Goal: Task Accomplishment & Management: Complete application form

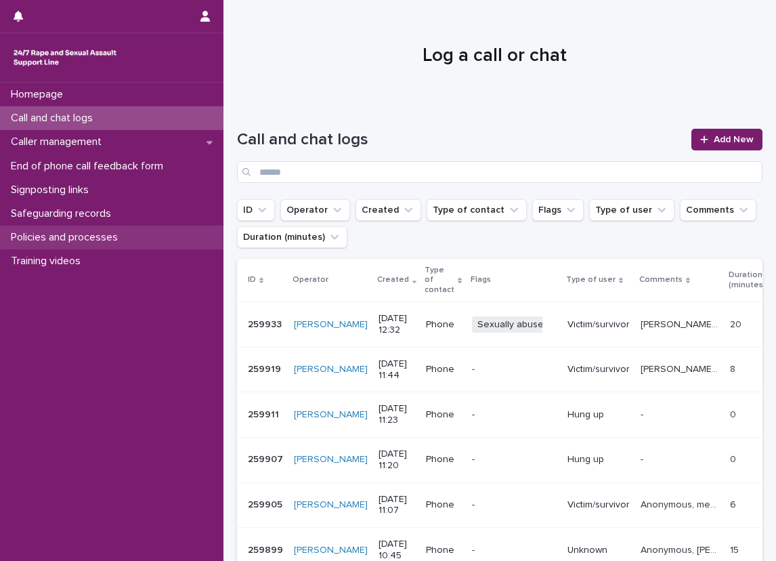
drag, startPoint x: 0, startPoint y: 0, endPoint x: 156, endPoint y: 233, distance: 280.2
click at [156, 233] on div "Policies and processes" at bounding box center [111, 237] width 223 height 24
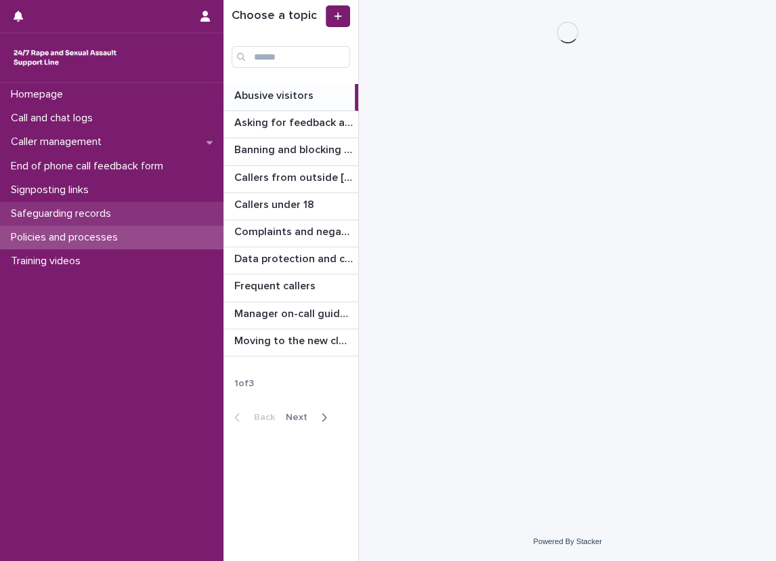
click at [163, 204] on div "Safeguarding records" at bounding box center [111, 214] width 223 height 24
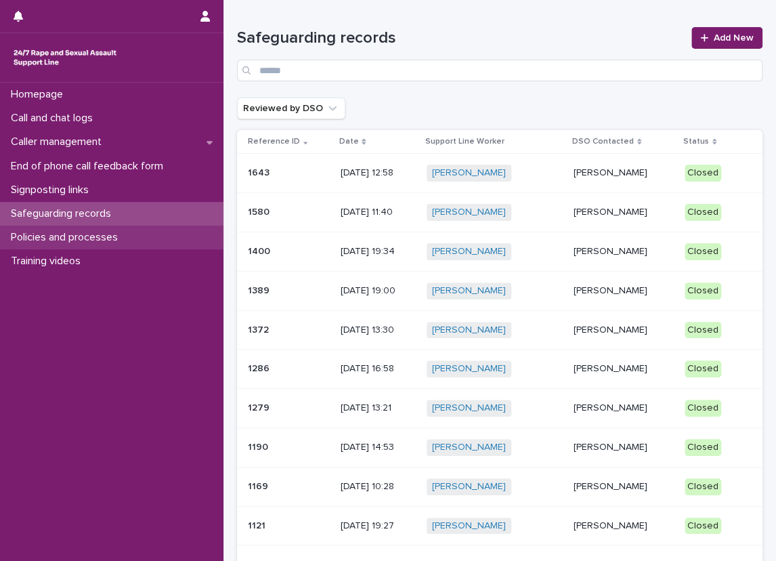
click at [177, 244] on div "Policies and processes" at bounding box center [111, 237] width 223 height 24
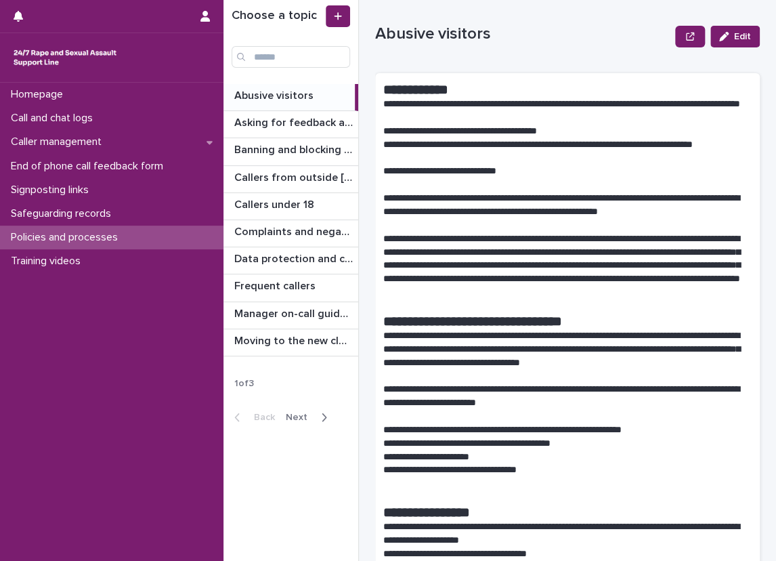
click at [311, 425] on div "Back Next" at bounding box center [280, 417] width 114 height 34
click at [309, 411] on button "Next" at bounding box center [309, 417] width 58 height 12
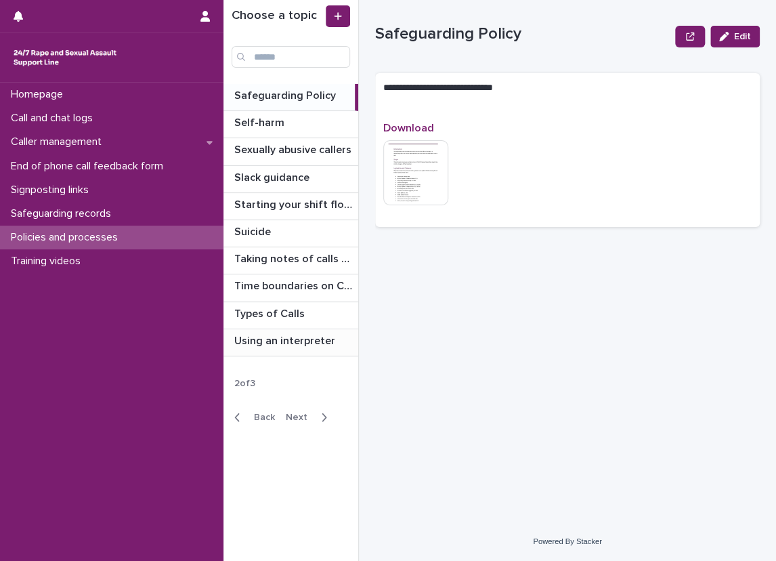
click at [264, 347] on div "Using an interpreter Using an interpreter" at bounding box center [290, 342] width 135 height 26
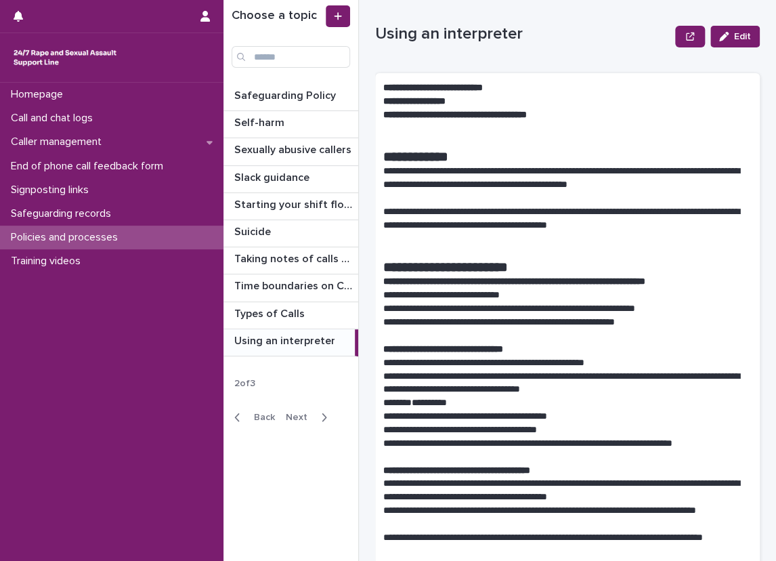
click at [361, 188] on div "**********" at bounding box center [499, 280] width 553 height 561
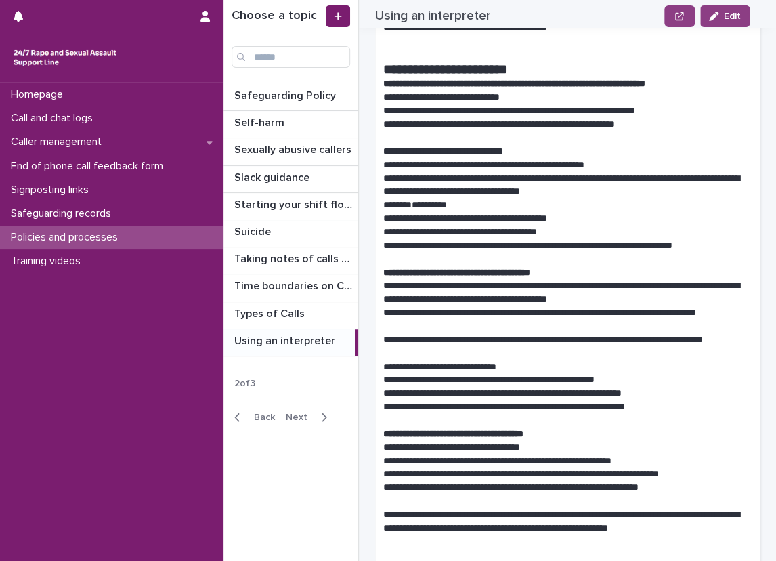
scroll to position [203, 0]
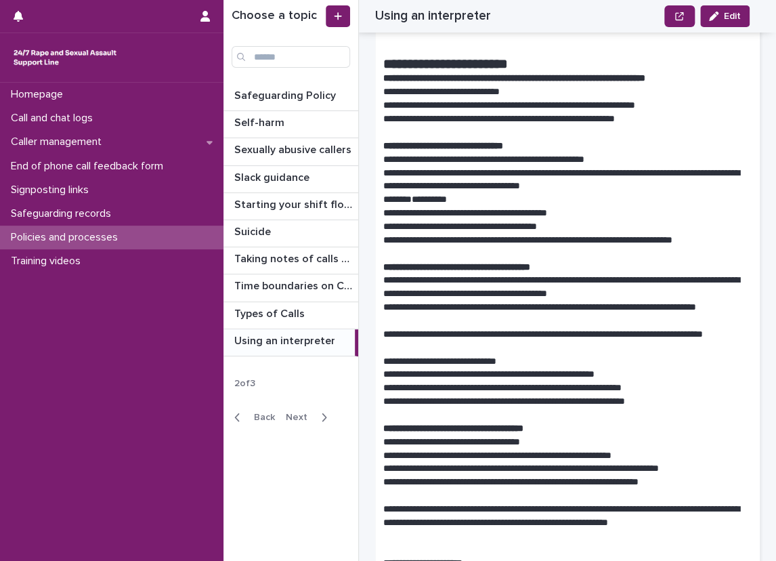
click at [712, 204] on p "**********" at bounding box center [562, 200] width 358 height 14
drag, startPoint x: 645, startPoint y: 142, endPoint x: 469, endPoint y: 153, distance: 177.1
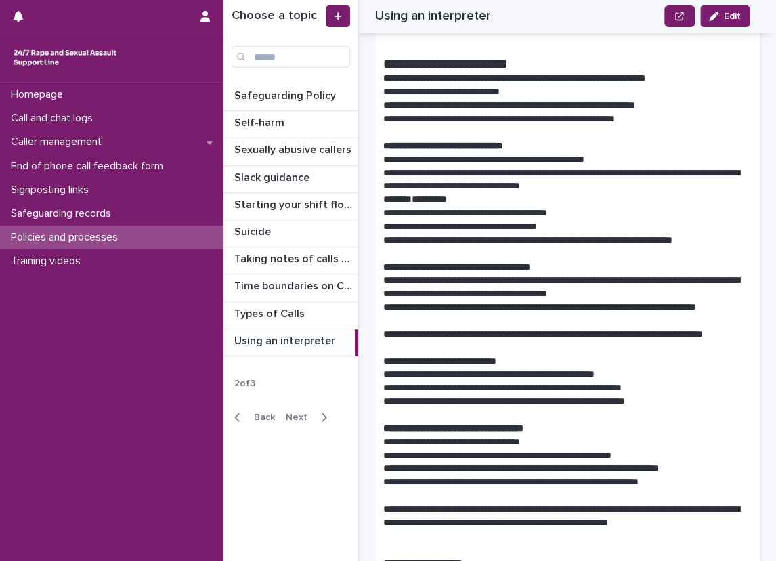
click at [294, 95] on p "Safeguarding Policy" at bounding box center [286, 95] width 104 height 16
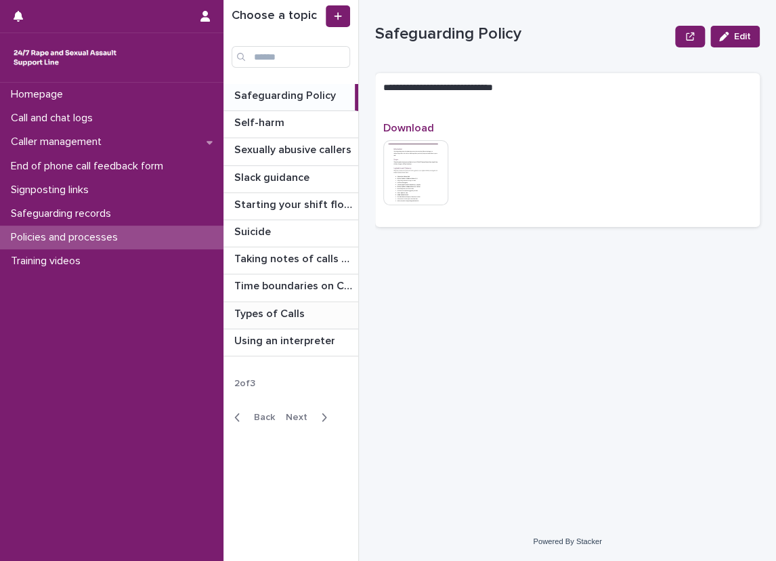
click at [299, 311] on p "Types of Calls" at bounding box center [270, 313] width 73 height 16
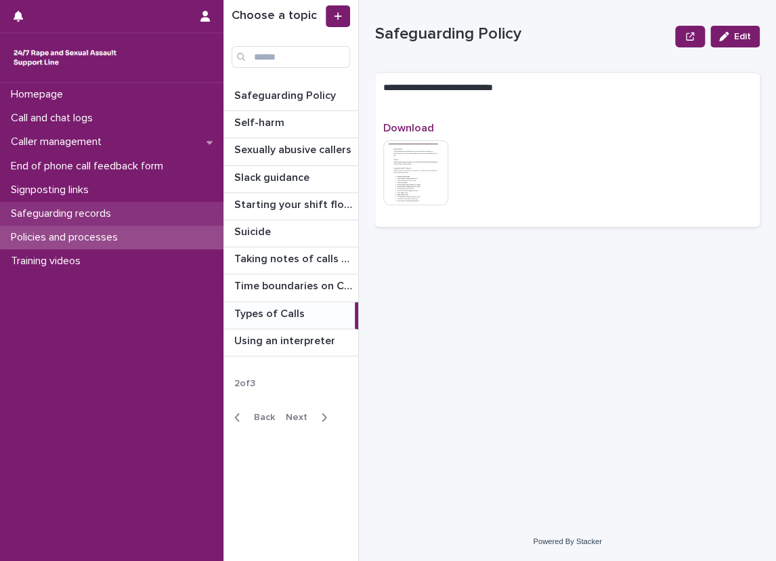
click at [135, 204] on div "Safeguarding records" at bounding box center [111, 214] width 223 height 24
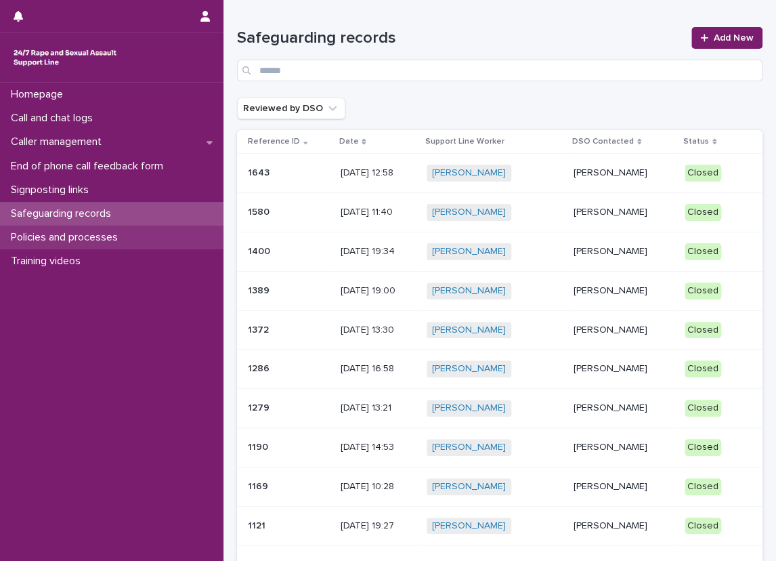
click at [134, 240] on div "Policies and processes" at bounding box center [111, 237] width 223 height 24
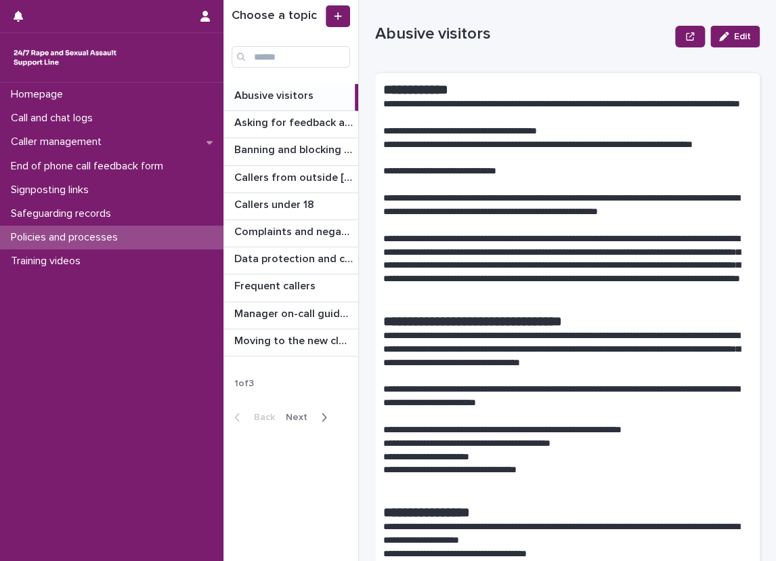
click at [321, 408] on div "Back Next" at bounding box center [280, 417] width 114 height 34
click at [311, 416] on span "Next" at bounding box center [301, 416] width 30 height 9
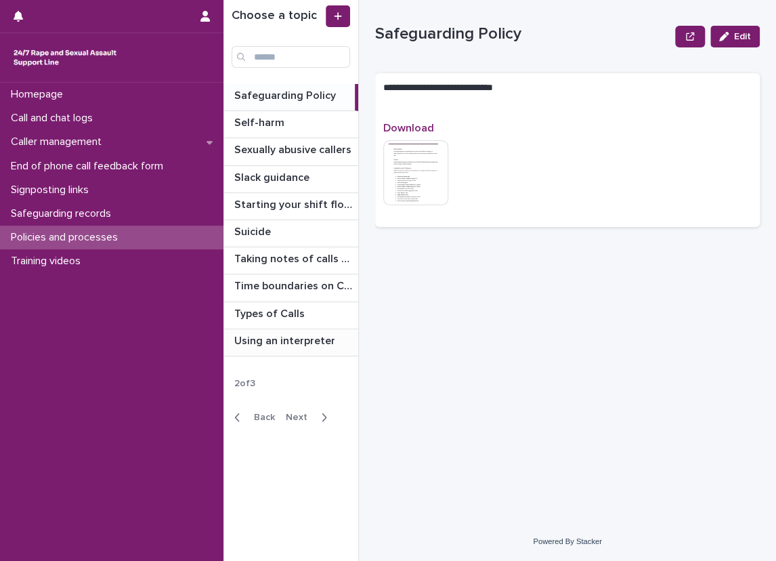
click at [302, 334] on p "Using an interpreter" at bounding box center [286, 340] width 104 height 16
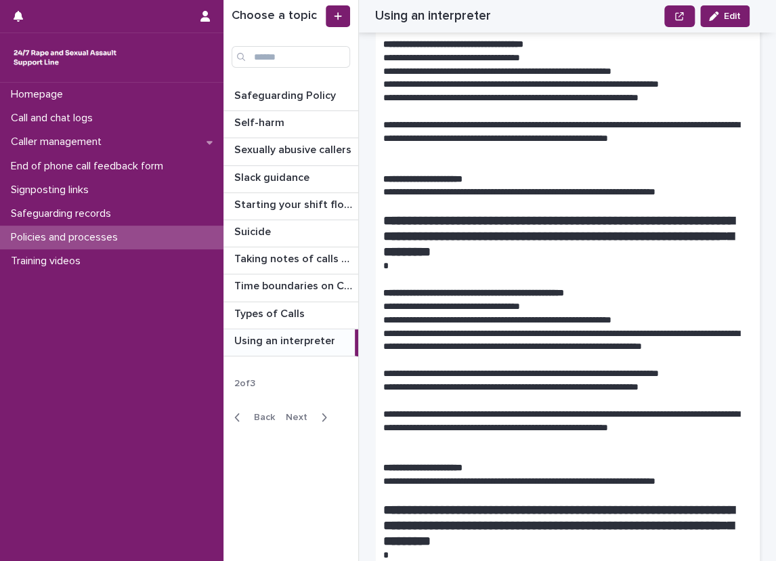
scroll to position [585, 0]
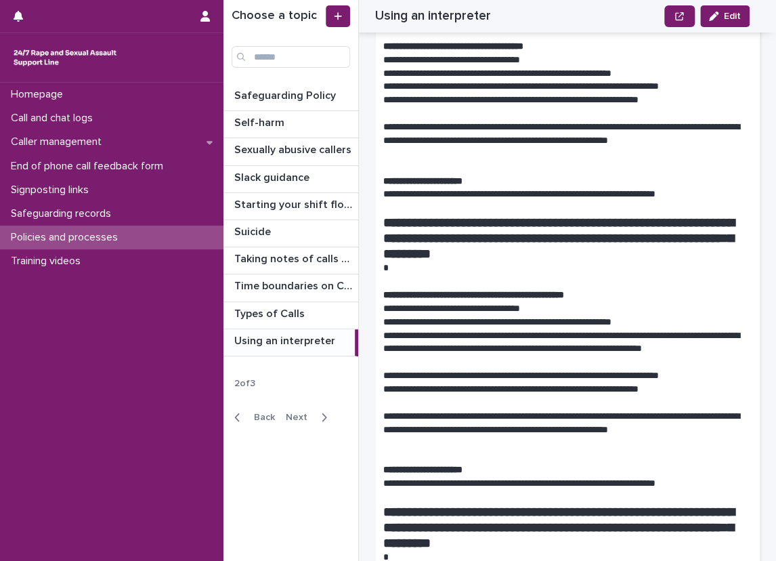
click at [534, 114] on p at bounding box center [567, 114] width 368 height 14
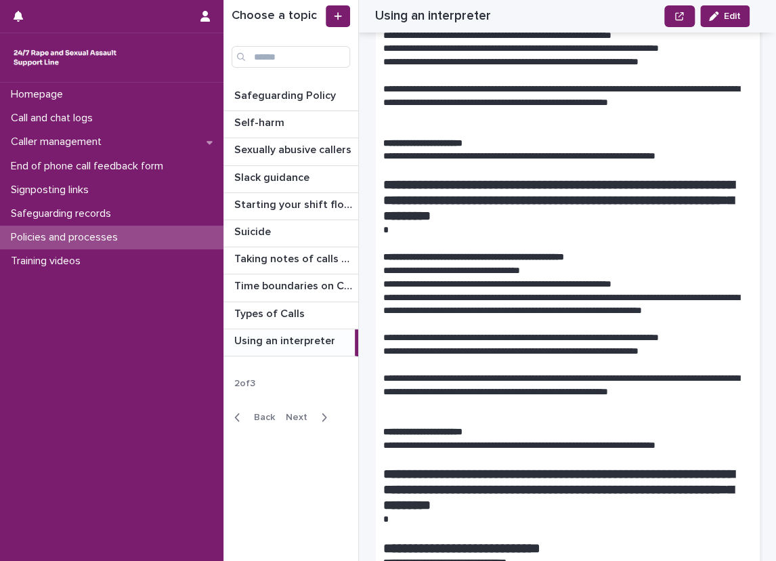
scroll to position [609, 0]
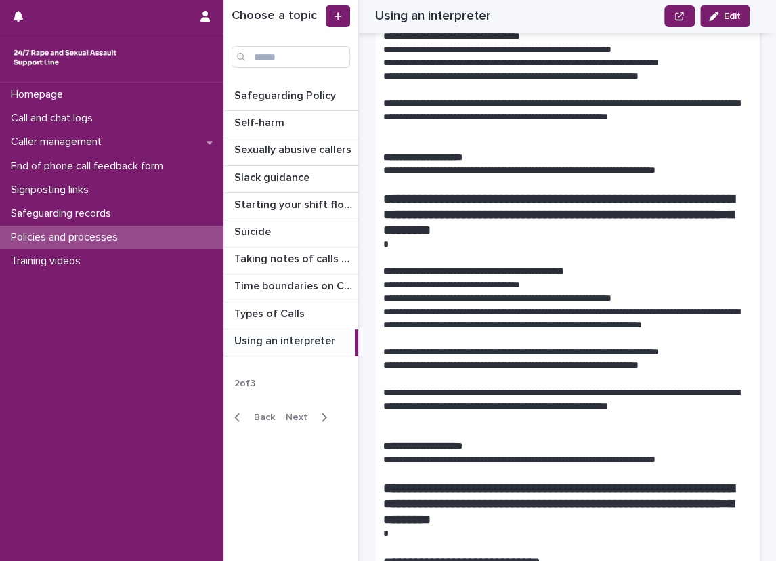
click at [747, 248] on div "**********" at bounding box center [567, 462] width 385 height 1996
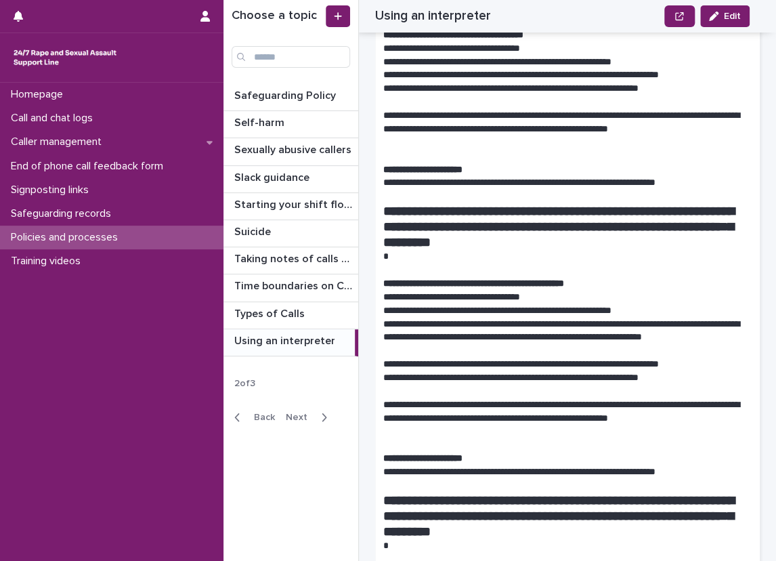
scroll to position [677, 0]
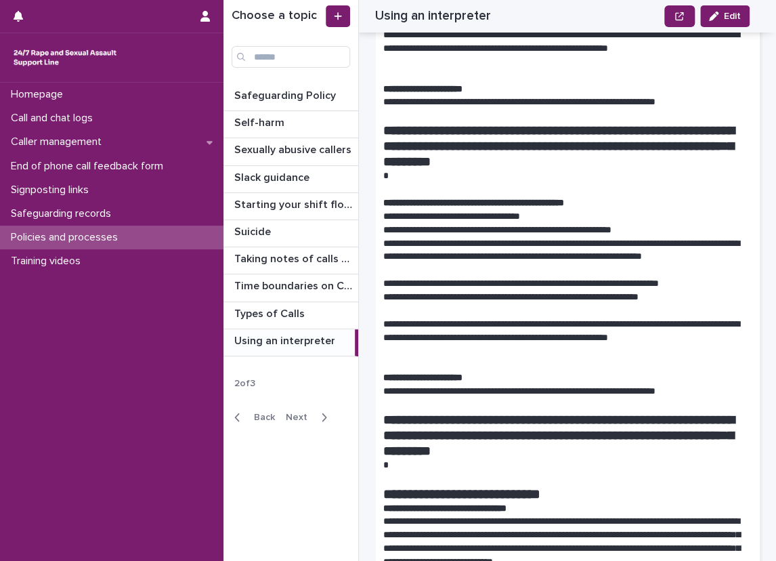
click at [379, 303] on div "**********" at bounding box center [567, 394] width 385 height 1996
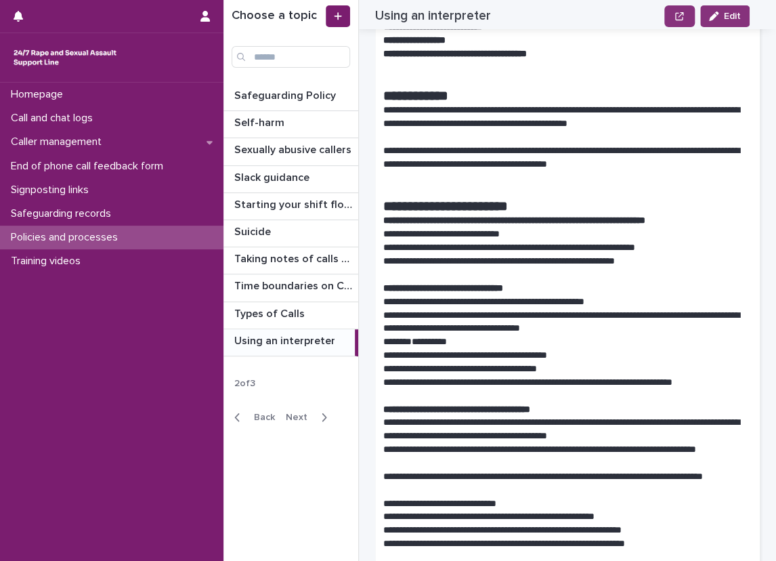
scroll to position [0, 0]
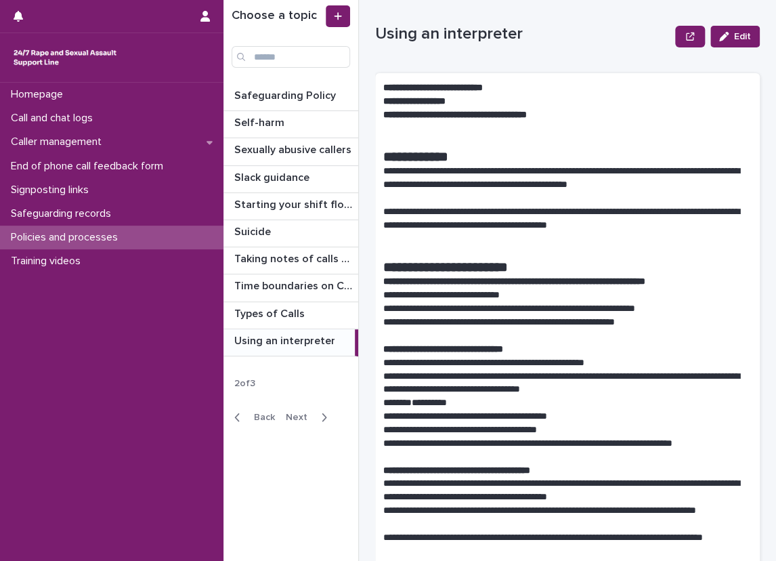
click at [370, 318] on div "**********" at bounding box center [499, 280] width 553 height 561
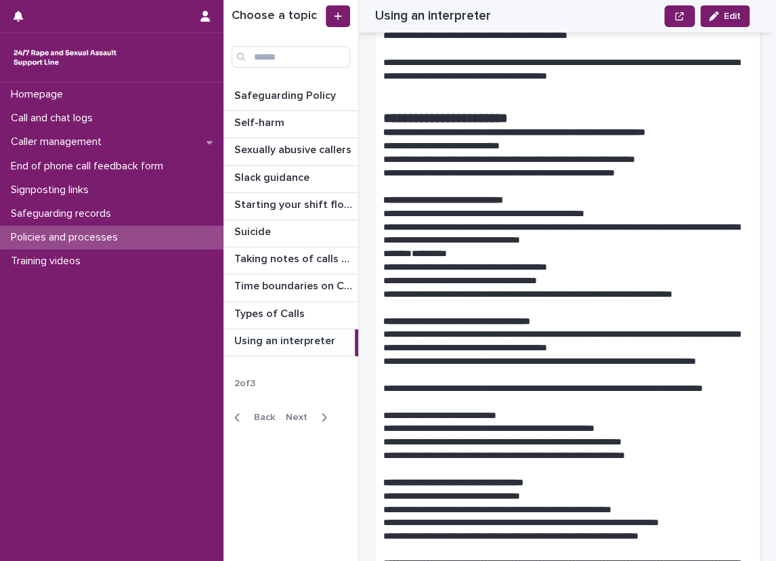
scroll to position [139, 0]
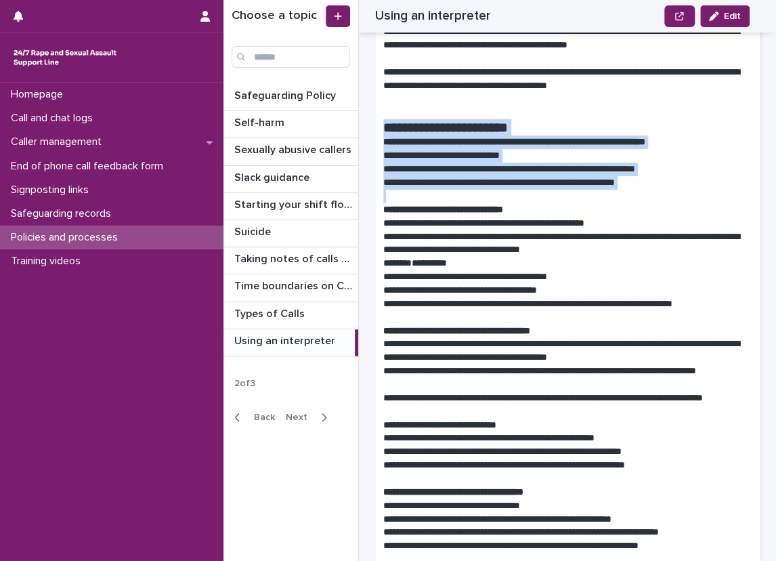
drag, startPoint x: 410, startPoint y: 133, endPoint x: 696, endPoint y: 193, distance: 292.0
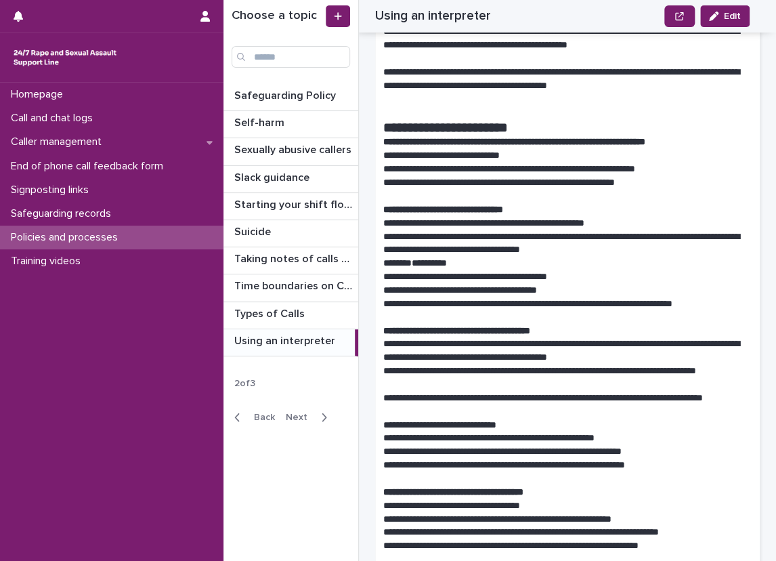
drag, startPoint x: 696, startPoint y: 193, endPoint x: 635, endPoint y: 216, distance: 65.1
click at [635, 217] on p "**********" at bounding box center [562, 224] width 358 height 14
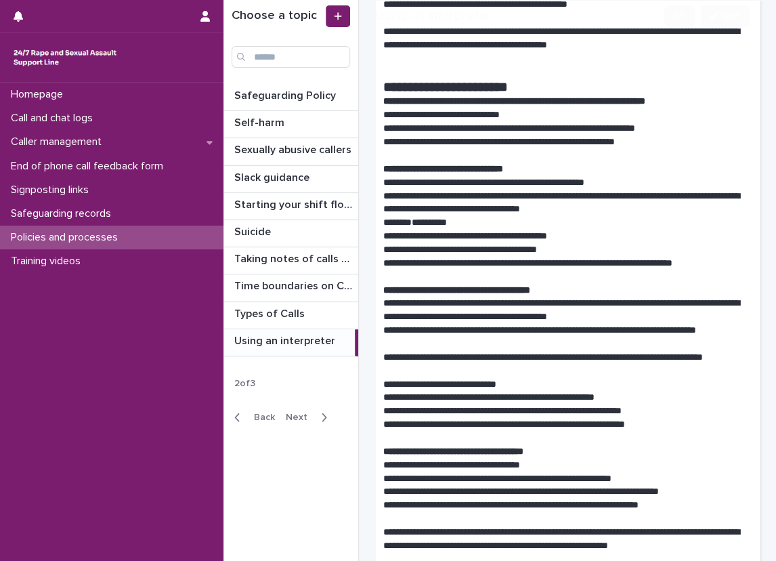
scroll to position [542, 0]
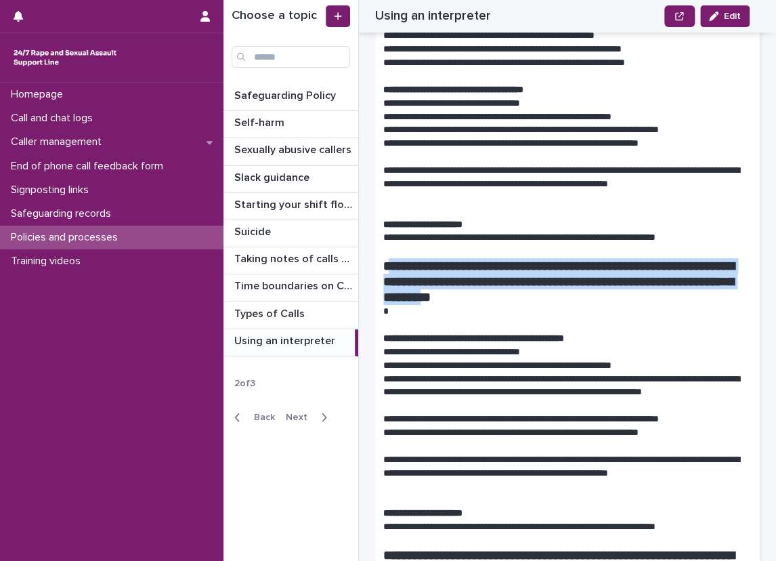
drag, startPoint x: 480, startPoint y: 302, endPoint x: 389, endPoint y: 259, distance: 101.2
click at [389, 259] on strong "**********" at bounding box center [558, 281] width 351 height 44
drag, startPoint x: 389, startPoint y: 259, endPoint x: 551, endPoint y: 284, distance: 163.8
click at [551, 284] on strong "**********" at bounding box center [558, 281] width 351 height 44
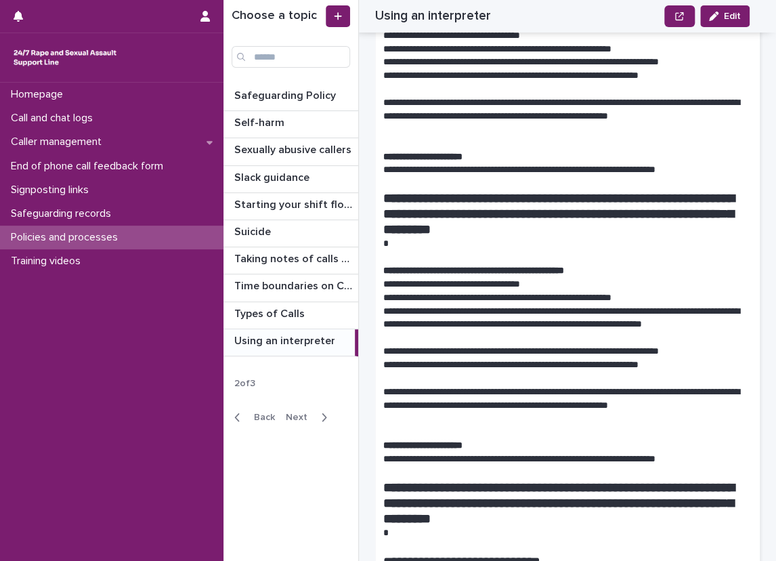
click at [526, 251] on p at bounding box center [567, 258] width 368 height 14
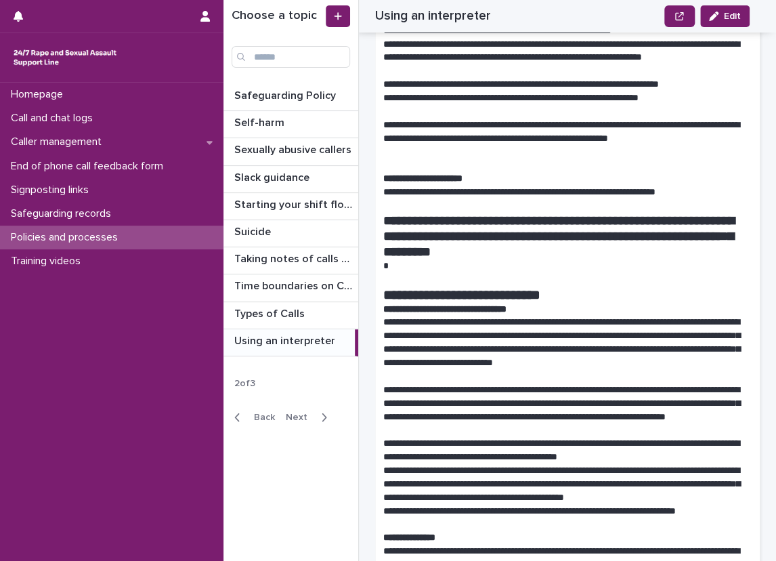
scroll to position [880, 0]
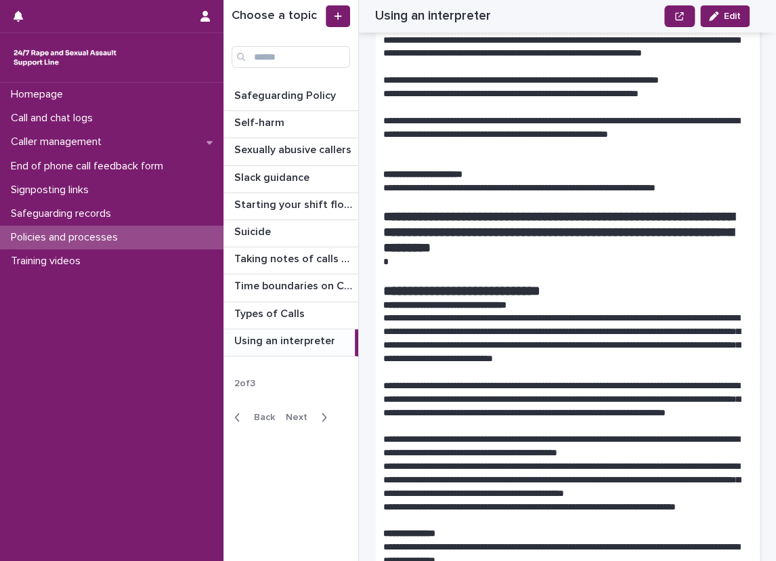
click at [374, 229] on div "**********" at bounding box center [499, 280] width 553 height 561
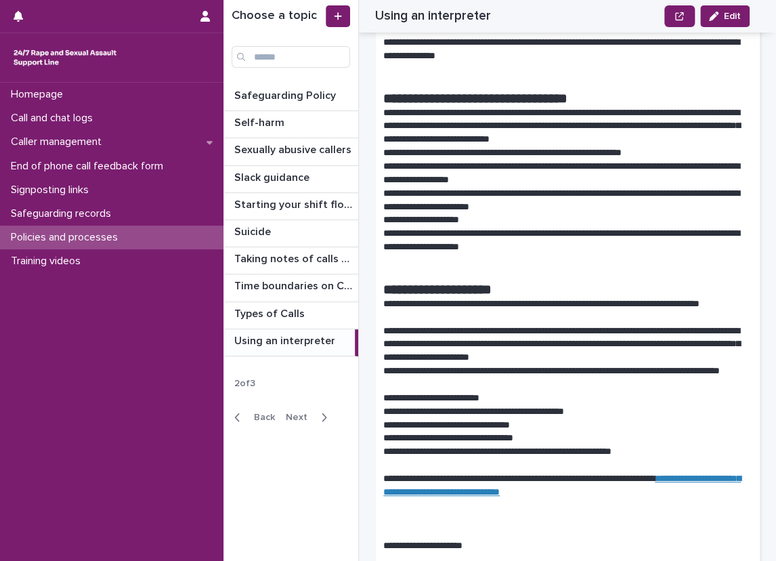
scroll to position [1383, 0]
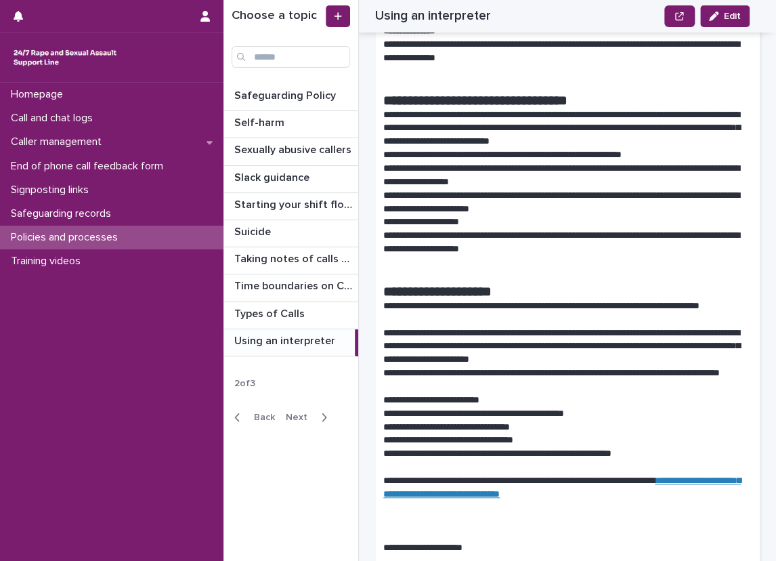
click at [766, 432] on div "**********" at bounding box center [575, 280] width 401 height 561
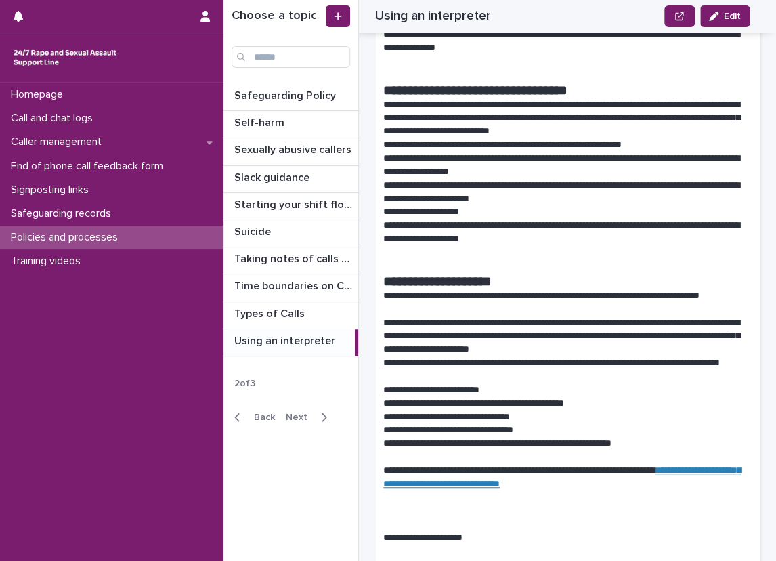
scroll to position [1384, 0]
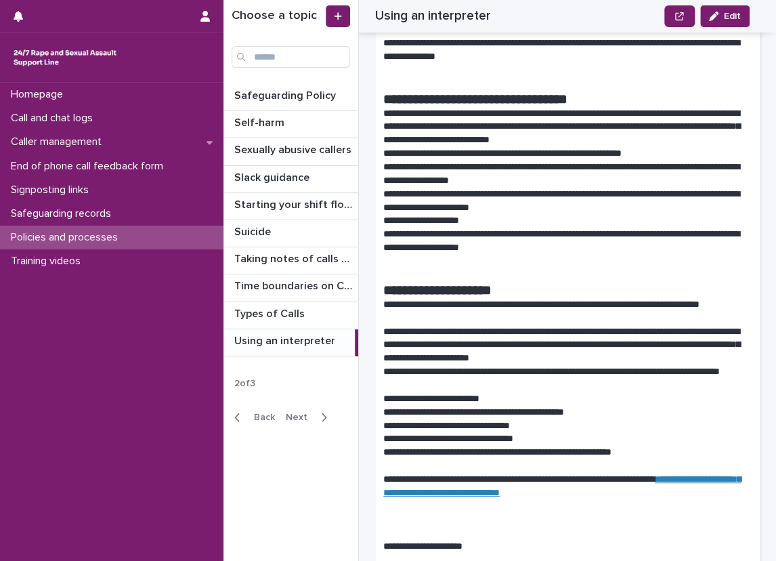
click at [505, 275] on p at bounding box center [567, 275] width 368 height 14
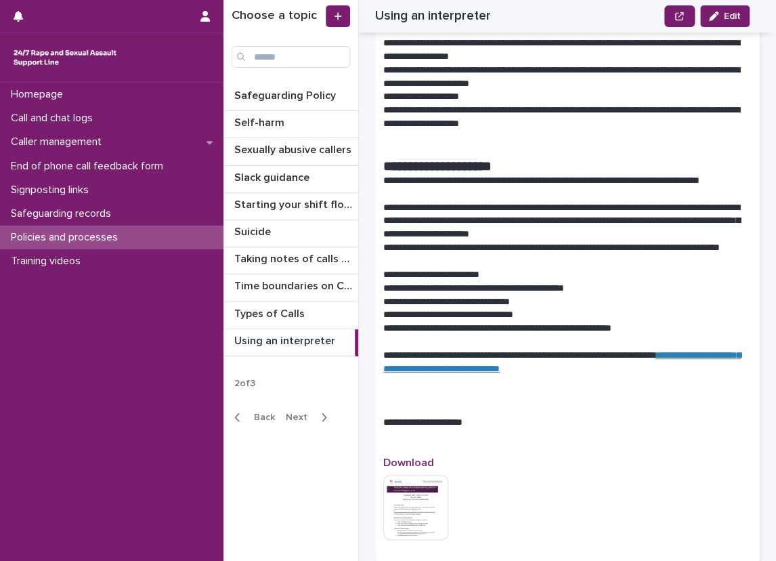
scroll to position [1490, 0]
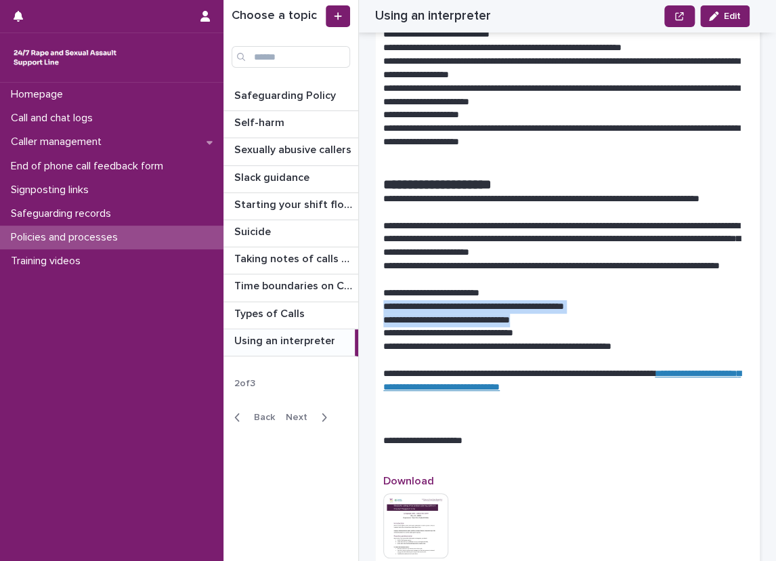
drag, startPoint x: 624, startPoint y: 285, endPoint x: 632, endPoint y: 317, distance: 33.0
drag, startPoint x: 632, startPoint y: 317, endPoint x: 635, endPoint y: 326, distance: 9.2
click at [635, 326] on p "**********" at bounding box center [562, 333] width 358 height 14
click at [633, 324] on p "**********" at bounding box center [562, 321] width 358 height 14
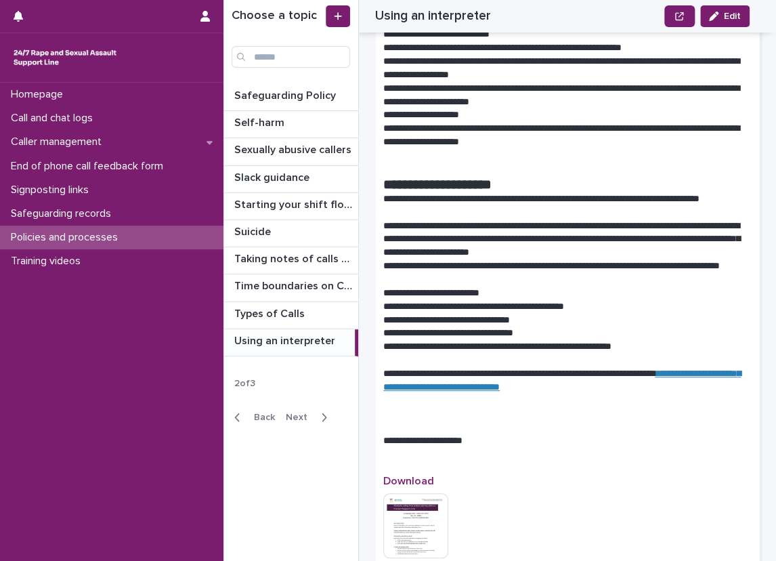
scroll to position [1557, 0]
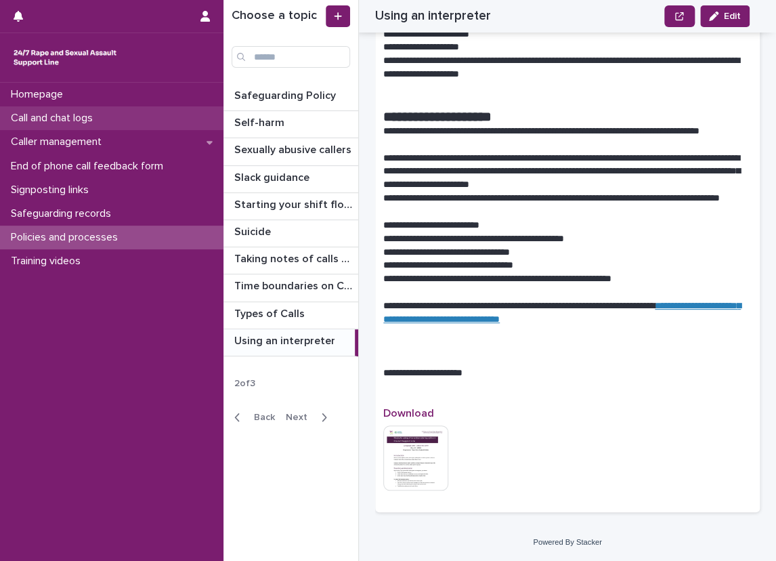
click at [190, 114] on div "Call and chat logs" at bounding box center [111, 118] width 223 height 24
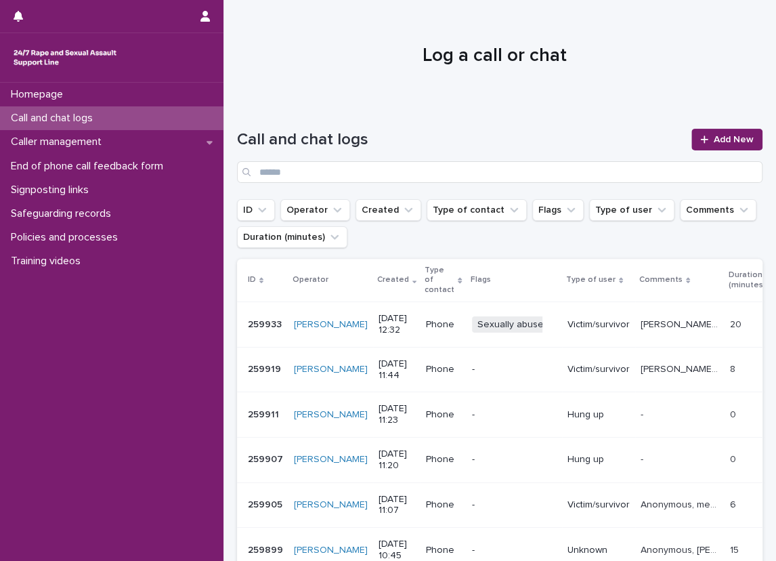
click at [490, 98] on div at bounding box center [494, 50] width 542 height 102
click at [693, 131] on link "Add New" at bounding box center [726, 140] width 71 height 22
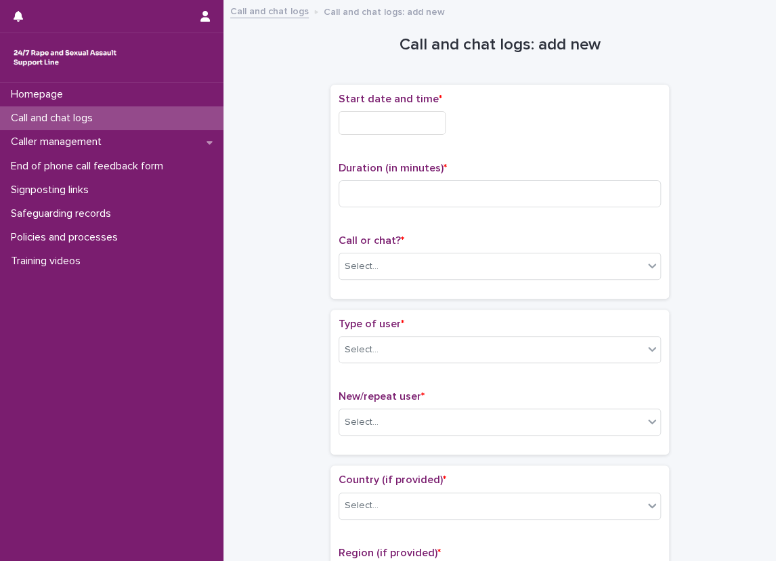
click at [403, 123] on input "text" at bounding box center [392, 123] width 107 height 24
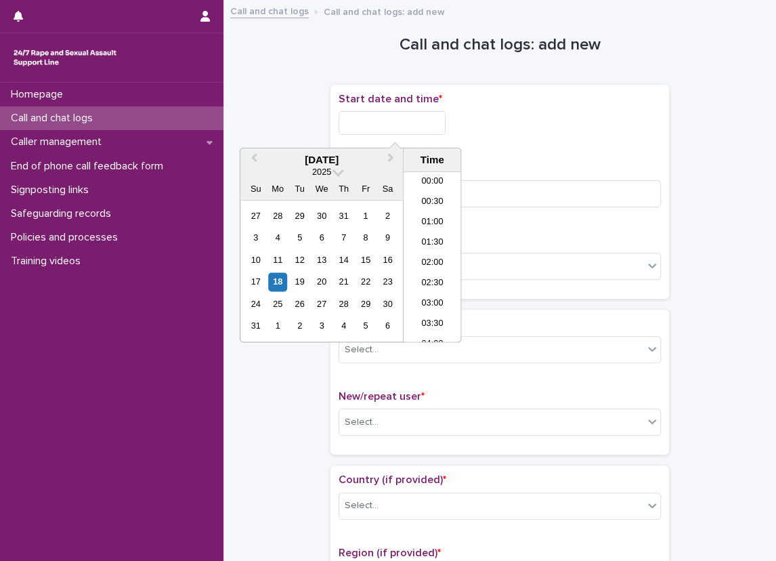
scroll to position [474, 0]
click at [210, 116] on div "Call and chat logs" at bounding box center [111, 118] width 223 height 24
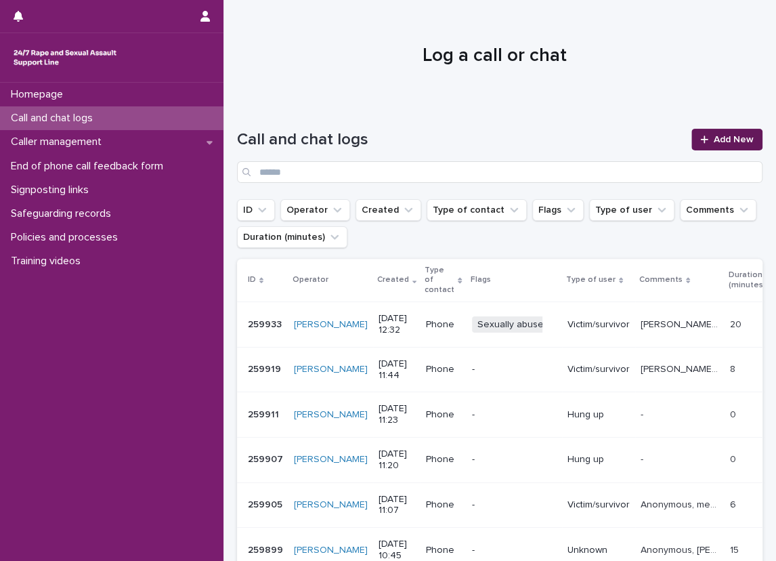
click at [729, 148] on link "Add New" at bounding box center [726, 140] width 71 height 22
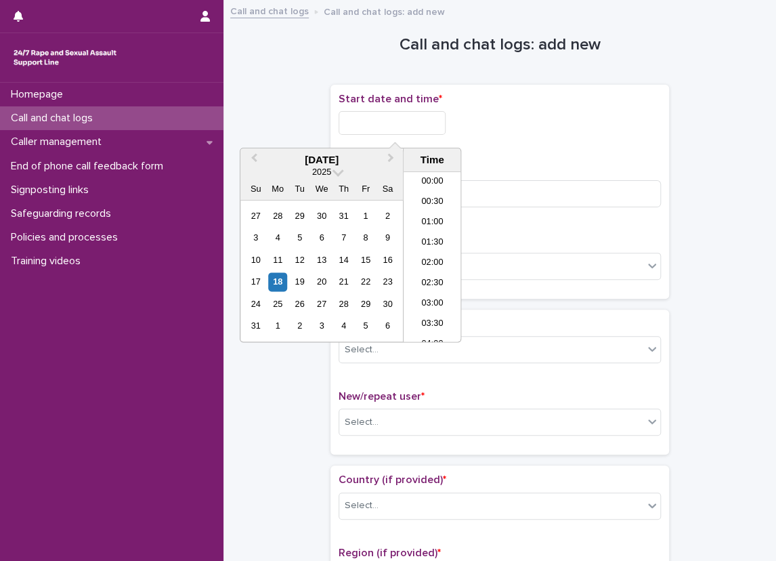
click at [417, 118] on input "text" at bounding box center [392, 123] width 107 height 24
click at [440, 233] on li "13:00" at bounding box center [433, 236] width 58 height 20
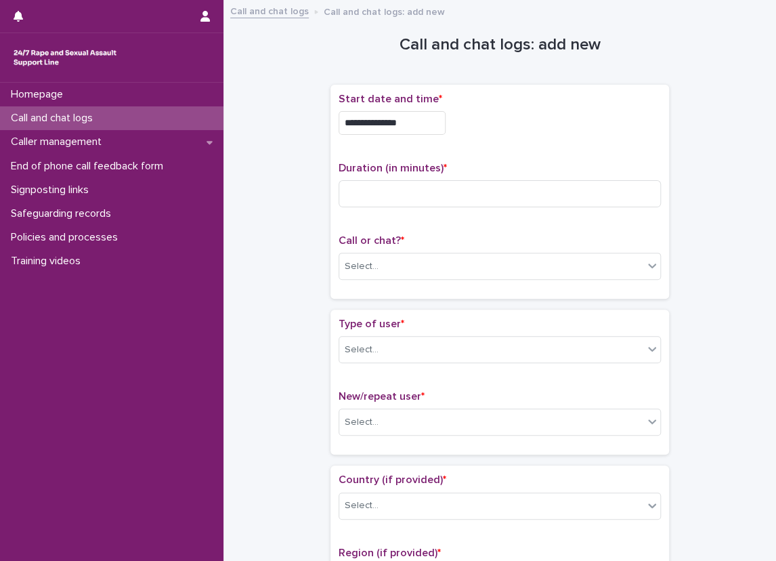
click at [435, 121] on input "**********" at bounding box center [392, 123] width 107 height 24
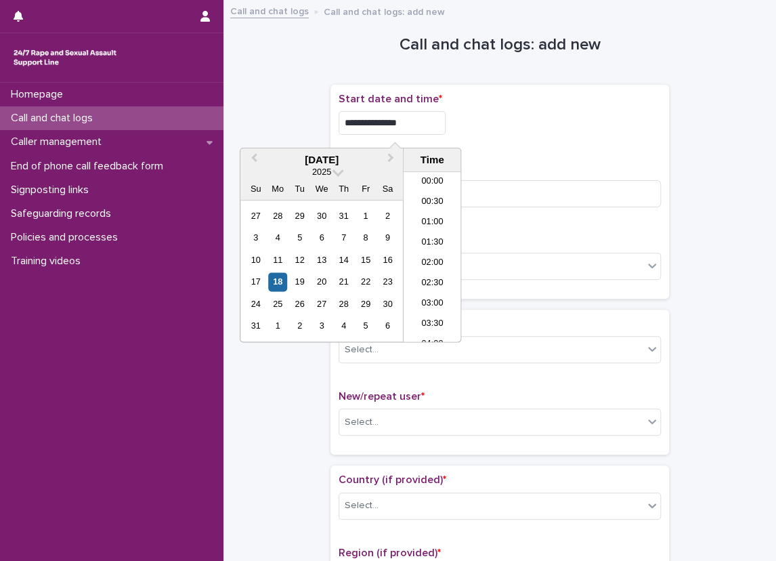
scroll to position [454, 0]
type input "**********"
click at [513, 180] on input at bounding box center [500, 193] width 322 height 27
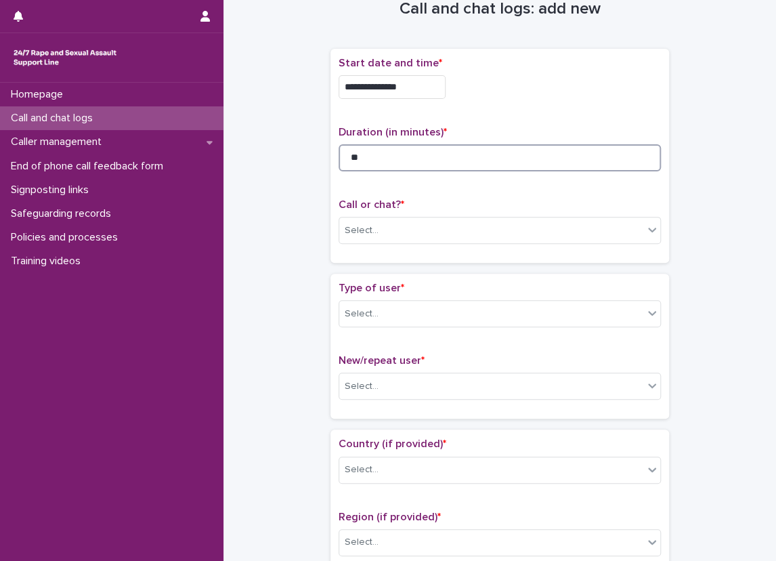
scroll to position [68, 0]
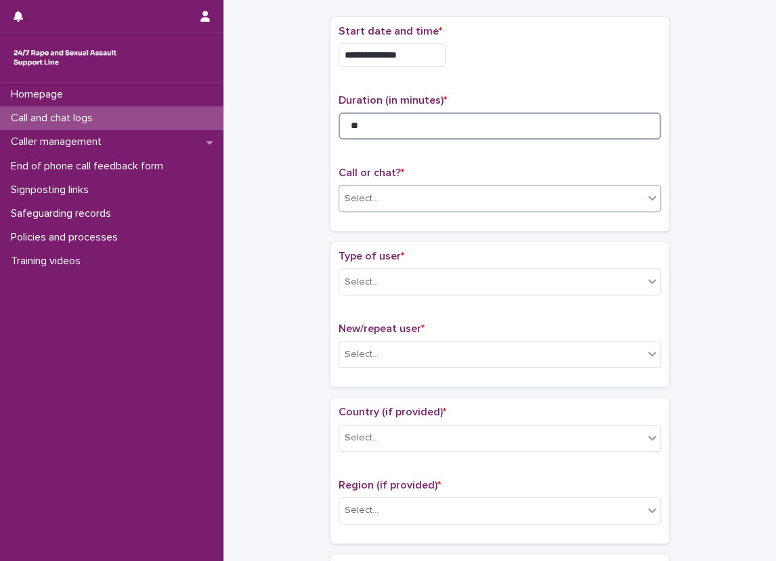
type input "**"
click at [458, 206] on div "Select..." at bounding box center [491, 199] width 304 height 22
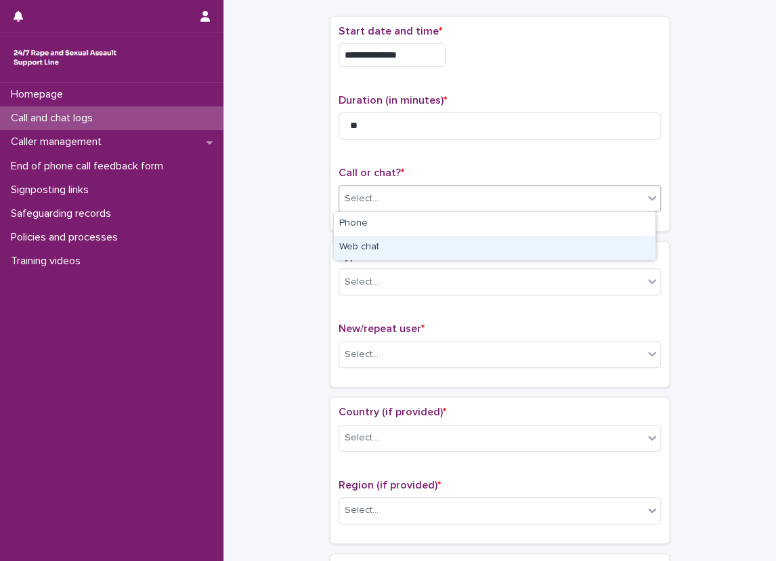
click at [416, 241] on div "Web chat" at bounding box center [494, 248] width 321 height 24
click at [392, 293] on div "Select..." at bounding box center [500, 281] width 322 height 27
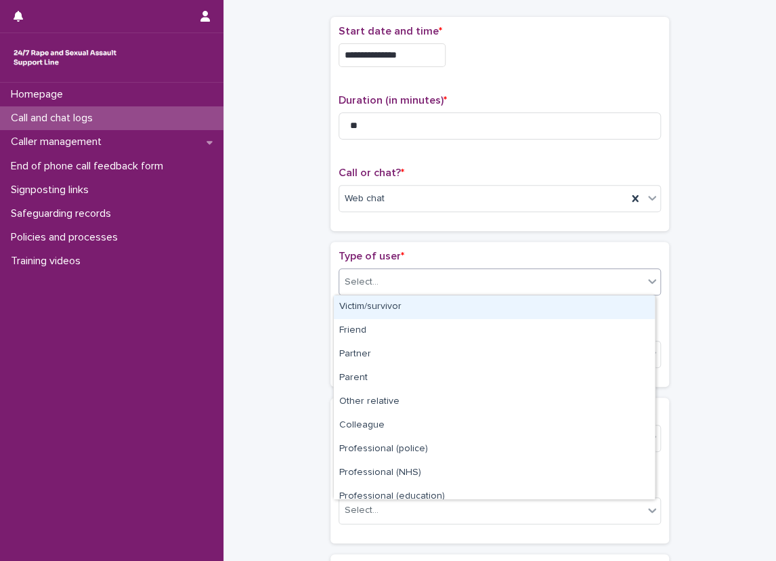
click at [392, 309] on div "Victim/survivor" at bounding box center [494, 307] width 321 height 24
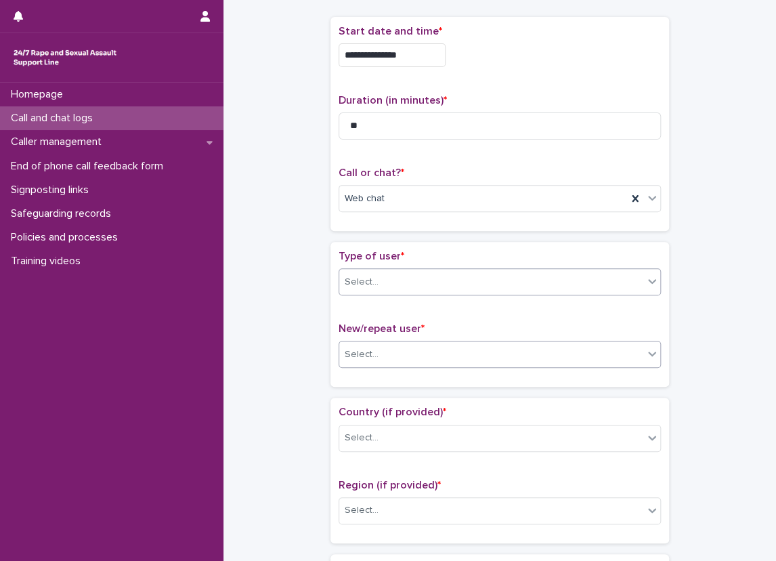
click at [384, 356] on div "Select..." at bounding box center [491, 354] width 304 height 22
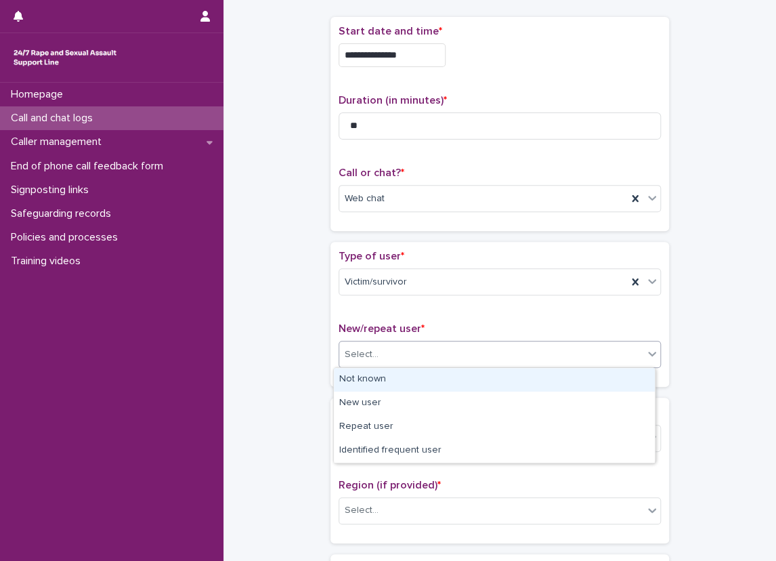
click at [381, 380] on div "Not known" at bounding box center [494, 380] width 321 height 24
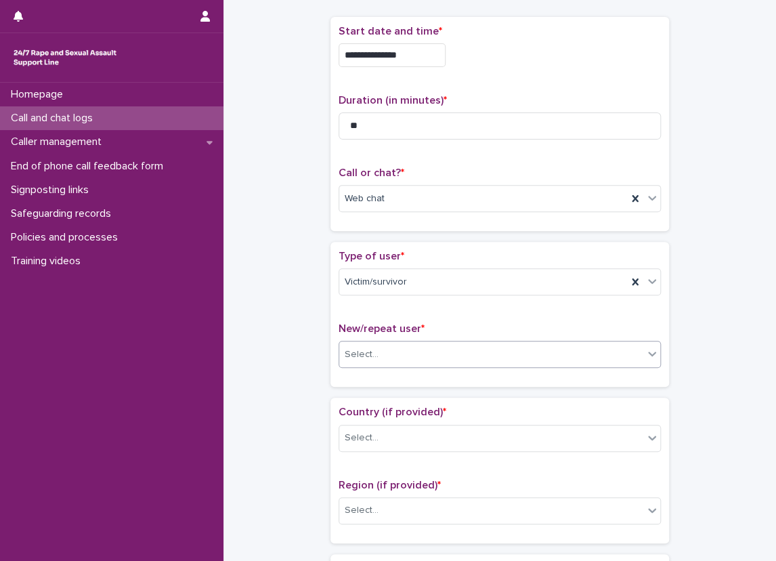
click at [374, 416] on p "Country (if provided) *" at bounding box center [500, 412] width 322 height 13
click at [376, 425] on div "Select..." at bounding box center [500, 438] width 322 height 27
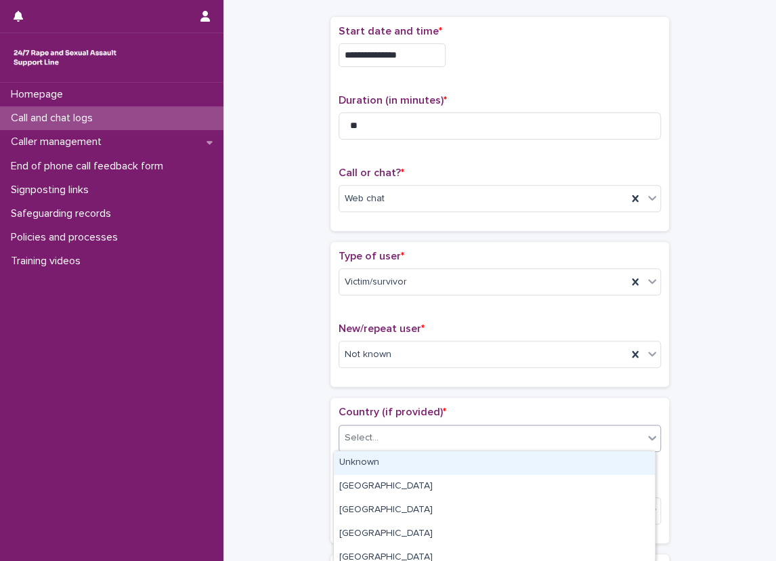
click at [383, 465] on div "Unknown" at bounding box center [494, 463] width 321 height 24
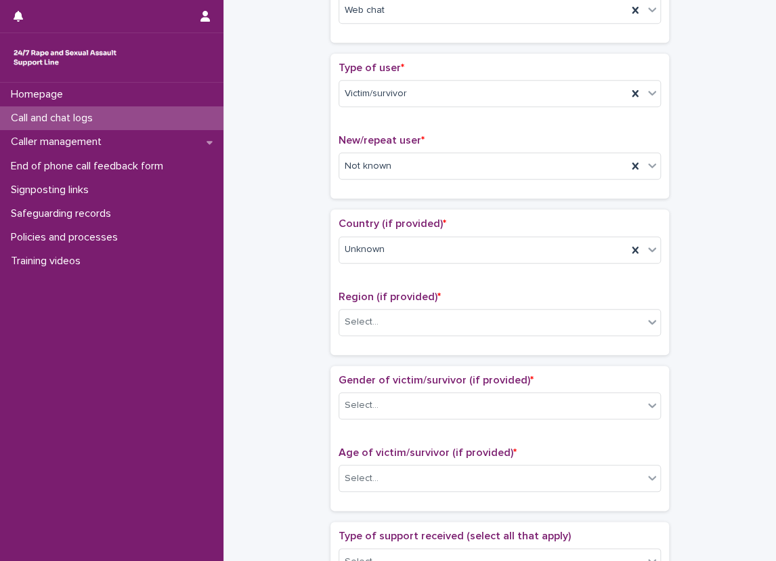
scroll to position [406, 0]
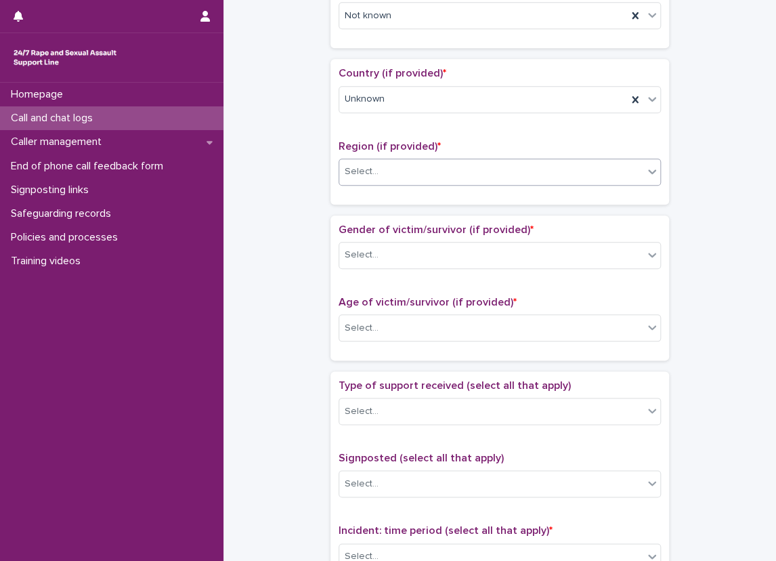
click at [384, 175] on div "Select..." at bounding box center [491, 171] width 304 height 22
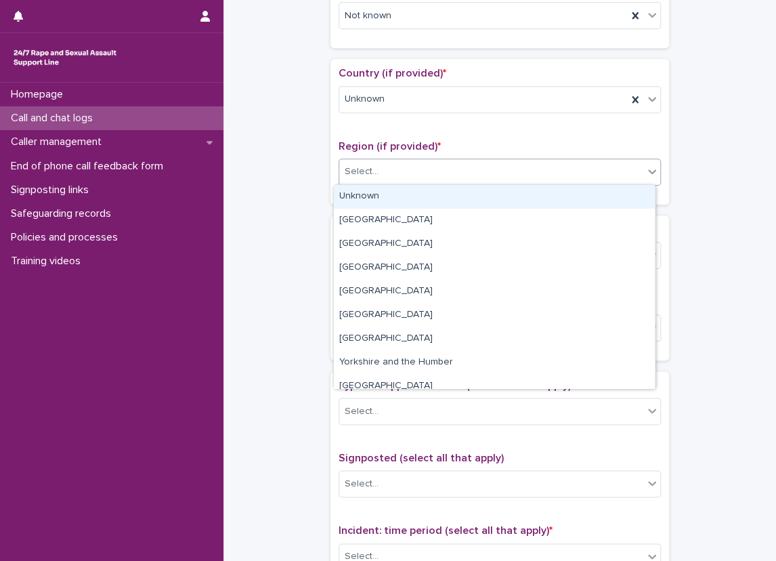
click at [384, 200] on div "Unknown" at bounding box center [494, 197] width 321 height 24
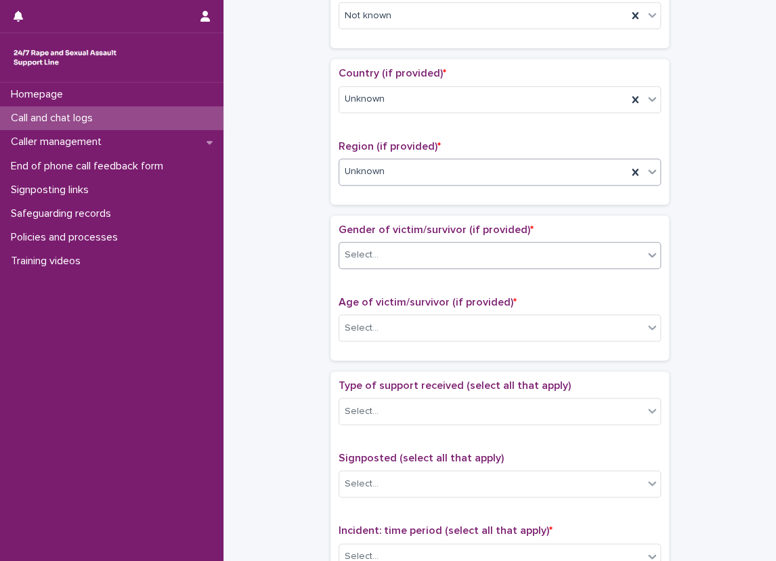
click at [386, 253] on div "Select..." at bounding box center [491, 255] width 304 height 22
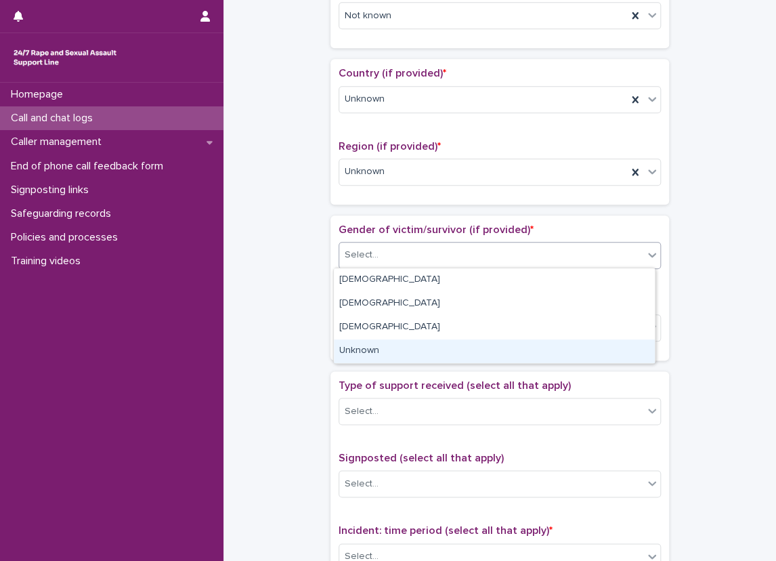
click at [376, 351] on div "Unknown" at bounding box center [494, 351] width 321 height 24
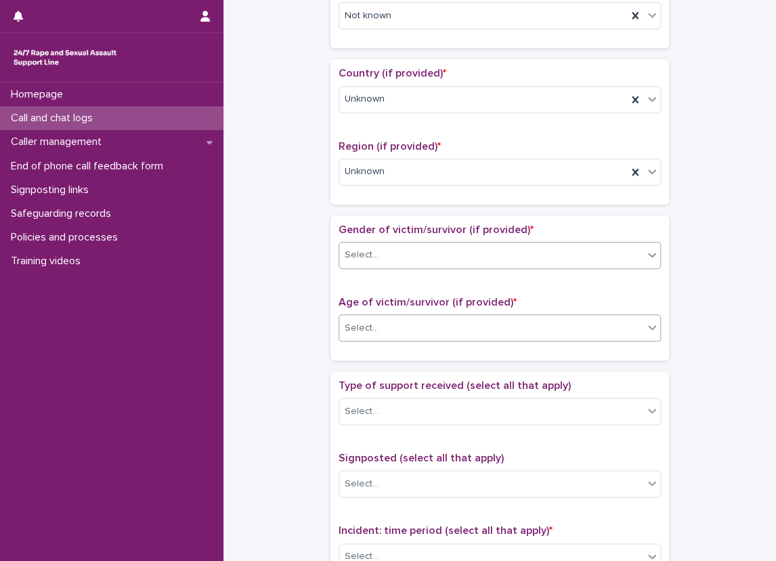
click at [376, 328] on div "Select..." at bounding box center [491, 328] width 304 height 22
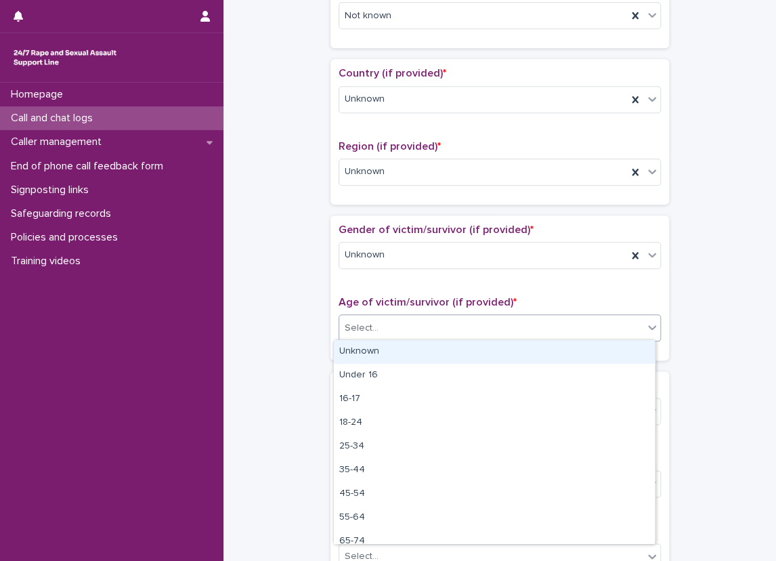
click at [373, 349] on div "Unknown" at bounding box center [494, 352] width 321 height 24
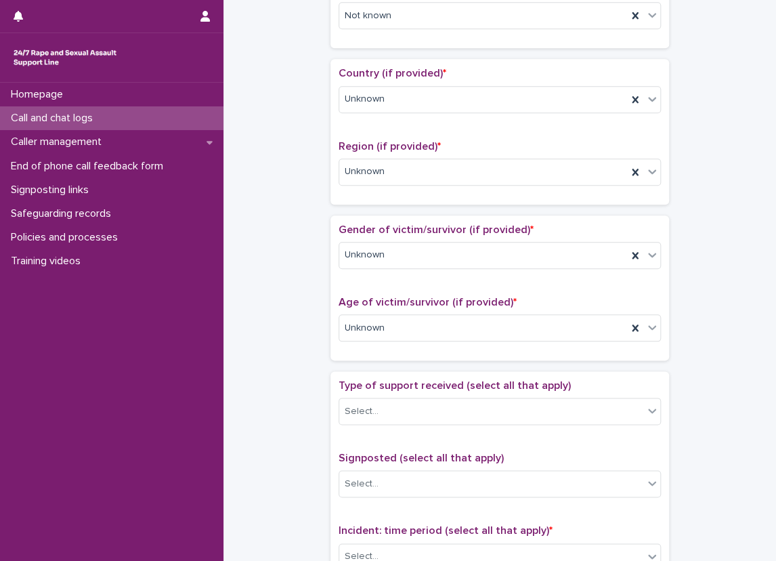
click at [273, 276] on div "**********" at bounding box center [499, 294] width 525 height 1385
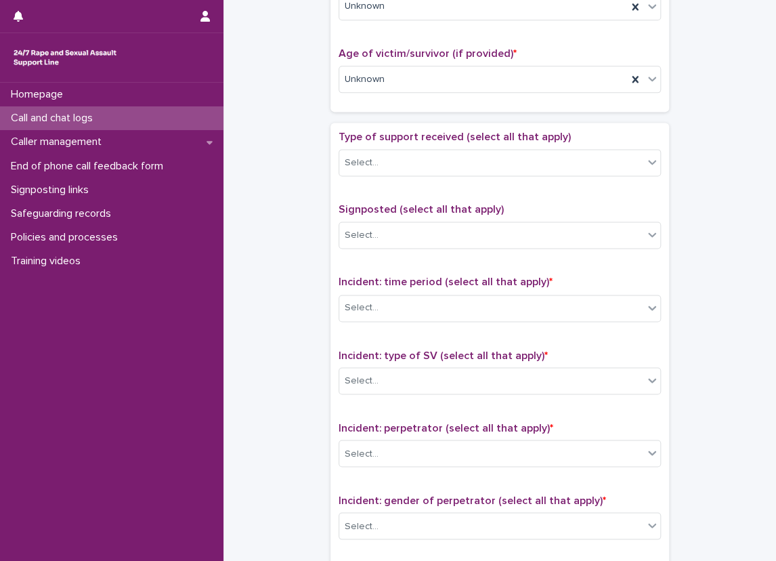
scroll to position [677, 0]
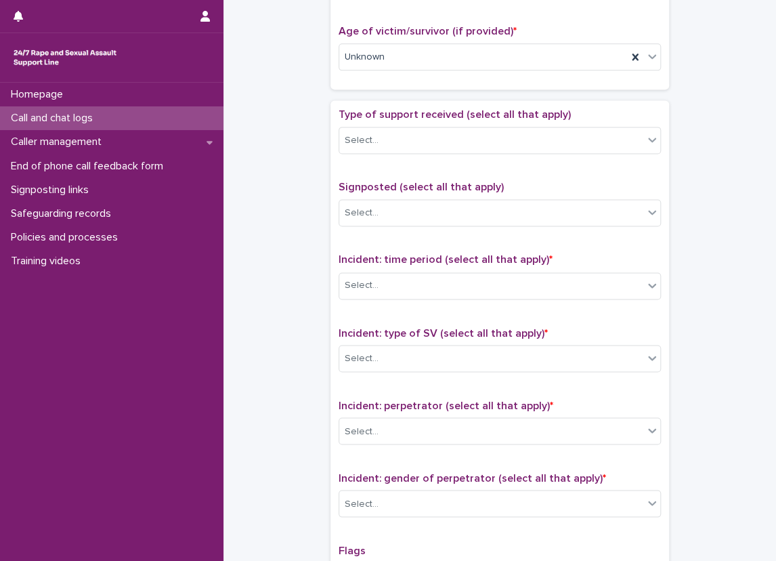
click at [364, 152] on div "Type of support received (select all that apply) Select..." at bounding box center [500, 136] width 322 height 56
click at [385, 138] on div "Select..." at bounding box center [491, 140] width 304 height 22
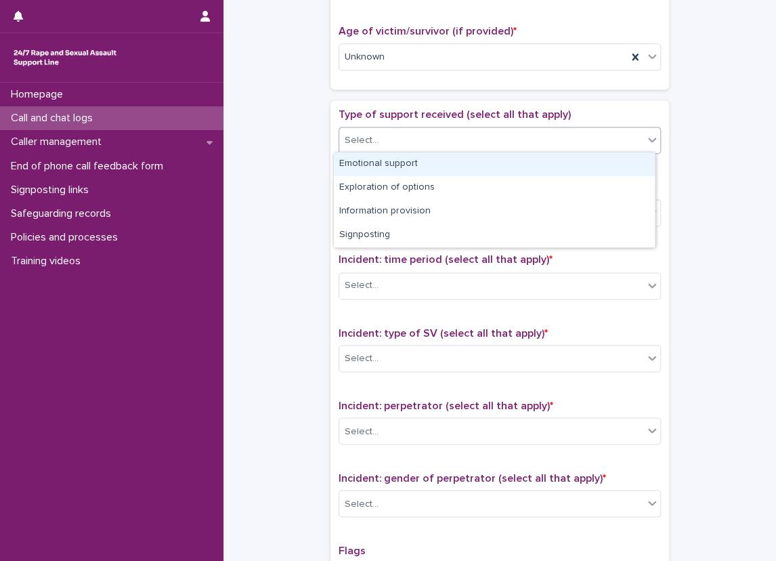
click at [393, 161] on div "Emotional support" at bounding box center [494, 164] width 321 height 24
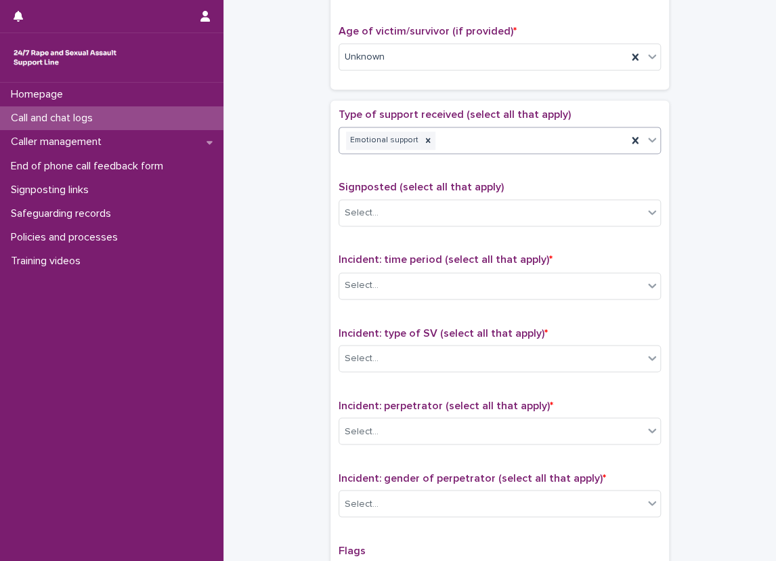
click at [317, 201] on div "**********" at bounding box center [499, 23] width 525 height 1385
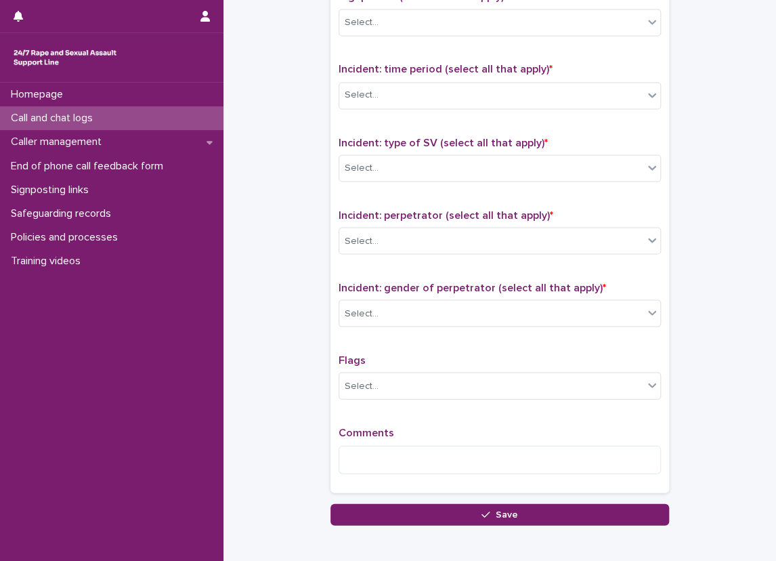
scroll to position [867, 0]
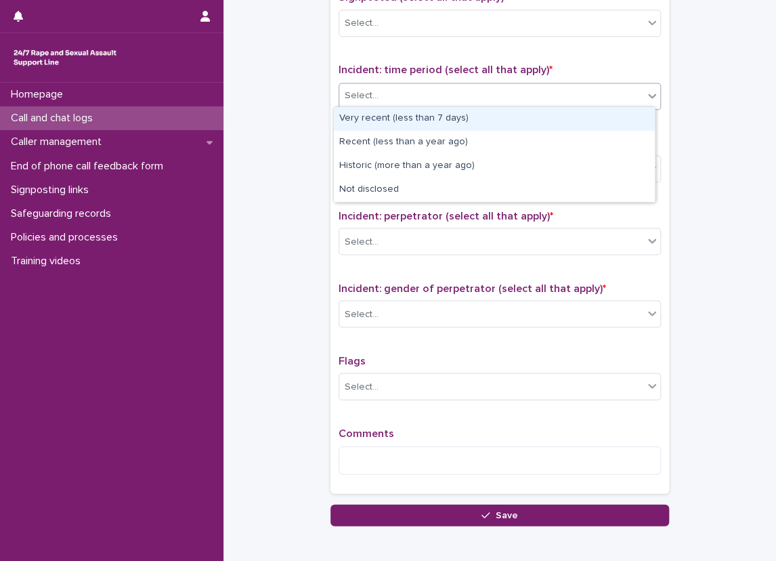
click at [386, 87] on div "Select..." at bounding box center [491, 96] width 304 height 22
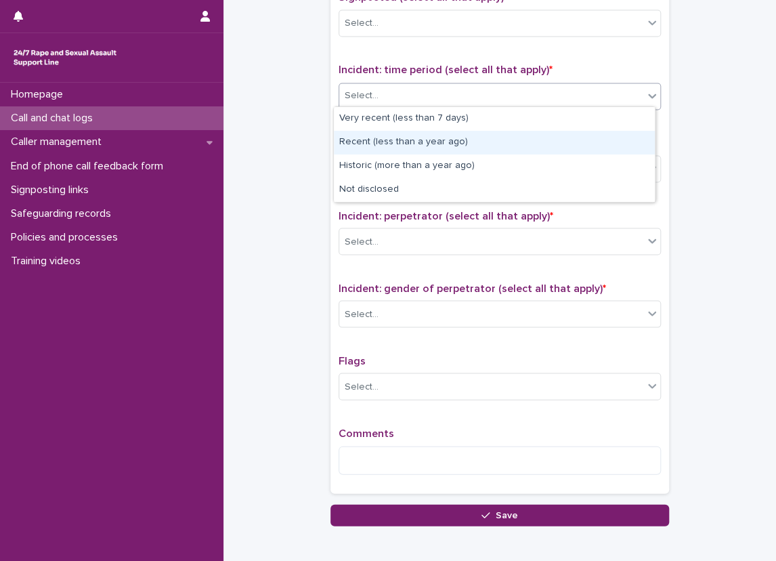
click at [391, 146] on div "Recent (less than a year ago)" at bounding box center [494, 143] width 321 height 24
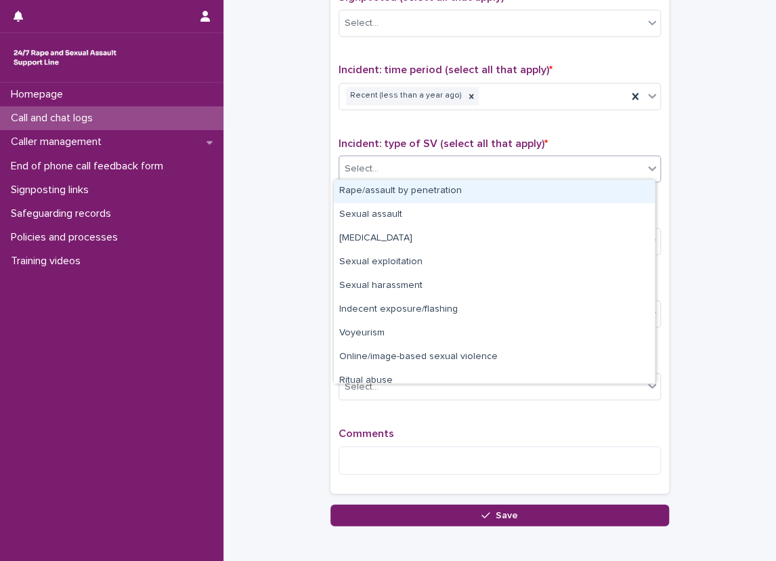
click at [399, 161] on div "Select..." at bounding box center [491, 168] width 304 height 22
click at [426, 201] on div "Rape/assault by penetration" at bounding box center [494, 191] width 321 height 24
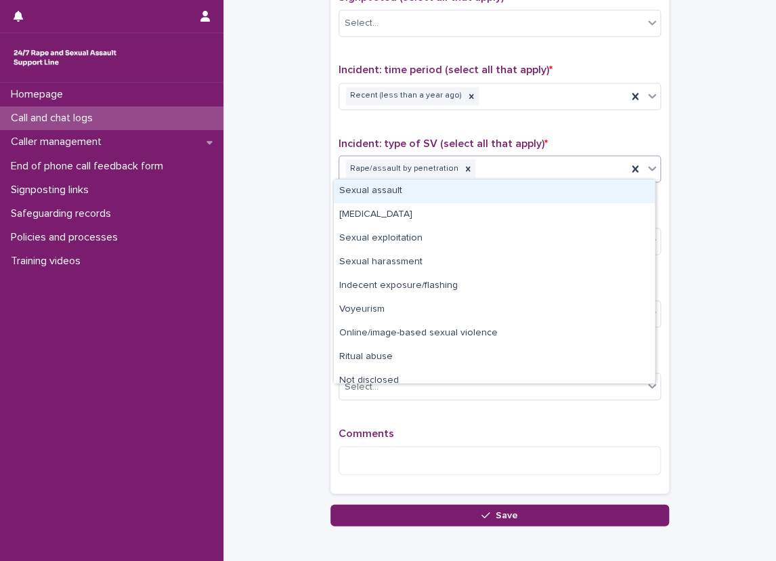
click at [540, 155] on div "Rape/assault by penetration" at bounding box center [500, 168] width 322 height 27
click at [494, 195] on div "Sexual assault" at bounding box center [494, 191] width 321 height 24
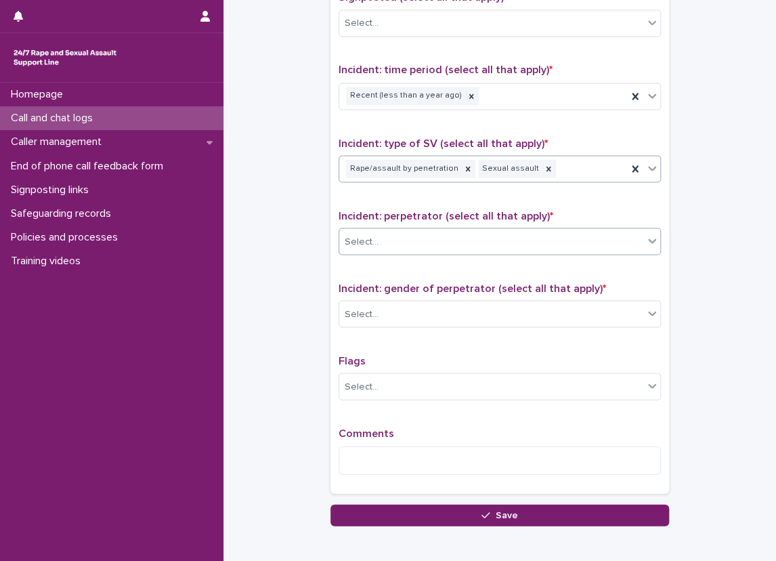
click at [418, 230] on div "Select..." at bounding box center [491, 241] width 304 height 22
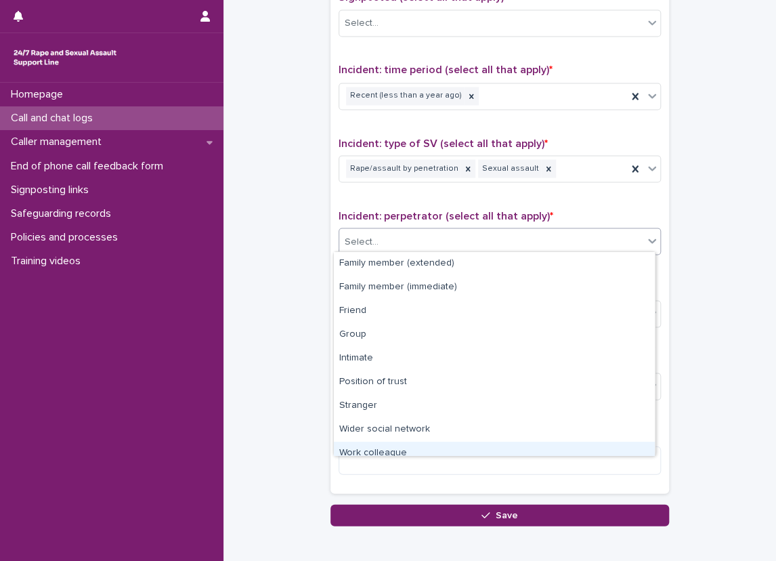
click at [412, 453] on div "Work colleague" at bounding box center [494, 453] width 321 height 24
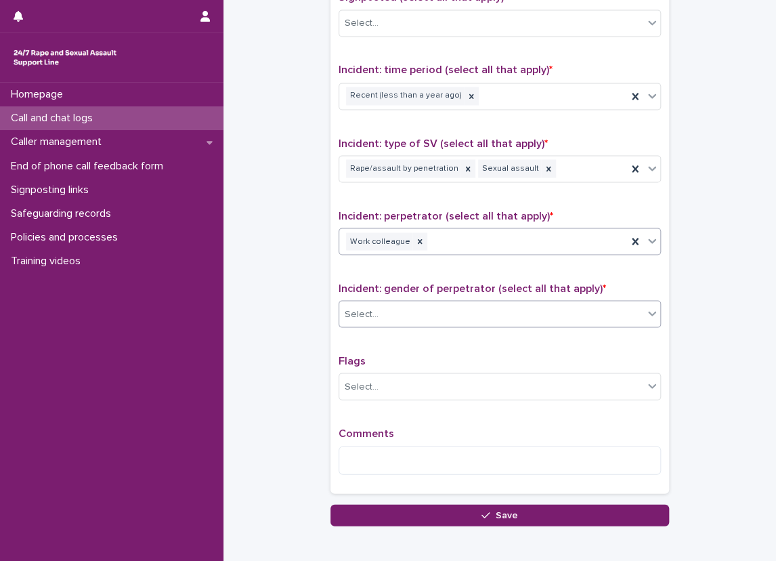
click at [404, 309] on div "Select..." at bounding box center [491, 314] width 304 height 22
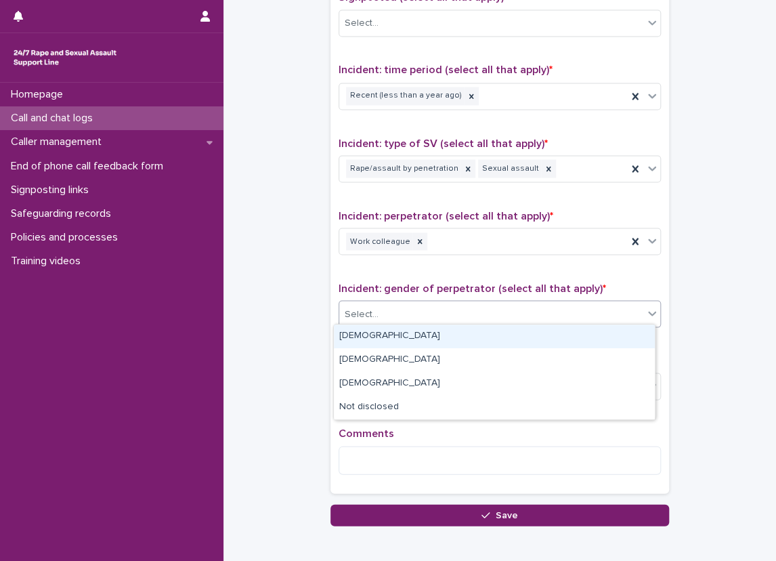
click at [393, 324] on div "[DEMOGRAPHIC_DATA] [DEMOGRAPHIC_DATA] [DEMOGRAPHIC_DATA] Not disclosed" at bounding box center [494, 372] width 322 height 96
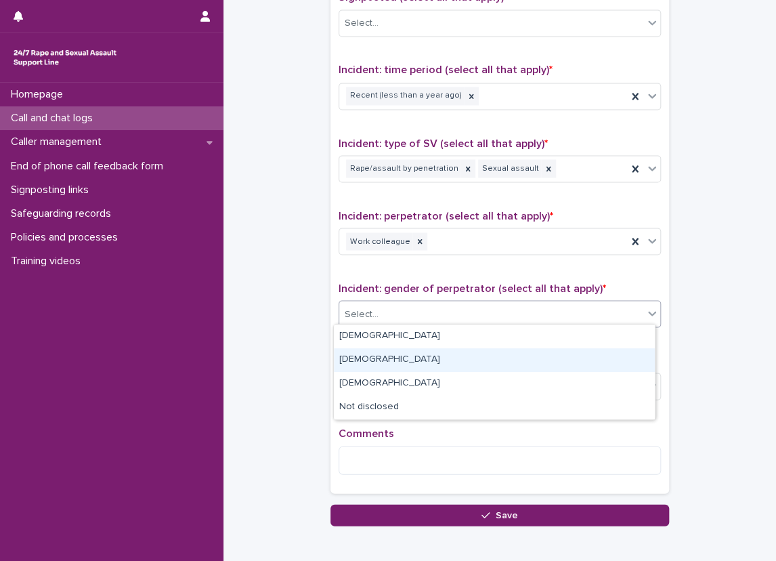
click at [370, 348] on div "[DEMOGRAPHIC_DATA]" at bounding box center [494, 360] width 321 height 24
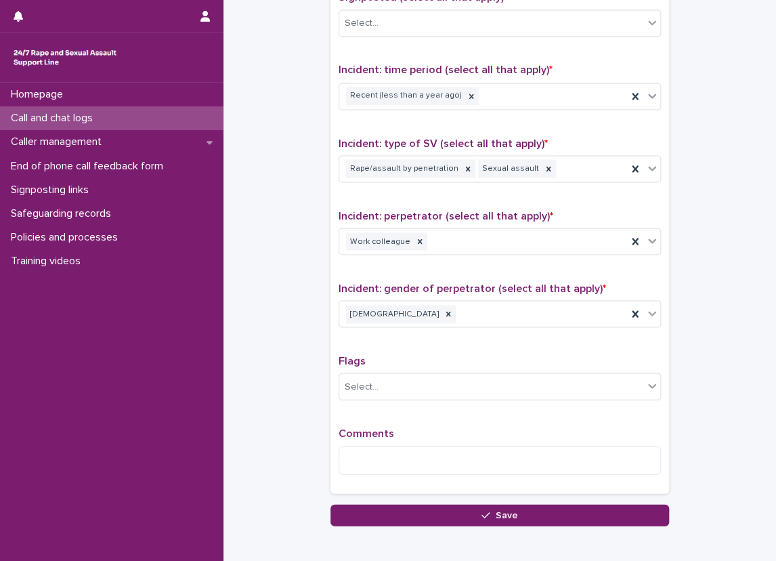
click at [370, 347] on div "Type of support received (select all that apply) Emotional support Signposted (…" at bounding box center [500, 202] width 322 height 566
click at [374, 296] on div "Incident: gender of perpetrator (select all that apply) * [DEMOGRAPHIC_DATA]" at bounding box center [500, 310] width 322 height 56
click at [441, 305] on div at bounding box center [448, 314] width 15 height 18
click at [392, 307] on div "Select..." at bounding box center [491, 314] width 304 height 22
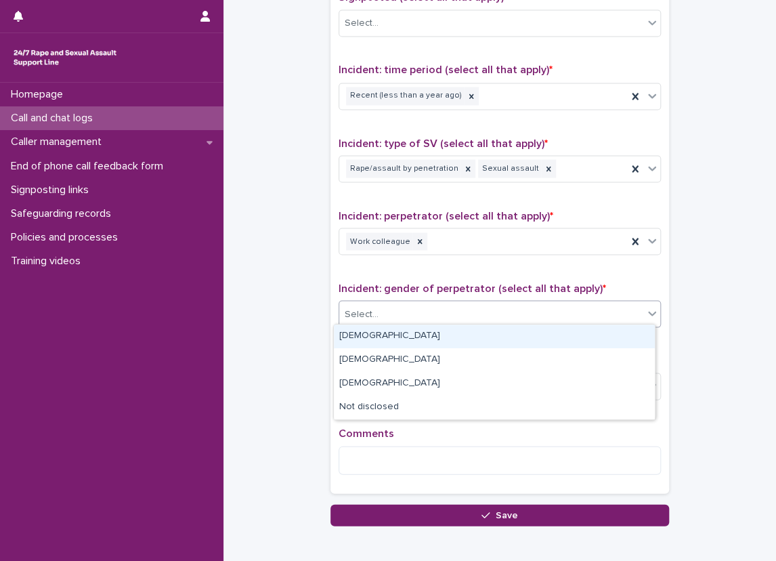
click at [375, 328] on div "[DEMOGRAPHIC_DATA]" at bounding box center [494, 336] width 321 height 24
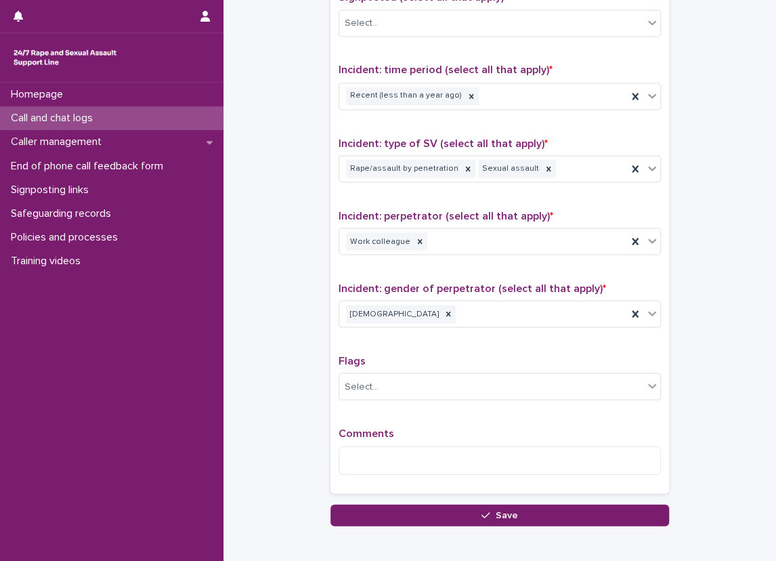
click at [376, 427] on span "Comments" at bounding box center [367, 432] width 56 height 11
click at [381, 462] on textarea at bounding box center [500, 460] width 322 height 29
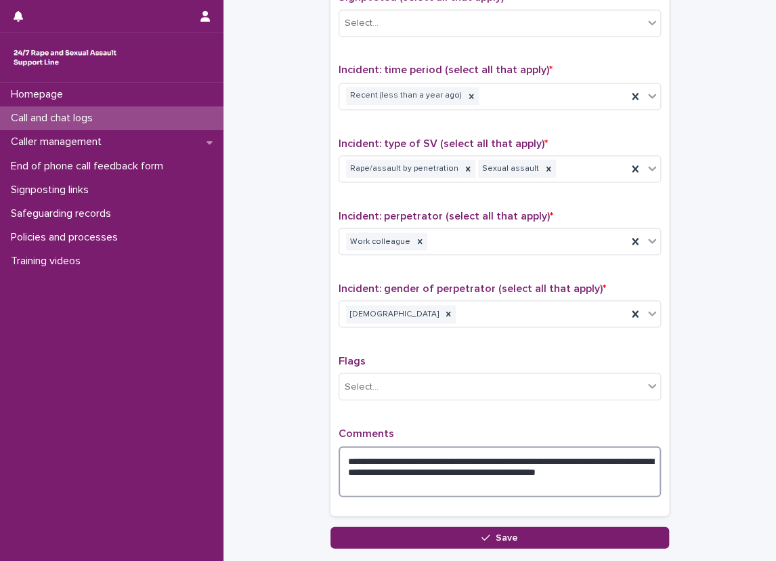
type textarea "**********"
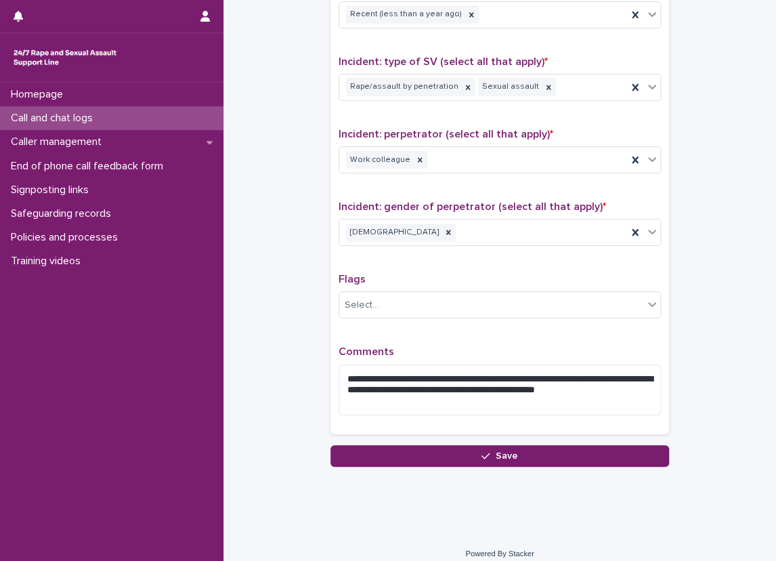
scroll to position [880, 0]
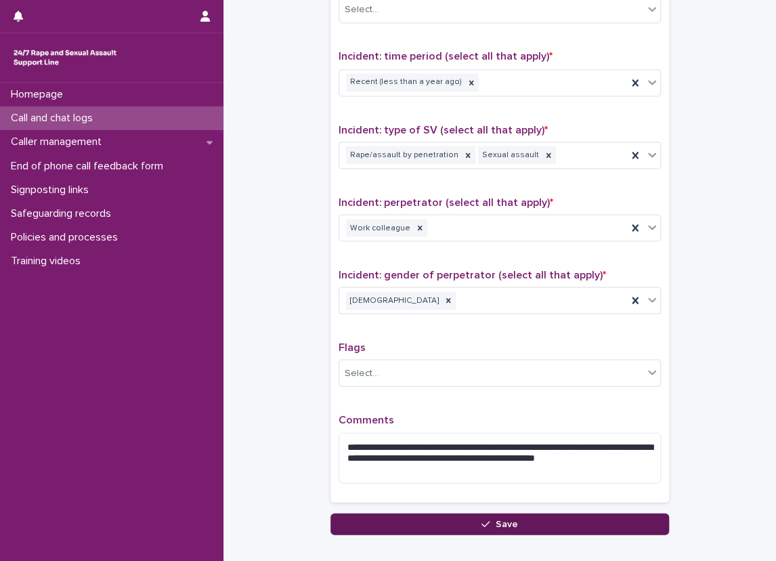
click at [437, 517] on button "Save" at bounding box center [499, 524] width 339 height 22
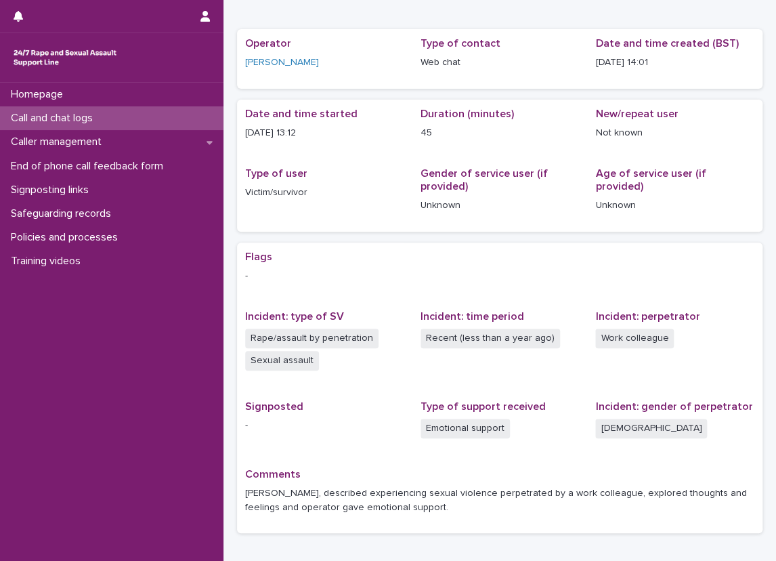
scroll to position [57, 0]
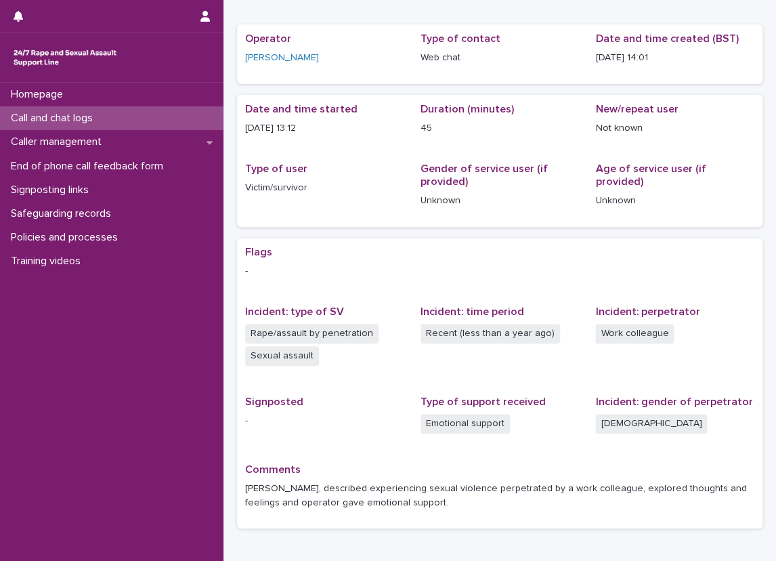
click at [114, 110] on div "Call and chat logs" at bounding box center [111, 118] width 223 height 24
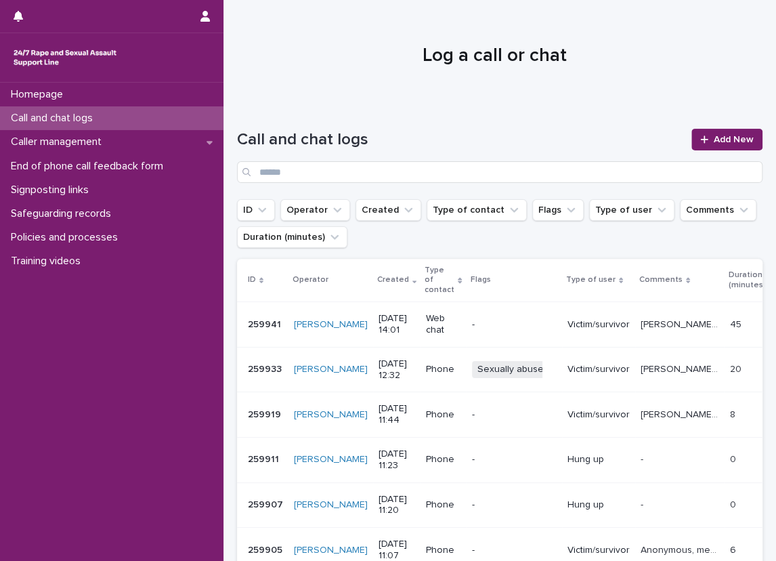
click at [179, 108] on div "Call and chat logs" at bounding box center [111, 118] width 223 height 24
click at [700, 135] on icon at bounding box center [704, 139] width 8 height 9
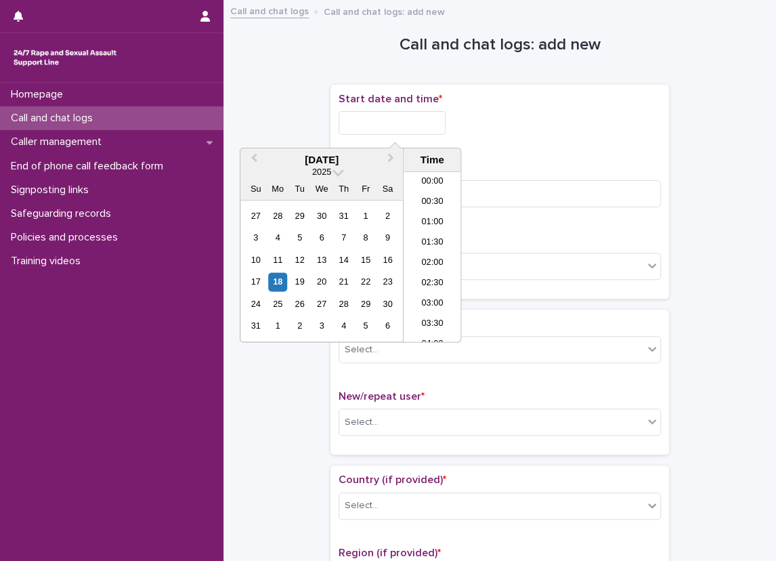
scroll to position [494, 0]
click at [431, 117] on input "text" at bounding box center [392, 123] width 107 height 24
click at [429, 253] on li "14:00" at bounding box center [433, 257] width 58 height 20
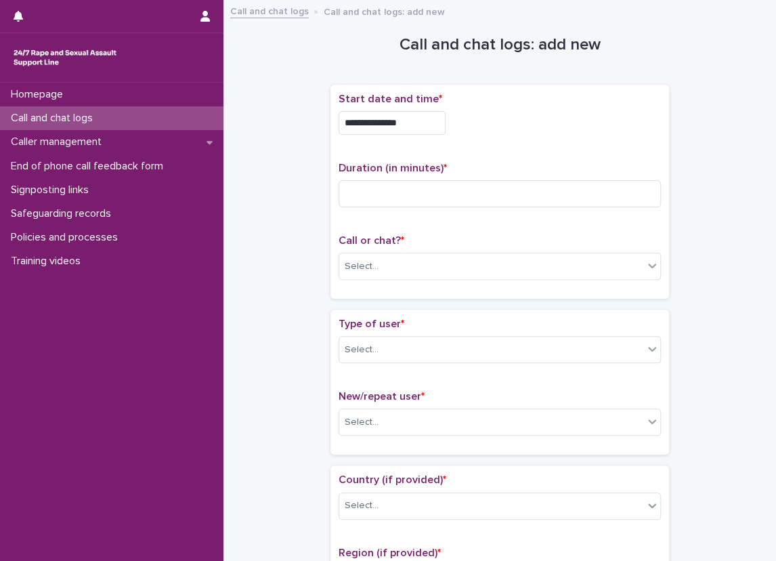
click at [415, 121] on input "**********" at bounding box center [392, 123] width 107 height 24
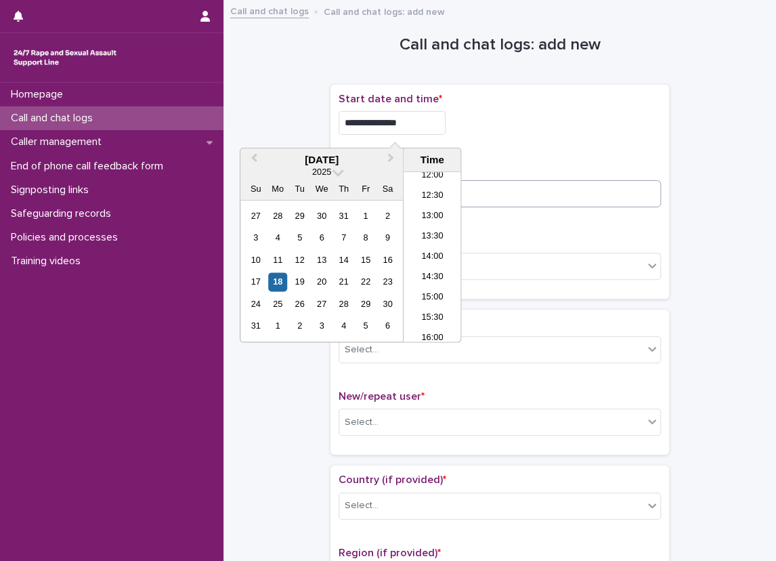
type input "**********"
click at [498, 189] on input at bounding box center [500, 193] width 322 height 27
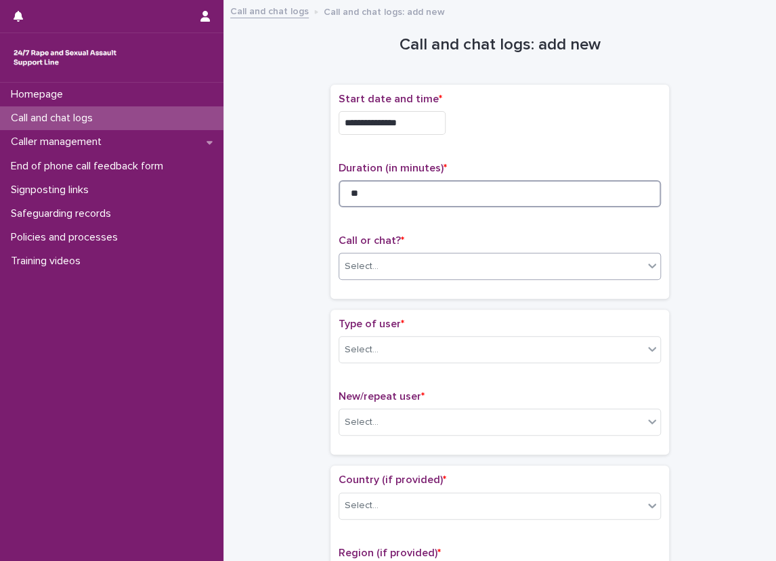
type input "**"
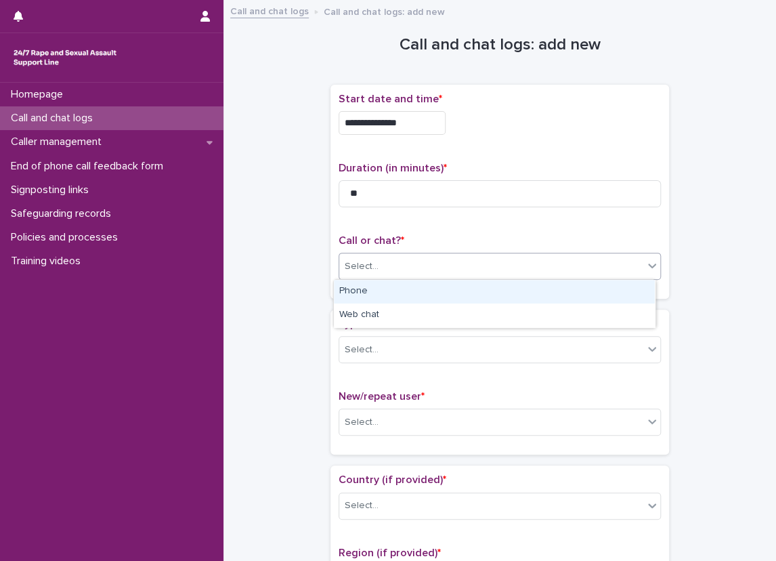
click at [393, 257] on div "Select..." at bounding box center [491, 266] width 304 height 22
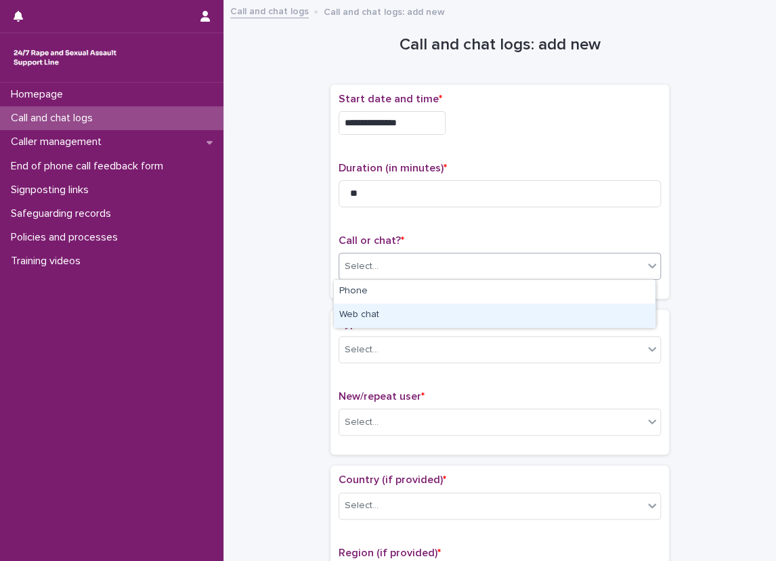
click at [384, 311] on div "Web chat" at bounding box center [494, 315] width 321 height 24
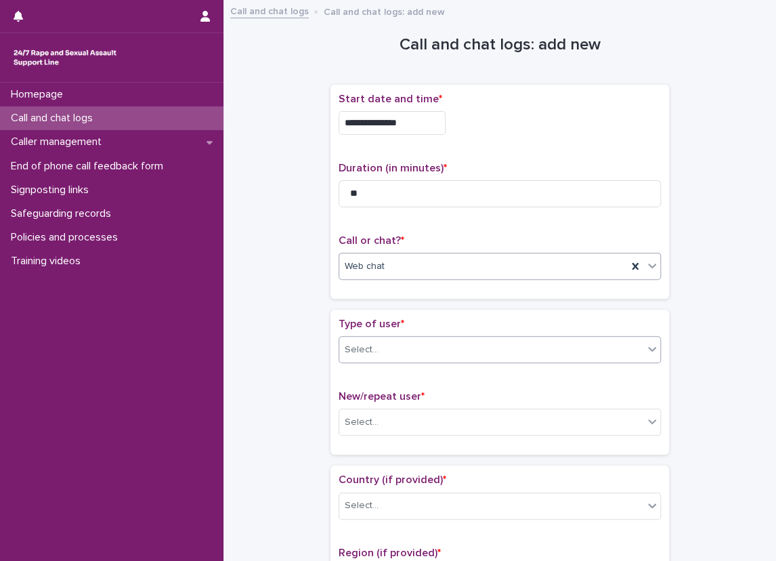
click at [389, 343] on div "Select..." at bounding box center [491, 350] width 304 height 22
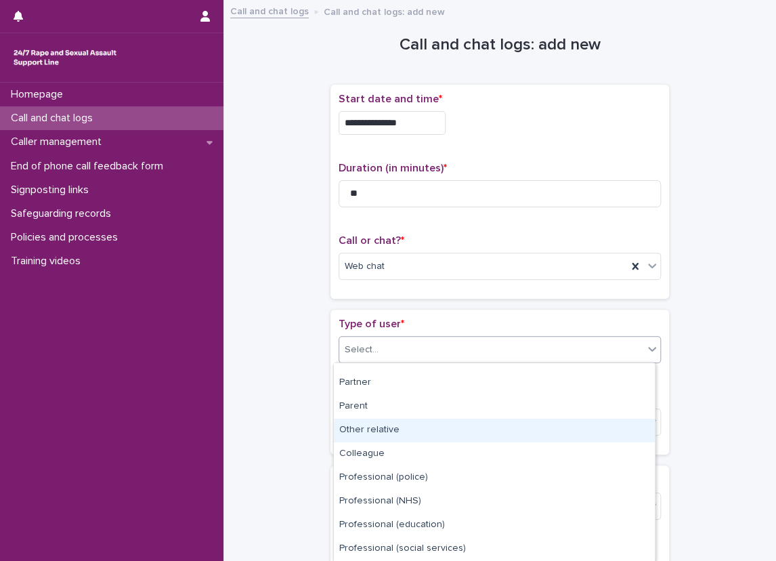
scroll to position [157, 0]
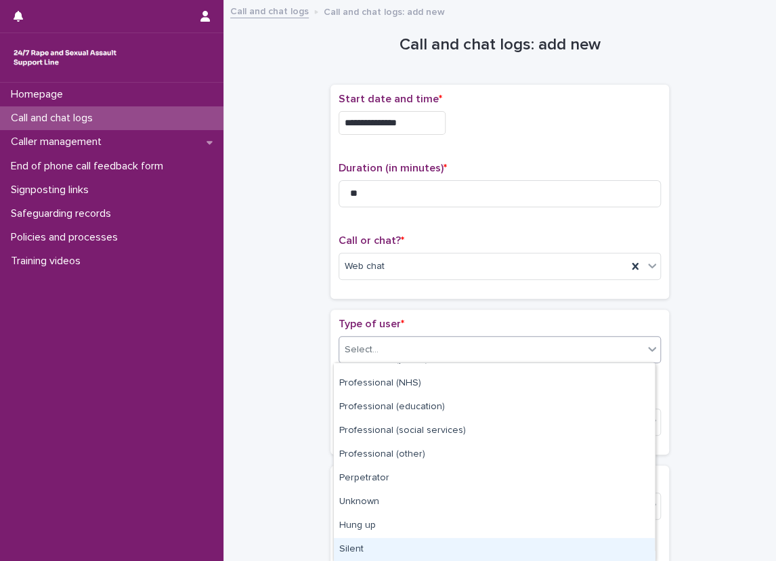
drag, startPoint x: 372, startPoint y: 525, endPoint x: 372, endPoint y: 536, distance: 10.2
click at [372, 546] on div "Silent" at bounding box center [494, 550] width 321 height 24
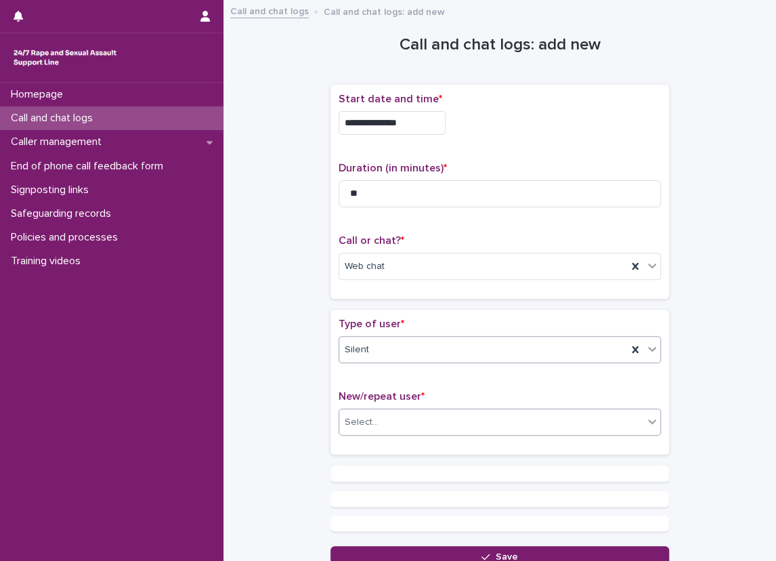
click at [380, 423] on input "text" at bounding box center [380, 422] width 1 height 12
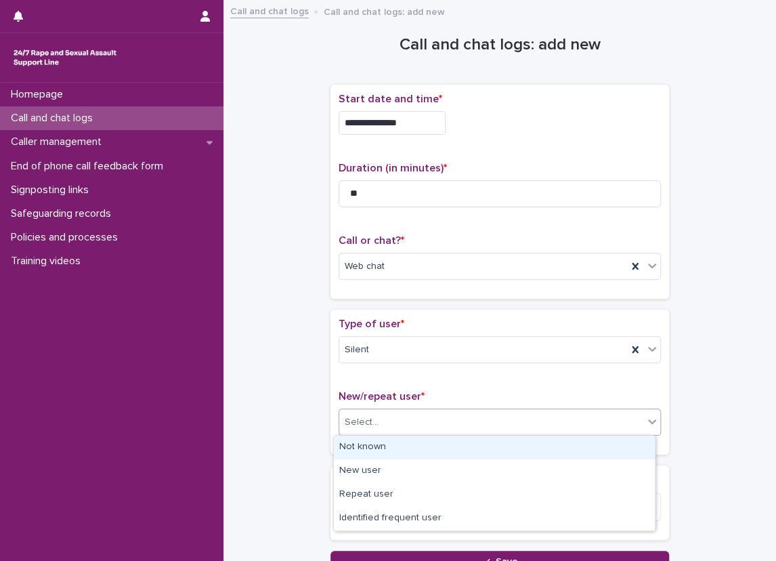
click at [368, 446] on div "Not known" at bounding box center [494, 447] width 321 height 24
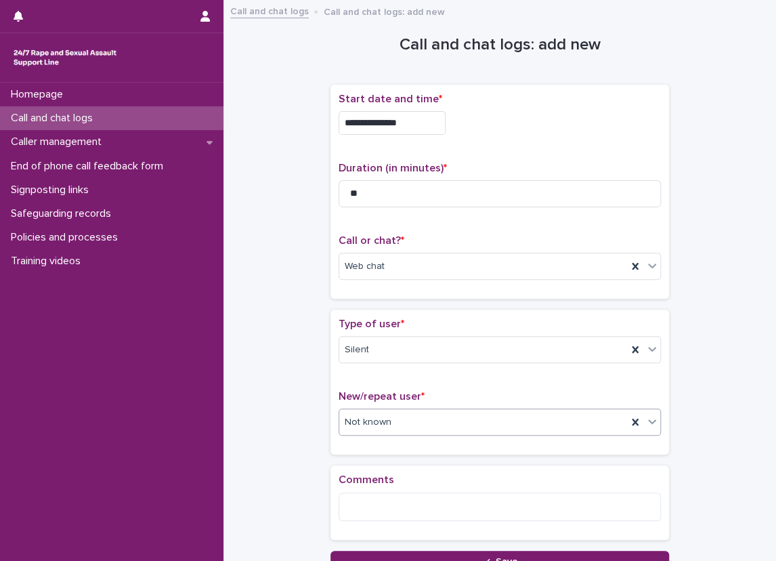
click at [311, 429] on div "**********" at bounding box center [499, 290] width 525 height 564
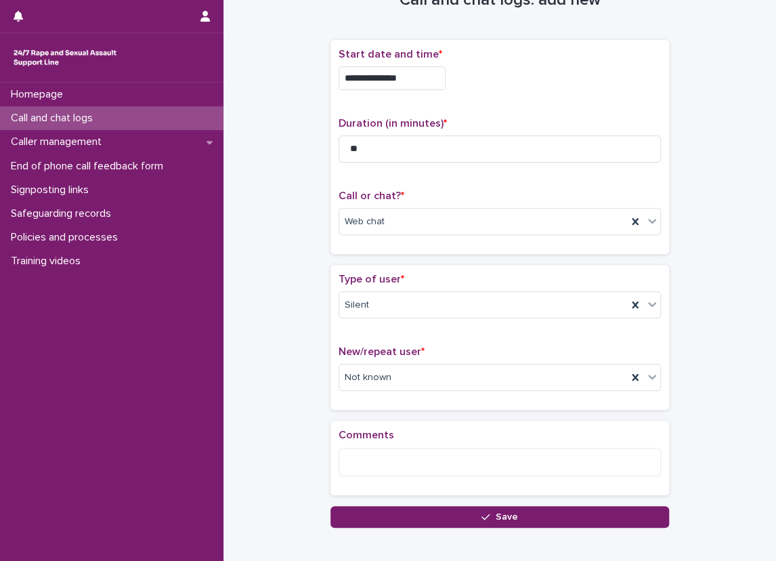
scroll to position [68, 0]
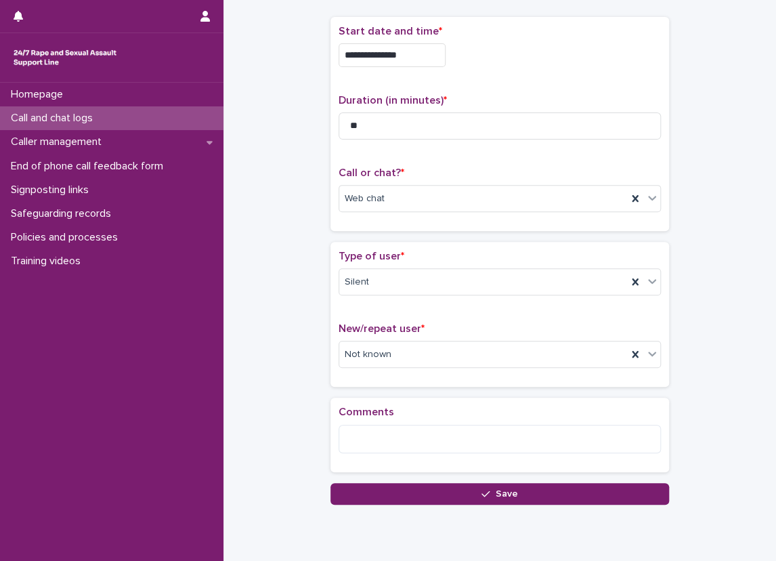
click at [483, 506] on div "**********" at bounding box center [499, 239] width 539 height 598
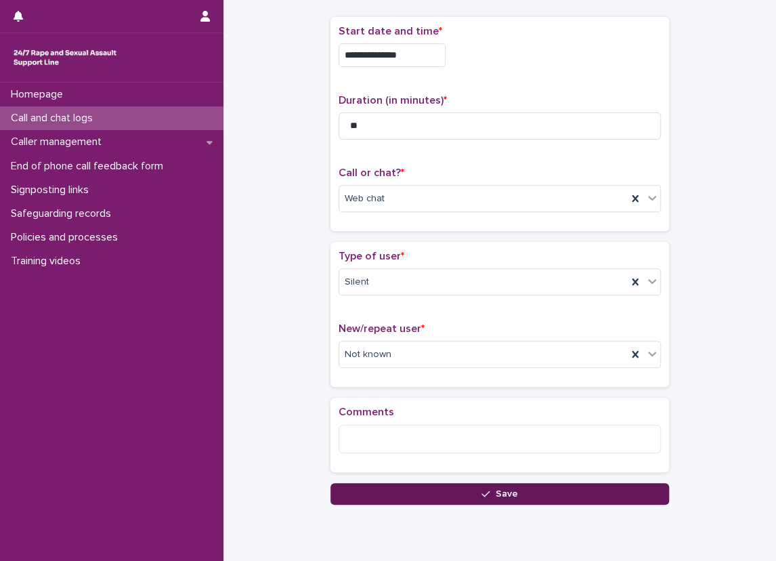
click at [481, 489] on icon "button" at bounding box center [485, 493] width 8 height 9
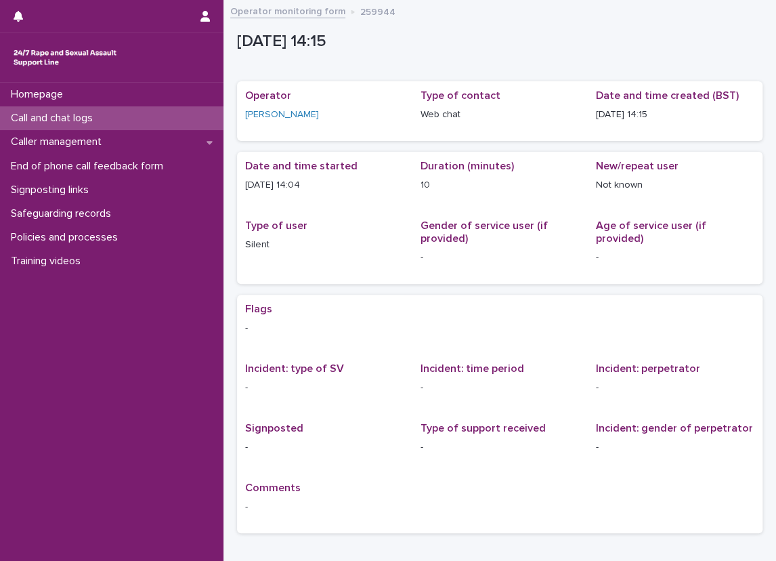
click at [63, 120] on p "Call and chat logs" at bounding box center [54, 118] width 98 height 13
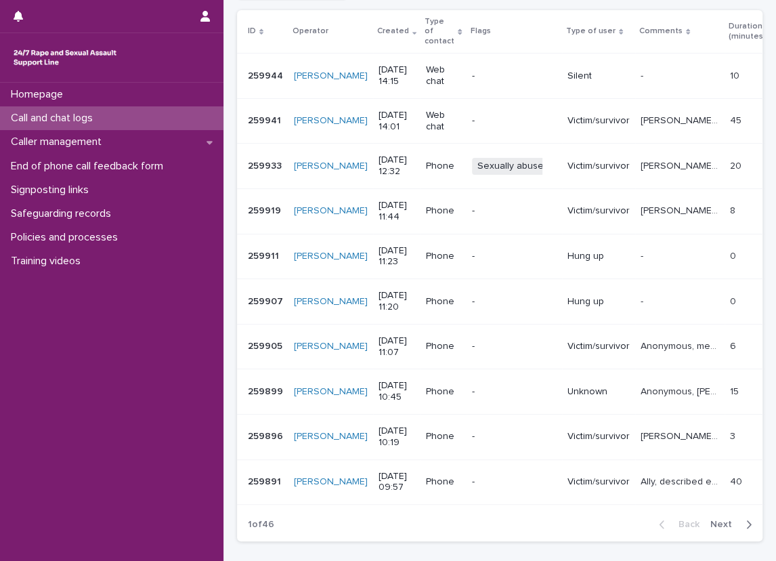
scroll to position [251, 0]
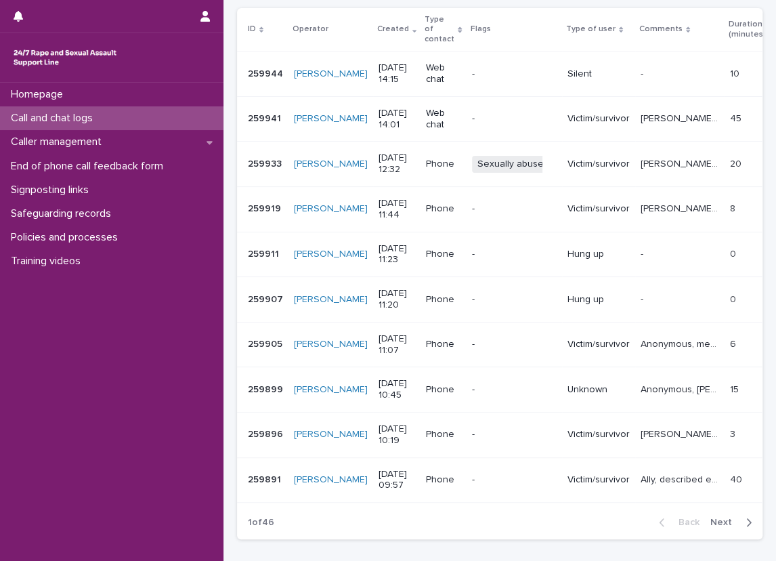
click at [740, 516] on div "button" at bounding box center [746, 522] width 12 height 12
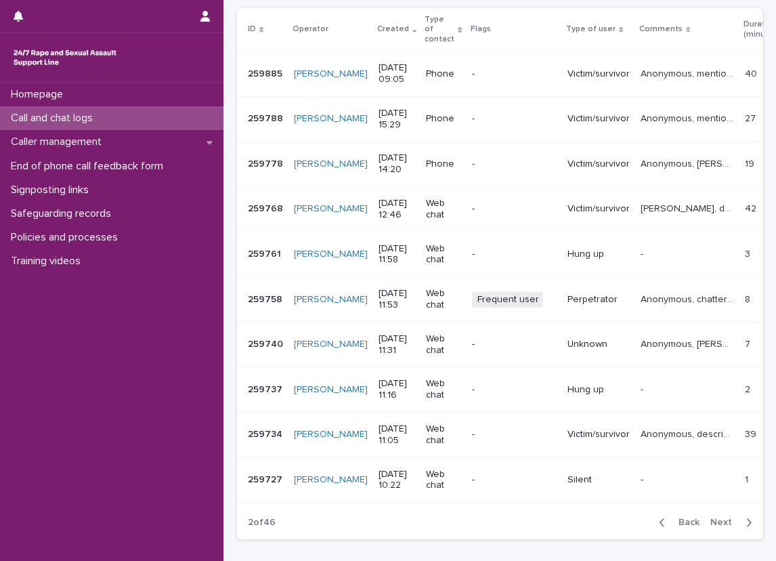
click at [663, 505] on div "Back Next" at bounding box center [705, 522] width 114 height 34
click at [201, 113] on div "Call and chat logs" at bounding box center [111, 118] width 223 height 24
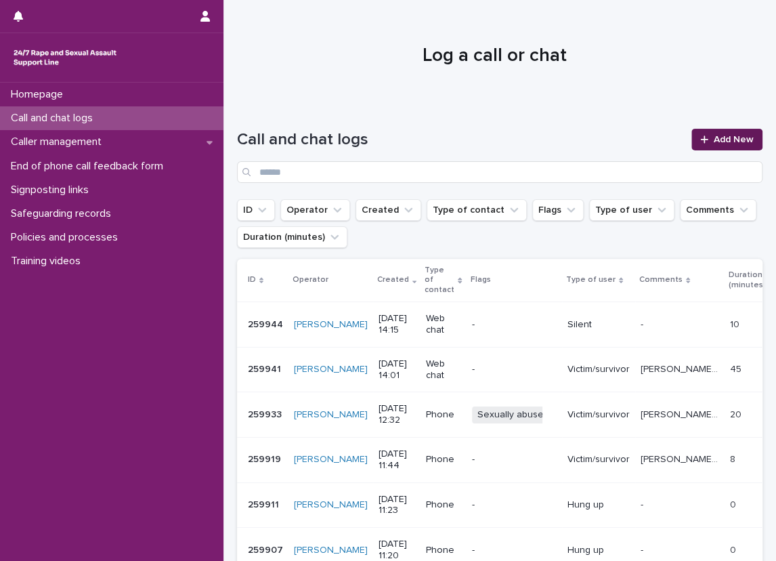
click at [721, 133] on link "Add New" at bounding box center [726, 140] width 71 height 22
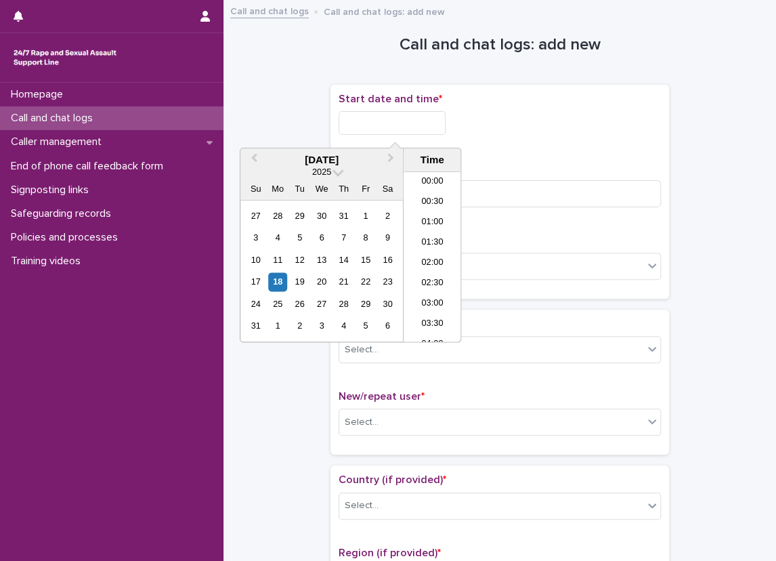
click at [439, 129] on input "text" at bounding box center [392, 123] width 107 height 24
click at [431, 251] on li "14:00" at bounding box center [433, 257] width 58 height 20
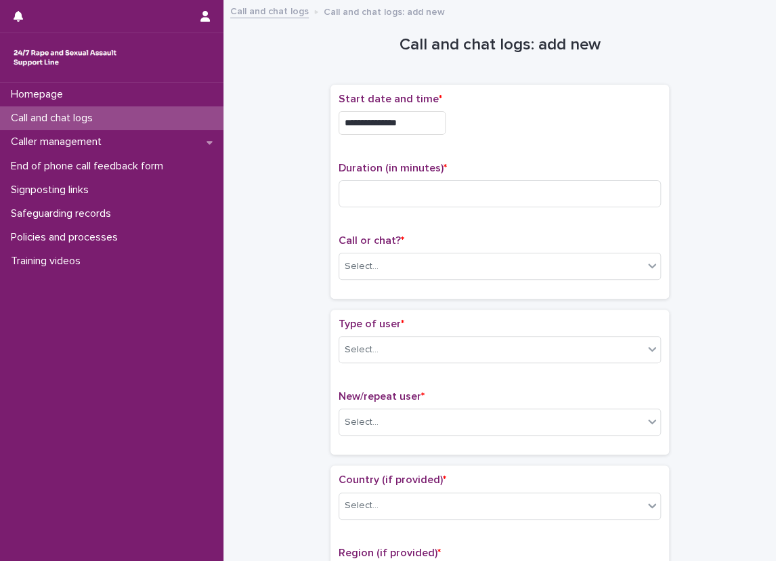
click at [413, 101] on span "Start date and time *" at bounding box center [391, 98] width 104 height 11
click at [427, 123] on input "**********" at bounding box center [392, 123] width 107 height 24
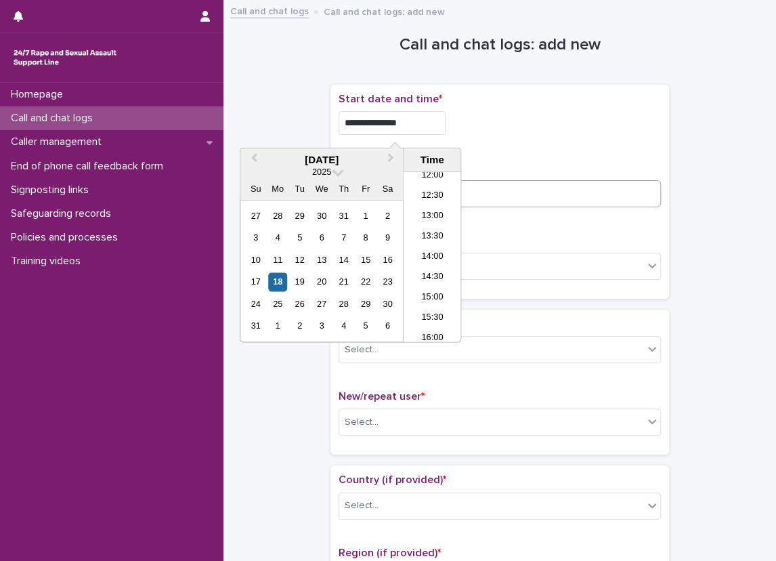
type input "**********"
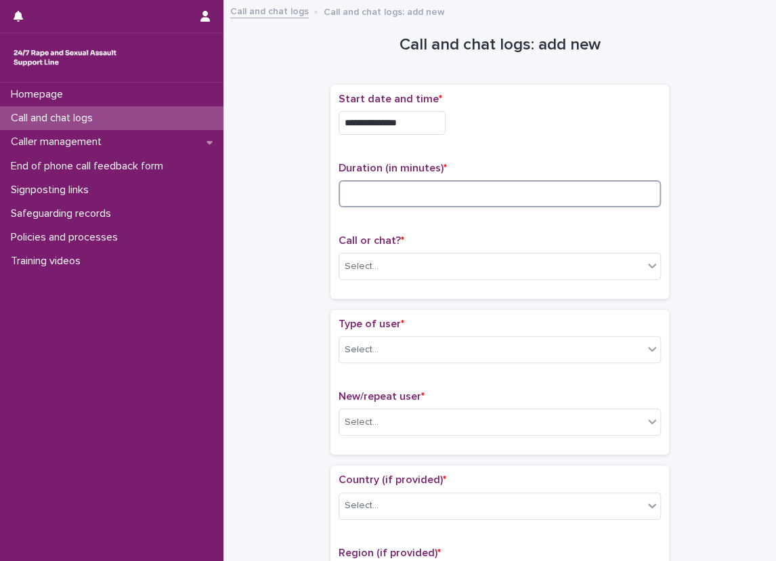
click at [534, 181] on input at bounding box center [500, 193] width 322 height 27
type input "*"
click at [370, 253] on div "Select..." at bounding box center [500, 266] width 322 height 27
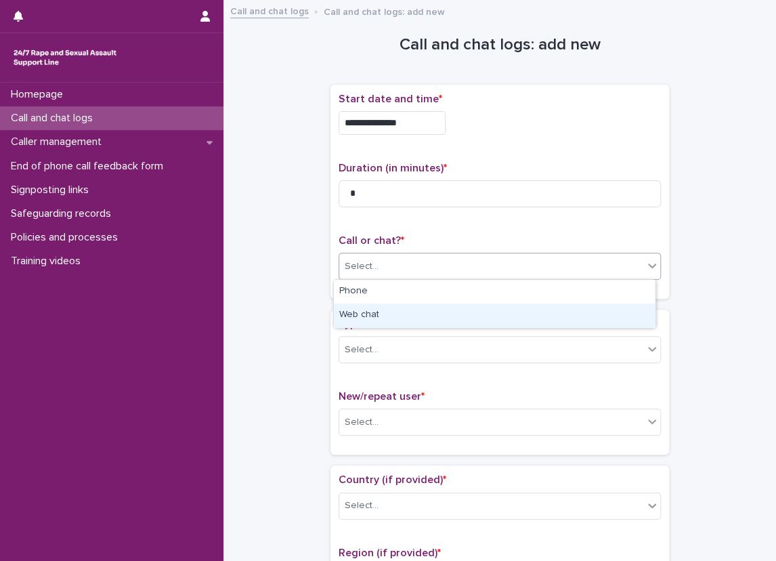
click at [370, 315] on div "Web chat" at bounding box center [494, 315] width 321 height 24
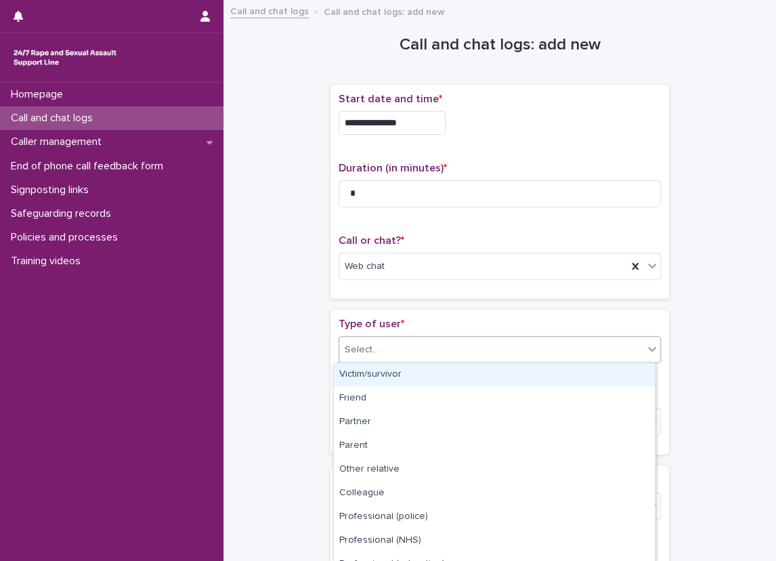
click at [380, 354] on div at bounding box center [380, 350] width 1 height 14
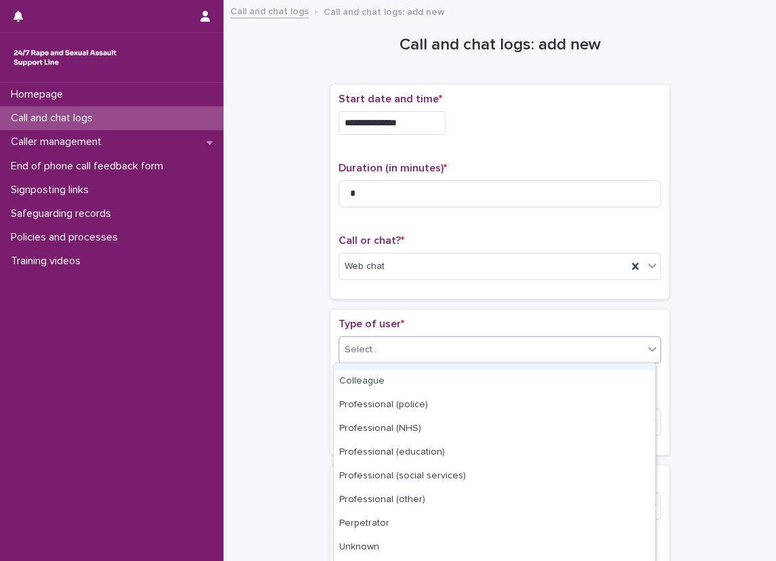
scroll to position [157, 0]
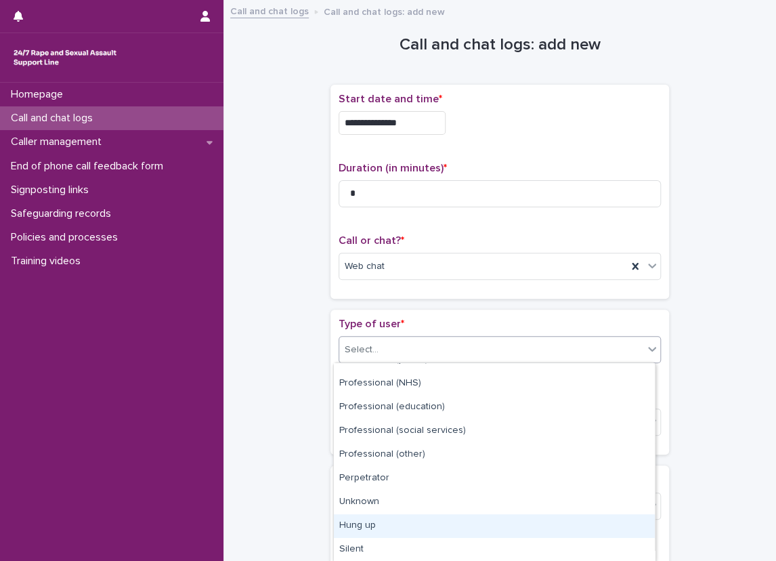
click at [372, 524] on div "Hung up" at bounding box center [494, 526] width 321 height 24
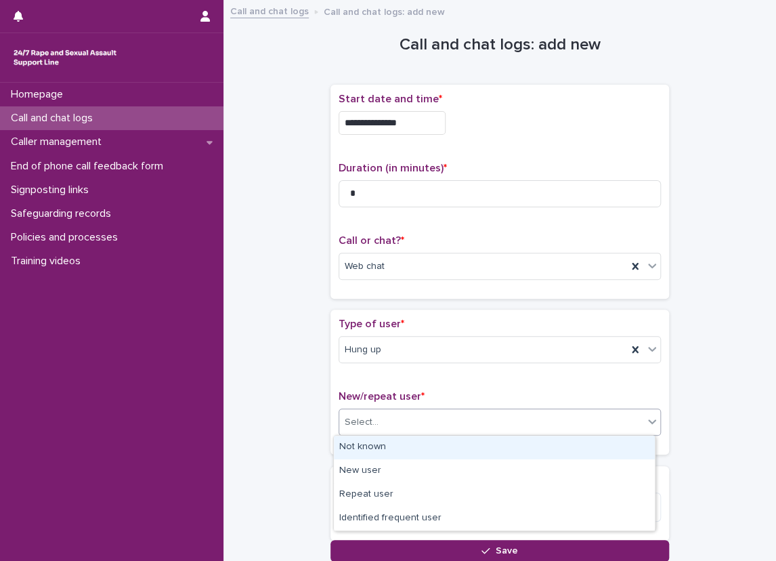
click at [395, 435] on body "**********" at bounding box center [388, 280] width 776 height 561
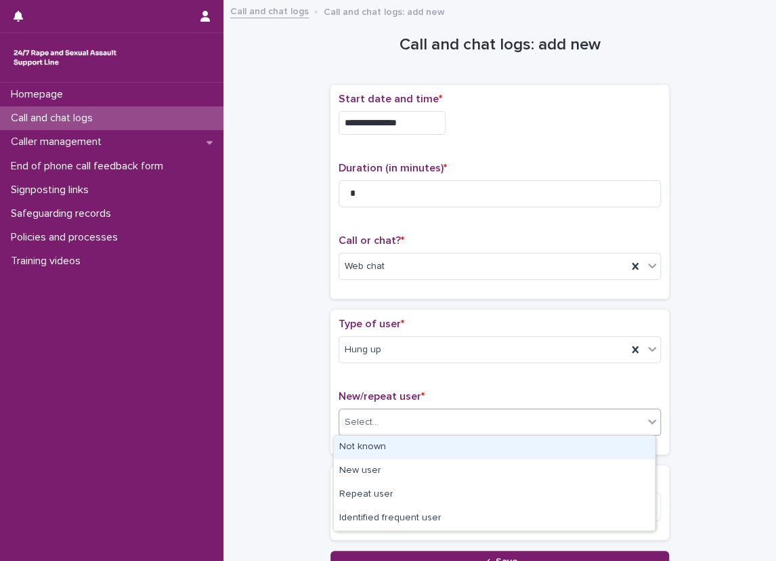
click at [393, 446] on div "Not known" at bounding box center [494, 447] width 321 height 24
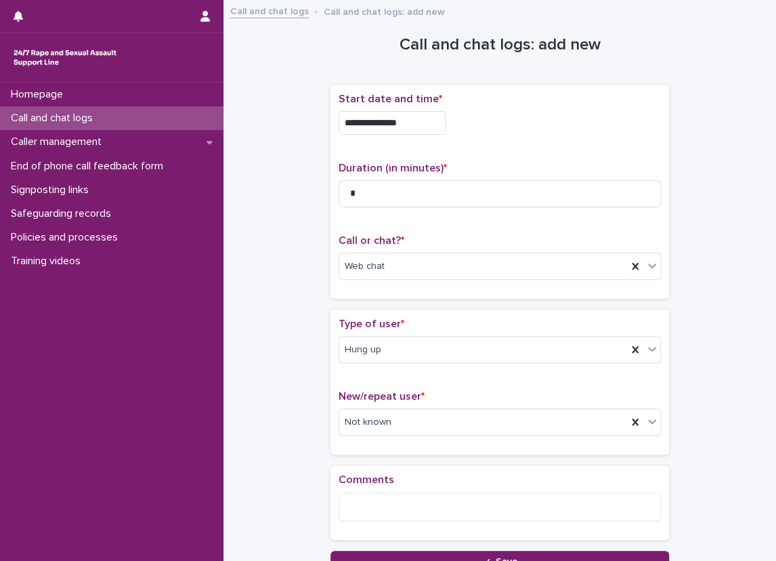
click at [318, 424] on div "**********" at bounding box center [499, 290] width 525 height 564
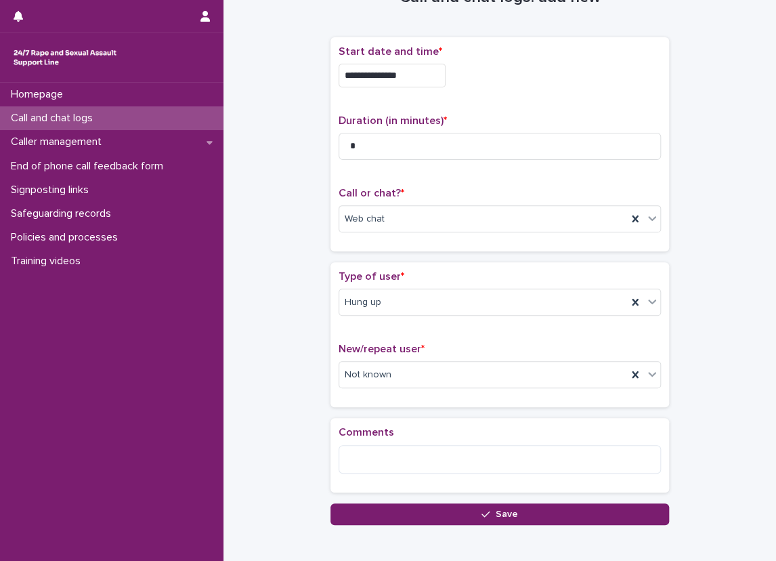
scroll to position [68, 0]
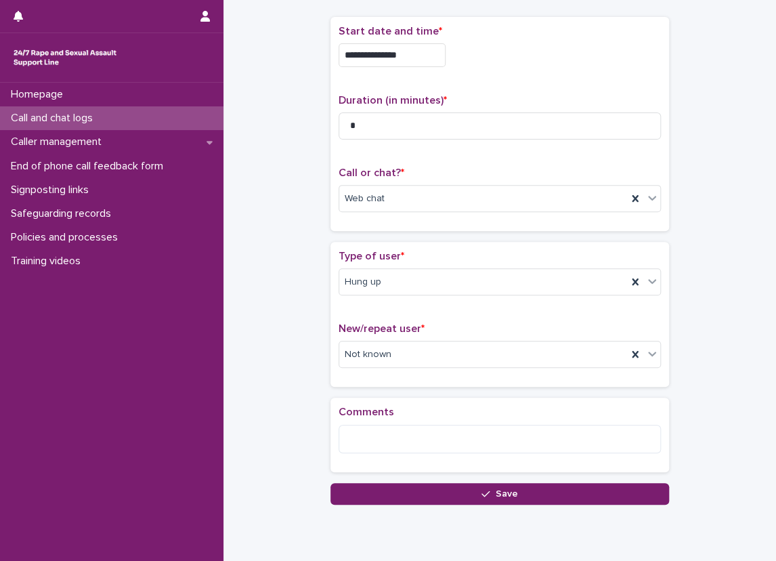
click at [438, 476] on div "Loading... Saving… Comments" at bounding box center [499, 439] width 339 height 85
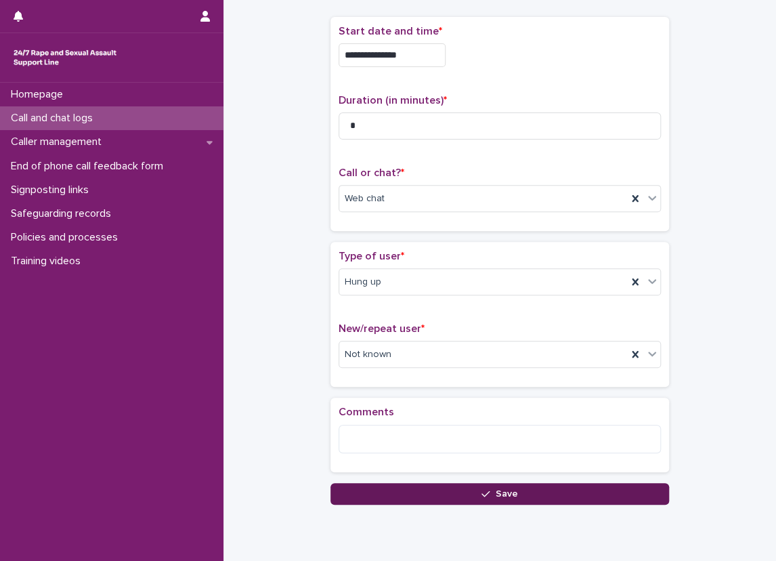
click at [433, 493] on button "Save" at bounding box center [499, 494] width 339 height 22
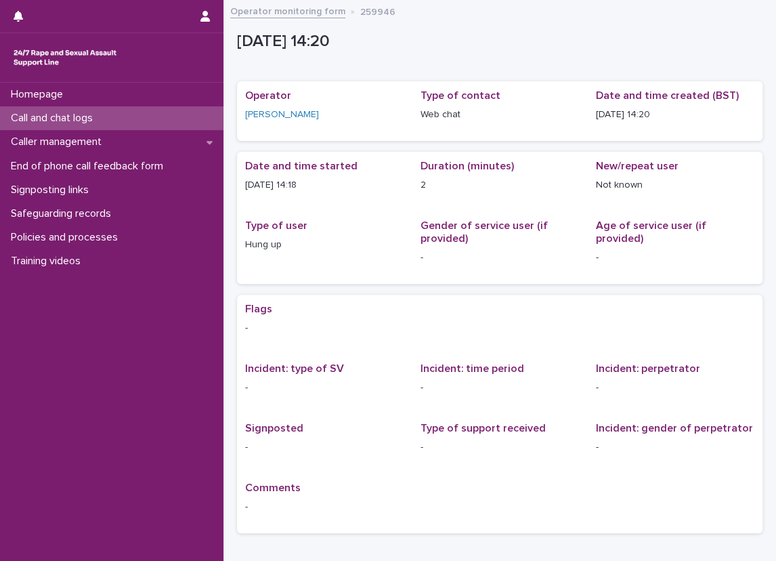
click at [322, 223] on p "Type of user" at bounding box center [324, 225] width 159 height 13
click at [174, 112] on div "Call and chat logs" at bounding box center [111, 118] width 223 height 24
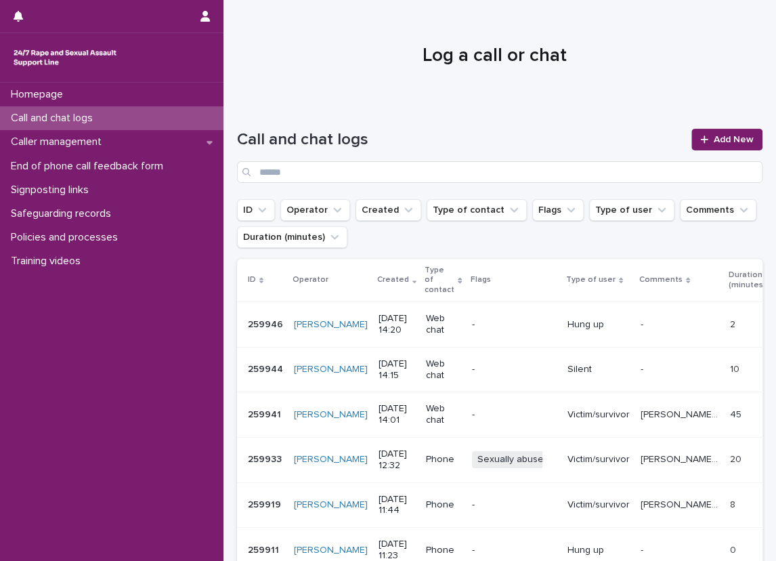
drag, startPoint x: 105, startPoint y: 112, endPoint x: 206, endPoint y: 119, distance: 101.2
click at [104, 112] on p "Call and chat logs" at bounding box center [54, 118] width 98 height 13
click at [370, 91] on div at bounding box center [494, 50] width 542 height 102
click at [718, 139] on span "Add New" at bounding box center [734, 139] width 40 height 9
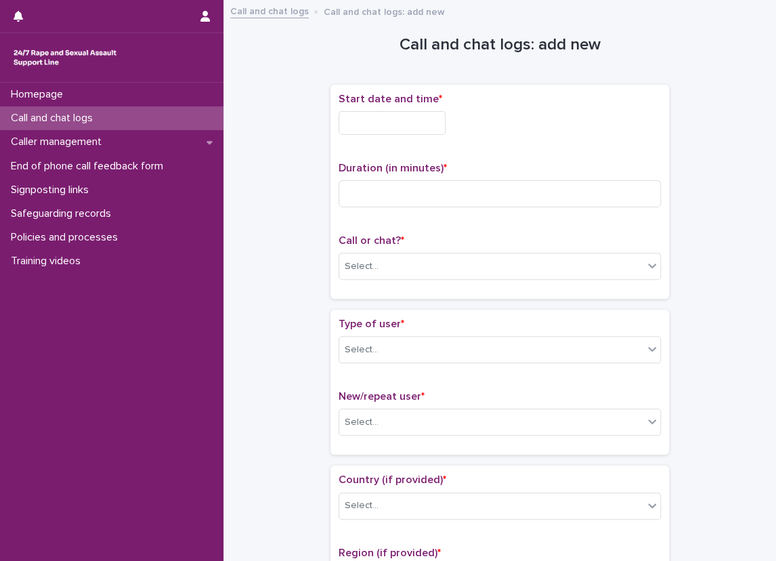
click at [421, 127] on input "text" at bounding box center [392, 123] width 107 height 24
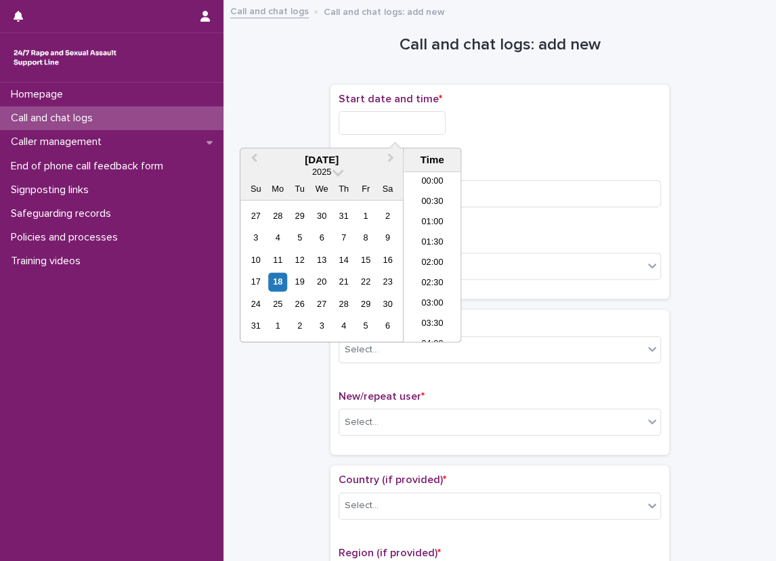
scroll to position [494, 0]
click at [418, 247] on li "14:00" at bounding box center [433, 257] width 58 height 20
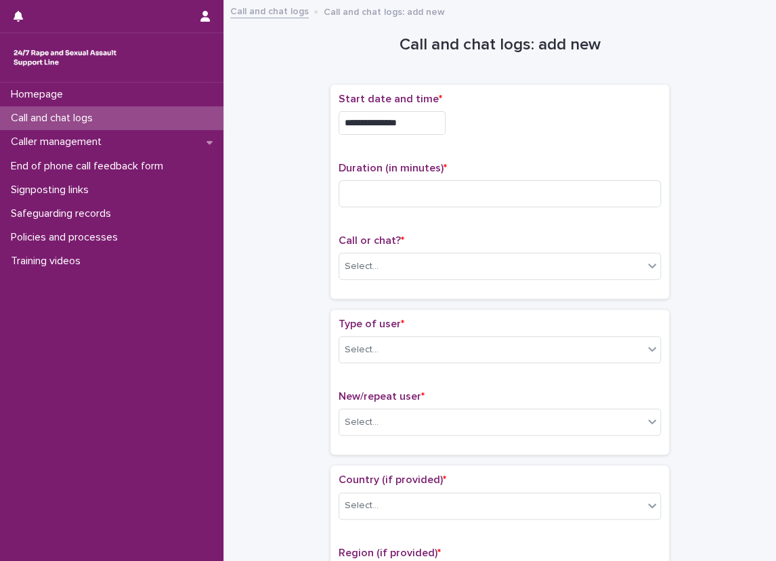
click at [436, 131] on input "**********" at bounding box center [392, 123] width 107 height 24
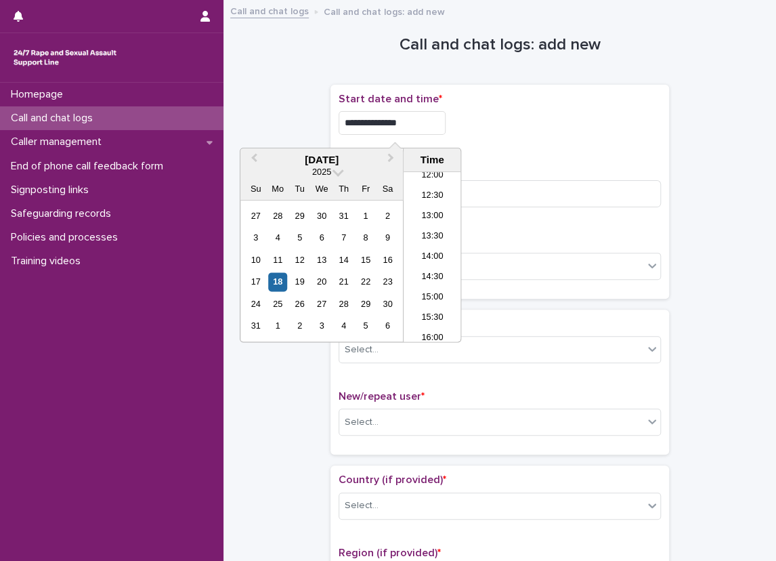
type input "**********"
click at [534, 134] on div "**********" at bounding box center [500, 119] width 322 height 53
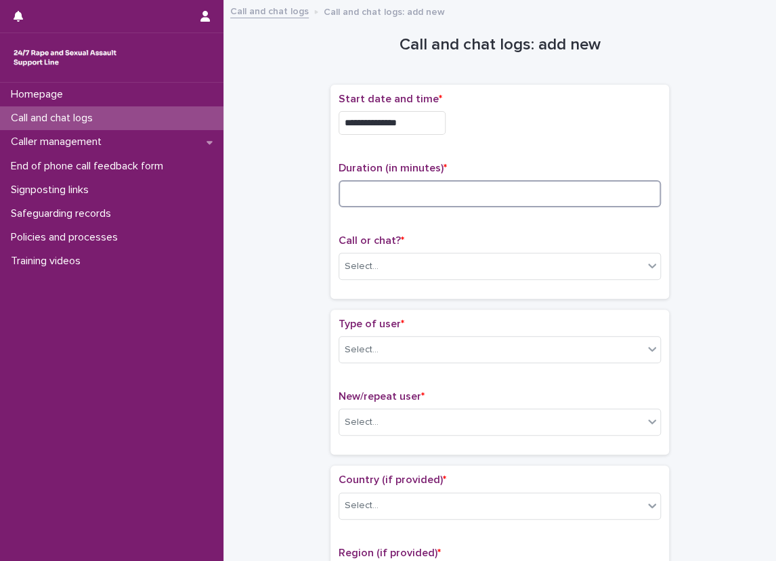
click at [461, 200] on input at bounding box center [500, 193] width 322 height 27
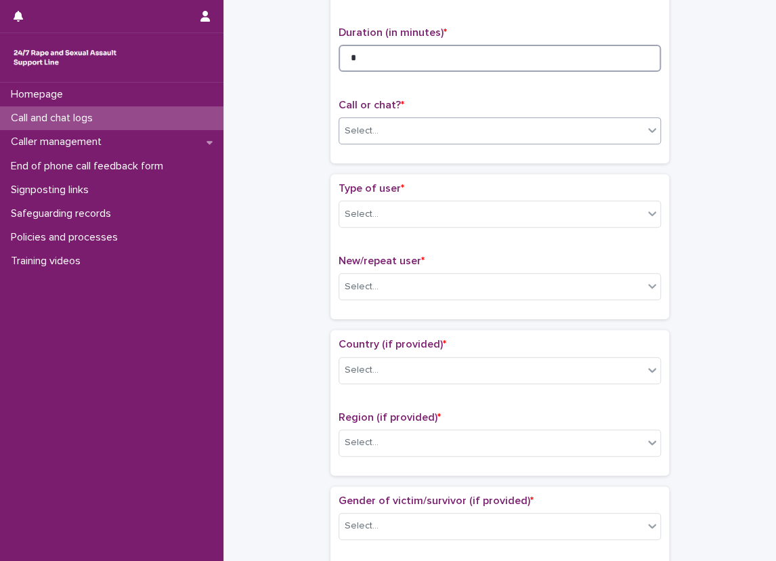
type input "*"
click at [418, 142] on div "Select..." at bounding box center [500, 130] width 322 height 27
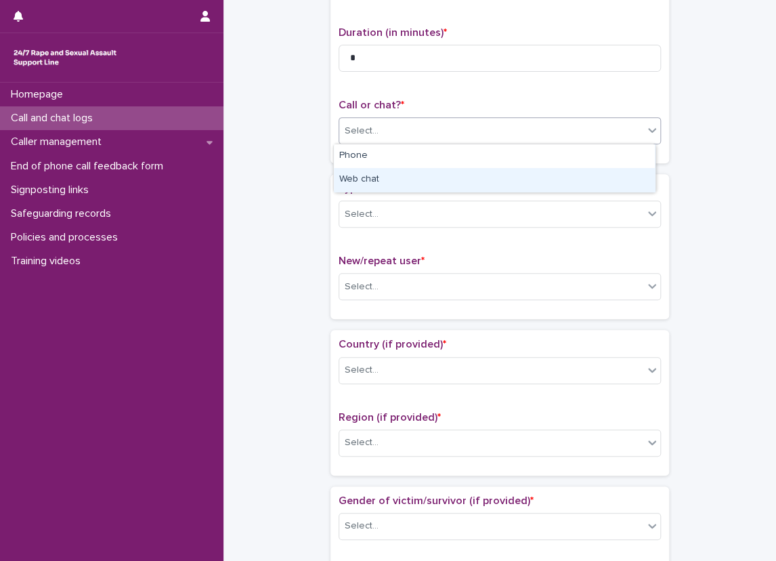
click at [395, 174] on div "Web chat" at bounding box center [494, 180] width 321 height 24
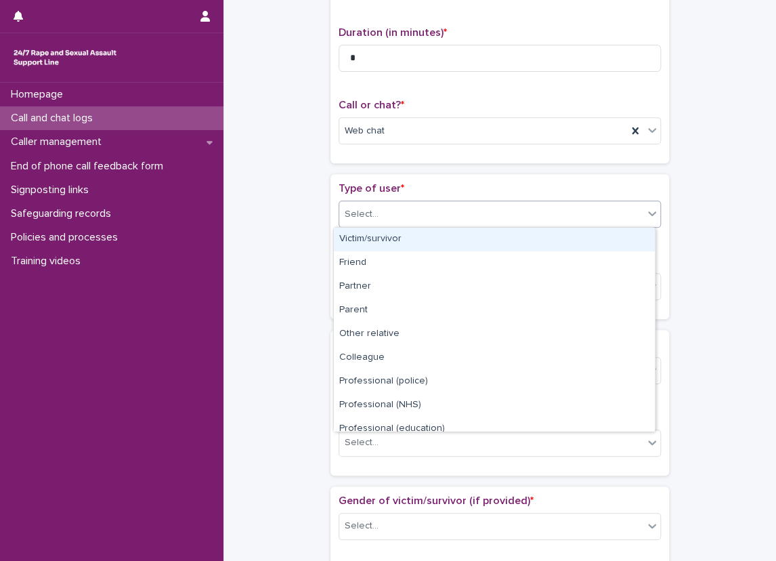
click at [387, 223] on div "Select..." at bounding box center [491, 214] width 304 height 22
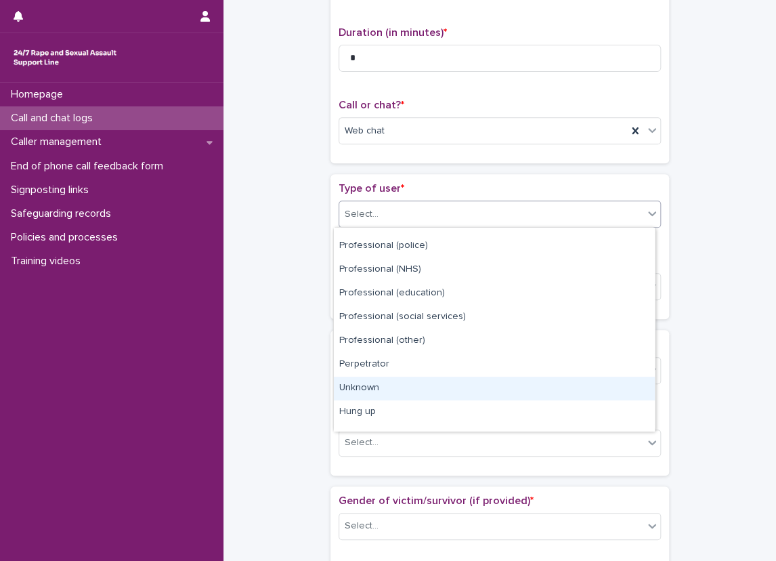
click at [372, 384] on div "Unknown" at bounding box center [494, 388] width 321 height 24
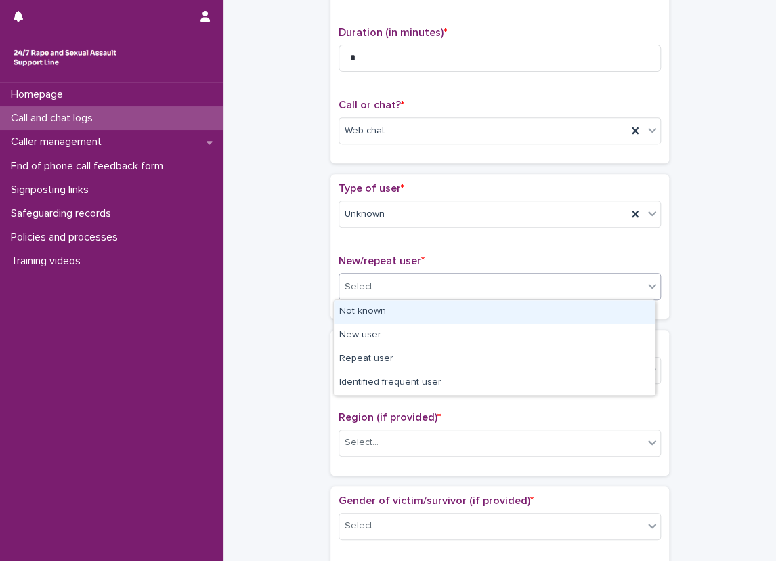
click at [372, 294] on div "Select..." at bounding box center [491, 287] width 304 height 22
drag, startPoint x: 369, startPoint y: 302, endPoint x: 364, endPoint y: 311, distance: 10.9
click at [368, 303] on div "Not known" at bounding box center [494, 312] width 321 height 24
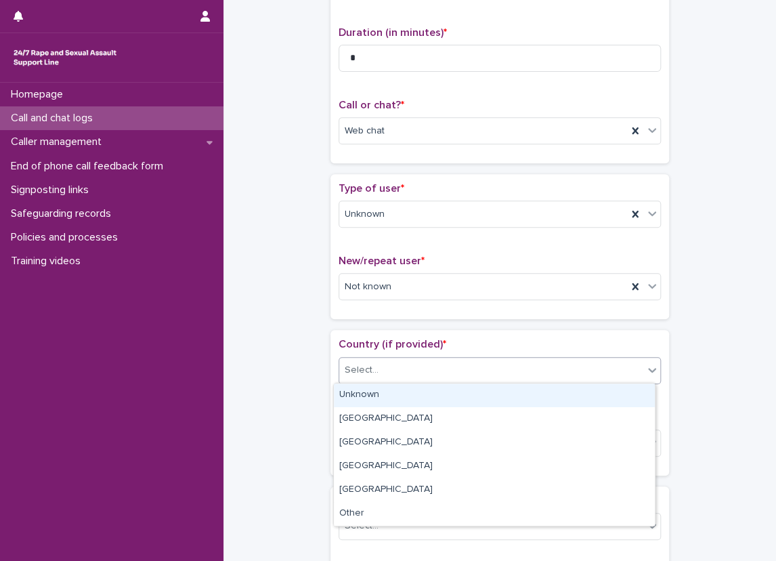
click at [365, 363] on div "Select..." at bounding box center [362, 370] width 34 height 14
click at [358, 387] on div "Unknown" at bounding box center [494, 395] width 321 height 24
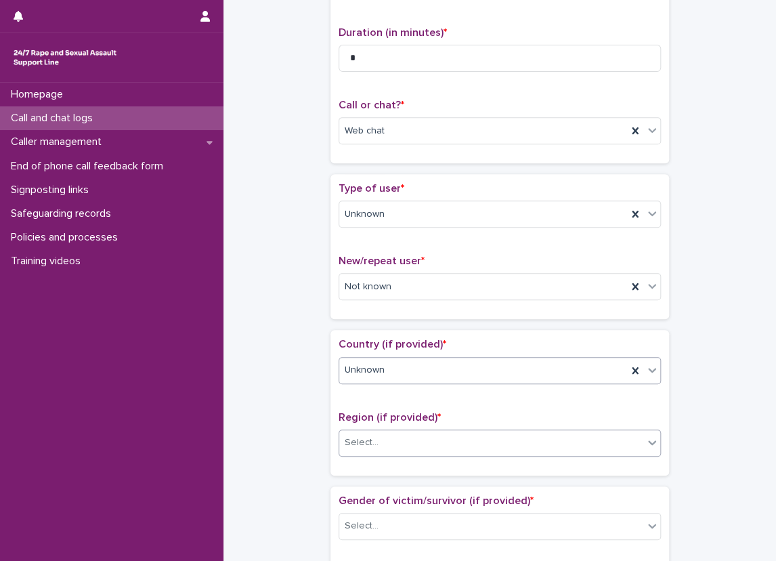
click at [382, 444] on div "Select..." at bounding box center [491, 442] width 304 height 22
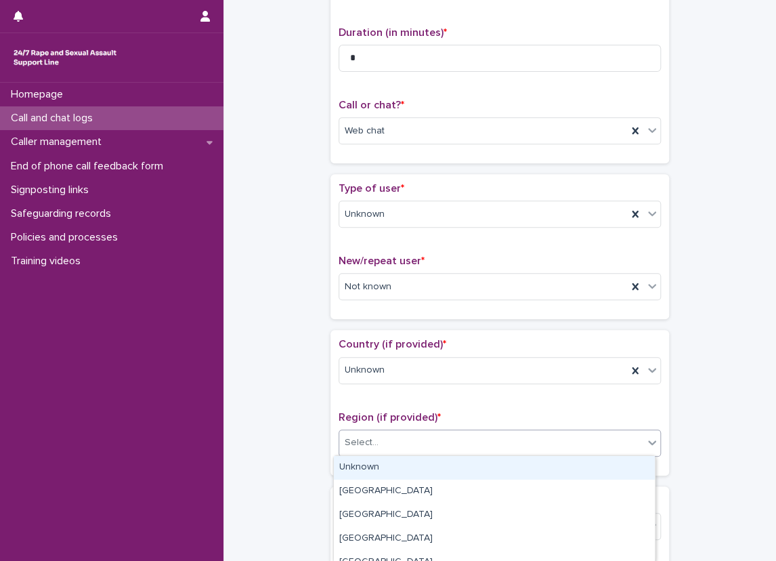
click at [379, 464] on div "Unknown" at bounding box center [494, 468] width 321 height 24
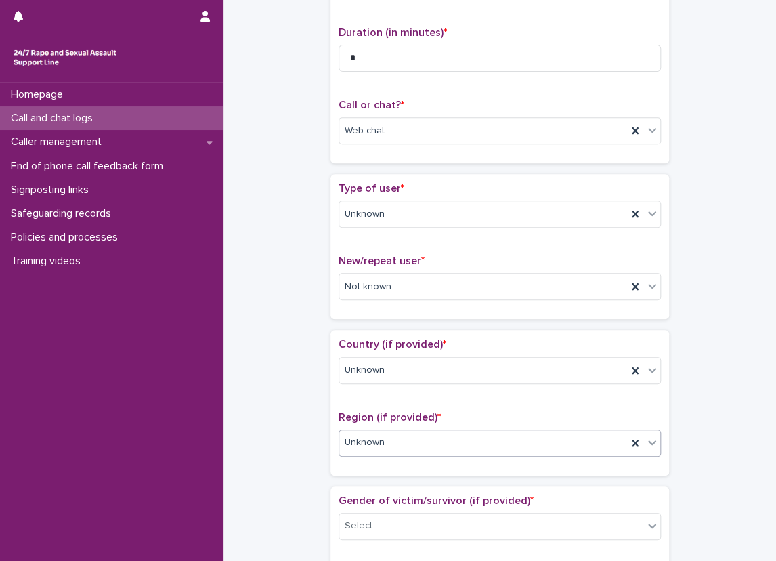
click at [319, 400] on div "**********" at bounding box center [499, 565] width 525 height 1385
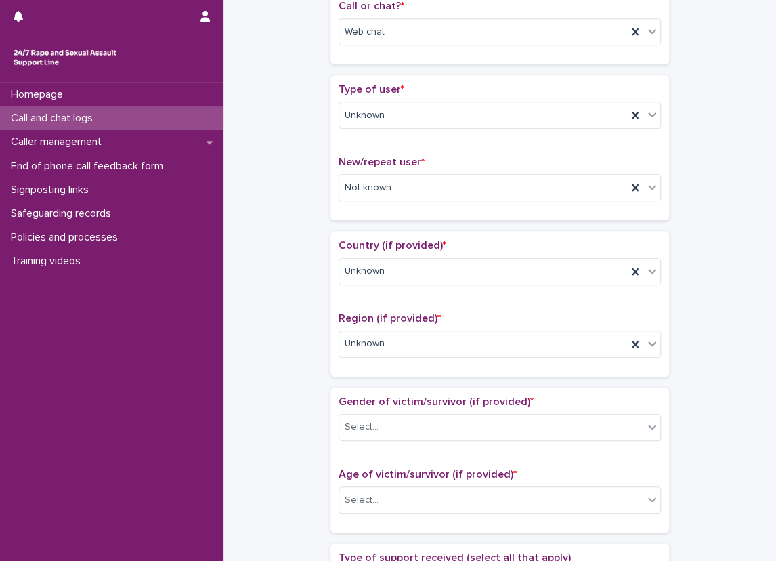
scroll to position [406, 0]
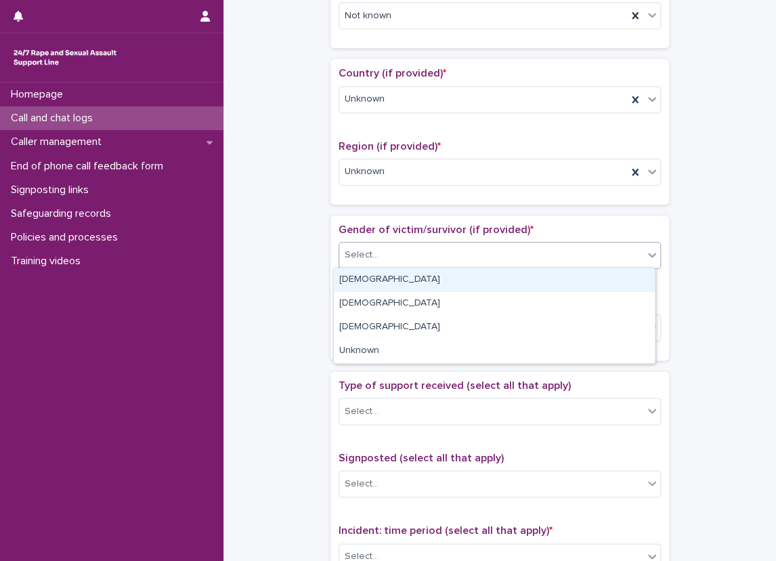
click at [371, 253] on div "Select..." at bounding box center [362, 255] width 34 height 14
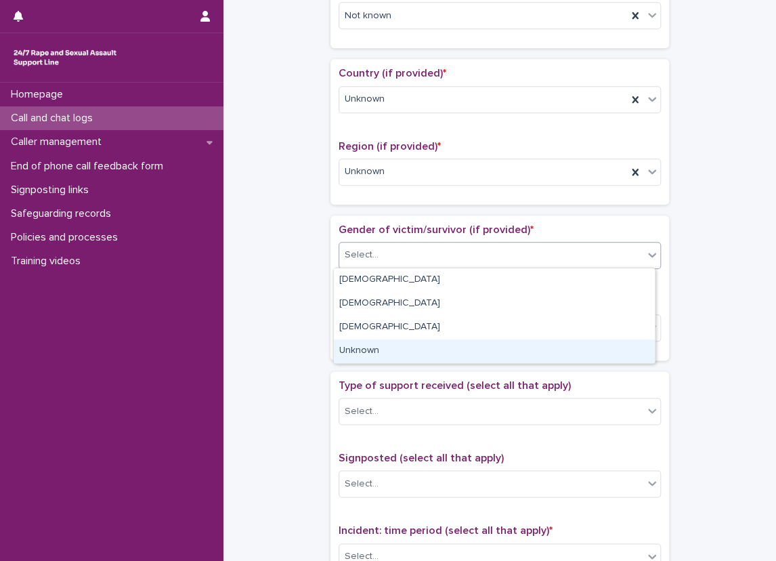
click at [375, 353] on div "Unknown" at bounding box center [494, 351] width 321 height 24
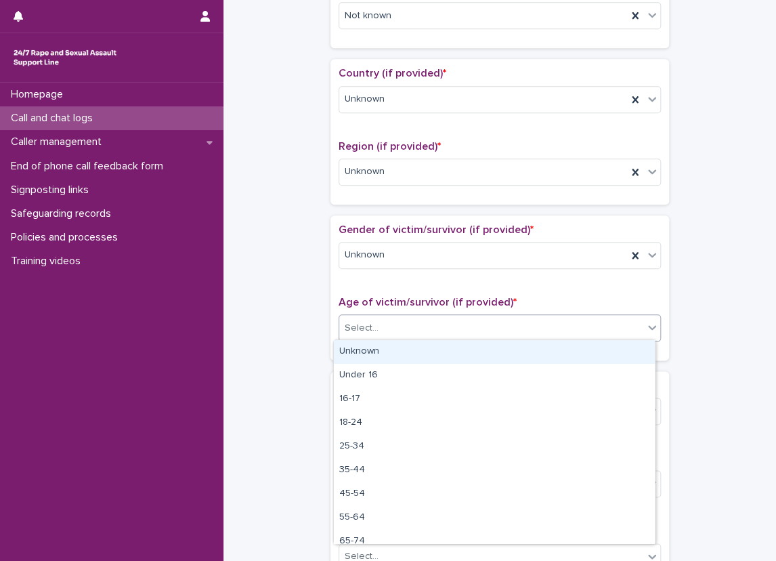
click at [370, 332] on div "Select..." at bounding box center [362, 328] width 34 height 14
click at [364, 357] on div "Unknown" at bounding box center [494, 352] width 321 height 24
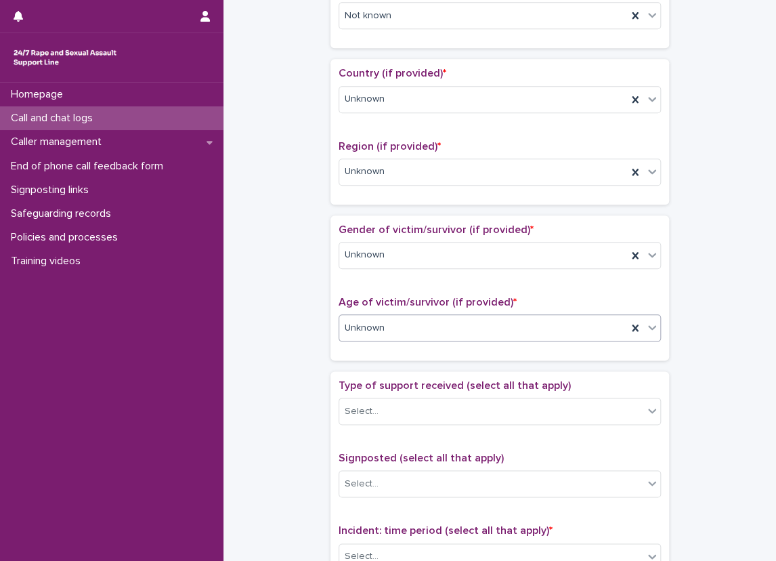
click at [282, 363] on div "**********" at bounding box center [499, 294] width 525 height 1385
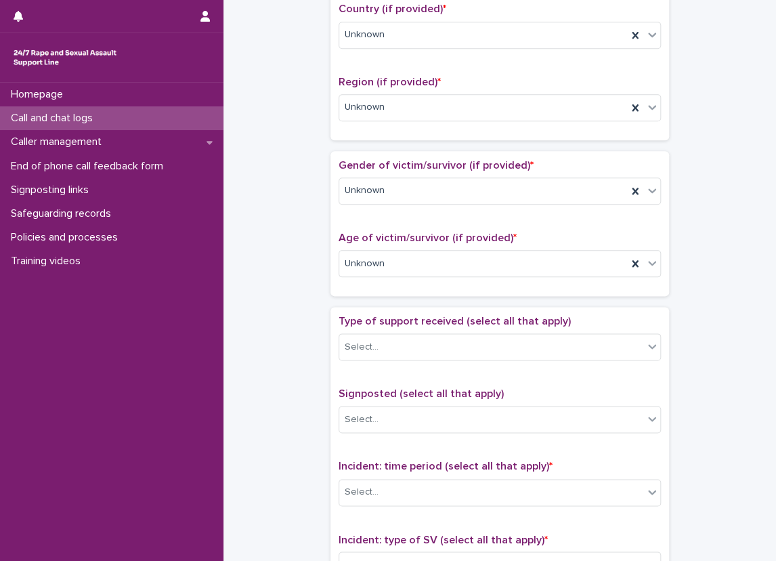
scroll to position [609, 0]
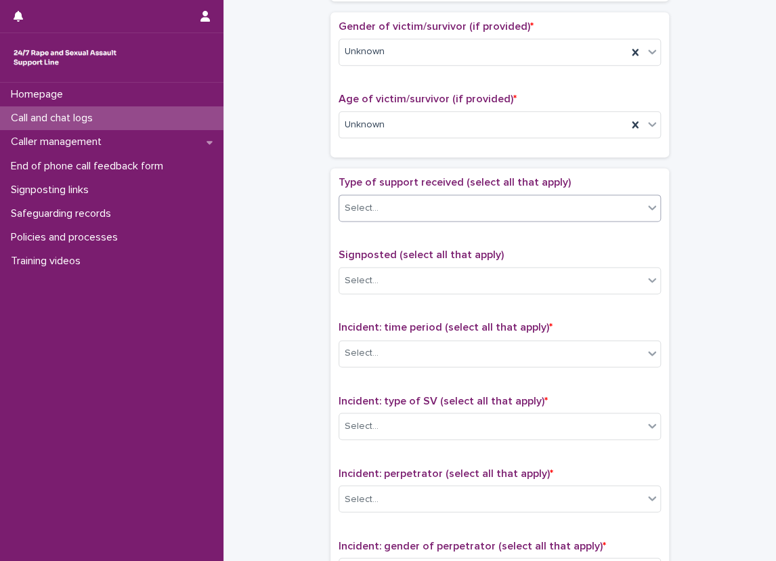
click at [404, 198] on div "Select..." at bounding box center [491, 208] width 304 height 22
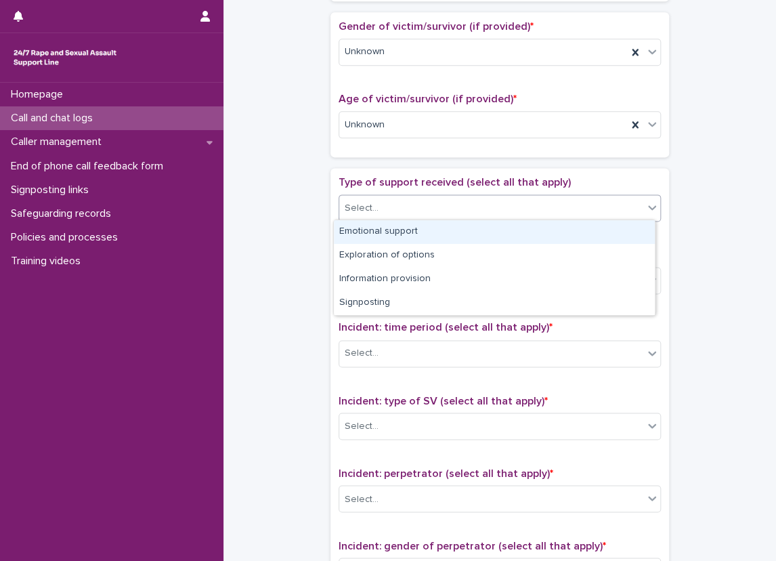
click at [408, 230] on div "Emotional support" at bounding box center [494, 232] width 321 height 24
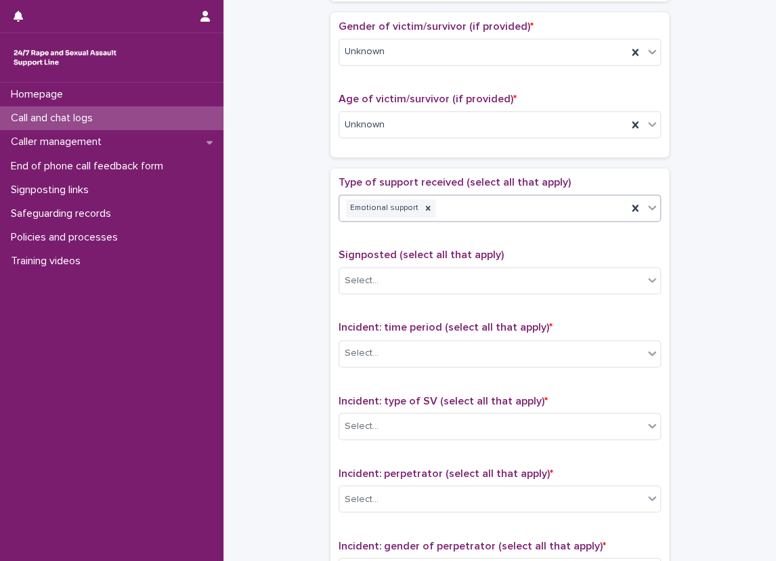
click at [408, 230] on div "Type of support received (select all that apply) option Emotional support, sele…" at bounding box center [500, 459] width 322 height 566
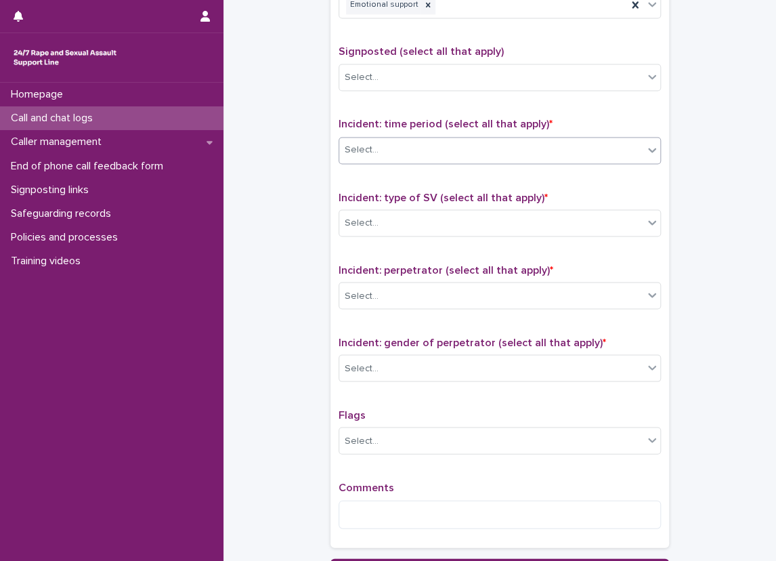
click at [410, 148] on div "Select..." at bounding box center [491, 150] width 304 height 22
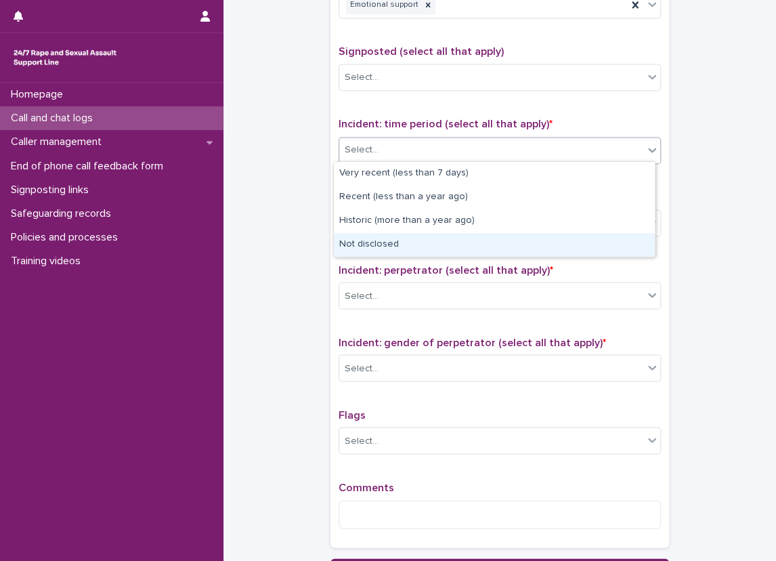
drag, startPoint x: 394, startPoint y: 209, endPoint x: 388, endPoint y: 235, distance: 27.1
click at [388, 235] on div "Not disclosed" at bounding box center [494, 245] width 321 height 24
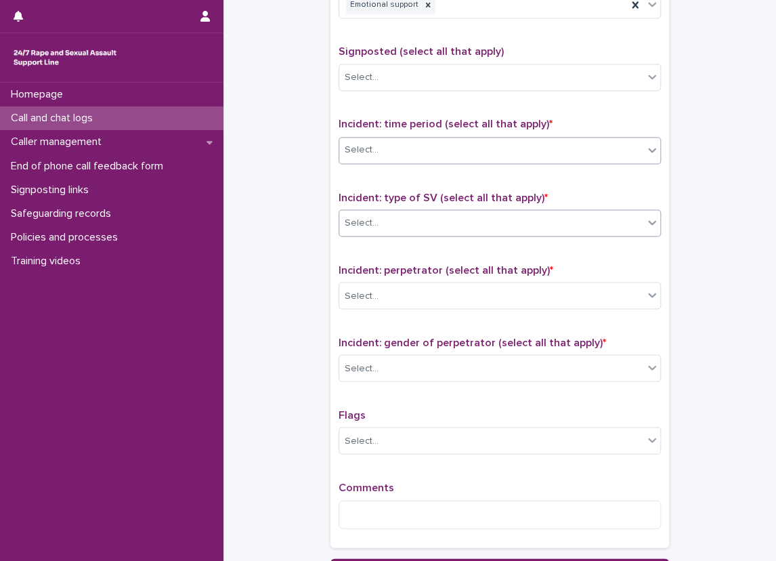
click at [387, 226] on div "Select..." at bounding box center [491, 222] width 304 height 22
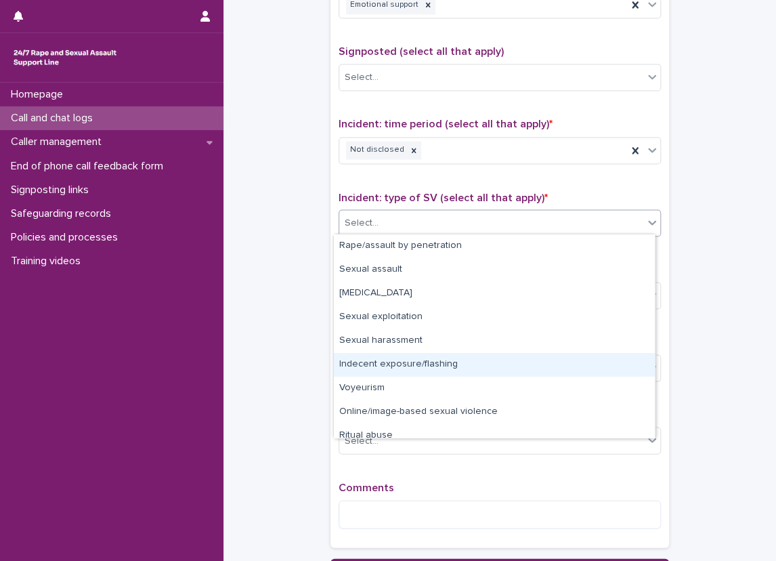
scroll to position [34, 0]
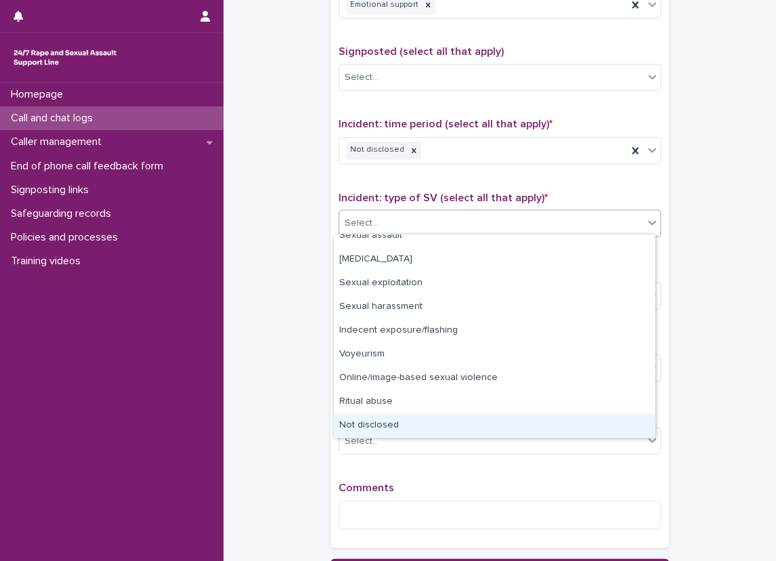
click at [384, 418] on div "Not disclosed" at bounding box center [494, 426] width 321 height 24
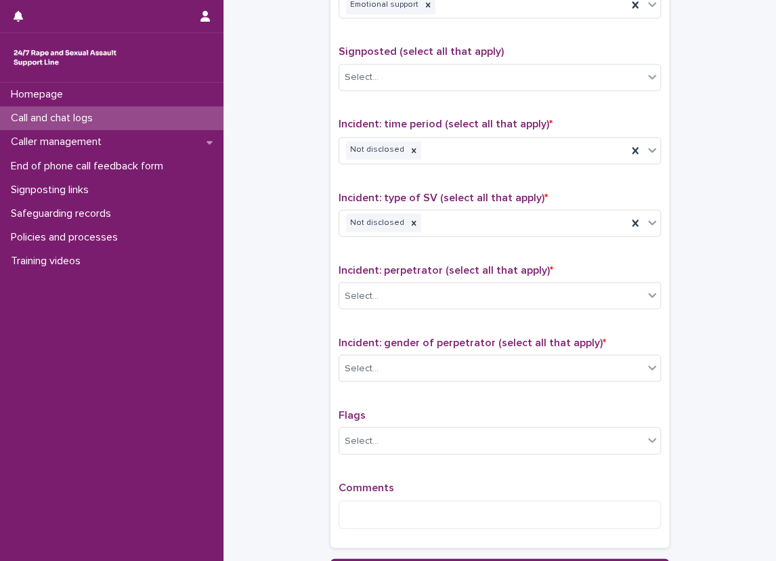
click at [398, 306] on div "Incident: perpetrator (select all that apply) * Select..." at bounding box center [500, 291] width 322 height 56
click at [398, 299] on div "Select..." at bounding box center [491, 295] width 304 height 22
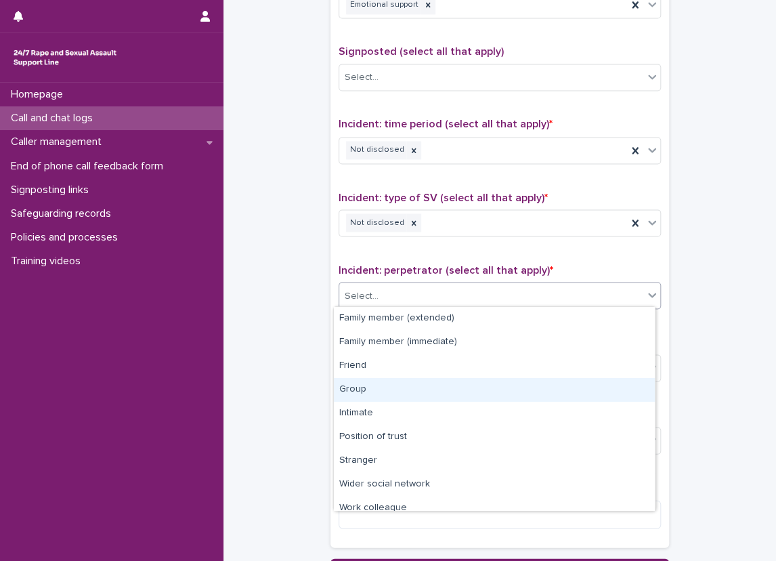
scroll to position [58, 0]
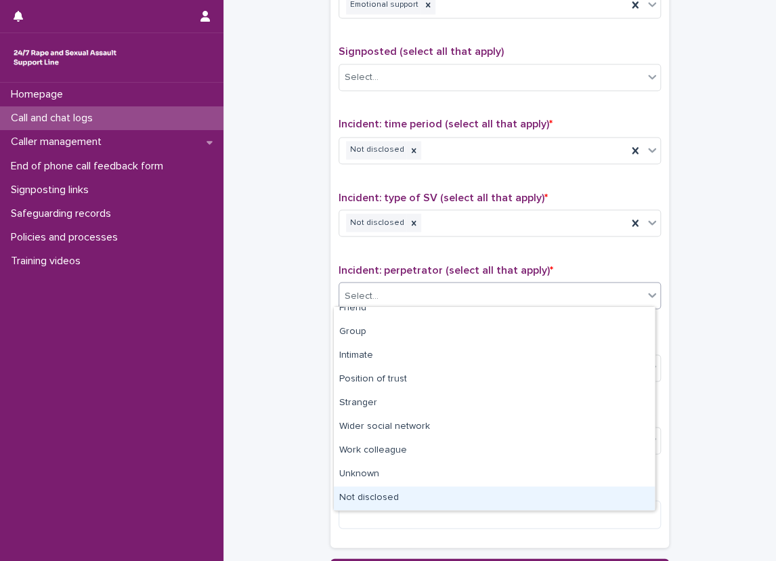
click at [387, 491] on div "Not disclosed" at bounding box center [494, 498] width 321 height 24
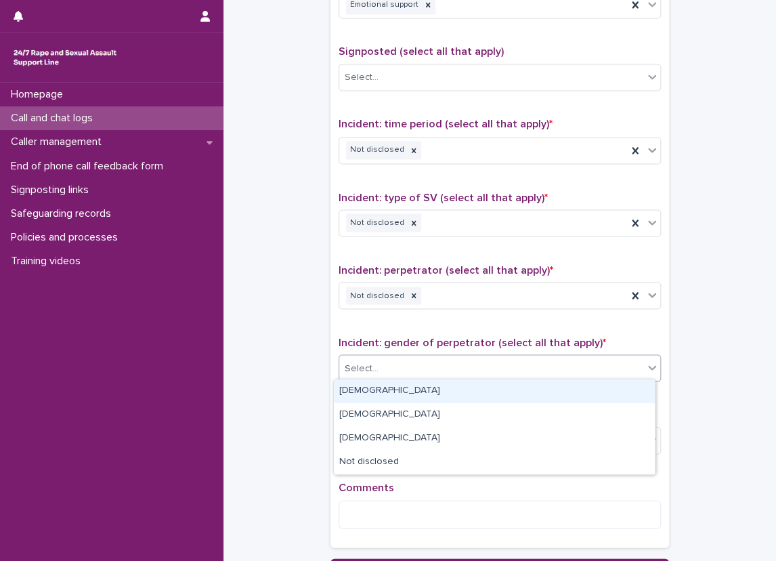
click at [368, 366] on div "Select..." at bounding box center [362, 368] width 34 height 14
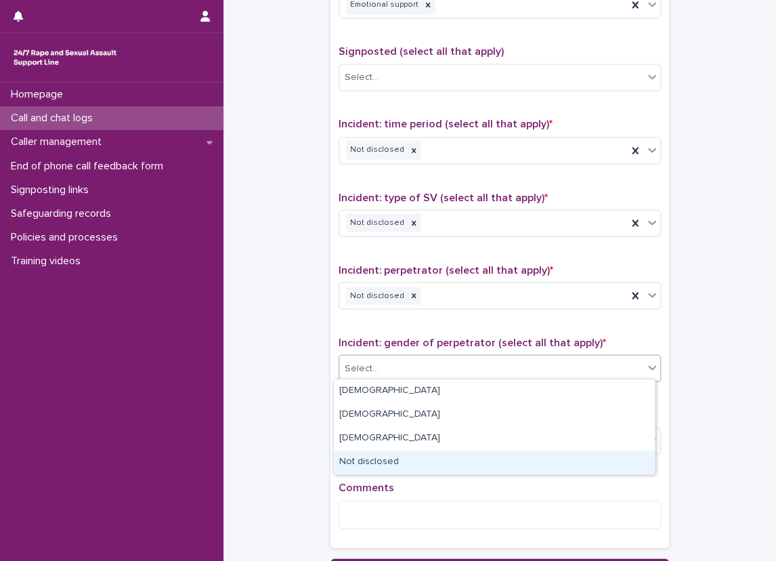
click at [384, 463] on div "Not disclosed" at bounding box center [494, 462] width 321 height 24
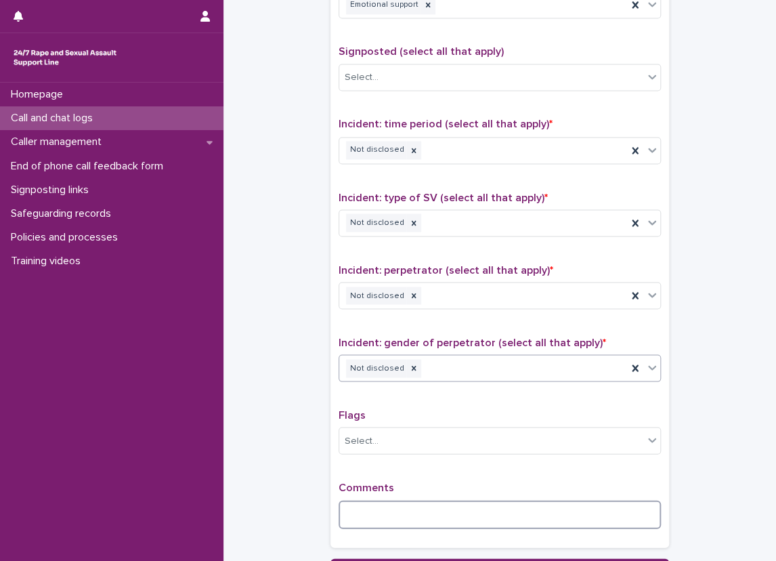
click at [393, 502] on textarea at bounding box center [500, 514] width 322 height 29
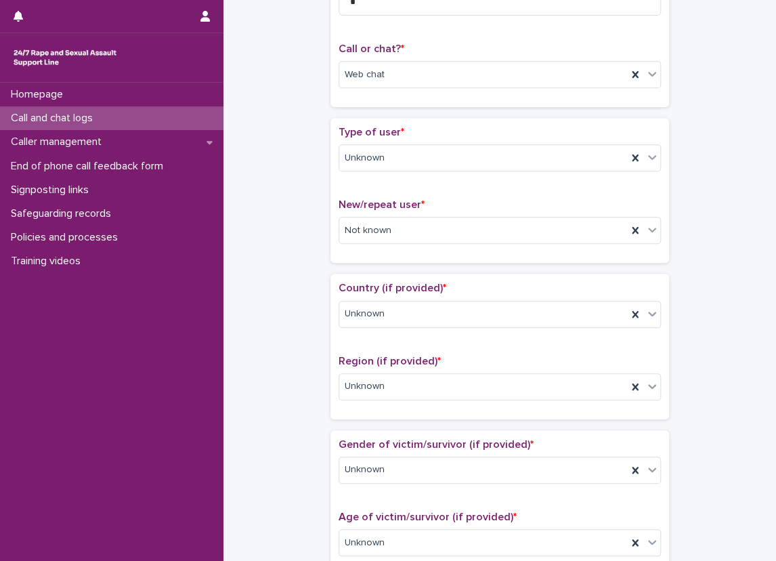
scroll to position [190, 0]
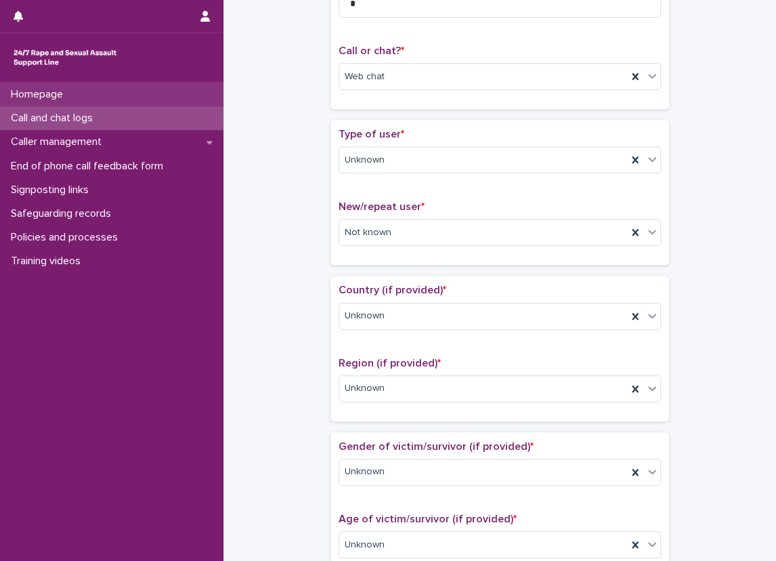
type textarea "**********"
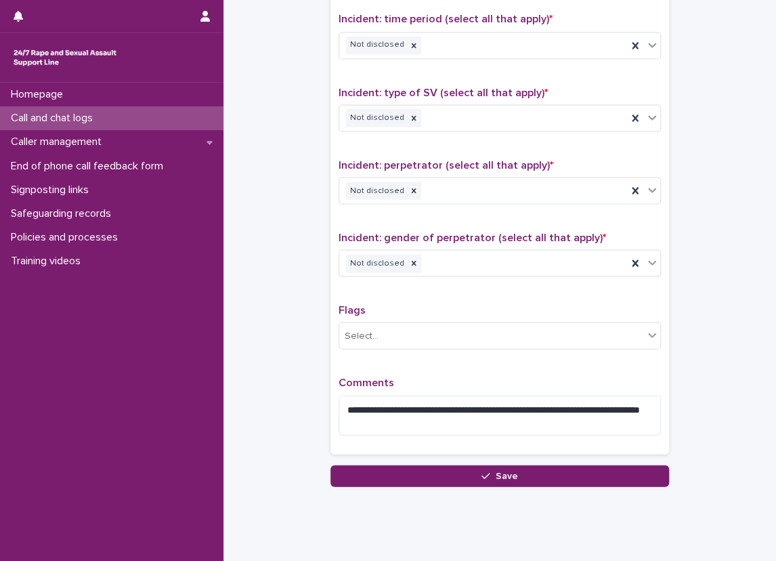
scroll to position [946, 0]
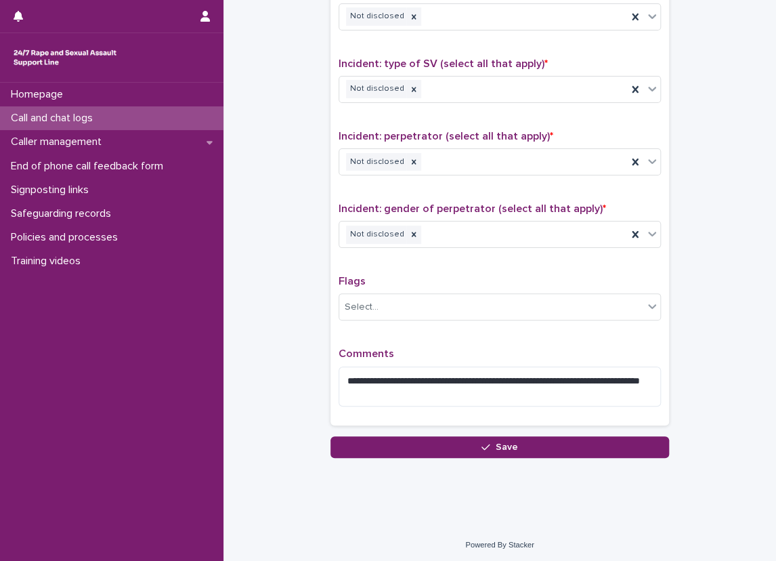
click at [457, 355] on p "Comments" at bounding box center [500, 353] width 322 height 13
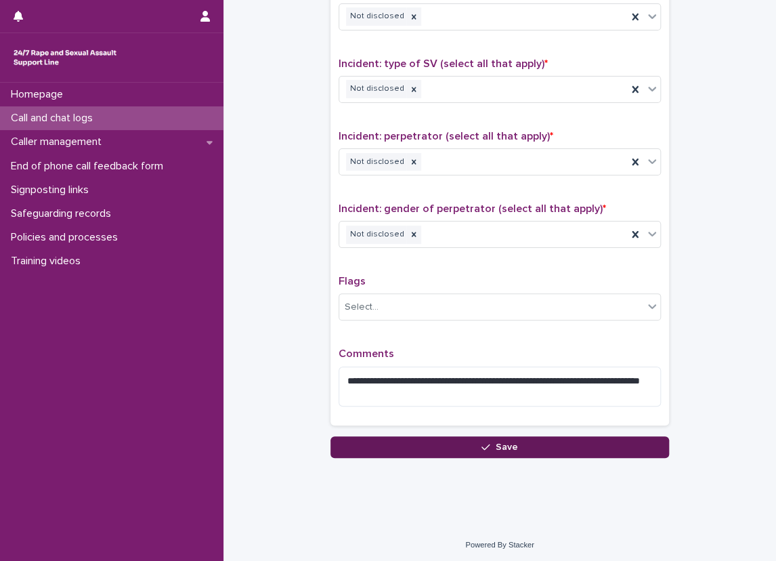
click at [496, 448] on span "Save" at bounding box center [507, 446] width 22 height 9
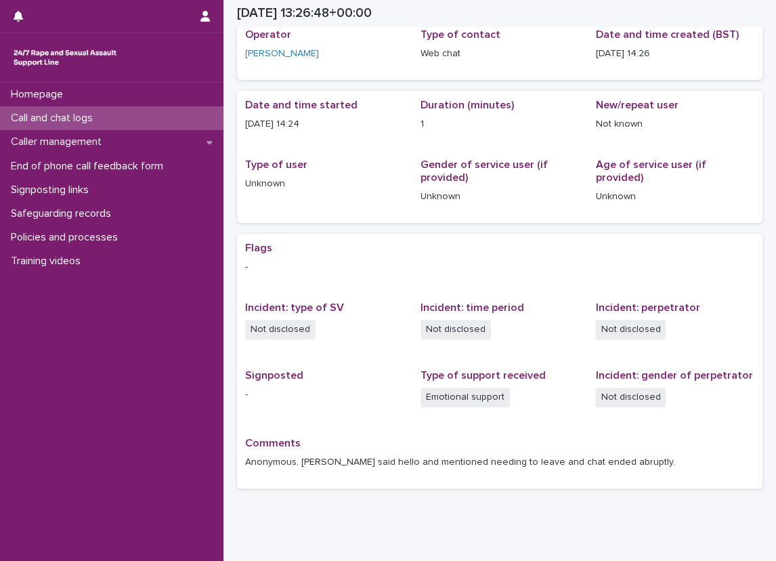
scroll to position [37, 0]
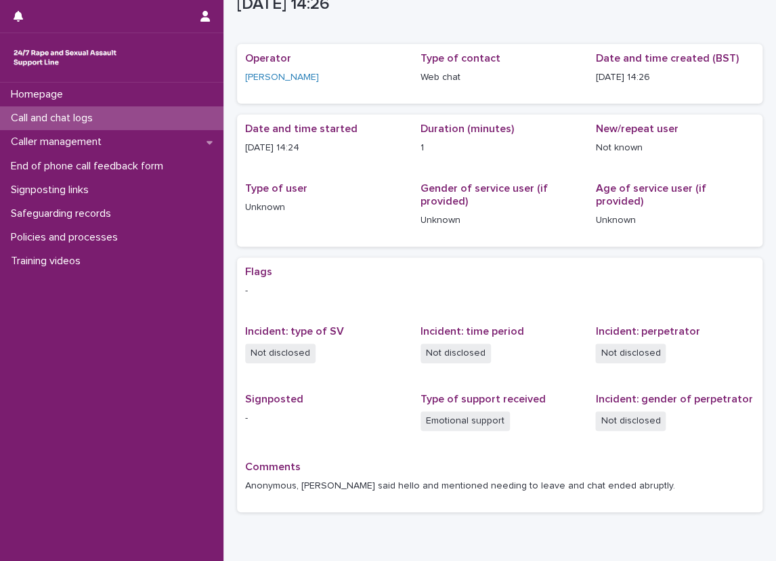
click at [160, 116] on div "Call and chat logs" at bounding box center [111, 118] width 223 height 24
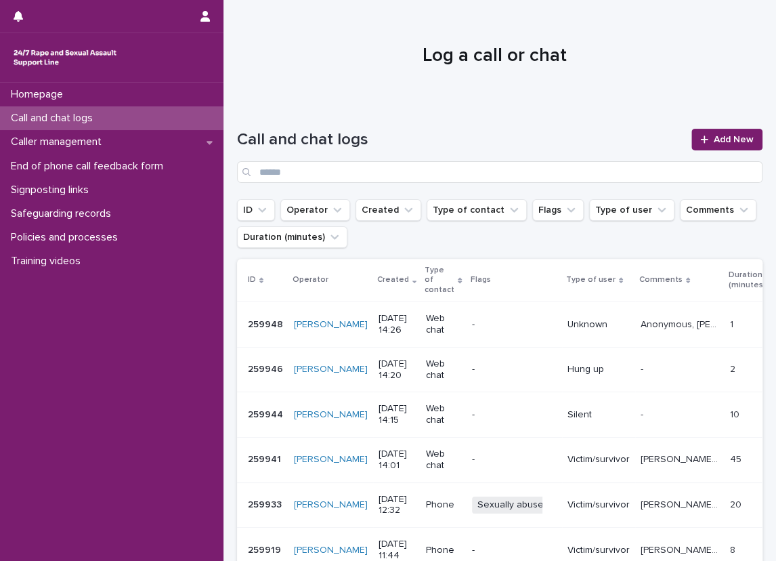
click at [201, 109] on div "Call and chat logs" at bounding box center [111, 118] width 223 height 24
click at [700, 138] on icon at bounding box center [704, 139] width 8 height 9
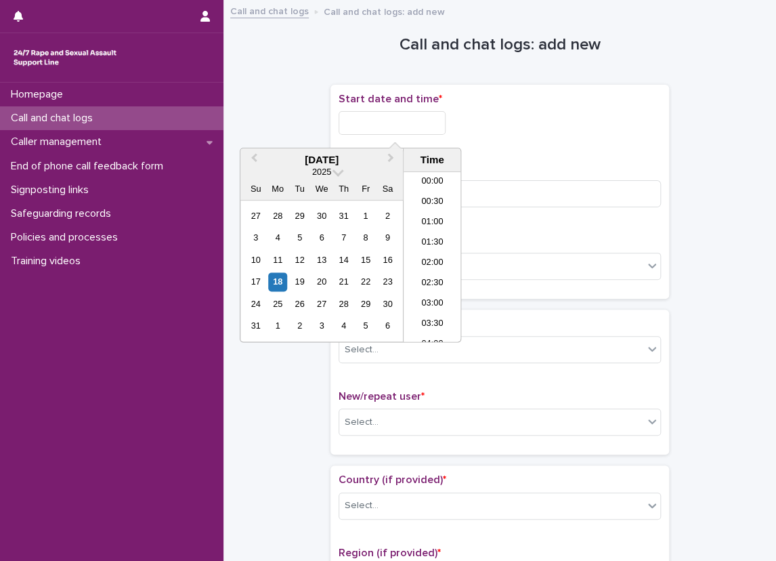
click at [400, 128] on input "text" at bounding box center [392, 123] width 107 height 24
click at [427, 254] on li "14:30" at bounding box center [433, 257] width 58 height 20
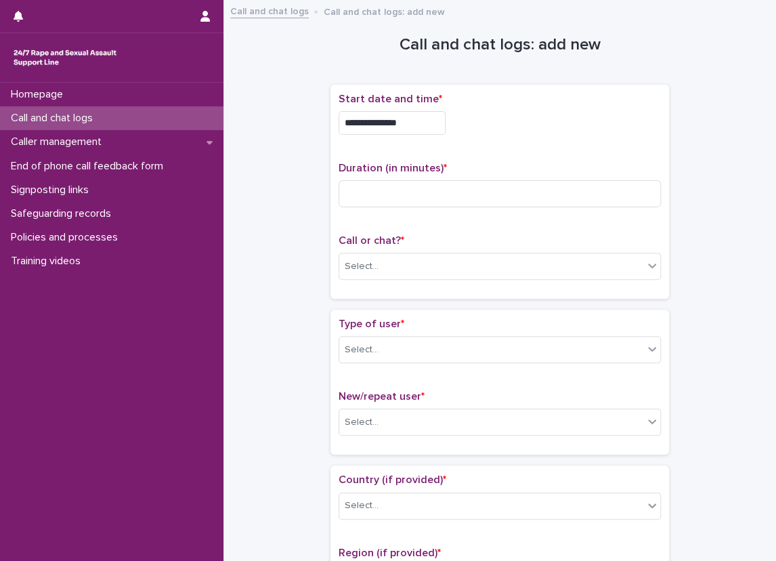
click at [406, 129] on input "**********" at bounding box center [392, 123] width 107 height 24
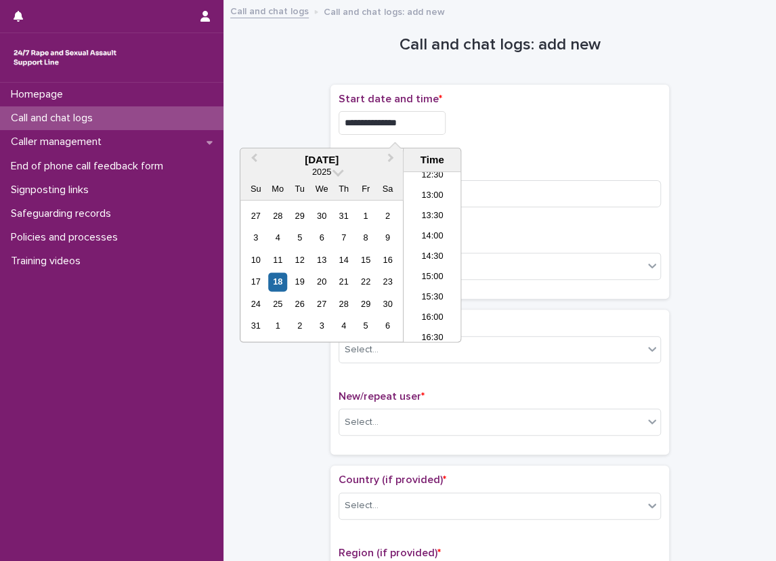
type input "**********"
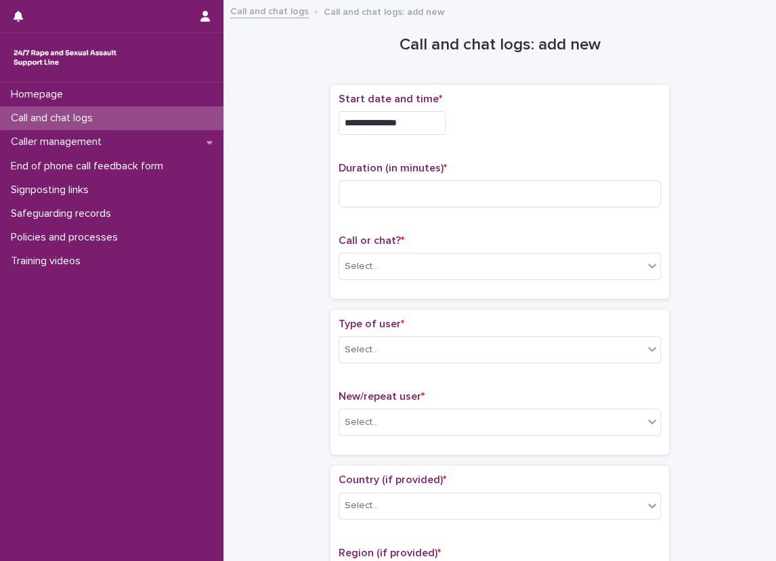
click at [504, 156] on div "**********" at bounding box center [500, 192] width 322 height 198
click at [461, 188] on input at bounding box center [500, 193] width 322 height 27
type input "*"
click at [398, 267] on div "Select..." at bounding box center [491, 266] width 304 height 22
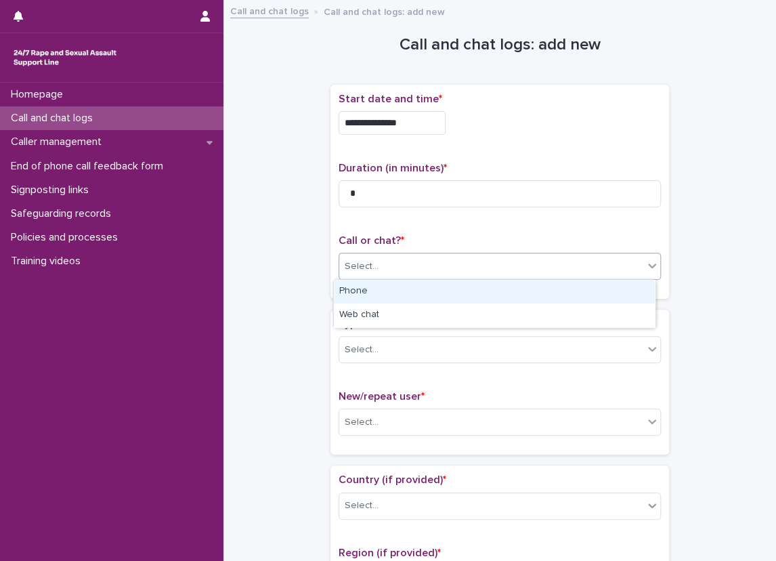
click at [378, 303] on div "Phone" at bounding box center [494, 292] width 321 height 24
click at [379, 307] on div "**********" at bounding box center [499, 197] width 339 height 225
click at [371, 278] on div "Phone" at bounding box center [500, 266] width 322 height 27
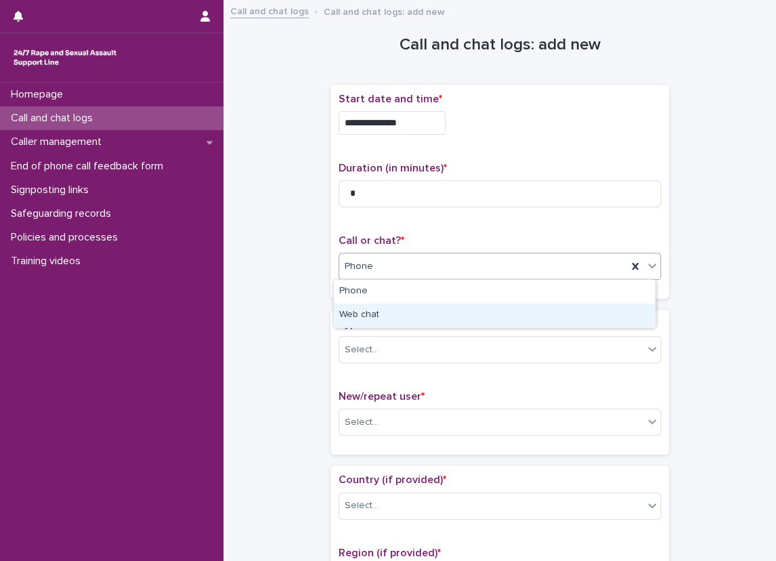
click at [370, 311] on div "Web chat" at bounding box center [494, 315] width 321 height 24
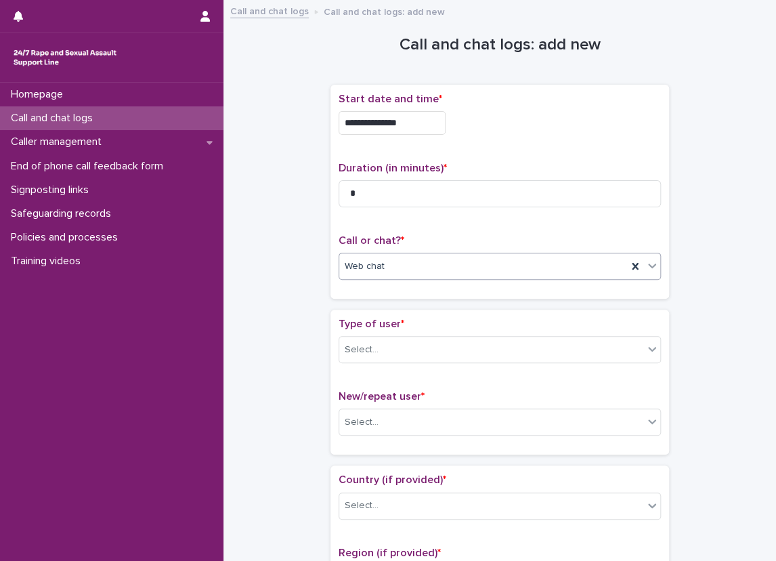
click at [356, 364] on div "Type of user * Select..." at bounding box center [500, 346] width 322 height 56
click at [366, 339] on div "Select..." at bounding box center [491, 350] width 304 height 22
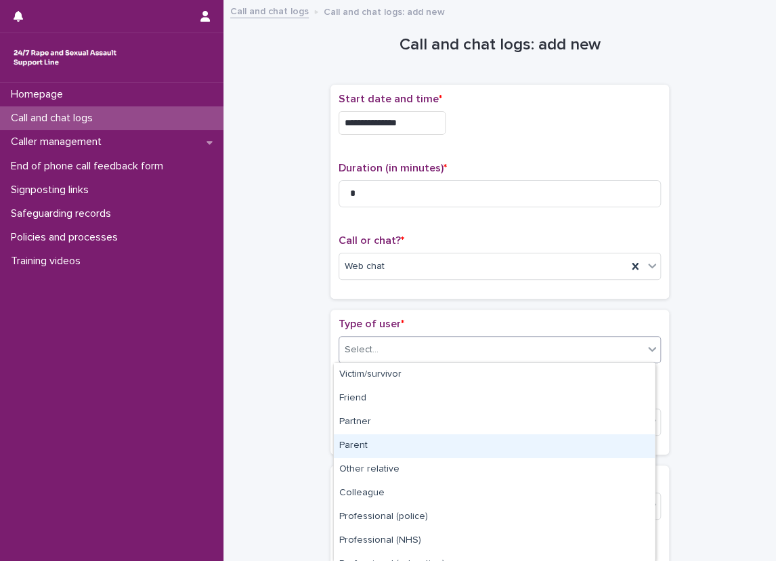
scroll to position [157, 0]
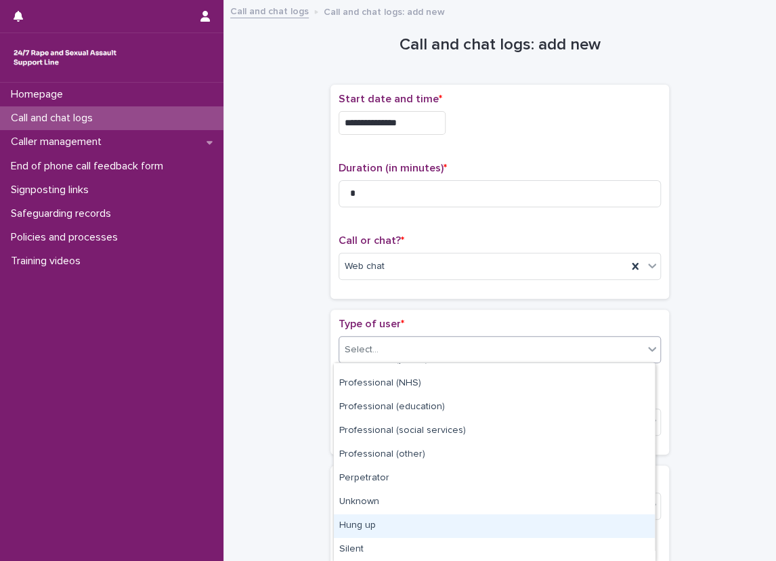
click at [372, 528] on div "Hung up" at bounding box center [494, 526] width 321 height 24
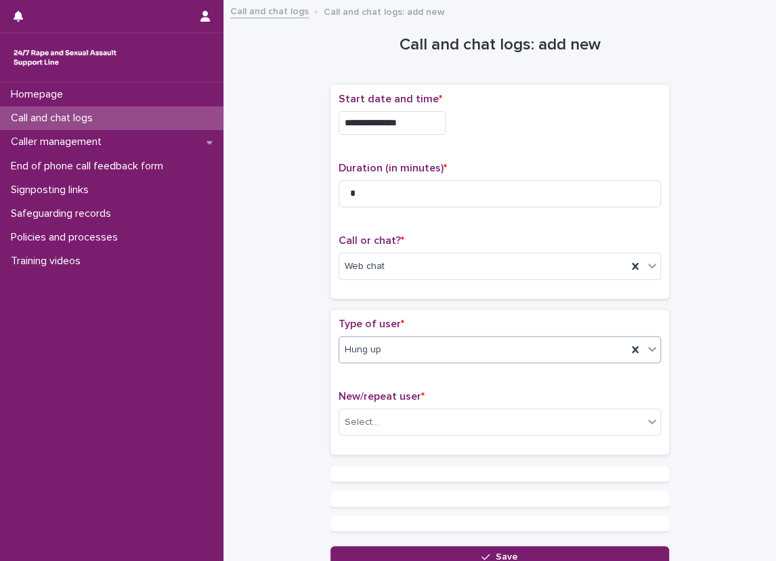
click at [361, 439] on div "New/repeat user * Select..." at bounding box center [500, 418] width 322 height 56
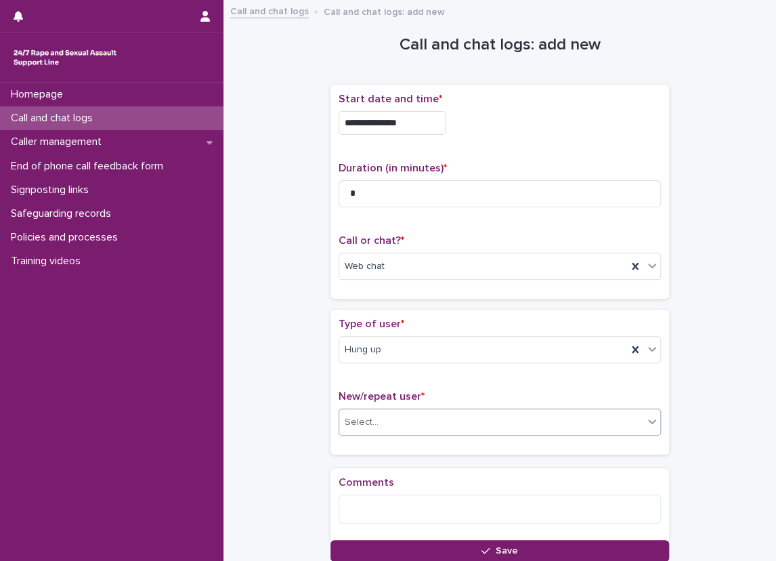
click at [355, 416] on div "Select..." at bounding box center [362, 422] width 34 height 14
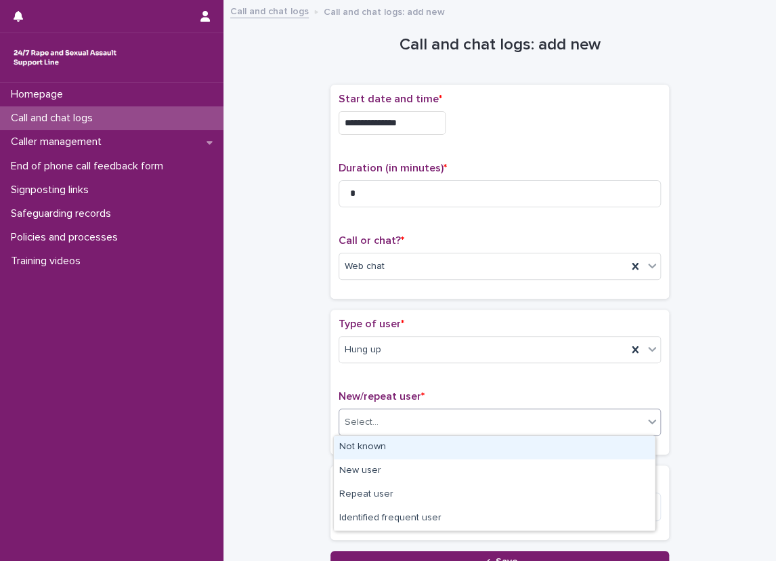
click at [354, 450] on div "Not known" at bounding box center [494, 447] width 321 height 24
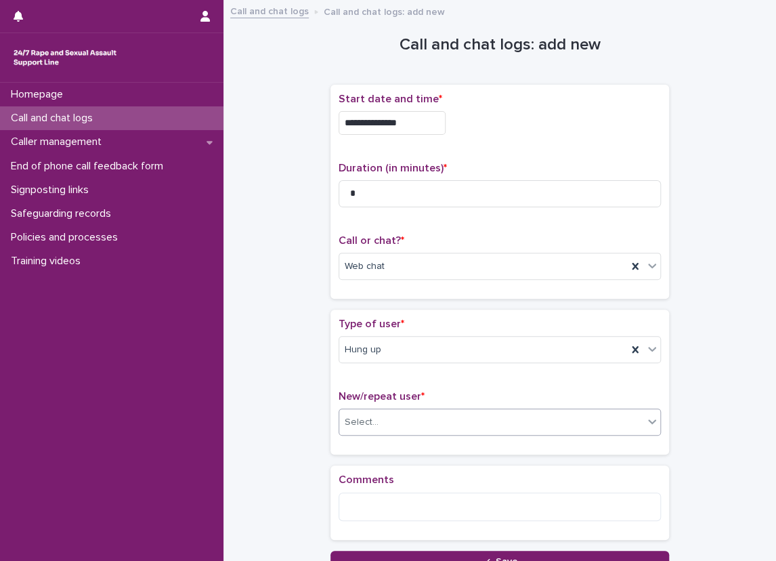
click at [301, 444] on div "**********" at bounding box center [499, 290] width 525 height 564
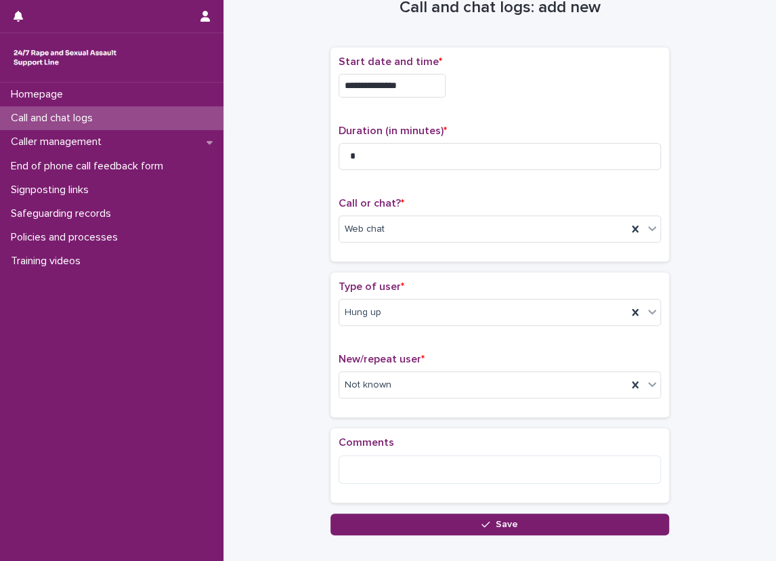
scroll to position [68, 0]
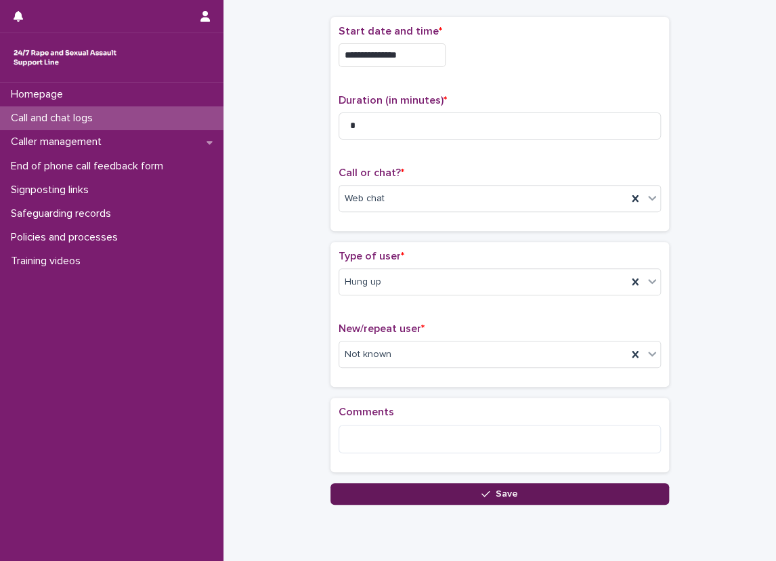
click at [375, 490] on button "Save" at bounding box center [499, 494] width 339 height 22
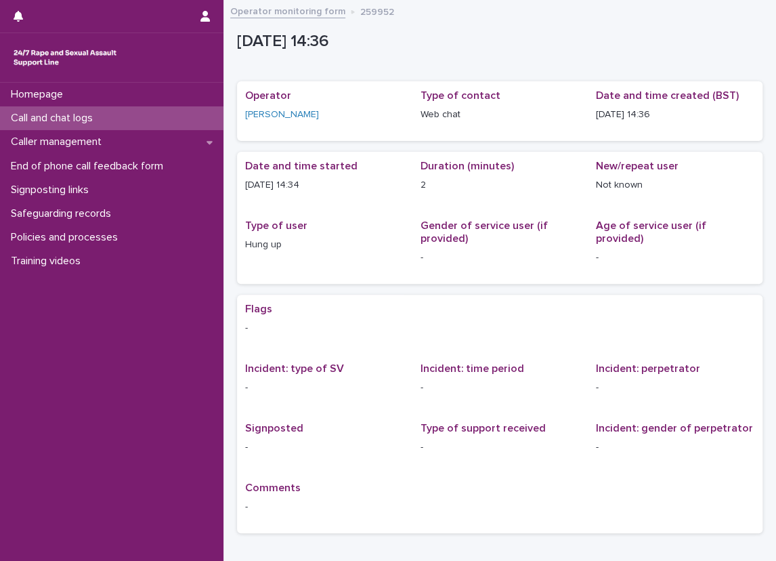
click at [108, 119] on div "Call and chat logs" at bounding box center [111, 118] width 223 height 24
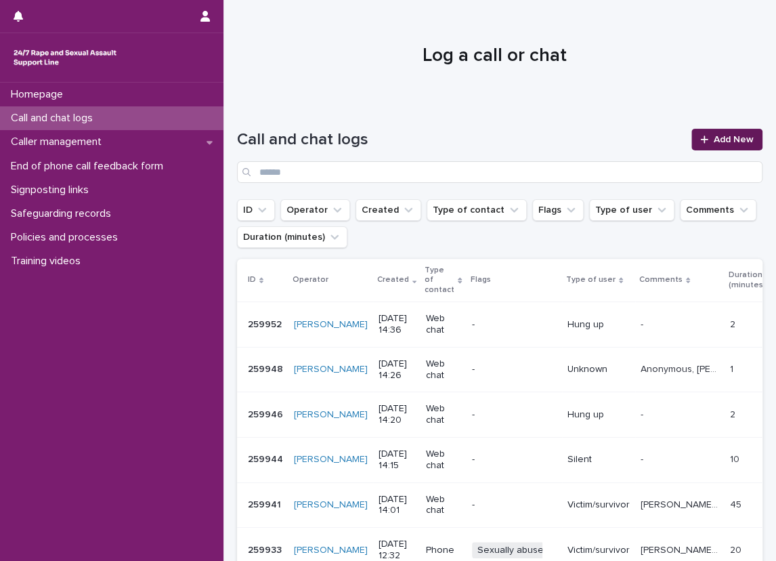
click at [723, 135] on span "Add New" at bounding box center [734, 139] width 40 height 9
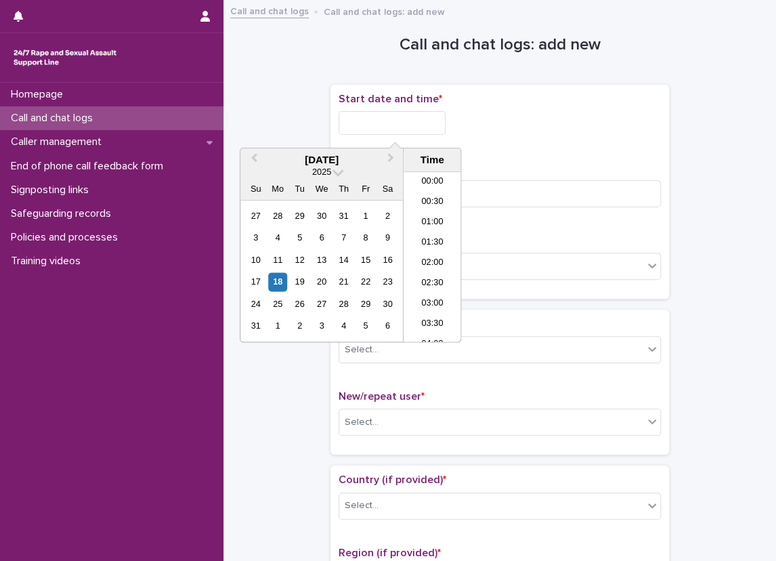
click at [401, 119] on input "text" at bounding box center [392, 123] width 107 height 24
click at [432, 245] on li "14:00" at bounding box center [433, 237] width 58 height 20
click at [413, 115] on input "**********" at bounding box center [392, 123] width 107 height 24
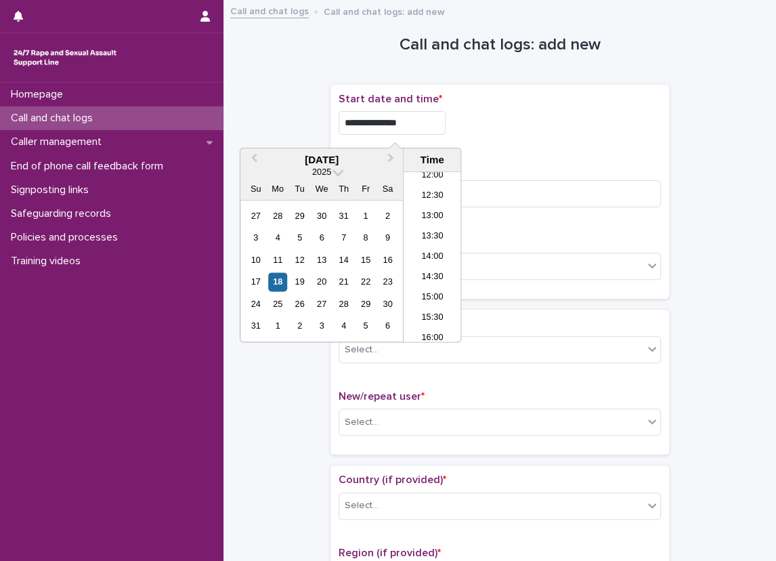
type input "**********"
click at [480, 125] on div "**********" at bounding box center [500, 123] width 322 height 24
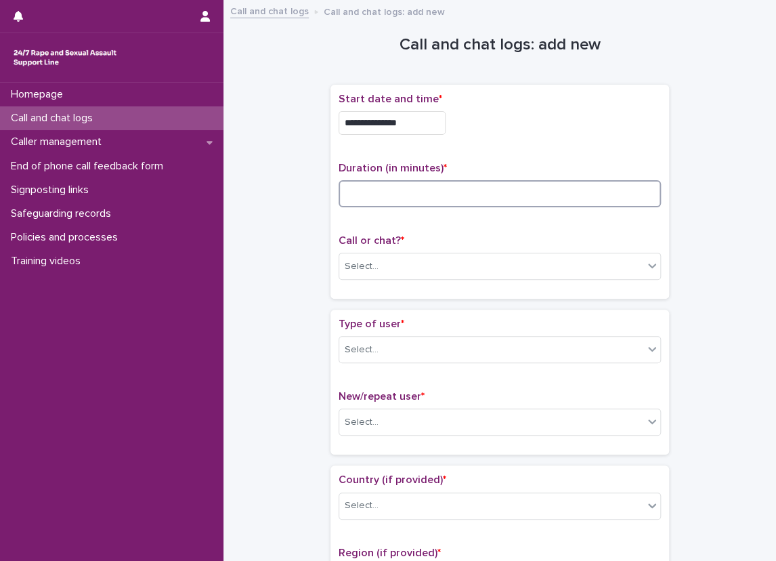
click at [452, 194] on input at bounding box center [500, 193] width 322 height 27
type input "*"
click at [449, 278] on div "Select..." at bounding box center [500, 266] width 322 height 27
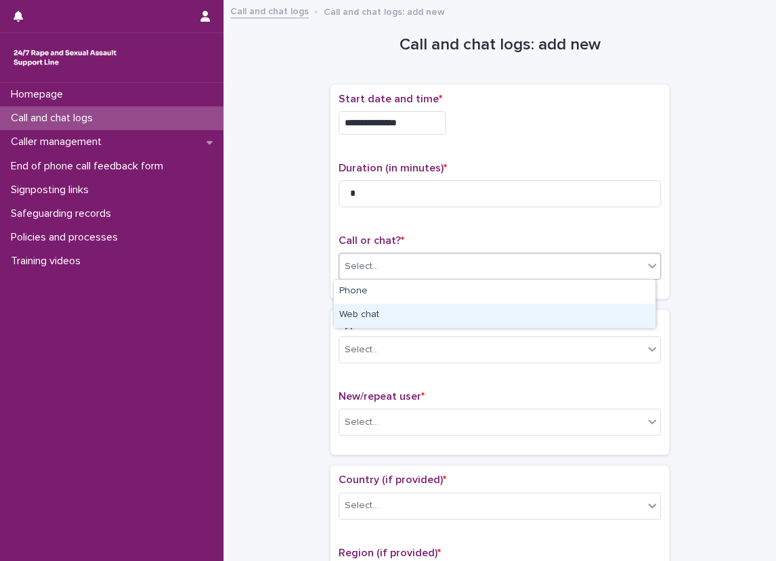
click at [406, 312] on div "Web chat" at bounding box center [494, 315] width 321 height 24
click at [405, 351] on div "Select..." at bounding box center [491, 350] width 304 height 22
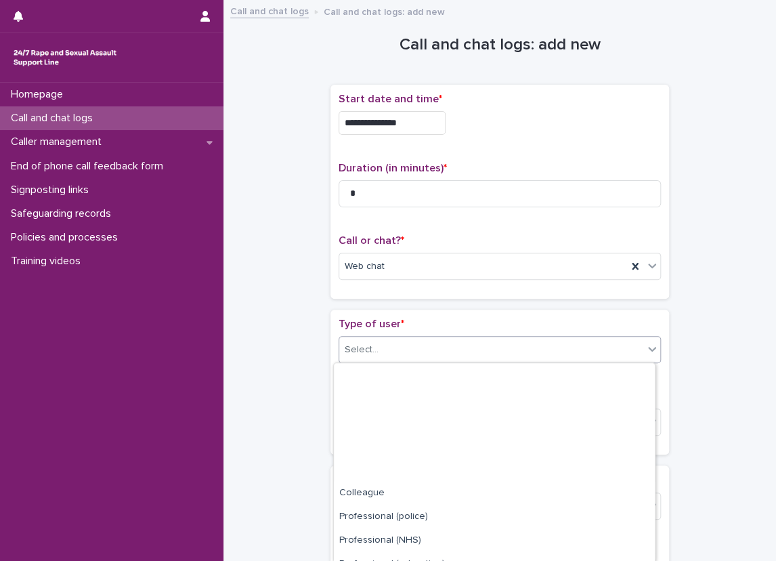
scroll to position [157, 0]
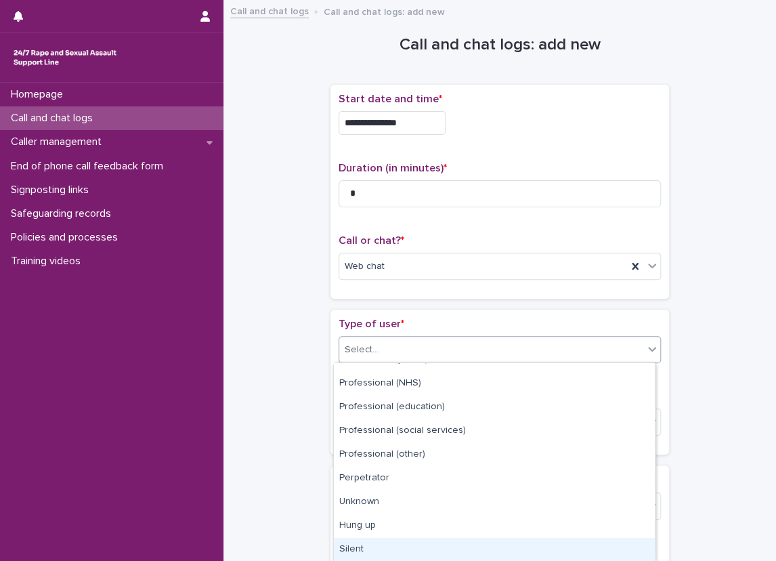
click at [359, 552] on div "Silent" at bounding box center [494, 550] width 321 height 24
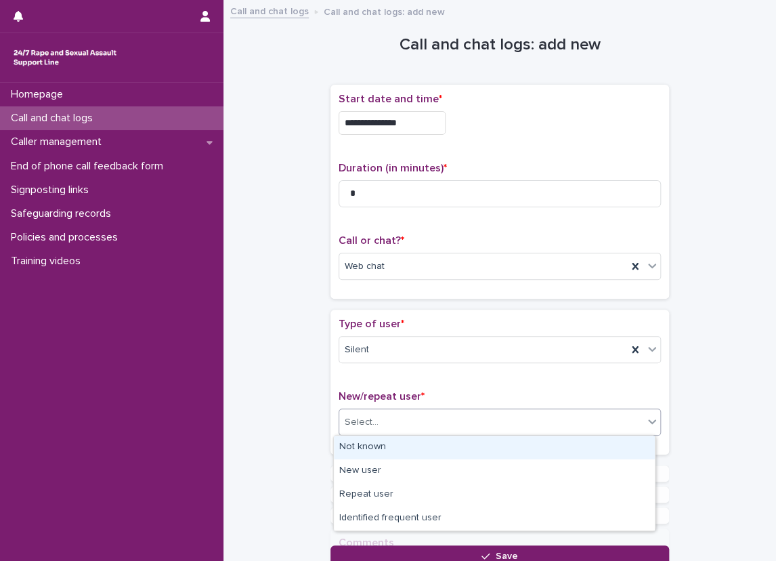
click at [345, 417] on div "Select..." at bounding box center [362, 422] width 34 height 14
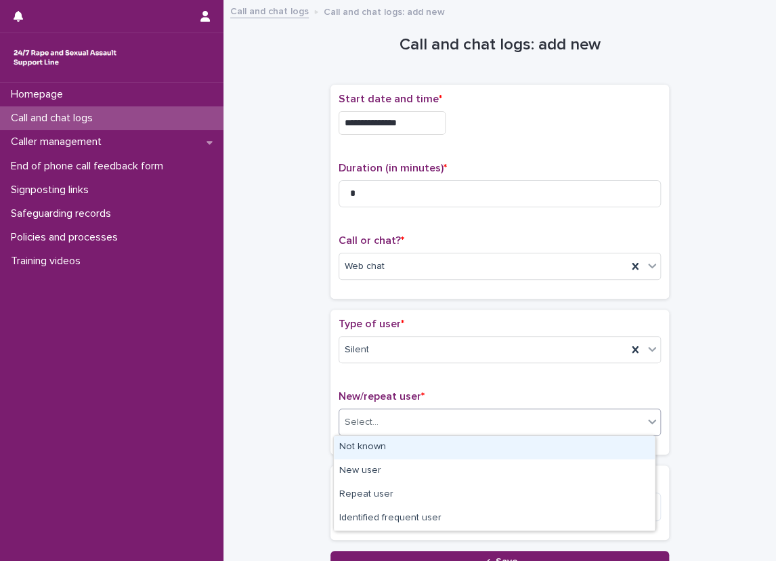
click at [345, 438] on div "Not known" at bounding box center [494, 447] width 321 height 24
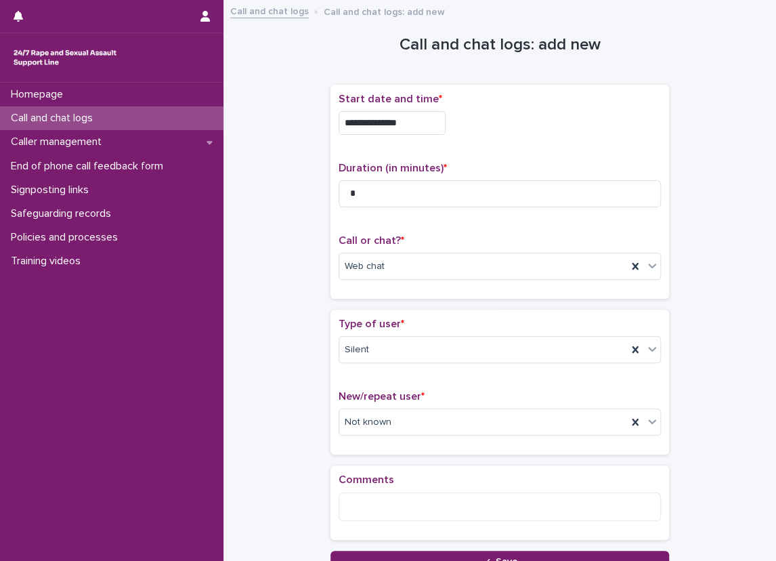
click at [302, 440] on div "**********" at bounding box center [499, 290] width 525 height 564
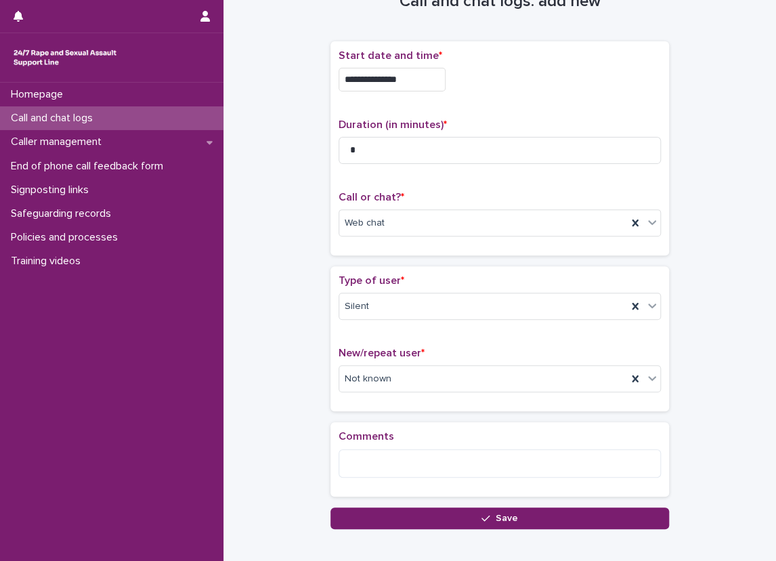
scroll to position [68, 0]
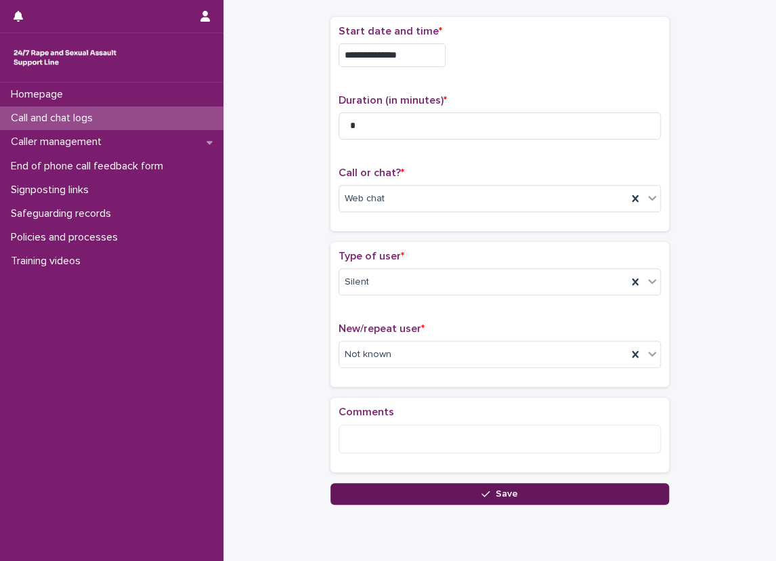
click at [346, 492] on button "Save" at bounding box center [499, 494] width 339 height 22
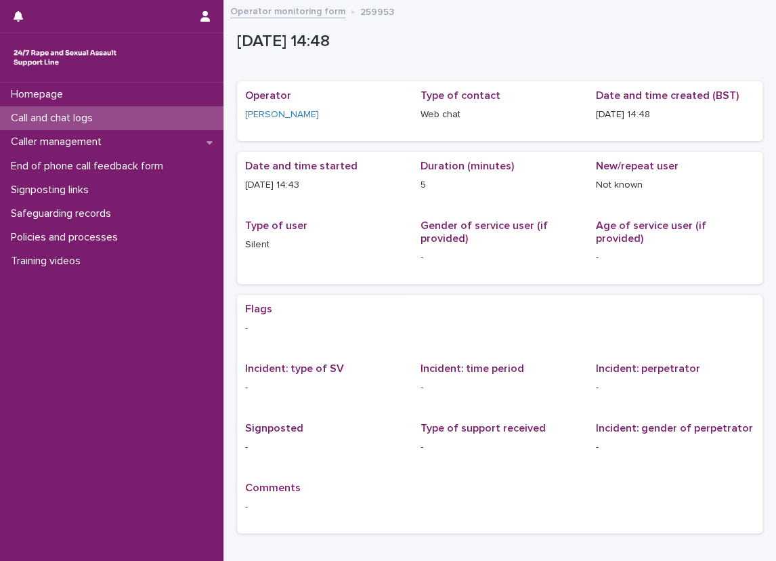
click at [192, 119] on div "Call and chat logs" at bounding box center [111, 118] width 223 height 24
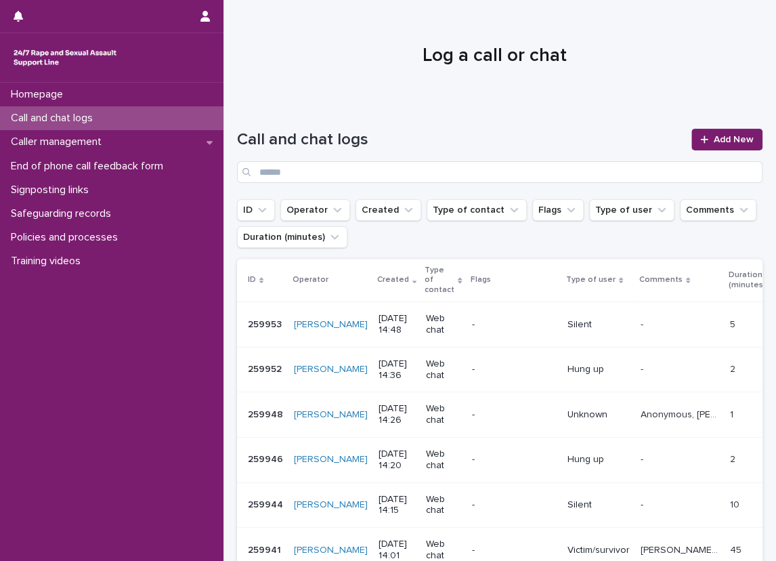
click at [567, 316] on div "Silent" at bounding box center [598, 323] width 62 height 14
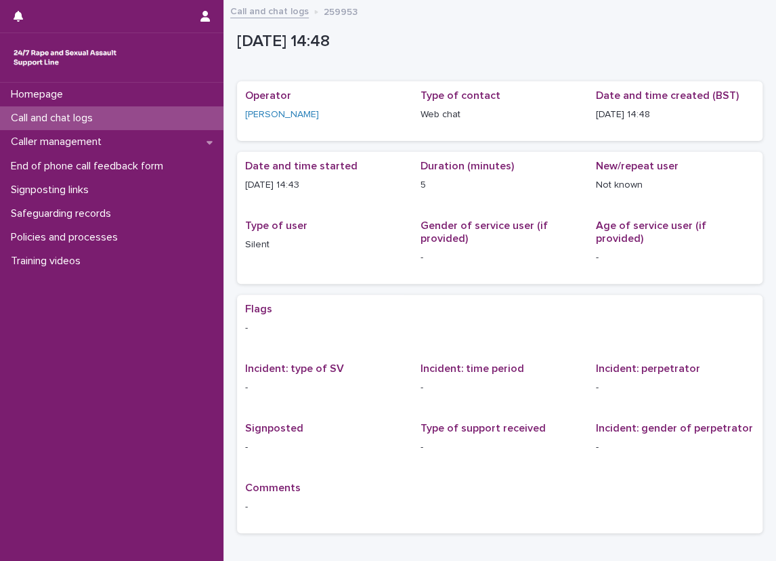
click at [172, 121] on div "Call and chat logs" at bounding box center [111, 118] width 223 height 24
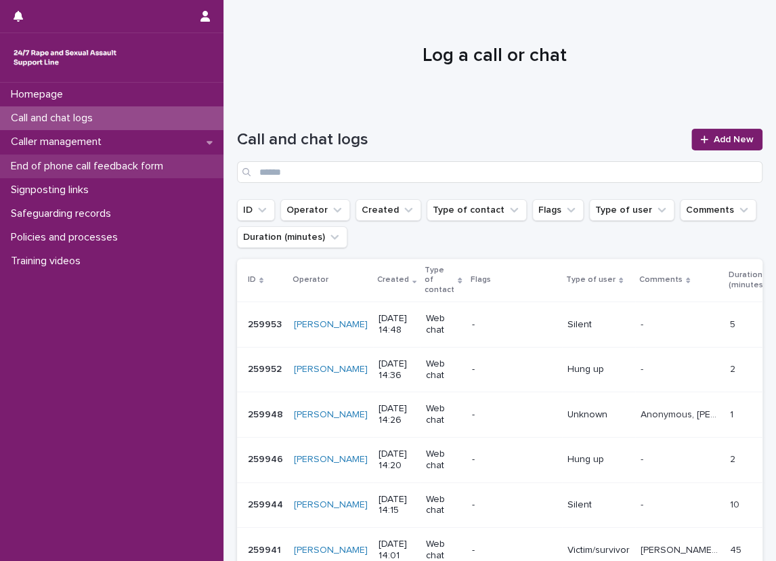
click at [180, 156] on div "End of phone call feedback form" at bounding box center [111, 166] width 223 height 24
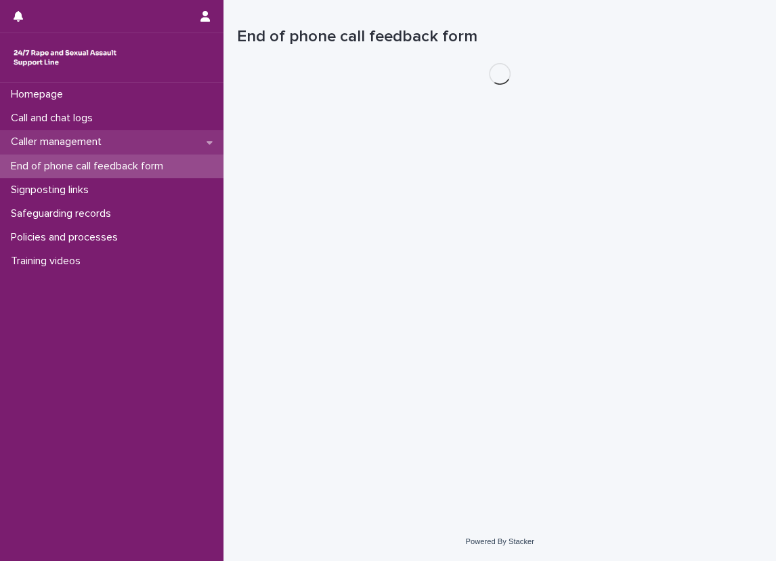
click at [176, 141] on div "Caller management" at bounding box center [111, 142] width 223 height 24
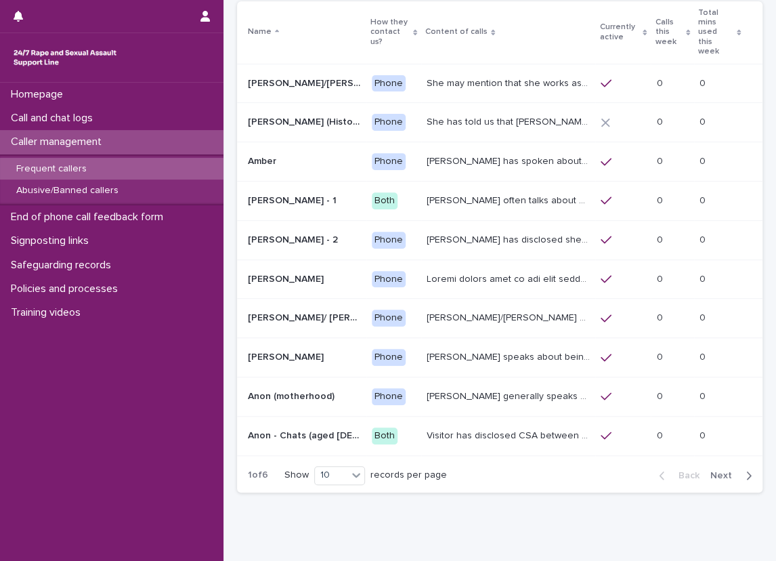
scroll to position [135, 0]
click at [740, 469] on div "button" at bounding box center [746, 475] width 12 height 12
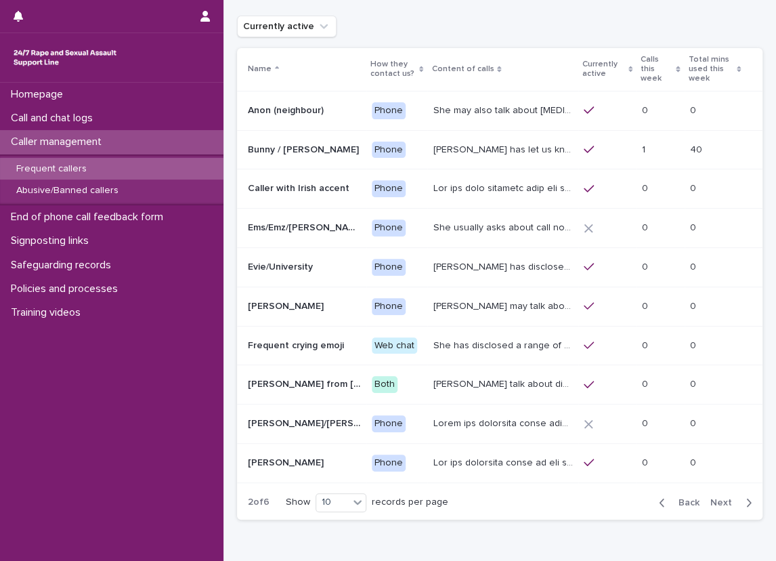
scroll to position [68, 0]
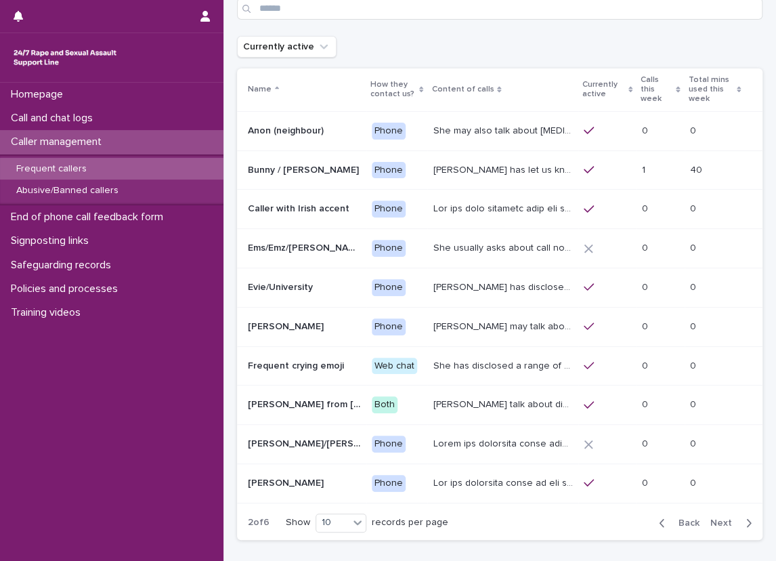
click at [486, 289] on p "[PERSON_NAME] has disclosed sexual and emotional abuse from a [DEMOGRAPHIC_DATA…" at bounding box center [504, 286] width 142 height 14
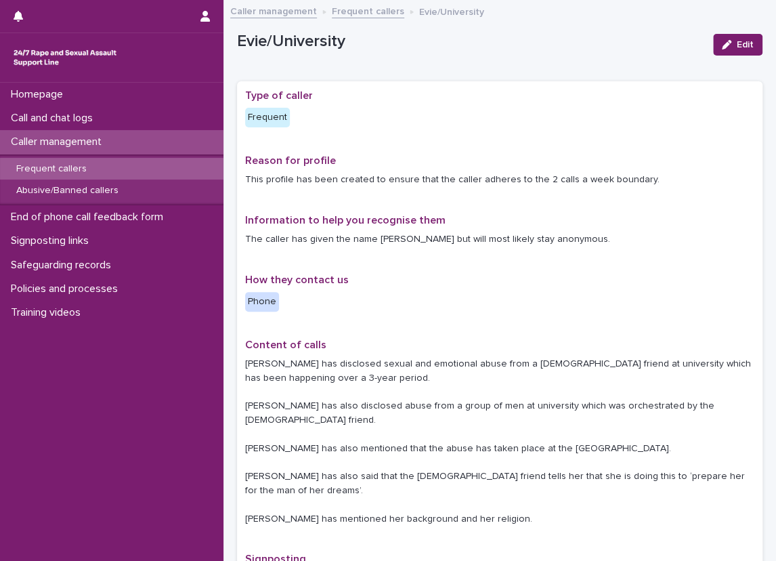
click at [486, 289] on div "**********" at bounding box center [499, 408] width 509 height 639
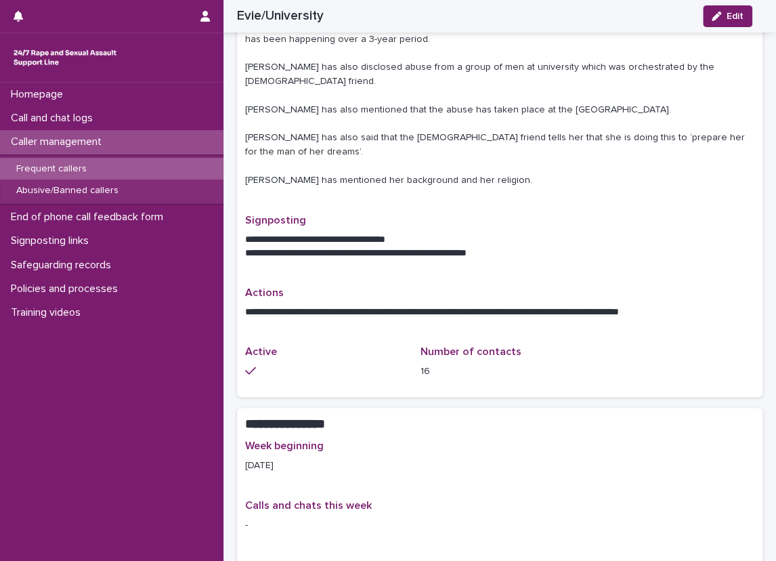
scroll to position [406, 0]
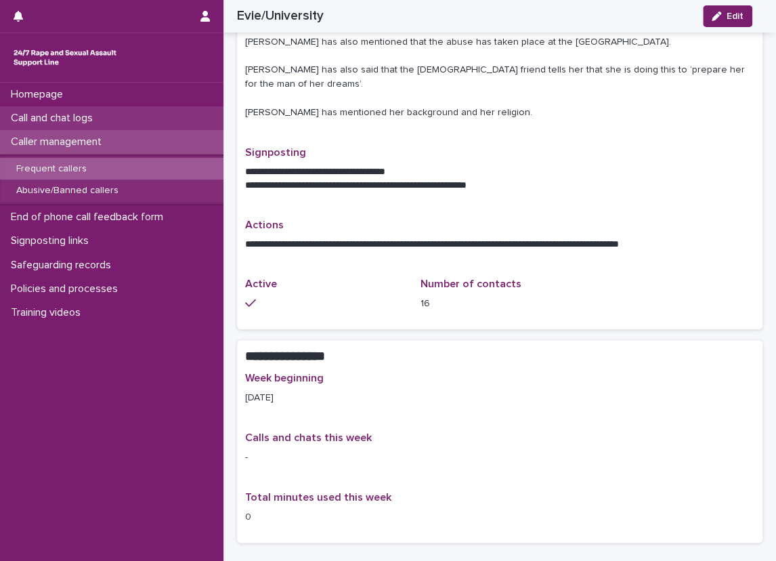
click at [101, 119] on p "Call and chat logs" at bounding box center [54, 118] width 98 height 13
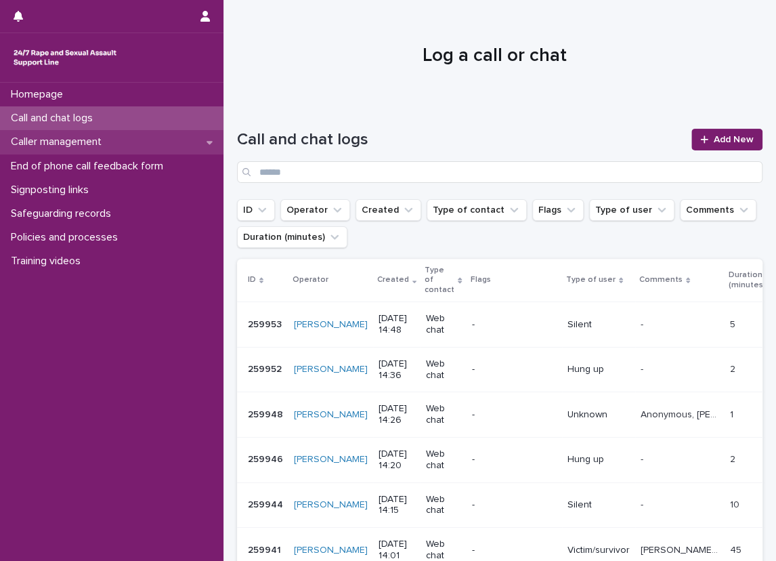
click at [201, 150] on div "Caller management" at bounding box center [111, 142] width 223 height 24
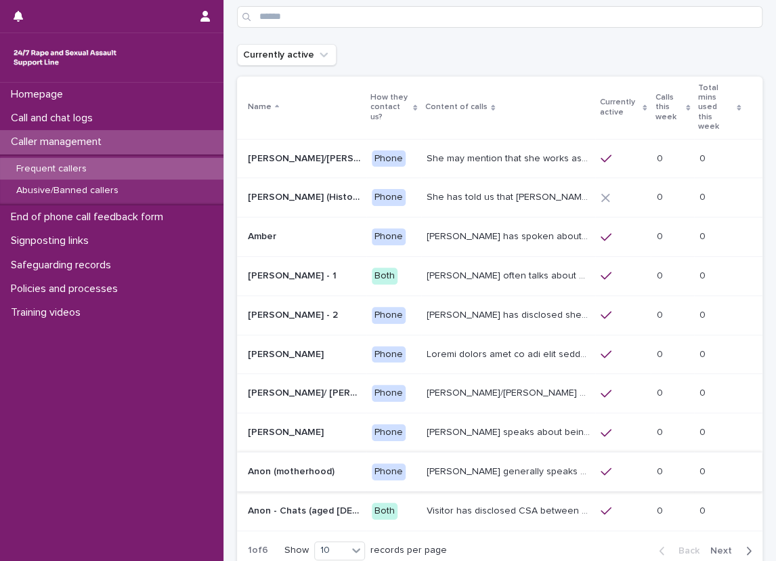
scroll to position [135, 0]
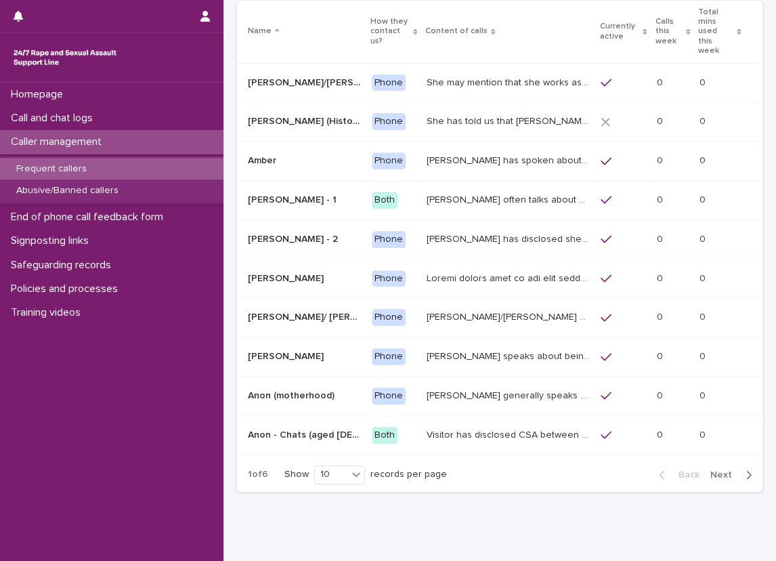
click at [712, 470] on span "Next" at bounding box center [725, 474] width 30 height 9
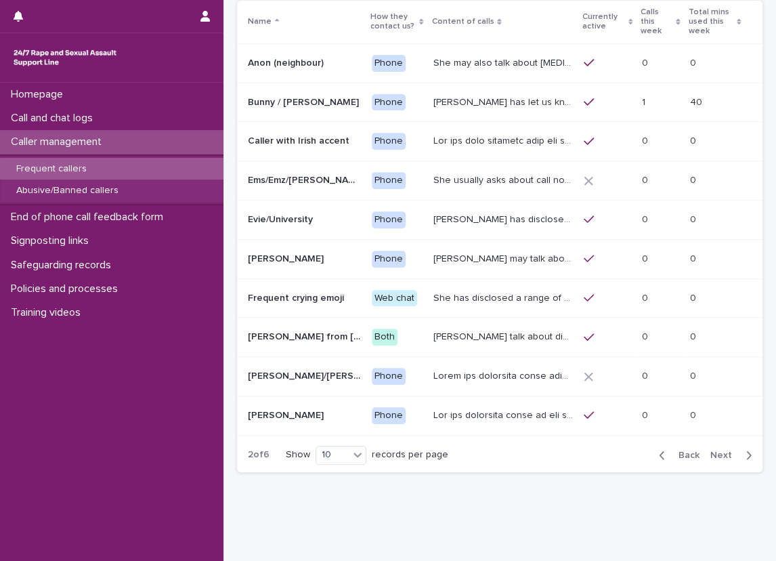
click at [487, 221] on p "[PERSON_NAME] has disclosed sexual and emotional abuse from a [DEMOGRAPHIC_DATA…" at bounding box center [504, 218] width 142 height 14
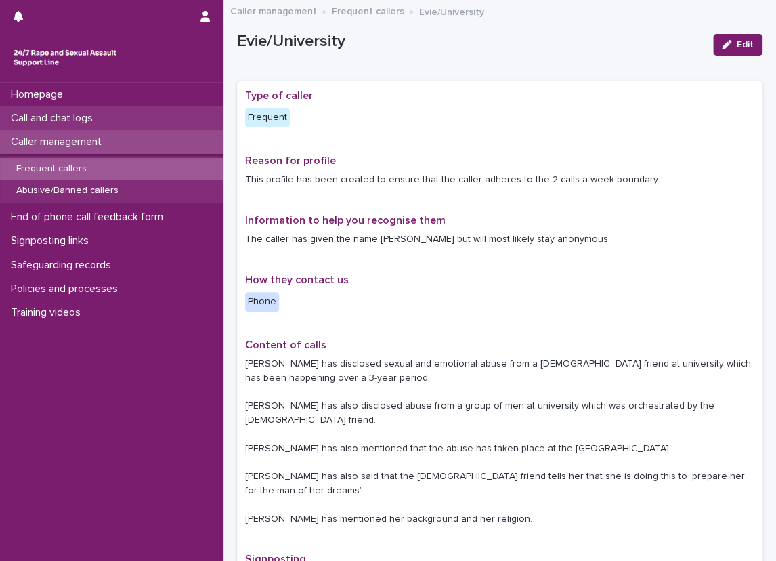
click at [110, 119] on div "Call and chat logs" at bounding box center [111, 118] width 223 height 24
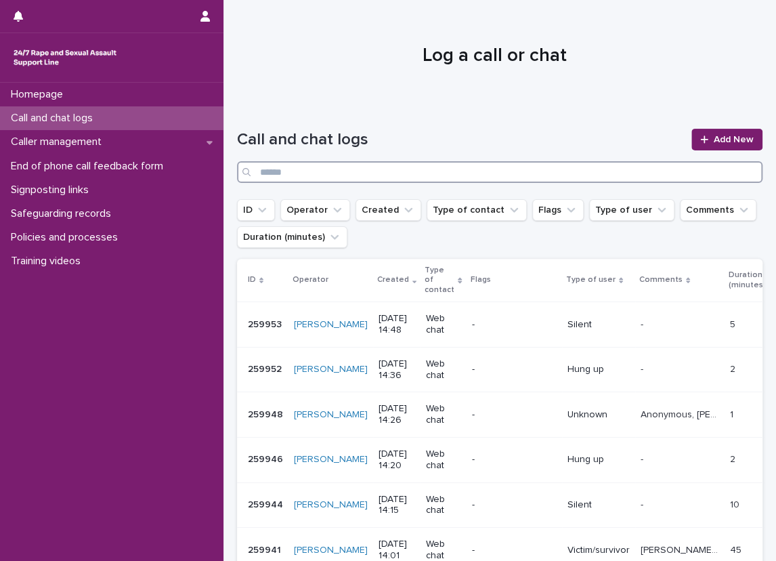
click at [385, 167] on input "Search" at bounding box center [499, 172] width 525 height 22
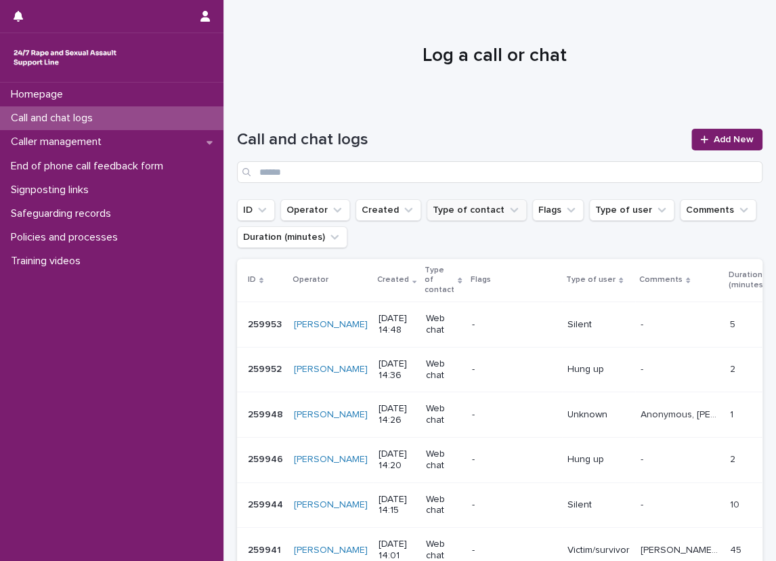
click at [507, 213] on icon "Type of contact" at bounding box center [514, 210] width 14 height 14
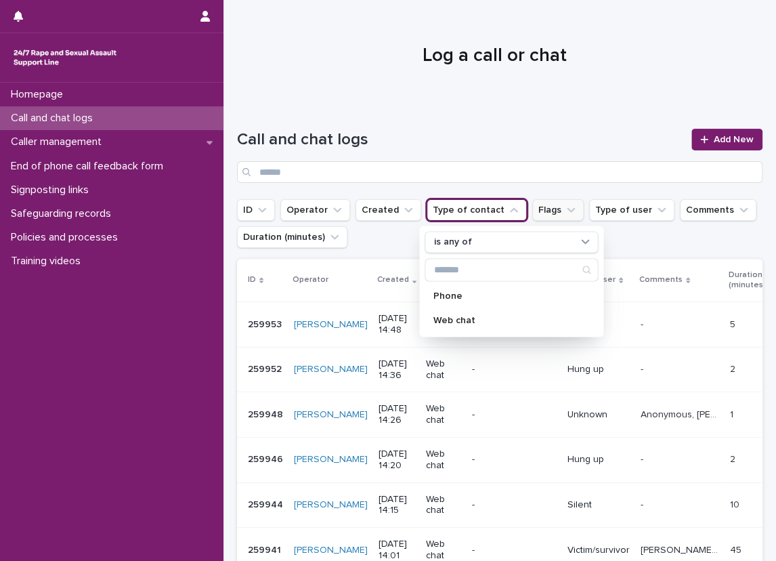
click at [536, 211] on button "Flags" at bounding box center [557, 210] width 51 height 22
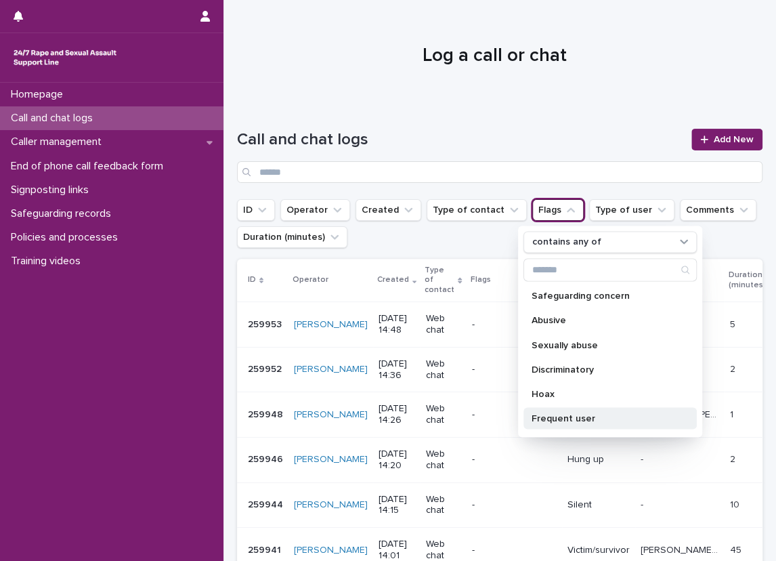
click at [587, 414] on p "Frequent user" at bounding box center [604, 417] width 144 height 9
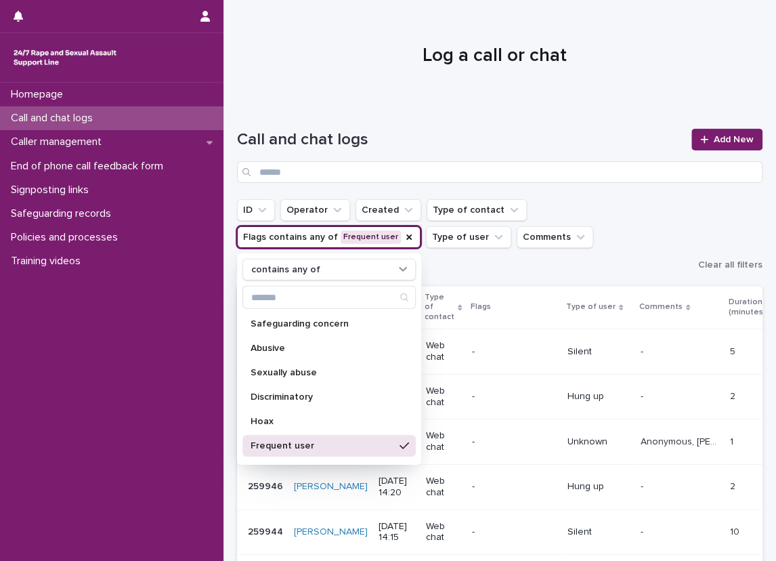
click at [534, 138] on h1 "Call and chat logs" at bounding box center [460, 140] width 446 height 20
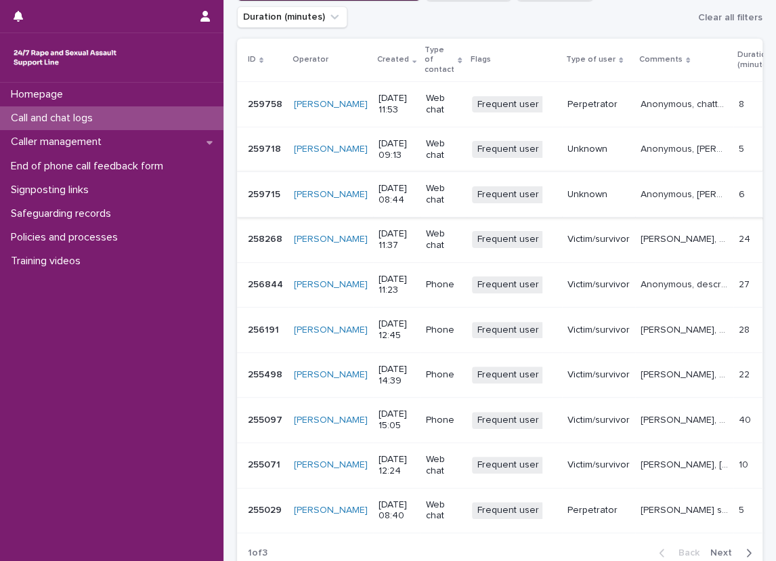
scroll to position [271, 0]
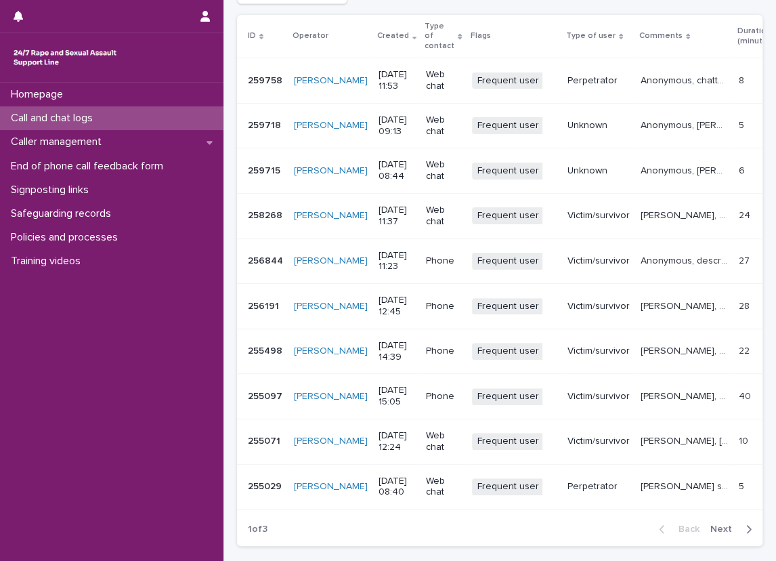
click at [663, 257] on p "Anonymous, described experiencing sexual violence, explored thoughts and feelin…" at bounding box center [686, 260] width 90 height 14
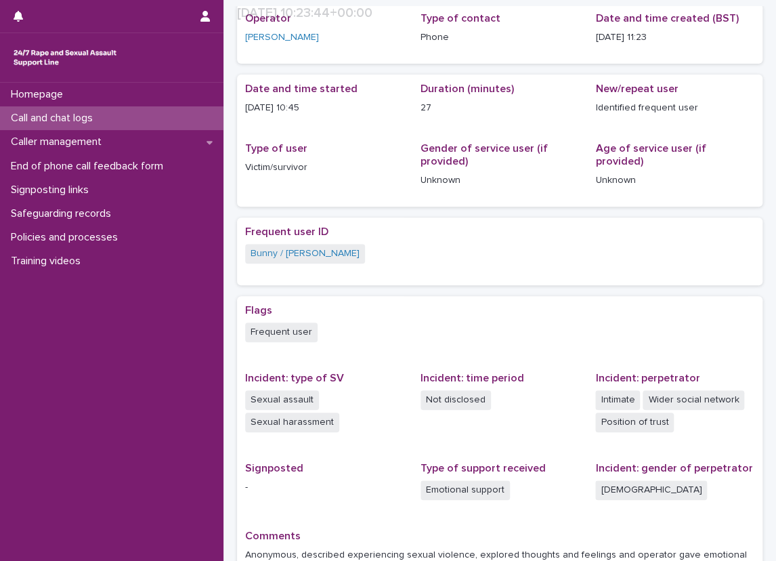
scroll to position [78, 0]
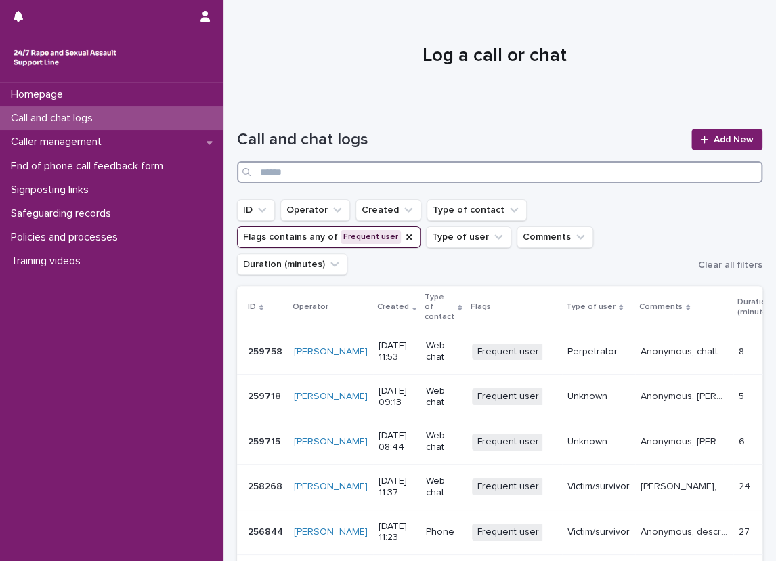
click at [389, 171] on input "Search" at bounding box center [499, 172] width 525 height 22
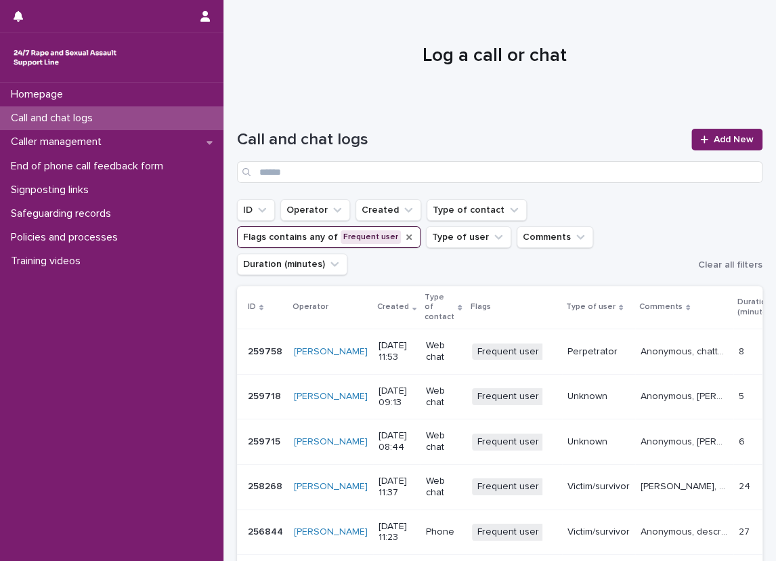
click at [406, 235] on icon "Flags" at bounding box center [408, 236] width 5 height 5
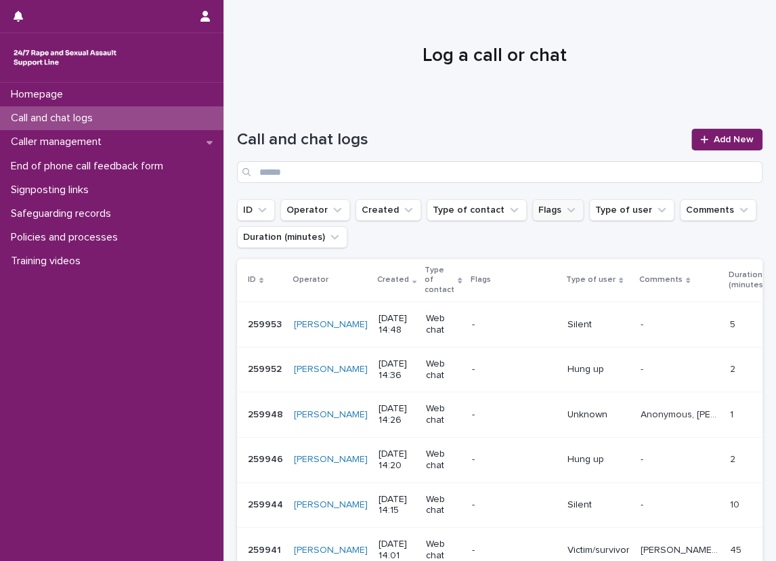
click at [459, 135] on h1 "Call and chat logs" at bounding box center [460, 140] width 446 height 20
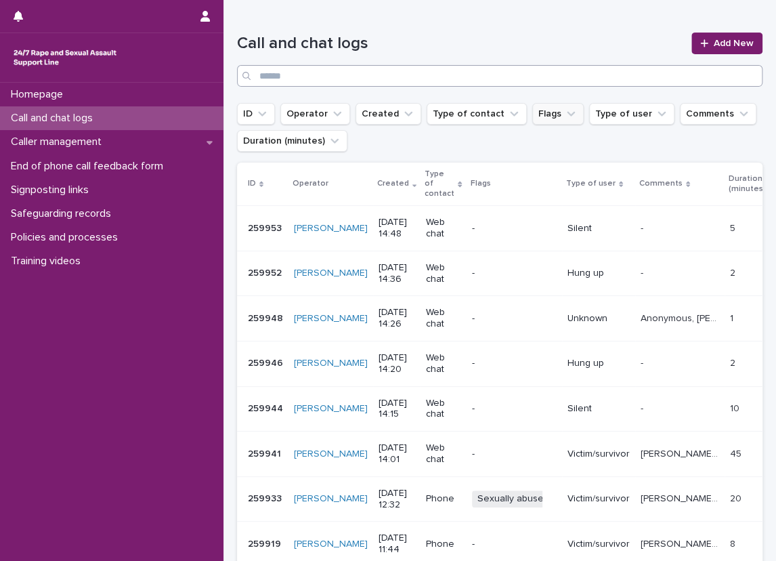
scroll to position [63, 0]
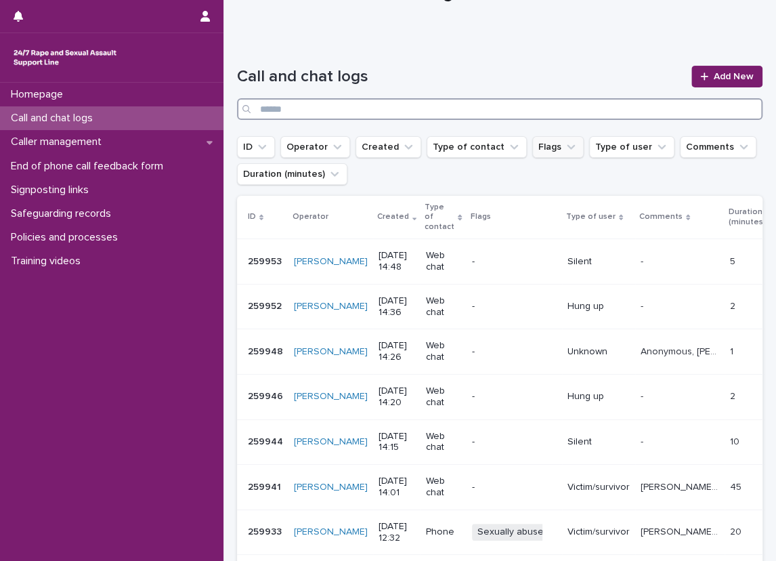
click at [507, 104] on input "Search" at bounding box center [499, 109] width 525 height 22
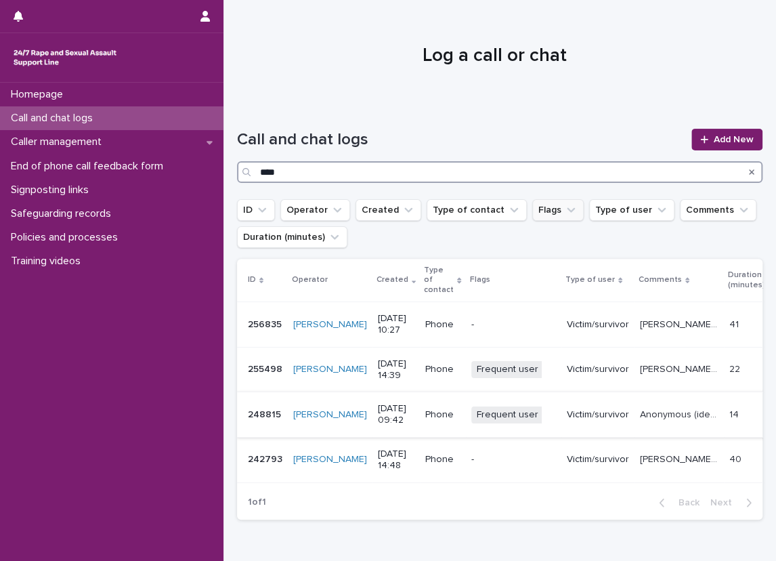
type input "****"
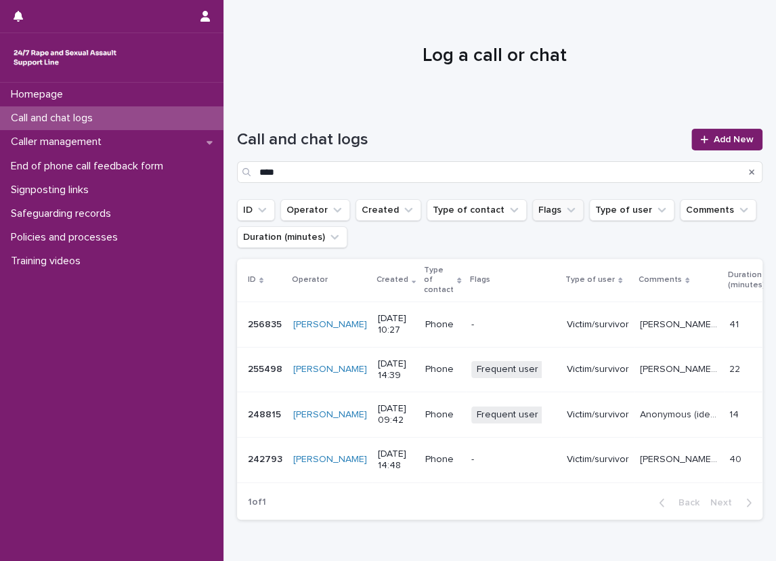
click at [651, 406] on p "Anonymous (identified frequent user [PERSON_NAME]), mentioned experiencing sexu…" at bounding box center [680, 413] width 81 height 14
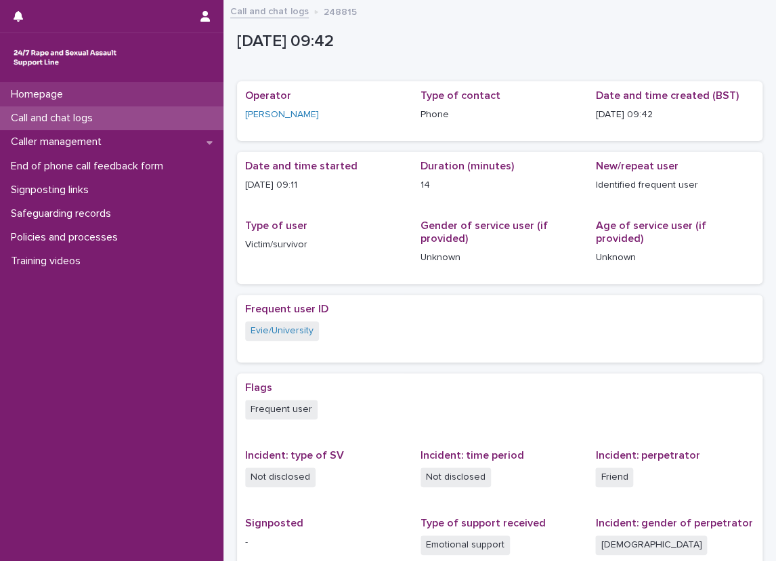
click at [201, 104] on div "Homepage" at bounding box center [111, 95] width 223 height 24
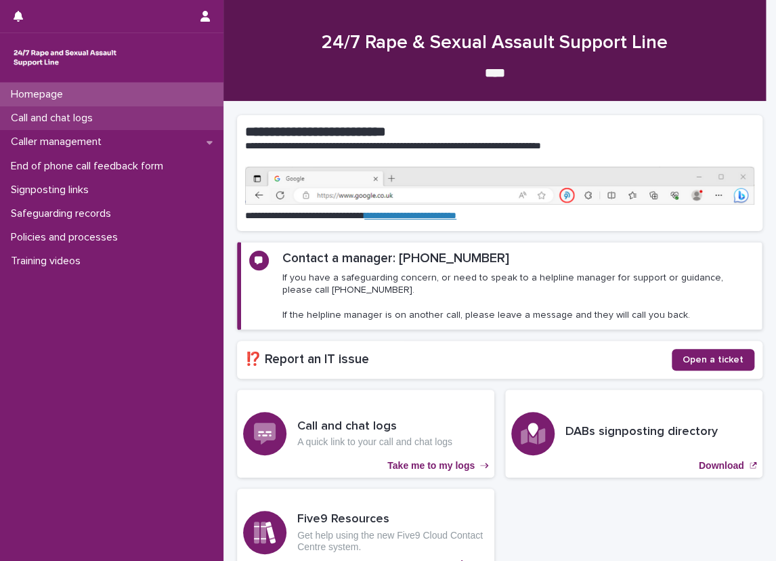
click at [210, 119] on div "Call and chat logs" at bounding box center [111, 118] width 223 height 24
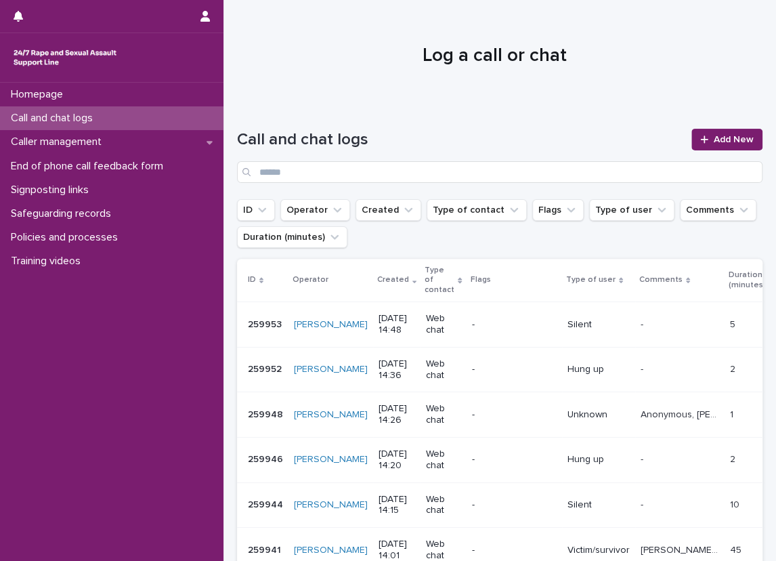
click at [249, 119] on div "Call and chat logs Add New" at bounding box center [499, 151] width 525 height 98
click at [205, 134] on div "Caller management" at bounding box center [111, 142] width 223 height 24
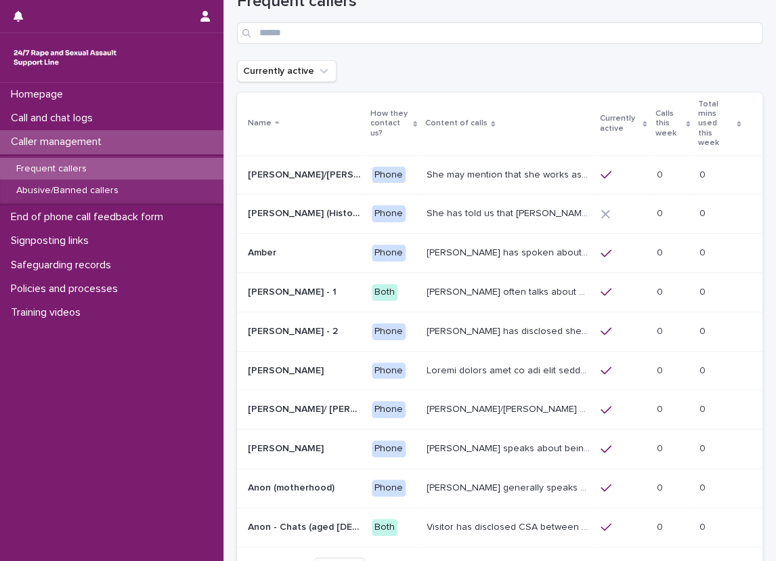
scroll to position [68, 0]
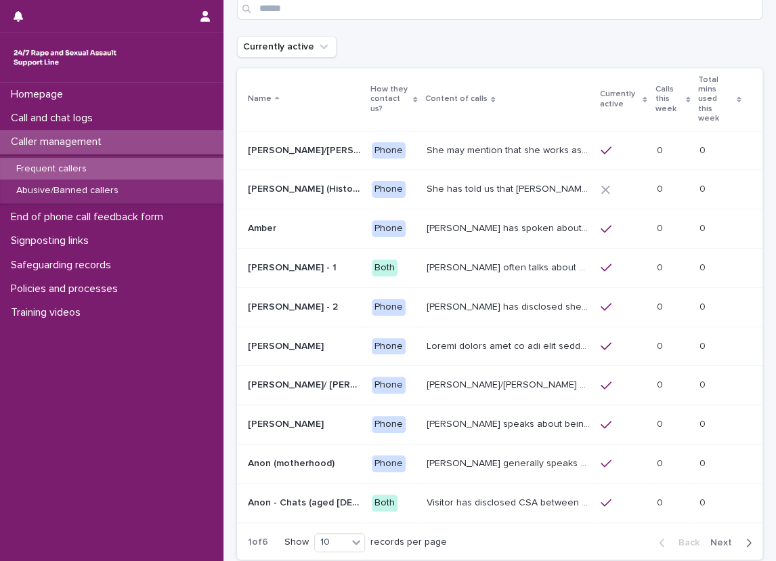
click at [698, 527] on div "Back Next" at bounding box center [705, 542] width 114 height 34
click at [710, 538] on span "Next" at bounding box center [725, 542] width 30 height 9
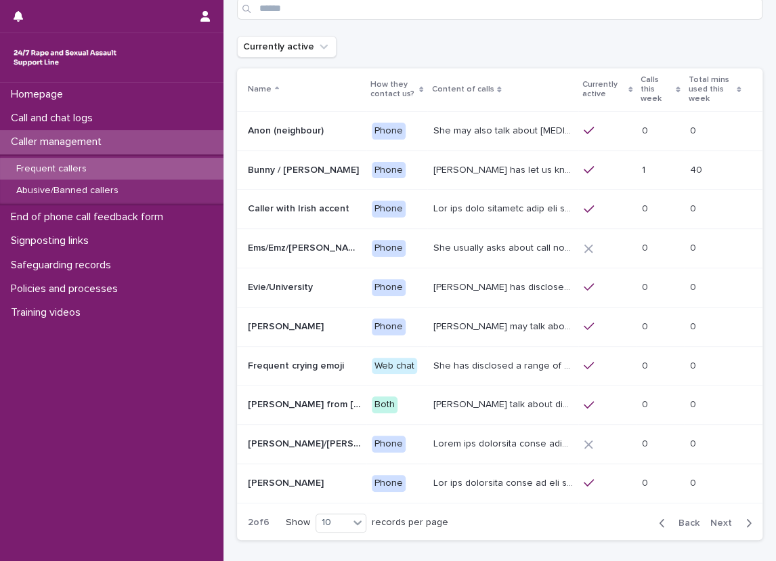
click at [488, 287] on p "[PERSON_NAME] has disclosed sexual and emotional abuse from a [DEMOGRAPHIC_DATA…" at bounding box center [504, 286] width 142 height 14
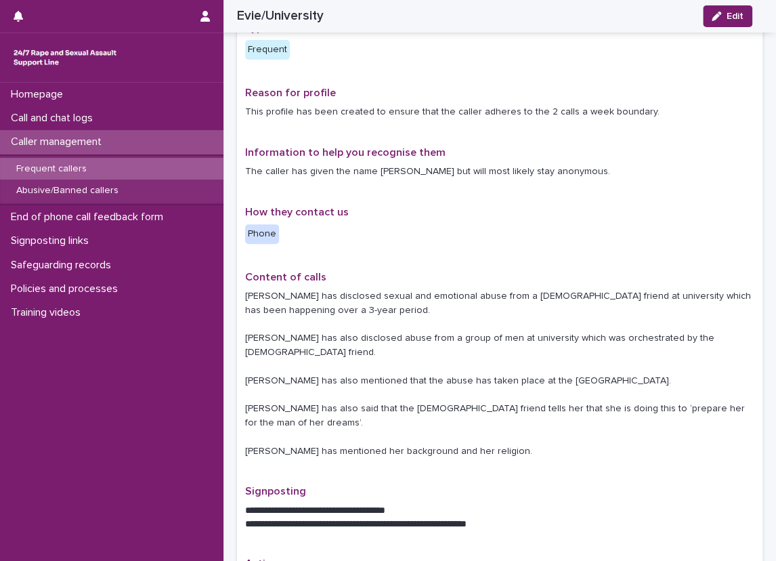
scroll to position [146, 0]
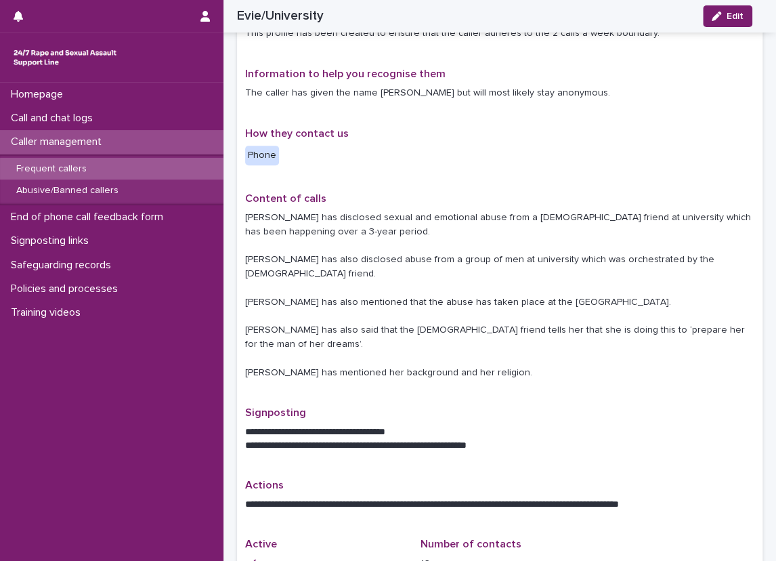
click at [404, 202] on p "Content of calls" at bounding box center [499, 198] width 509 height 13
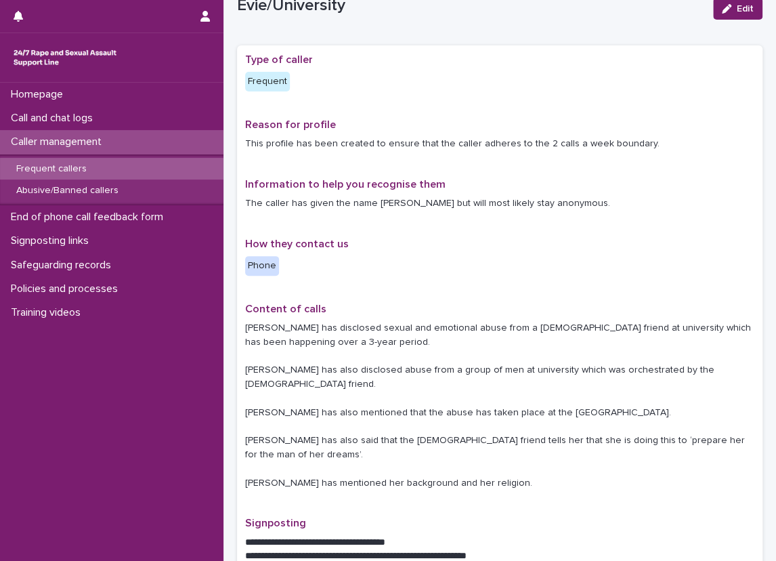
scroll to position [68, 0]
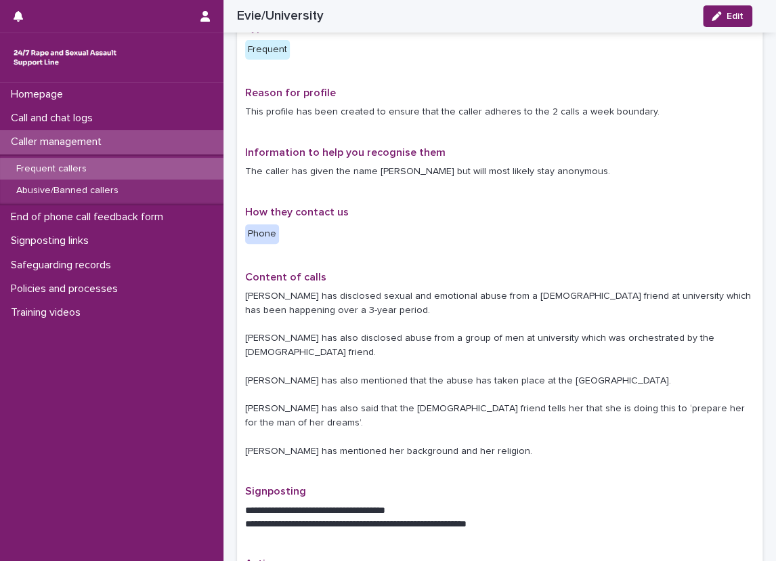
click at [374, 228] on p "Phone" at bounding box center [324, 234] width 159 height 20
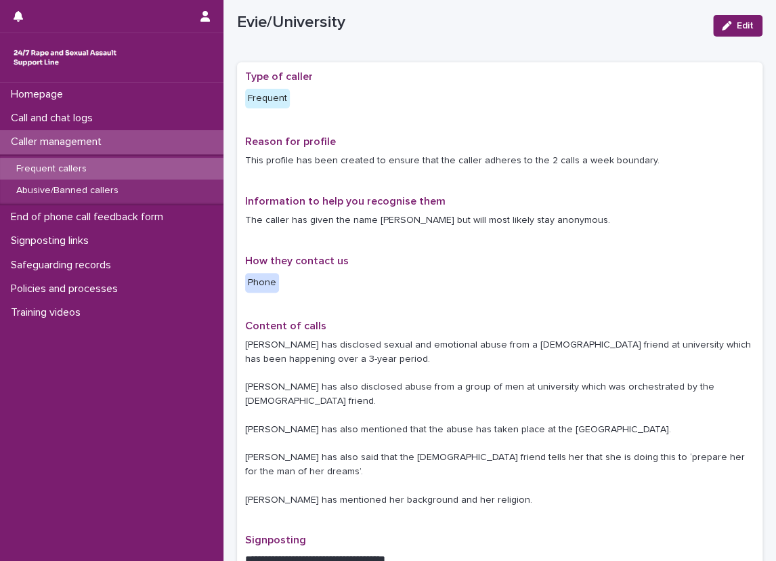
scroll to position [22, 0]
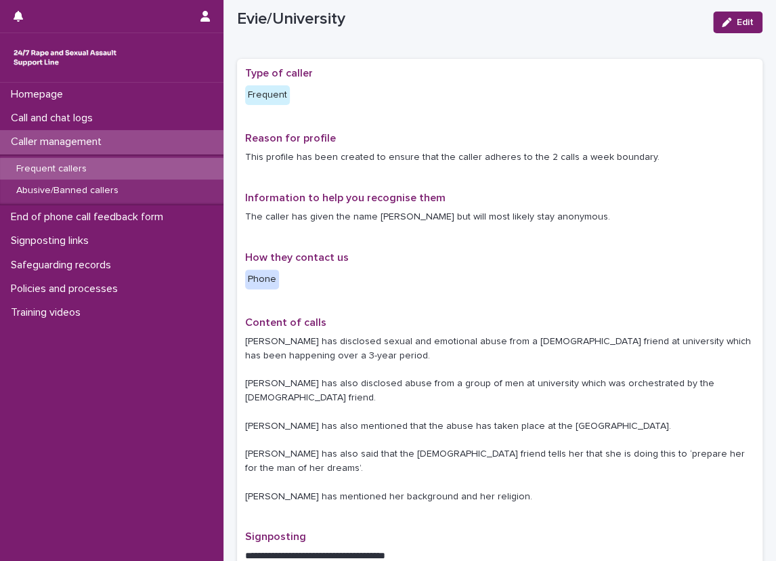
click at [135, 132] on div "Caller management" at bounding box center [111, 142] width 223 height 24
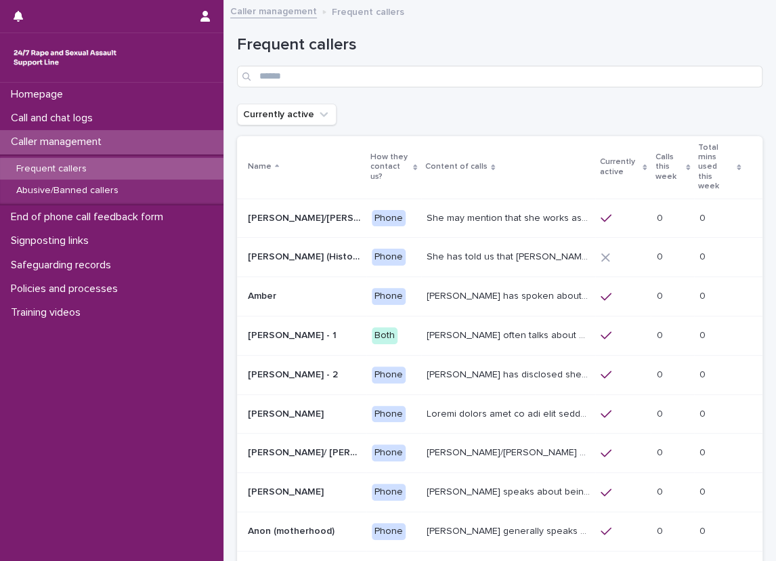
click at [134, 124] on div "Call and chat logs" at bounding box center [111, 118] width 223 height 24
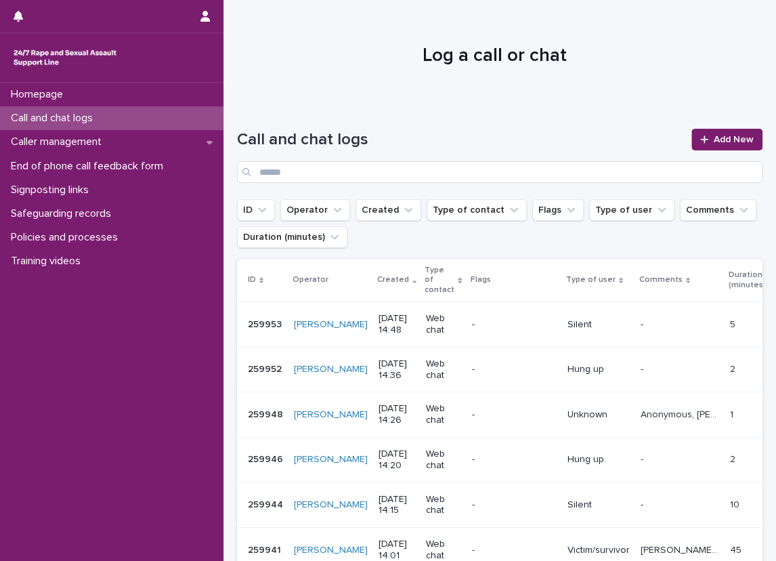
click at [248, 119] on div "Call and chat logs Add New" at bounding box center [499, 151] width 525 height 98
click at [209, 131] on div "Caller management" at bounding box center [111, 142] width 223 height 24
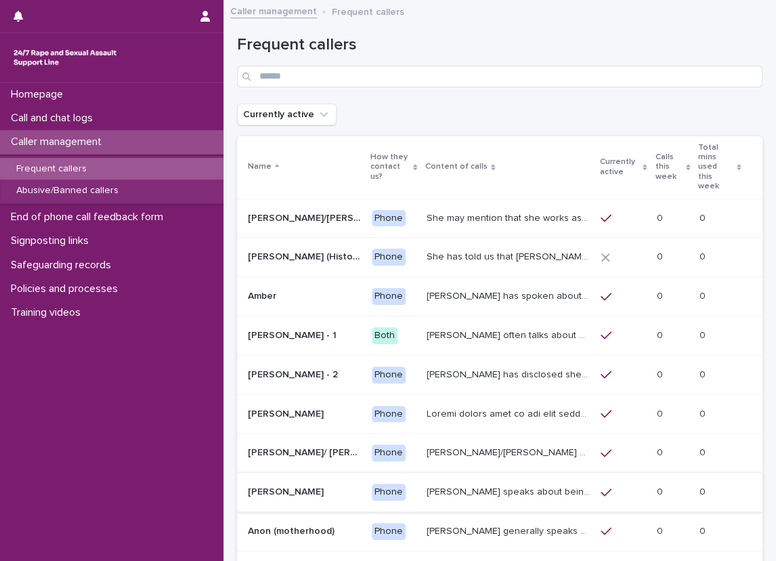
scroll to position [135, 0]
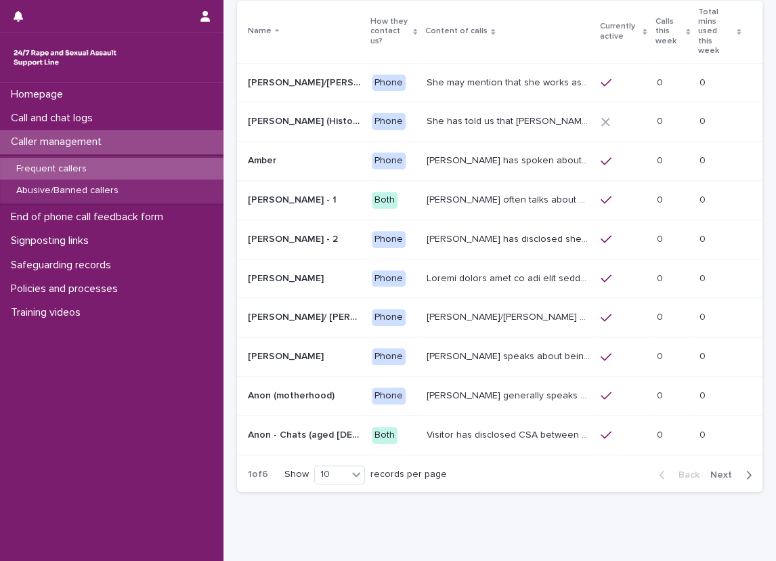
click at [699, 460] on div "Back Next" at bounding box center [705, 475] width 114 height 34
click at [710, 470] on span "Next" at bounding box center [725, 474] width 30 height 9
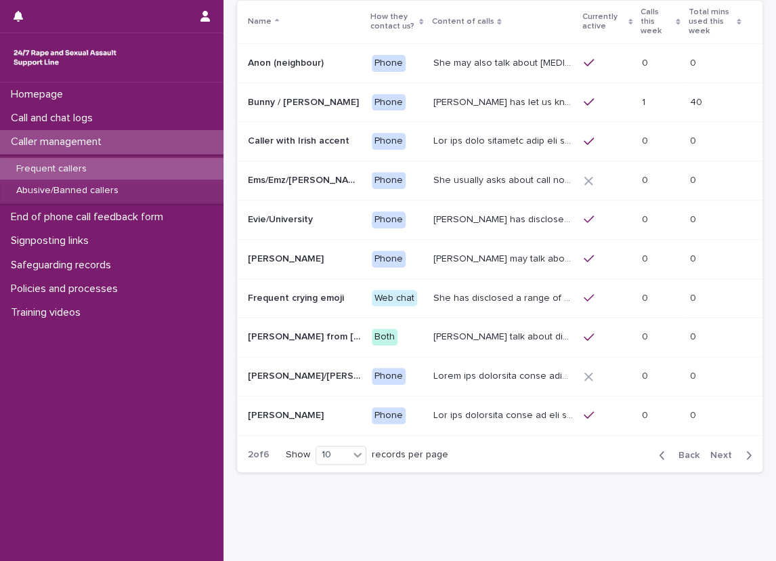
click at [433, 211] on p "[PERSON_NAME] has disclosed sexual and emotional abuse from a [DEMOGRAPHIC_DATA…" at bounding box center [504, 218] width 142 height 14
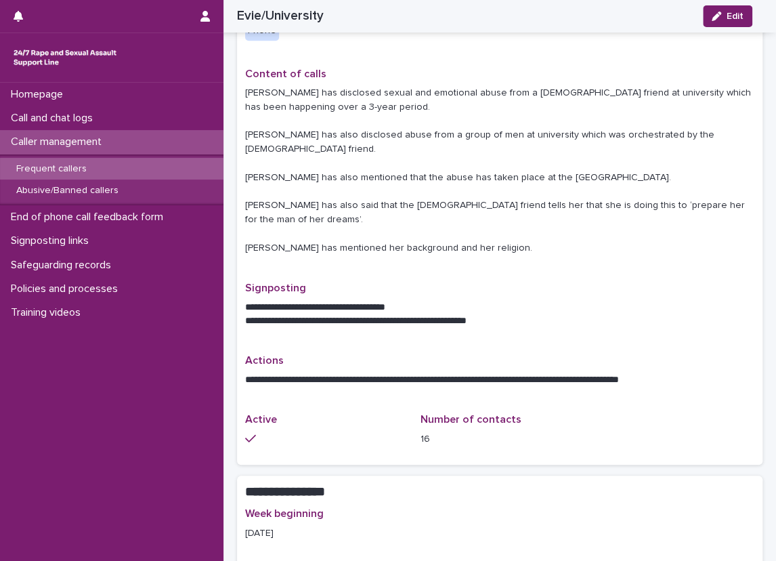
click at [485, 301] on p "**********" at bounding box center [494, 308] width 499 height 14
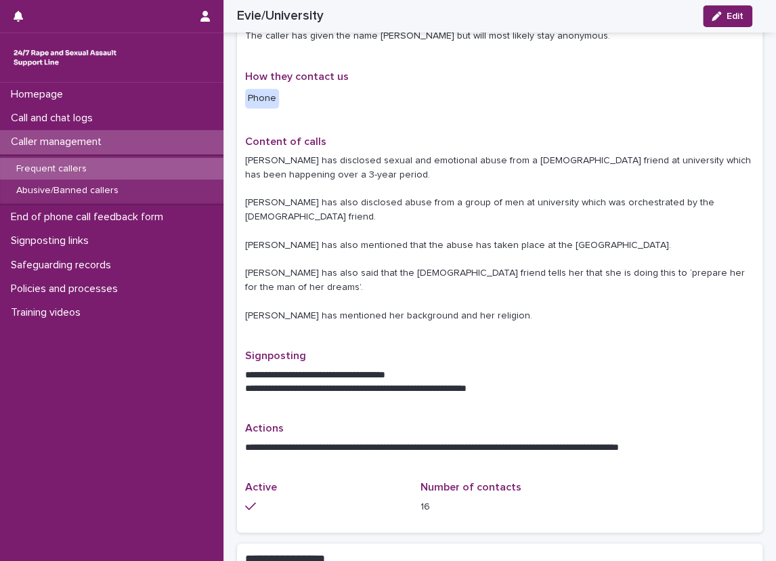
click at [467, 286] on p "[PERSON_NAME] has disclosed sexual and emotional abuse from a [DEMOGRAPHIC_DATA…" at bounding box center [499, 238] width 509 height 169
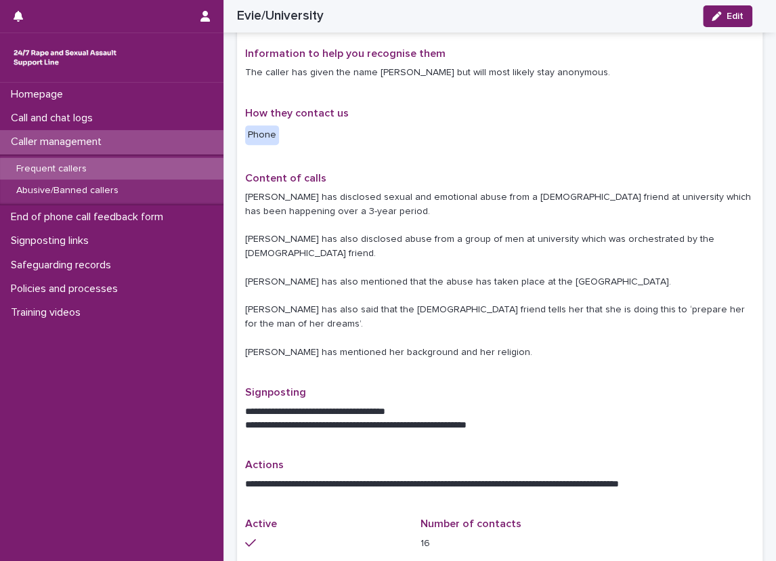
scroll to position [135, 0]
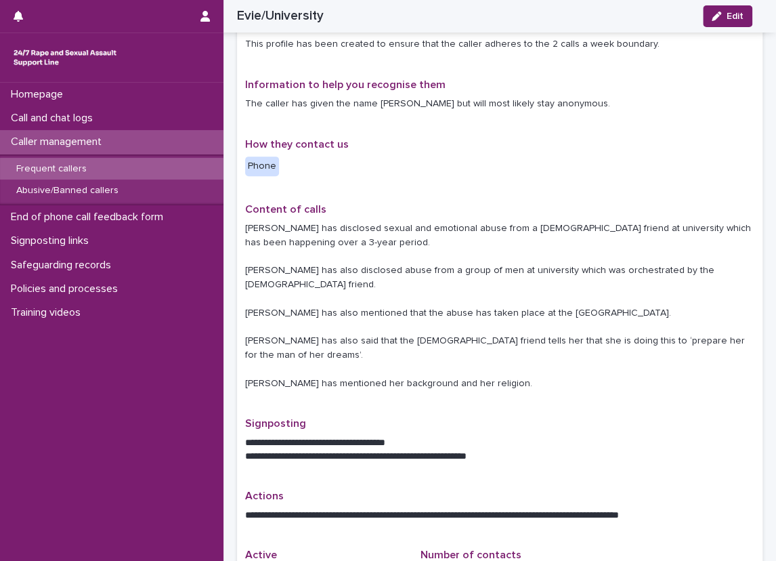
click at [467, 280] on p "[PERSON_NAME] has disclosed sexual and emotional abuse from a [DEMOGRAPHIC_DATA…" at bounding box center [499, 305] width 509 height 169
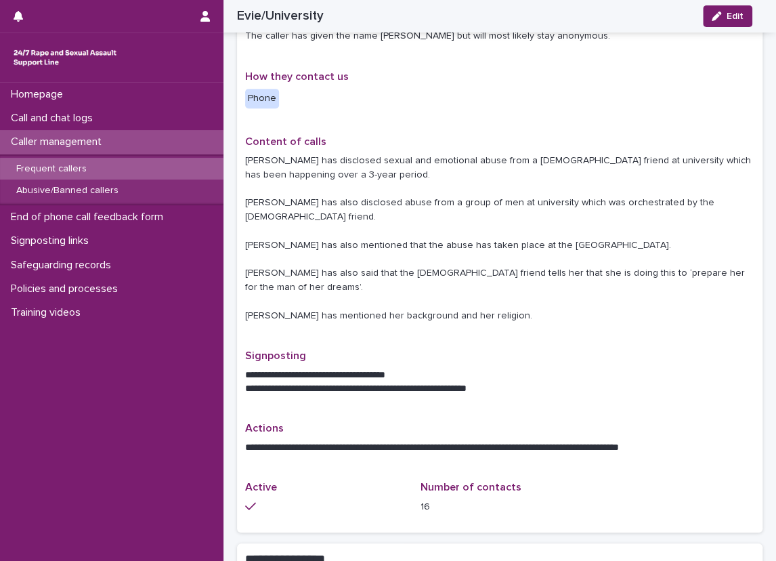
scroll to position [68, 0]
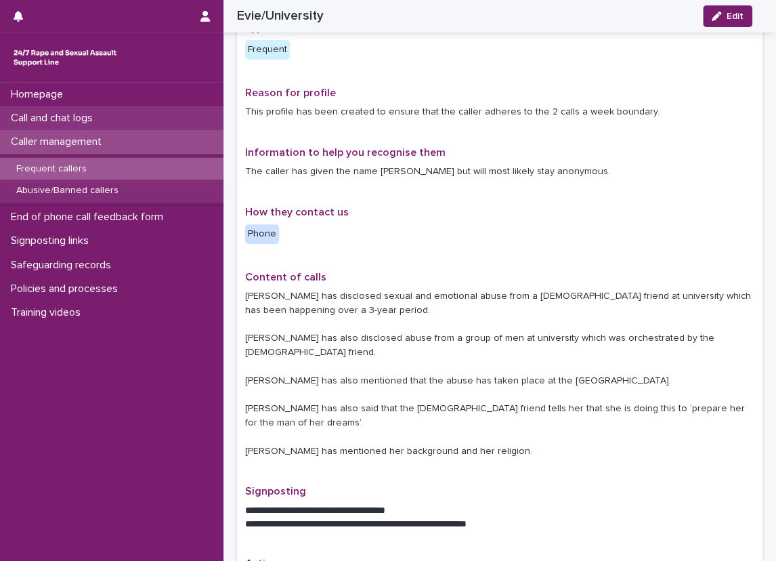
click at [51, 108] on div "Call and chat logs" at bounding box center [111, 118] width 223 height 24
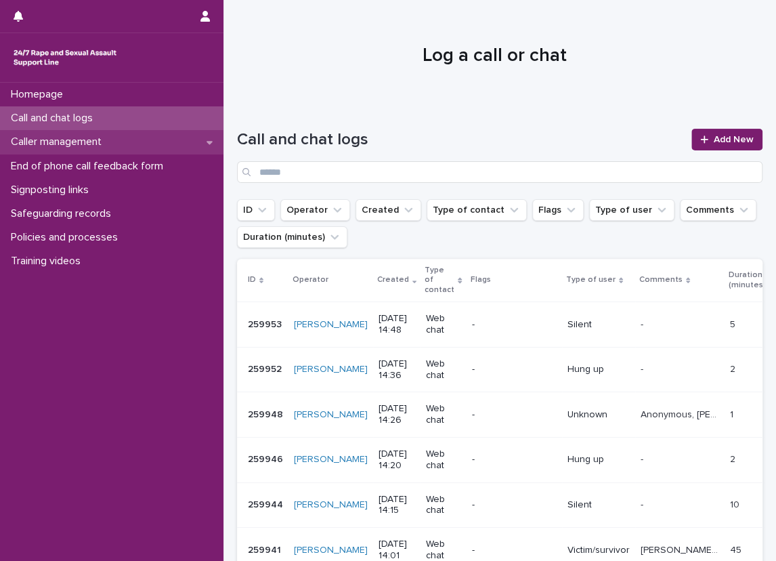
click at [94, 141] on p "Caller management" at bounding box center [58, 141] width 107 height 13
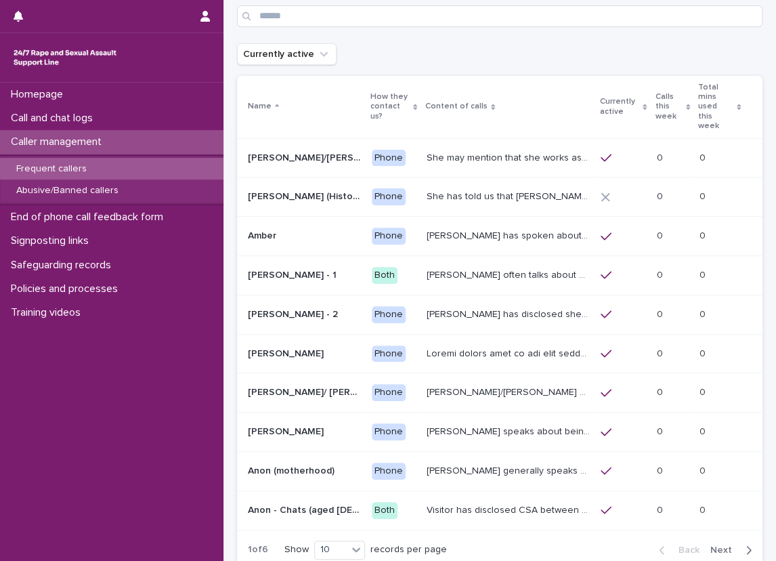
scroll to position [135, 0]
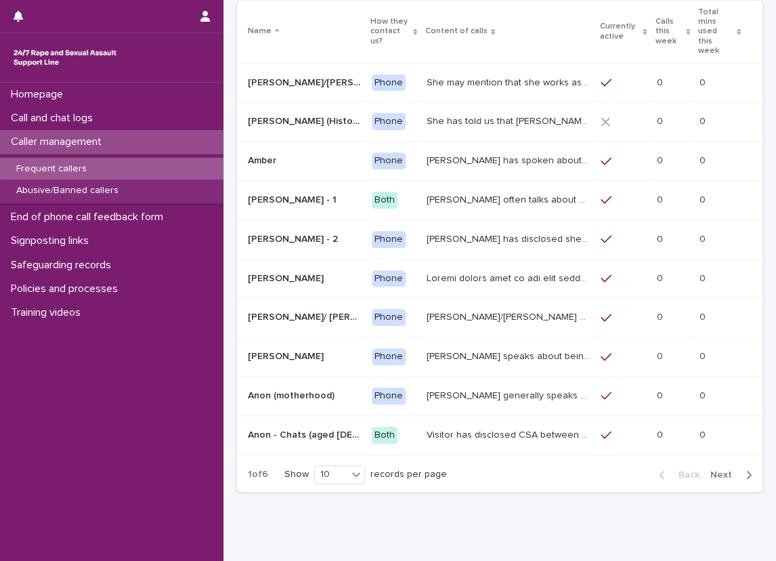
click at [742, 469] on button "Next" at bounding box center [734, 475] width 58 height 12
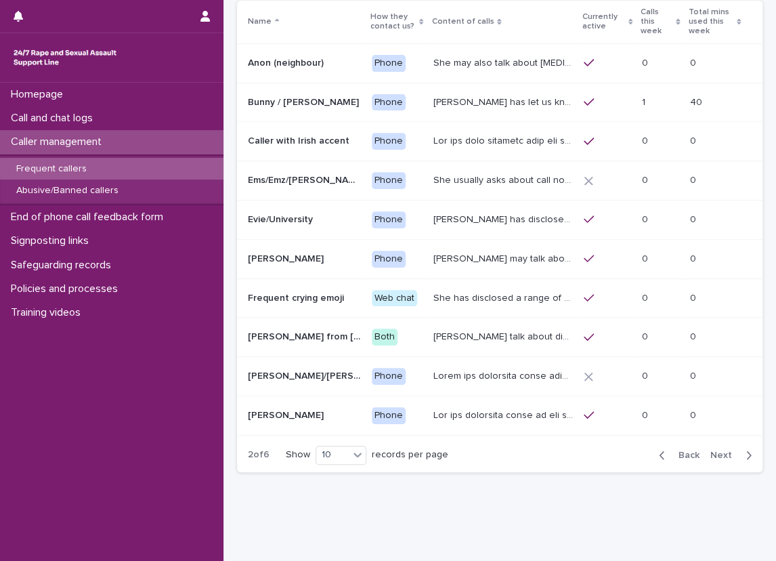
click at [502, 230] on td "[PERSON_NAME] has disclosed sexual and emotional abuse from a [DEMOGRAPHIC_DATA…" at bounding box center [502, 219] width 150 height 39
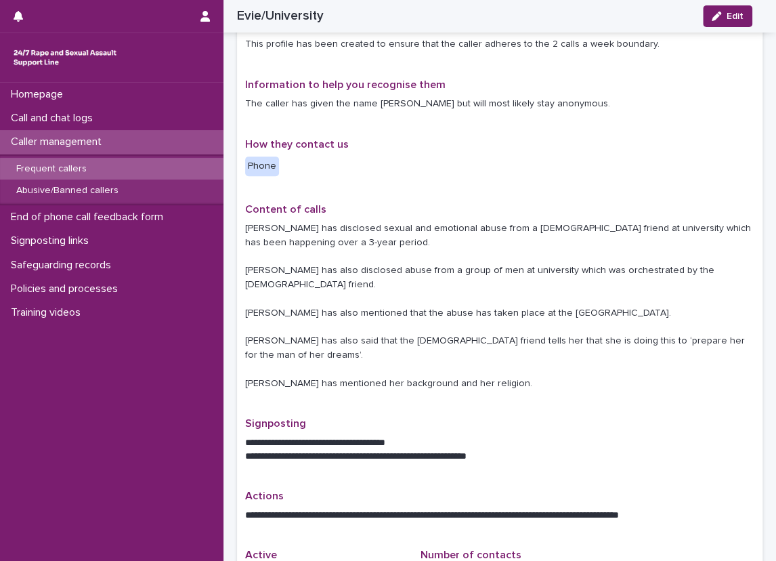
scroll to position [214, 0]
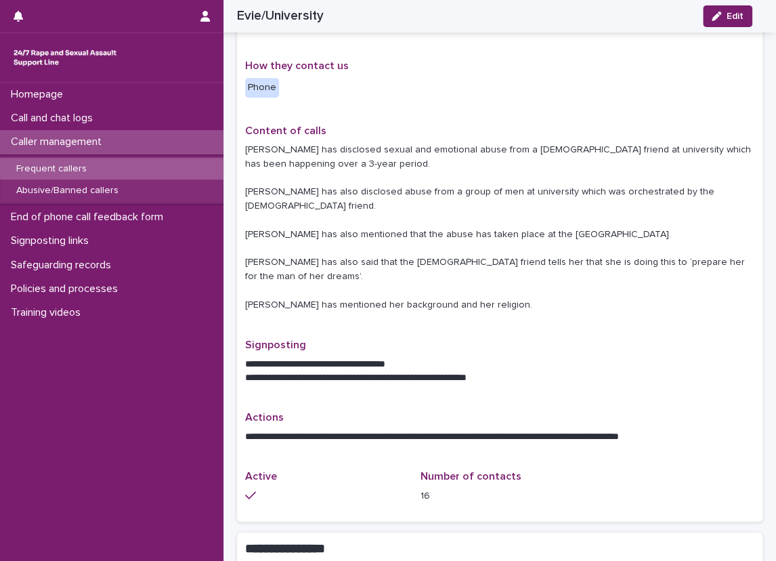
click at [542, 339] on p "Signposting" at bounding box center [499, 345] width 509 height 13
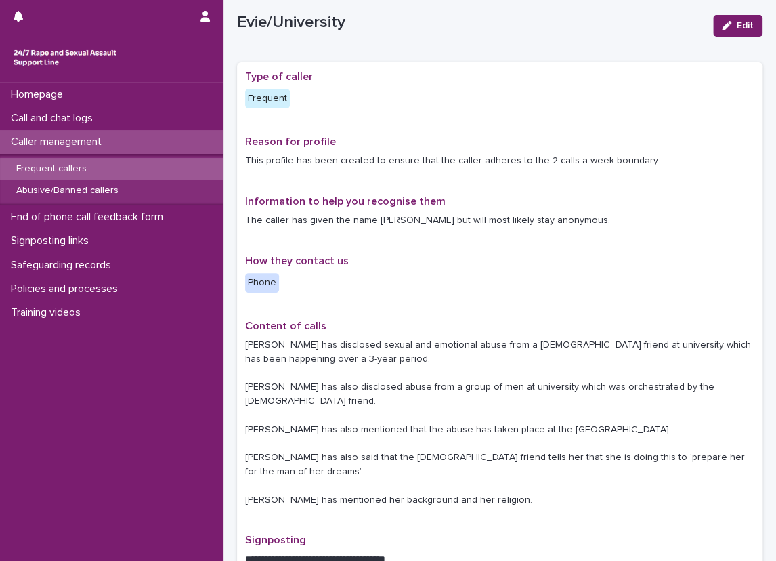
scroll to position [22, 0]
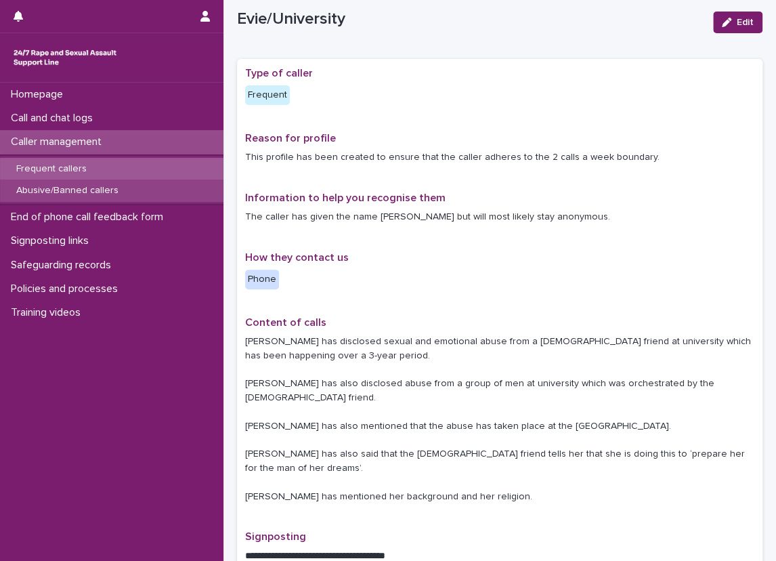
click at [106, 186] on p "Abusive/Banned callers" at bounding box center [67, 191] width 124 height 12
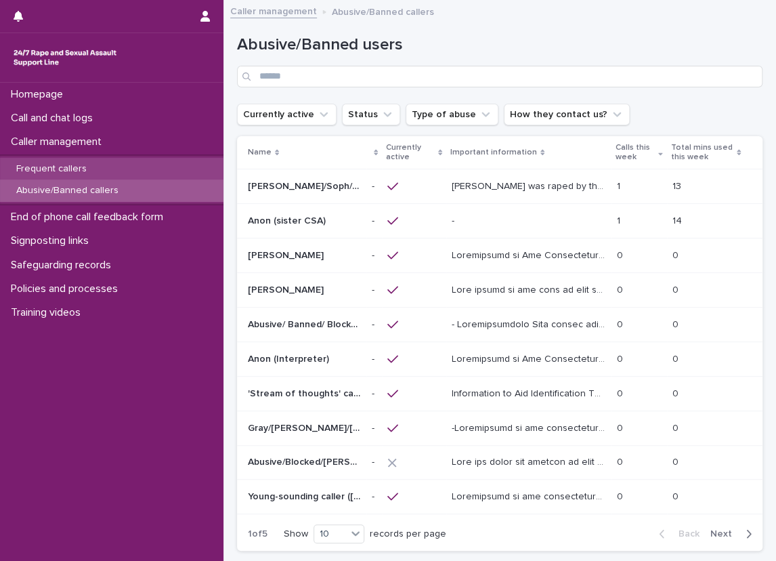
click at [198, 161] on div "Frequent callers" at bounding box center [111, 169] width 223 height 22
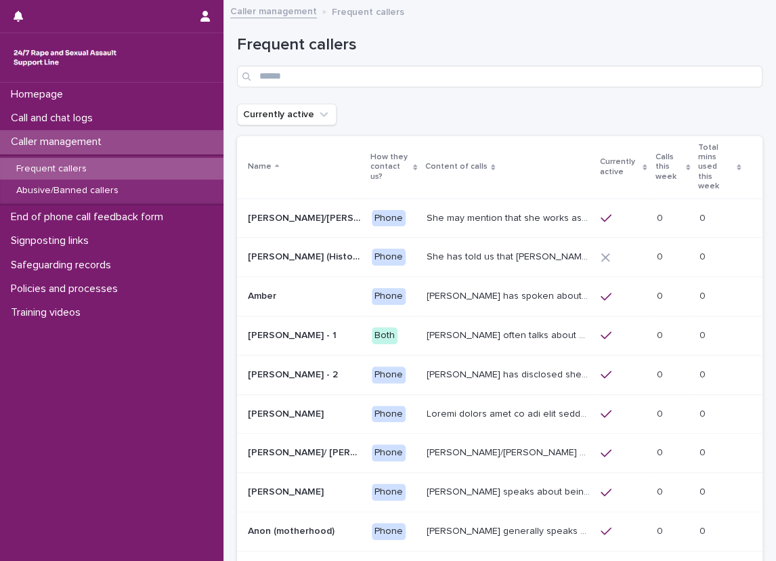
click at [510, 31] on div "Frequent callers" at bounding box center [499, 55] width 525 height 95
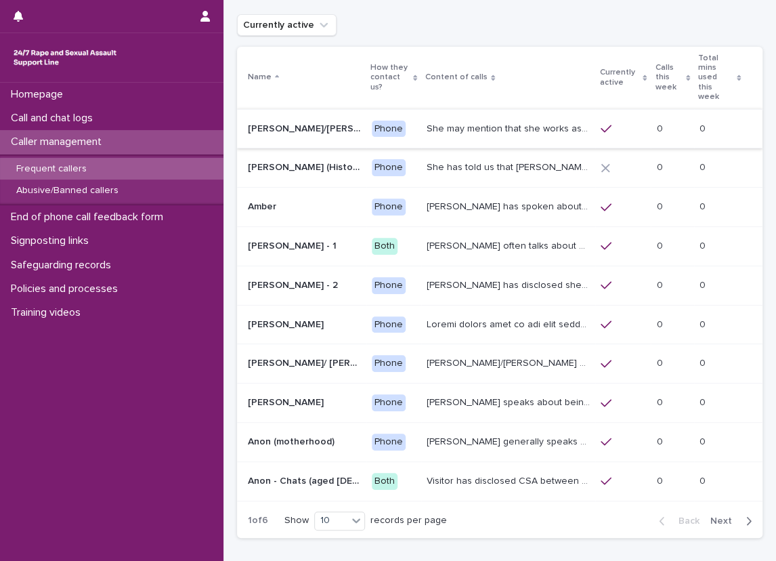
scroll to position [68, 0]
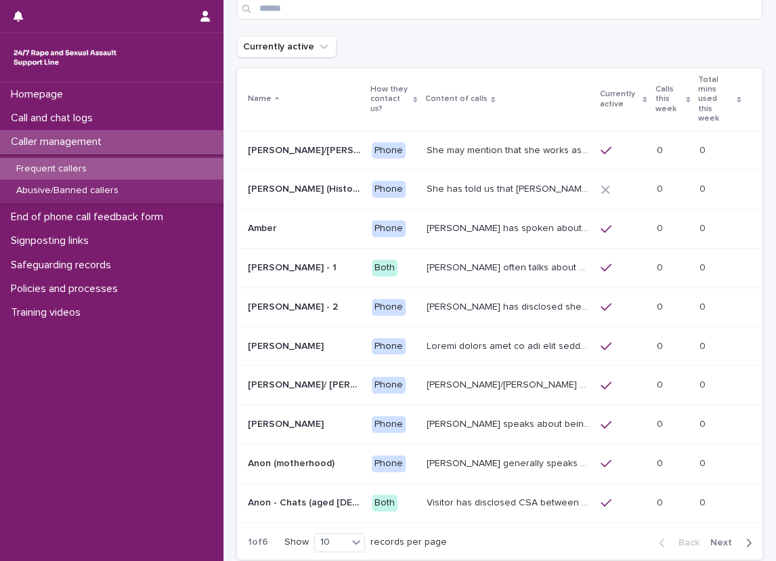
click at [737, 525] on div "Back Next" at bounding box center [705, 542] width 114 height 34
click at [736, 525] on div "Back Next" at bounding box center [705, 542] width 114 height 34
click at [746, 536] on icon "button" at bounding box center [749, 542] width 6 height 12
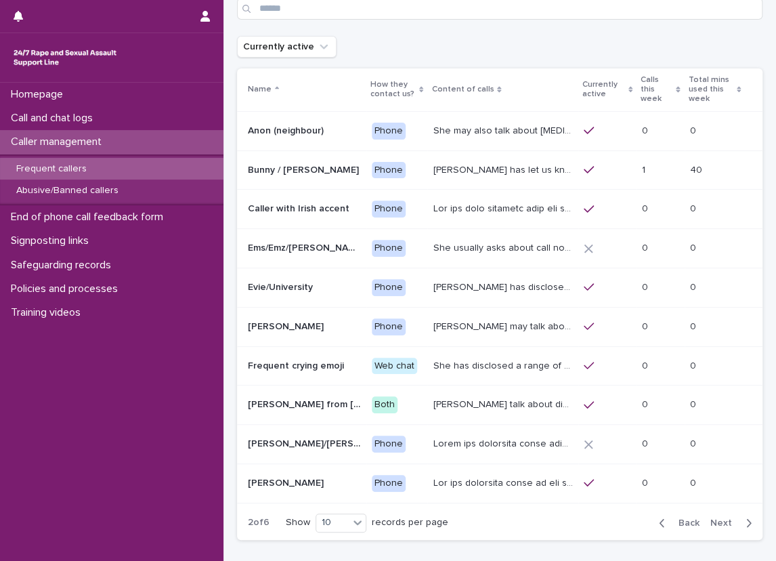
click at [670, 518] on span "Back" at bounding box center [684, 522] width 29 height 9
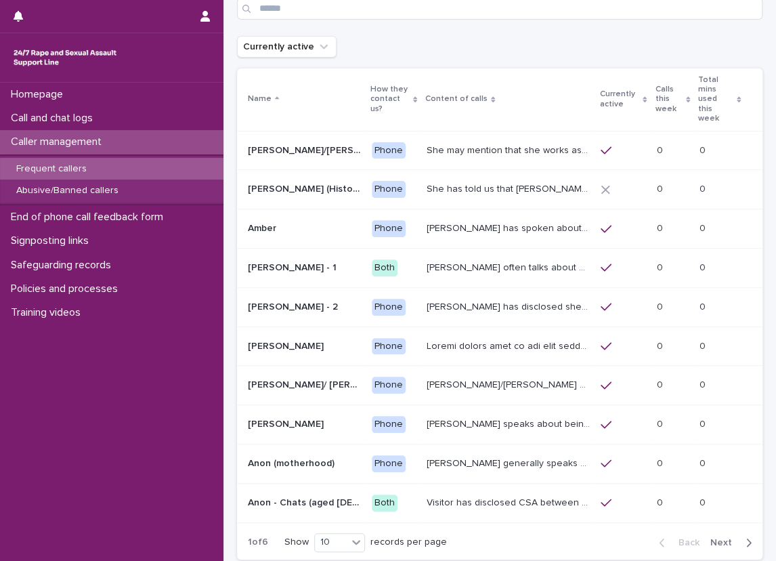
click at [515, 220] on p "[PERSON_NAME] has spoken about multiple experiences of [MEDICAL_DATA]. [PERSON_…" at bounding box center [510, 227] width 167 height 14
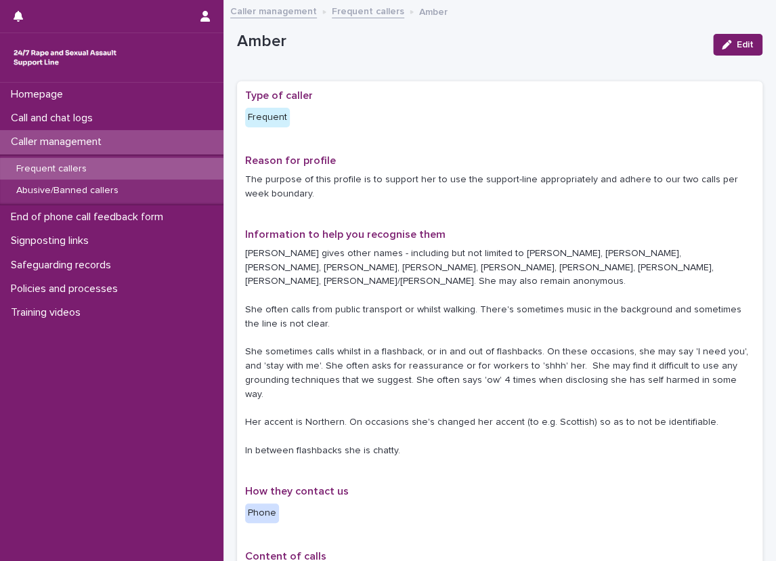
click at [515, 208] on div "Reason for profile The purpose of this profile is to support her to use the sup…" at bounding box center [499, 183] width 509 height 58
click at [209, 111] on div "Call and chat logs" at bounding box center [111, 118] width 223 height 24
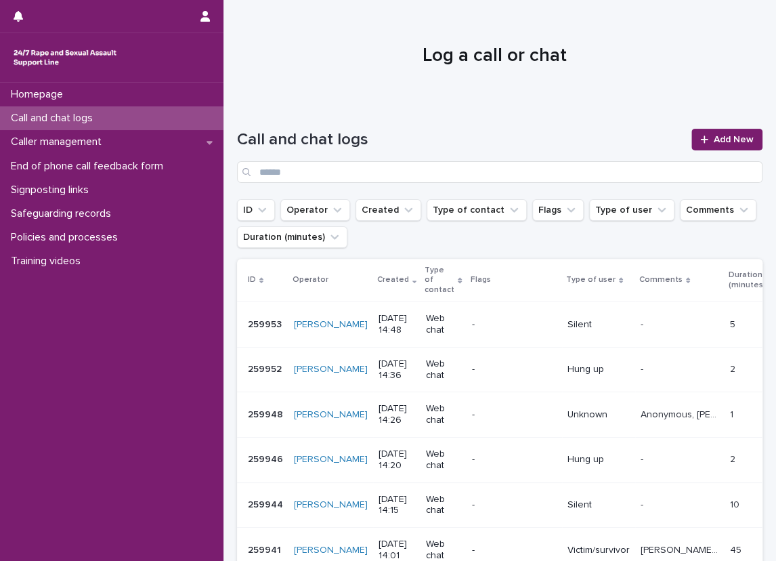
click at [213, 110] on div "Call and chat logs" at bounding box center [111, 118] width 223 height 24
click at [250, 119] on div "Call and chat logs Add New" at bounding box center [499, 151] width 525 height 98
click at [439, 121] on div "Call and chat logs Add New" at bounding box center [499, 151] width 525 height 98
click at [744, 144] on link "Add New" at bounding box center [726, 140] width 71 height 22
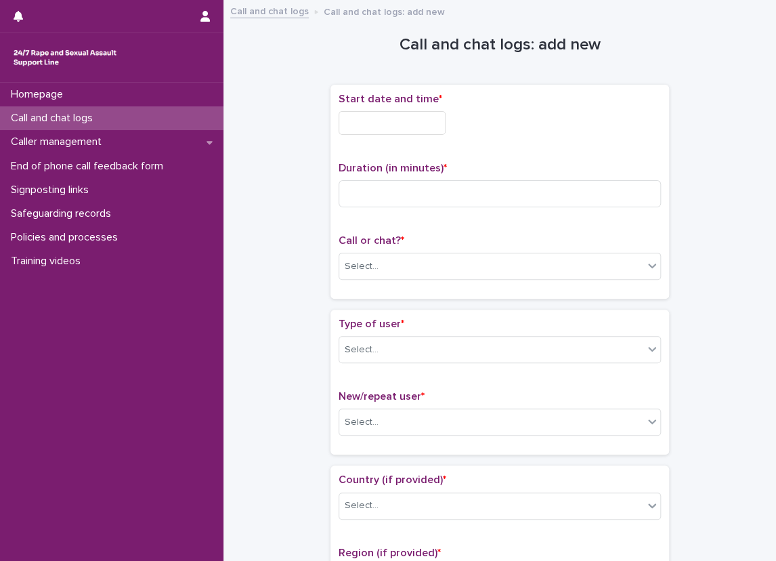
click at [210, 119] on div "Call and chat logs" at bounding box center [111, 118] width 223 height 24
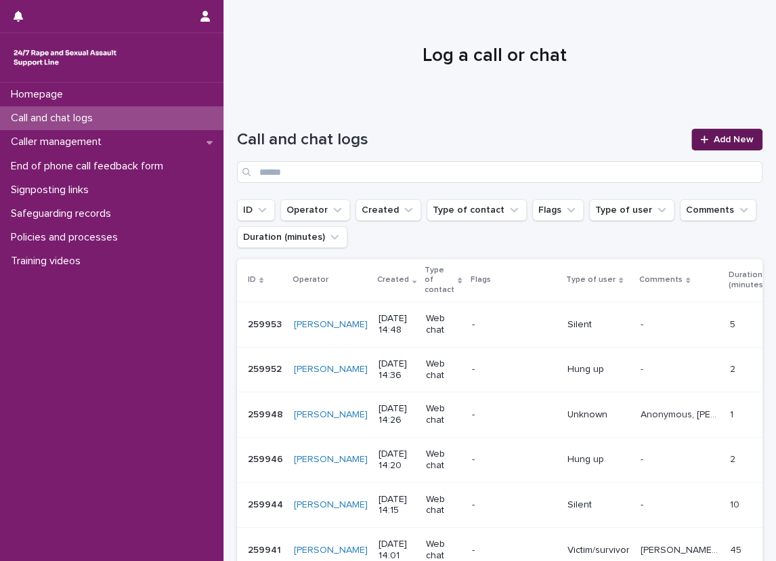
click at [717, 150] on link "Add New" at bounding box center [726, 140] width 71 height 22
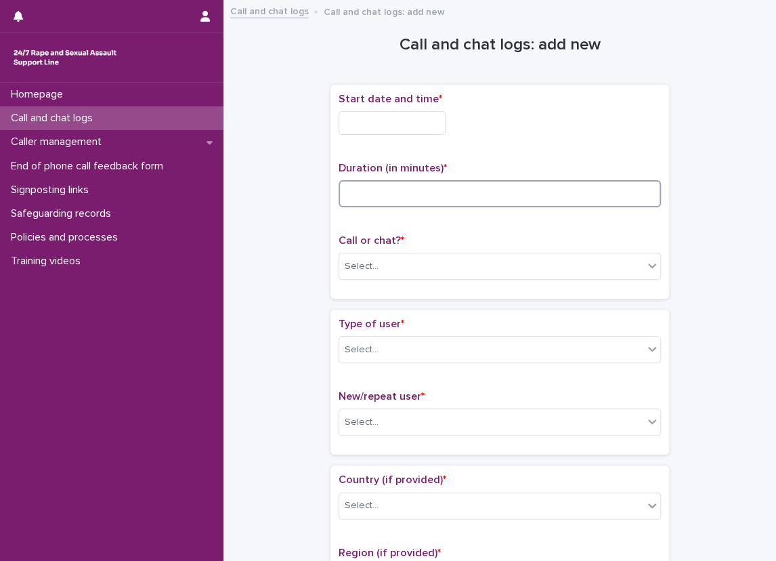
click at [534, 180] on input at bounding box center [500, 193] width 322 height 27
type input "**"
click at [513, 164] on p "Duration (in minutes) *" at bounding box center [500, 168] width 322 height 13
click at [432, 131] on input "text" at bounding box center [392, 123] width 107 height 24
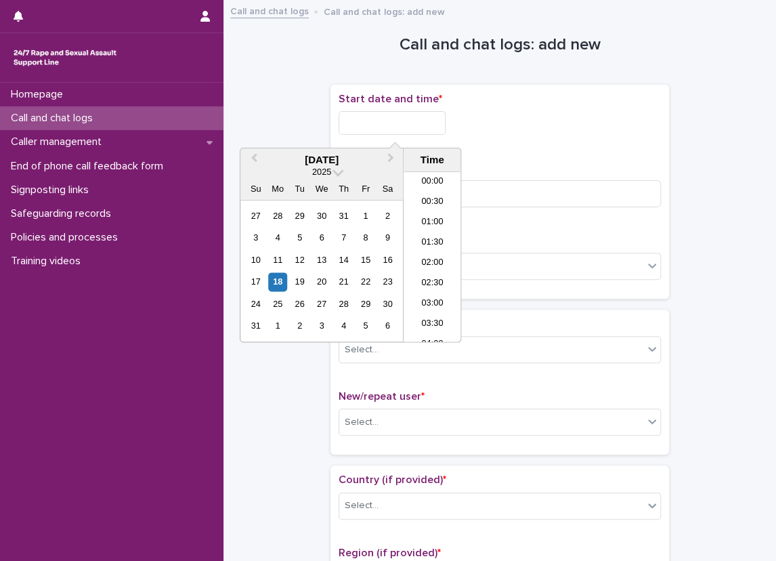
scroll to position [555, 0]
click at [427, 215] on li "14:30" at bounding box center [433, 216] width 58 height 20
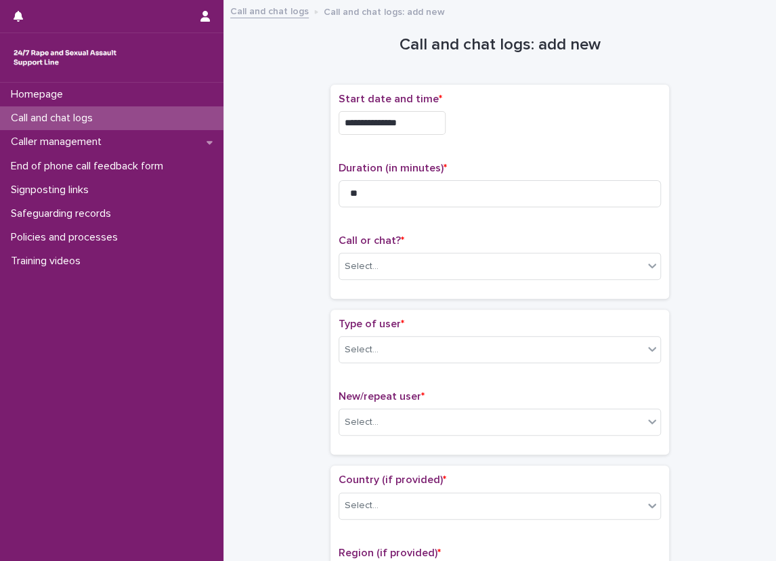
click at [414, 137] on div "**********" at bounding box center [500, 119] width 322 height 53
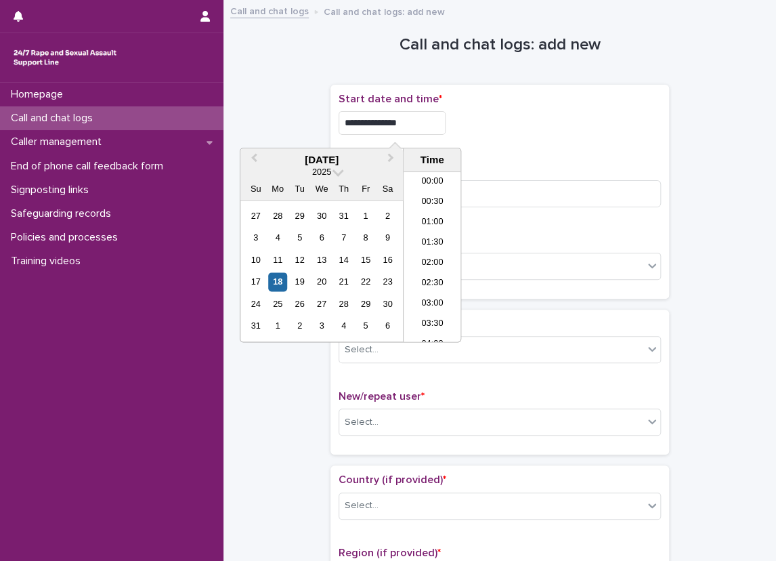
click at [414, 124] on input "**********" at bounding box center [392, 123] width 107 height 24
type input "**********"
click at [510, 111] on div "**********" at bounding box center [500, 123] width 322 height 24
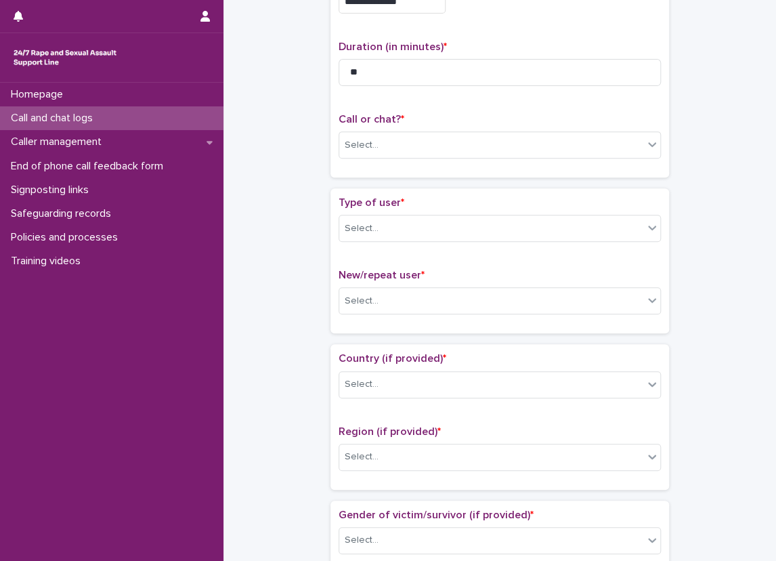
scroll to position [135, 0]
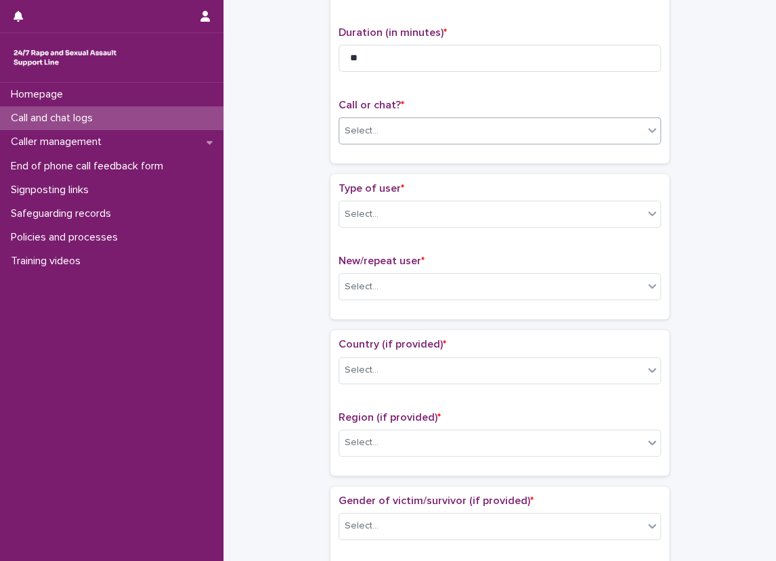
click at [384, 143] on body "**********" at bounding box center [388, 280] width 776 height 561
click at [366, 221] on div "Select..." at bounding box center [491, 214] width 304 height 22
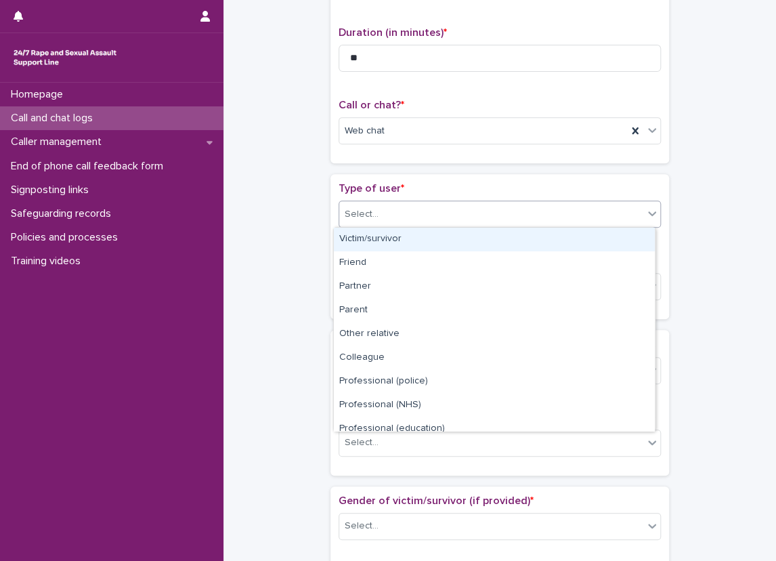
click at [373, 249] on div "Victim/survivor" at bounding box center [494, 240] width 321 height 24
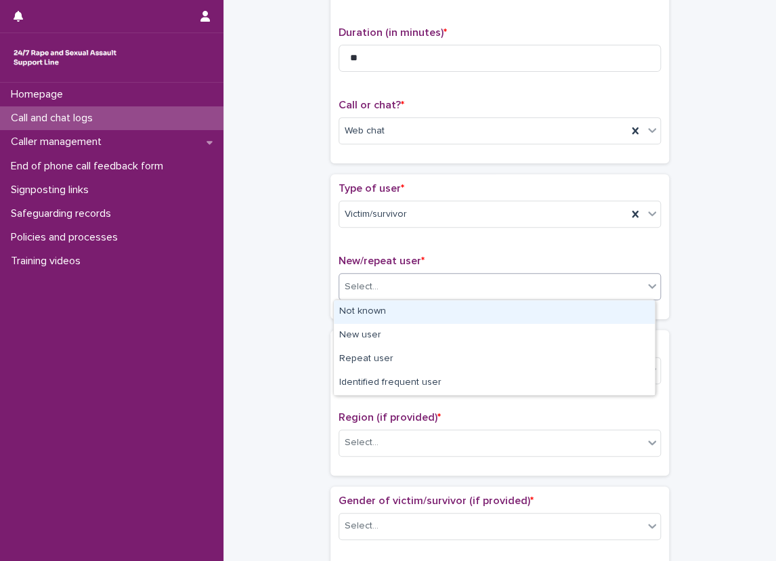
click at [376, 287] on div "Select..." at bounding box center [491, 287] width 304 height 22
click at [366, 322] on div "Not known" at bounding box center [494, 312] width 321 height 24
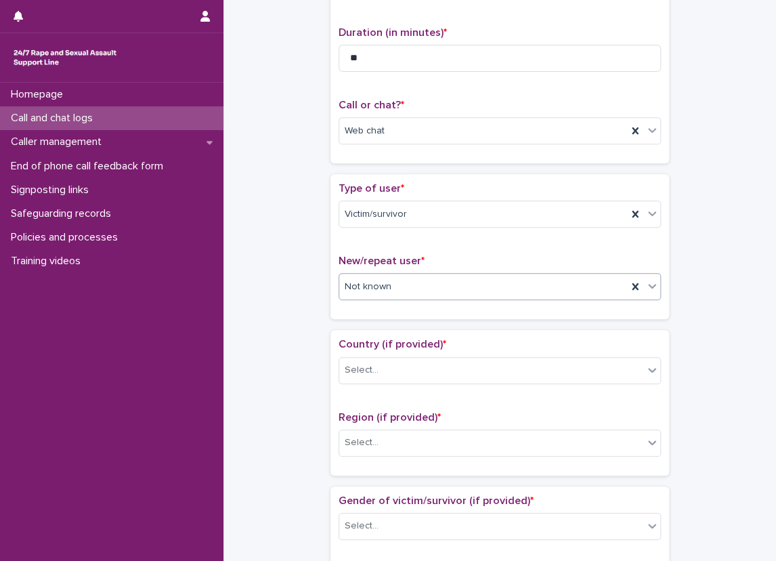
click at [290, 255] on div "**********" at bounding box center [499, 565] width 525 height 1385
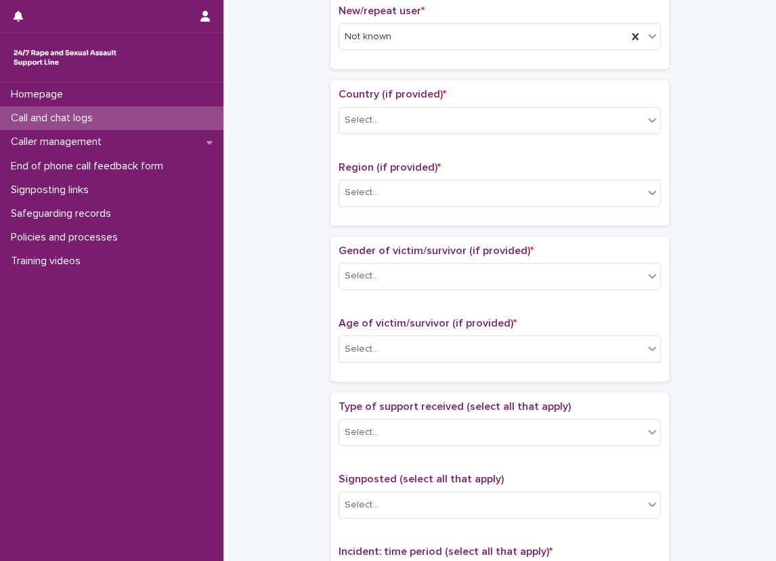
scroll to position [406, 0]
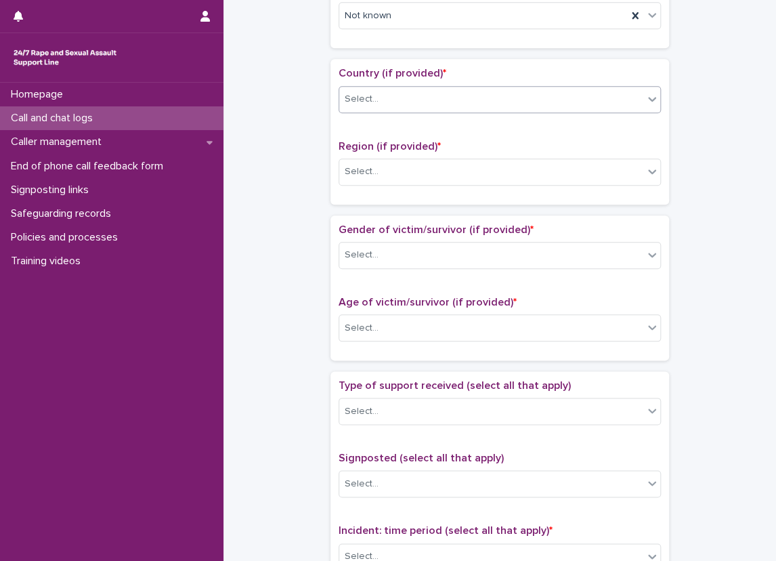
click at [427, 111] on body "**********" at bounding box center [388, 280] width 776 height 561
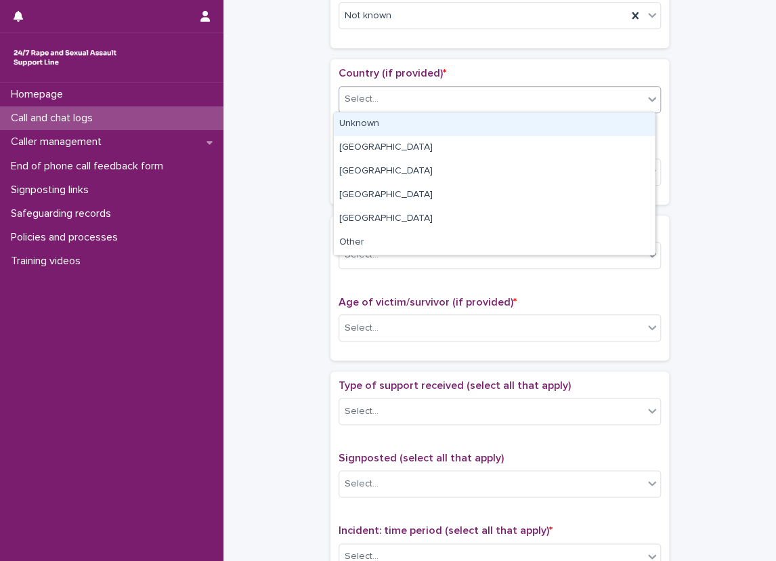
click at [432, 123] on div "Unknown" at bounding box center [494, 124] width 321 height 24
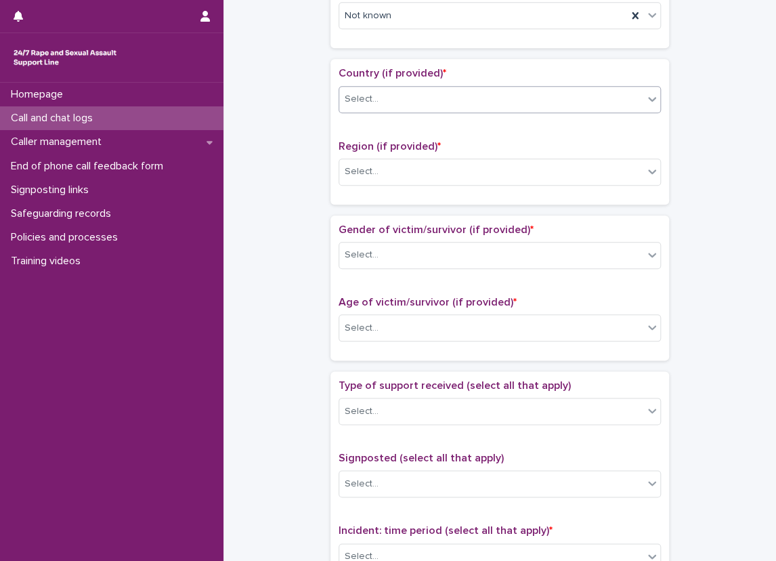
click at [420, 193] on div "Region (if provided) * Select..." at bounding box center [500, 168] width 322 height 56
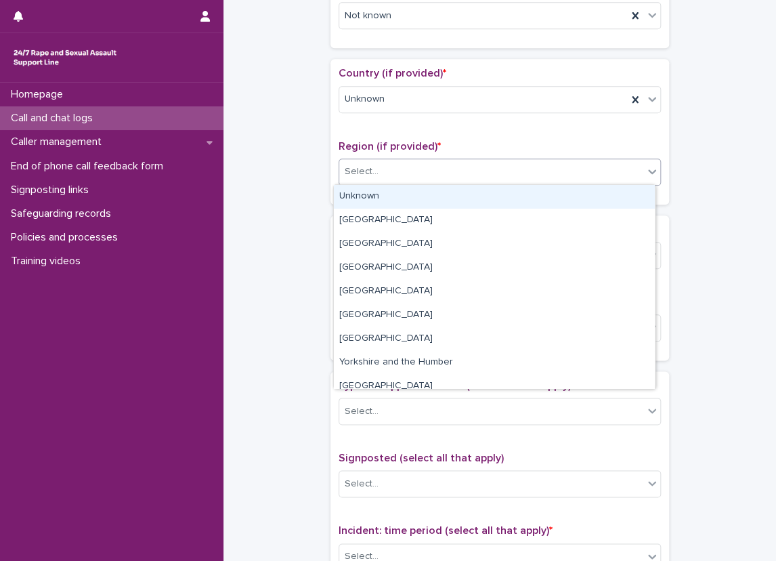
click at [426, 178] on div "Select..." at bounding box center [491, 171] width 304 height 22
click at [413, 196] on div "Unknown" at bounding box center [494, 197] width 321 height 24
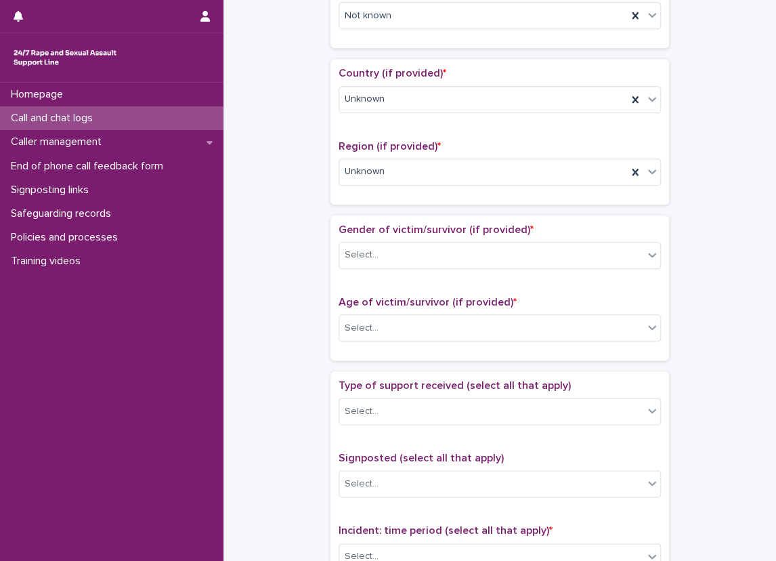
click at [314, 199] on div "**********" at bounding box center [499, 294] width 525 height 1385
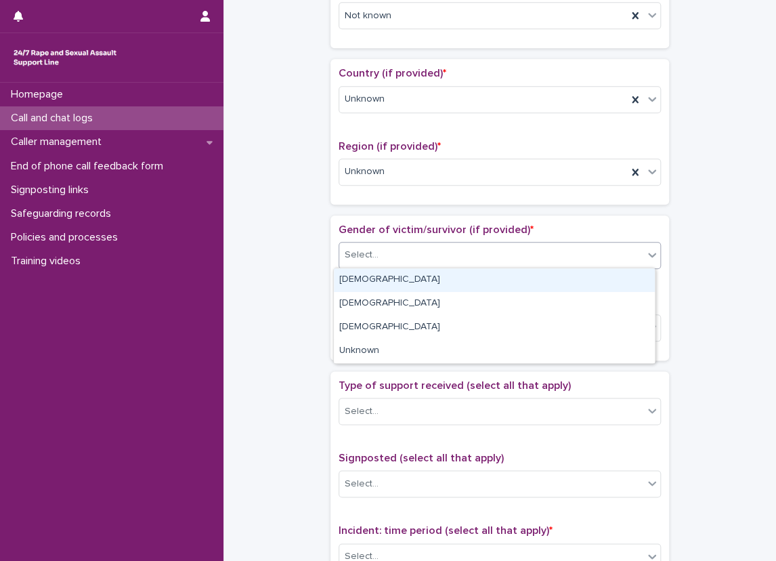
click at [385, 246] on div "Select..." at bounding box center [491, 255] width 304 height 22
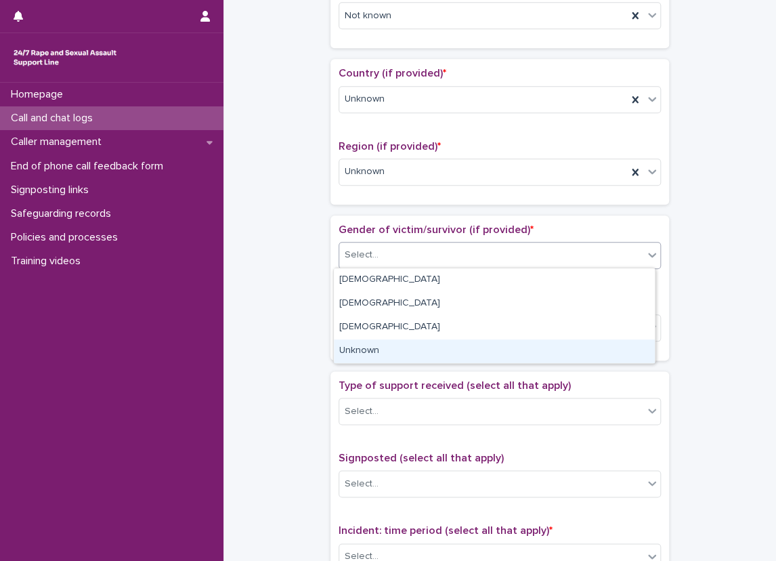
click at [394, 343] on div "Unknown" at bounding box center [494, 351] width 321 height 24
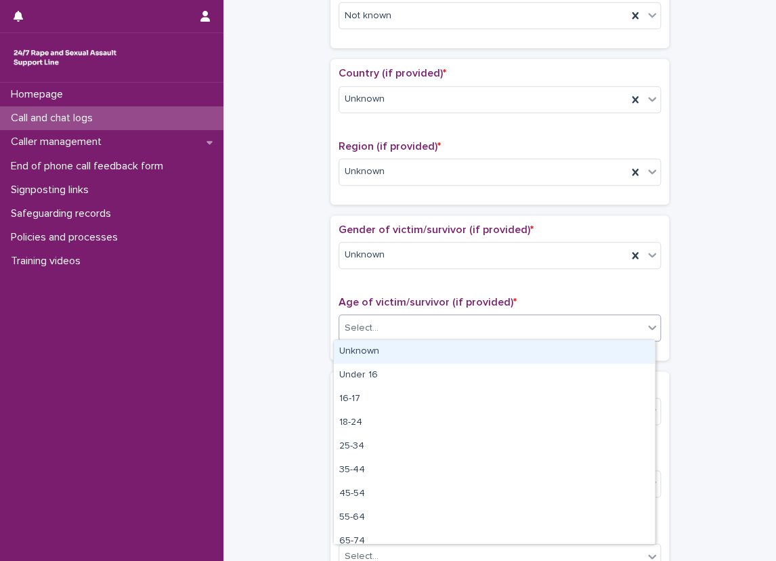
click at [397, 338] on div "Select..." at bounding box center [500, 327] width 322 height 27
click at [393, 353] on div "Unknown" at bounding box center [494, 352] width 321 height 24
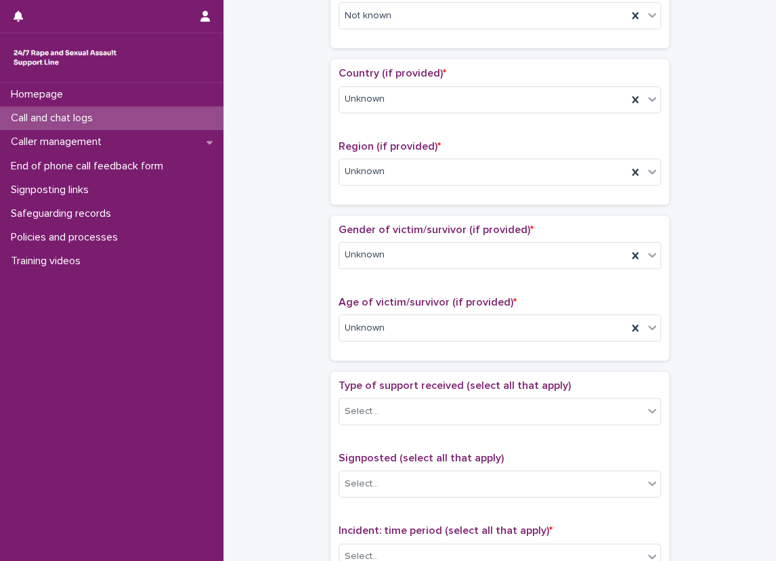
click at [294, 261] on div "**********" at bounding box center [499, 294] width 525 height 1385
click at [320, 177] on div "**********" at bounding box center [499, 294] width 525 height 1385
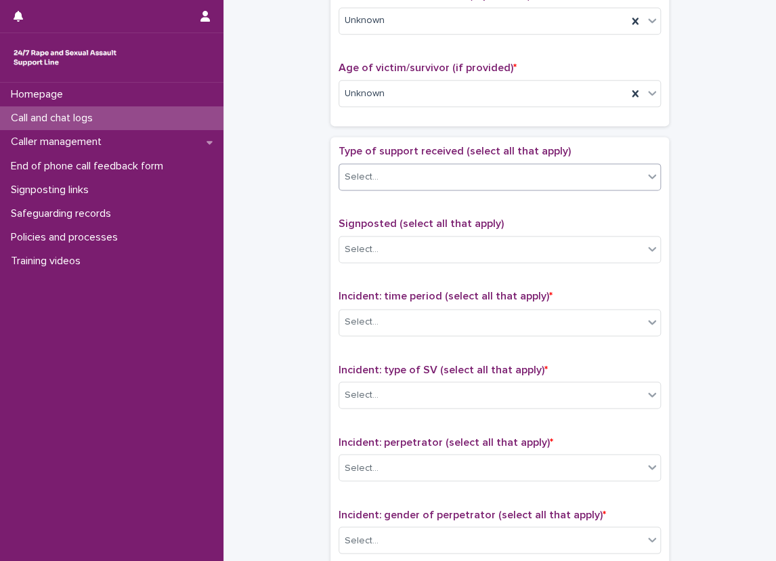
scroll to position [677, 0]
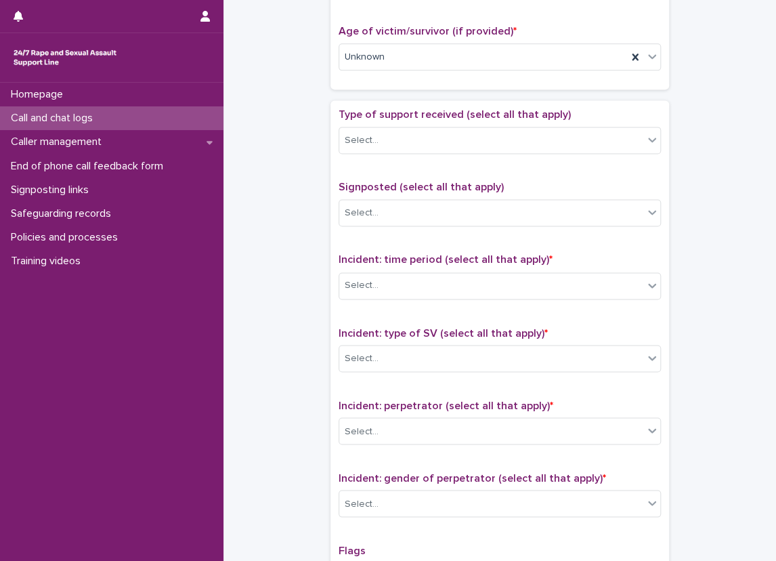
click at [375, 121] on div "Type of support received (select all that apply) Select..." at bounding box center [500, 136] width 322 height 56
click at [386, 148] on div "Select..." at bounding box center [491, 140] width 304 height 22
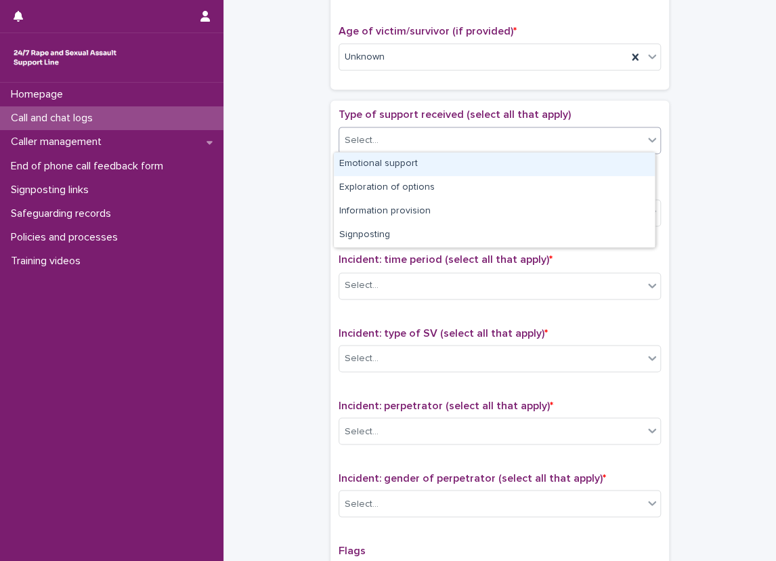
click at [386, 158] on div "Emotional support" at bounding box center [494, 164] width 321 height 24
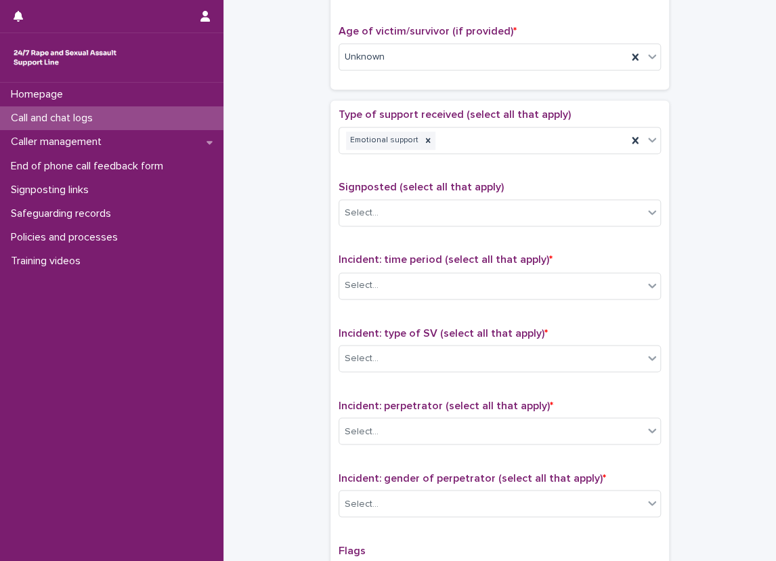
click at [312, 177] on div "**********" at bounding box center [499, 23] width 525 height 1385
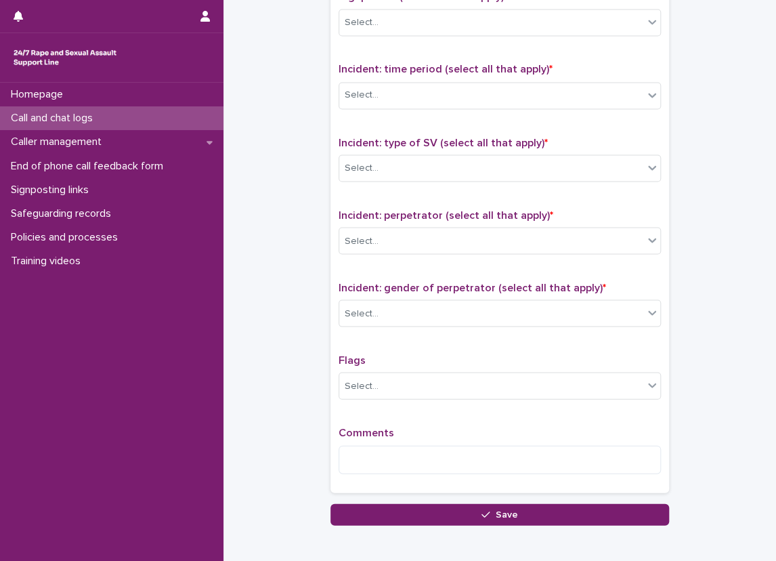
scroll to position [854, 0]
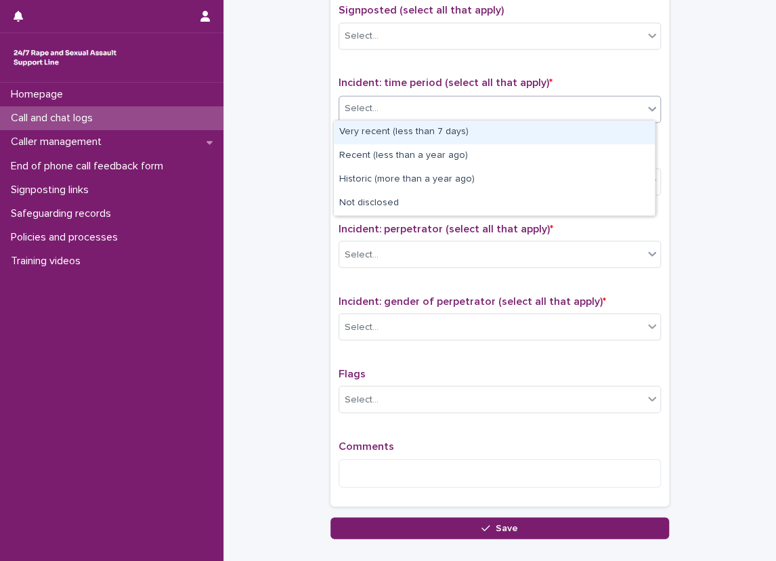
click at [421, 117] on div "Select..." at bounding box center [500, 108] width 322 height 27
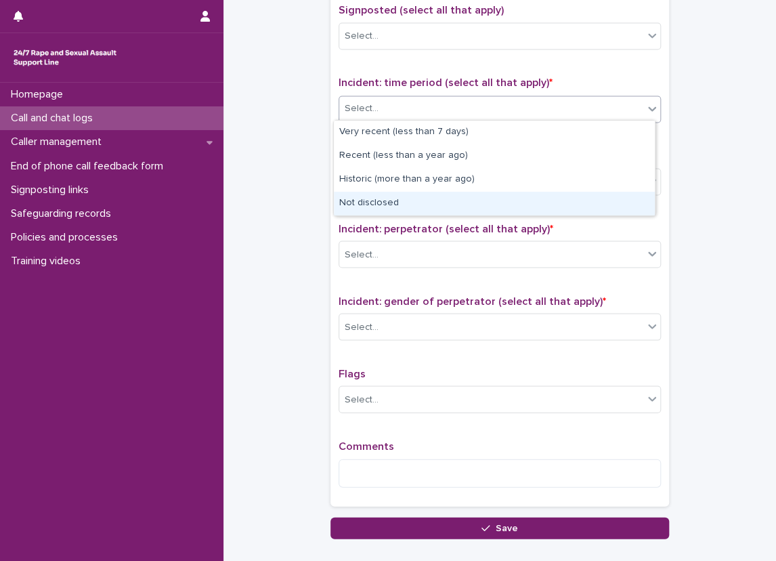
click at [406, 204] on div "Not disclosed" at bounding box center [494, 204] width 321 height 24
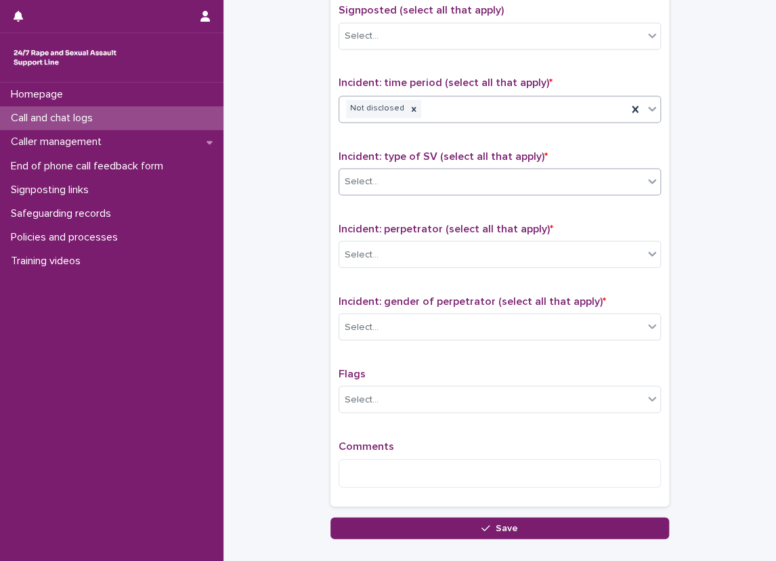
click at [389, 190] on div "Select..." at bounding box center [500, 181] width 322 height 27
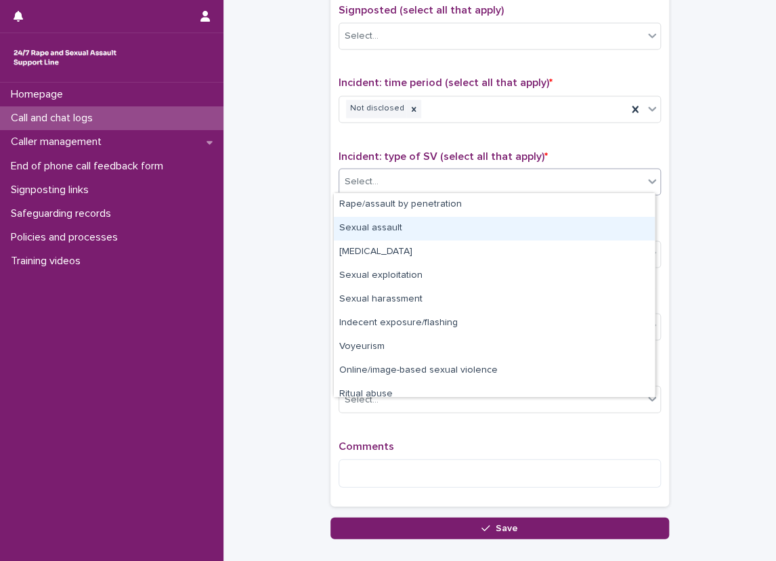
click at [378, 221] on div "Sexual assault" at bounding box center [494, 229] width 321 height 24
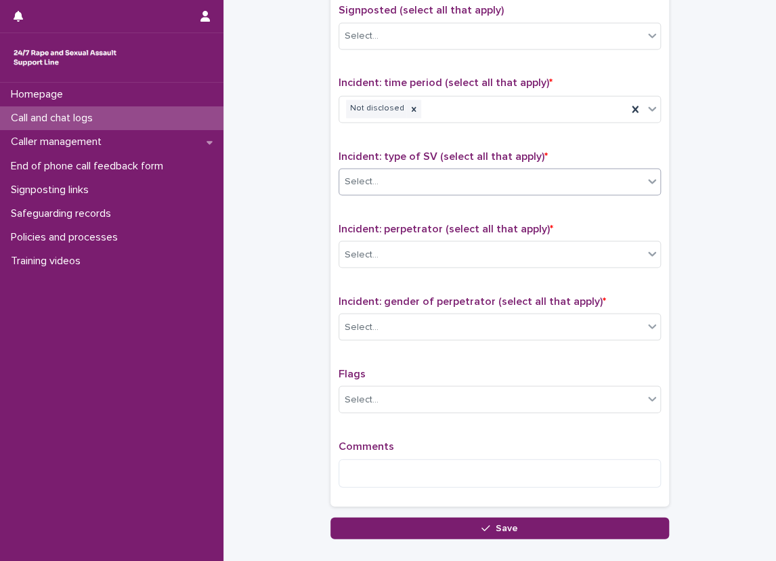
click at [370, 267] on div "Incident: perpetrator (select all that apply) * Select..." at bounding box center [500, 250] width 322 height 56
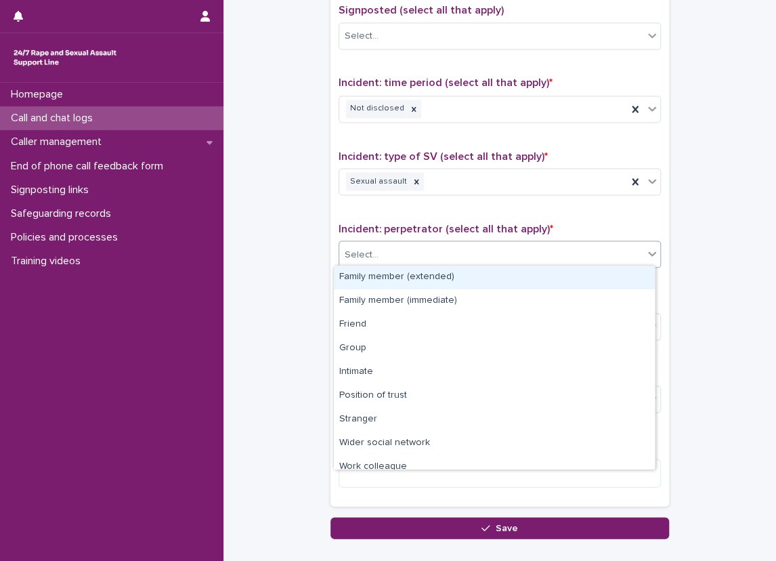
click at [379, 264] on body "**********" at bounding box center [388, 280] width 776 height 561
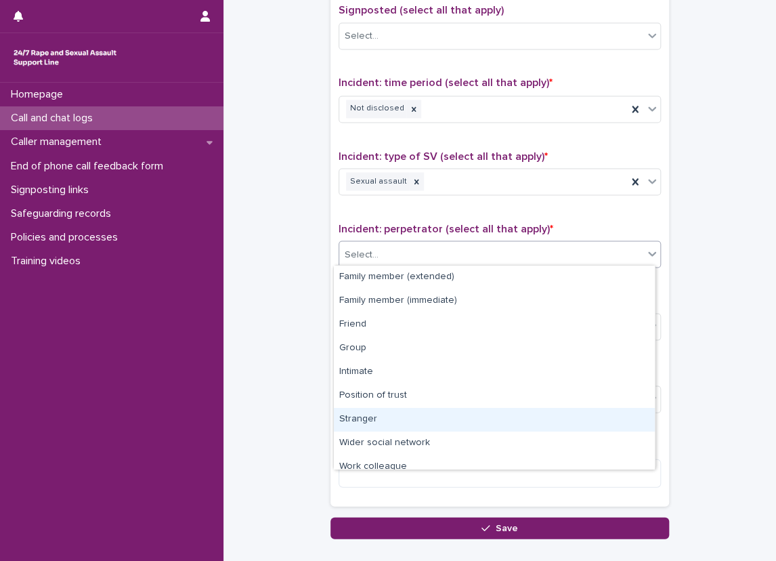
scroll to position [58, 0]
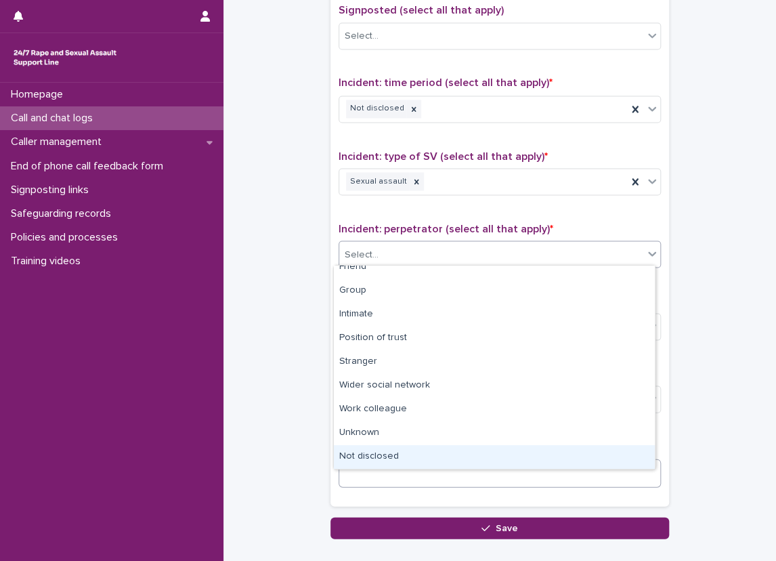
click at [397, 455] on div "Not disclosed" at bounding box center [494, 457] width 321 height 24
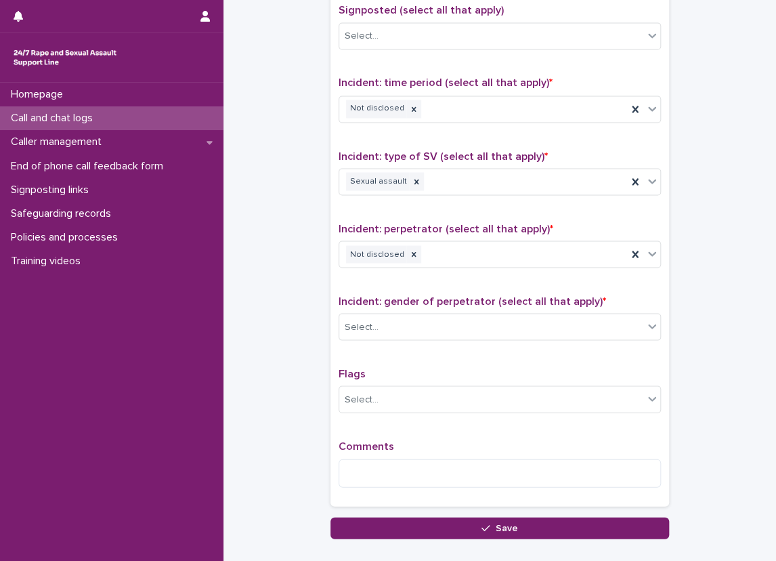
click at [383, 330] on div "Select..." at bounding box center [491, 327] width 304 height 22
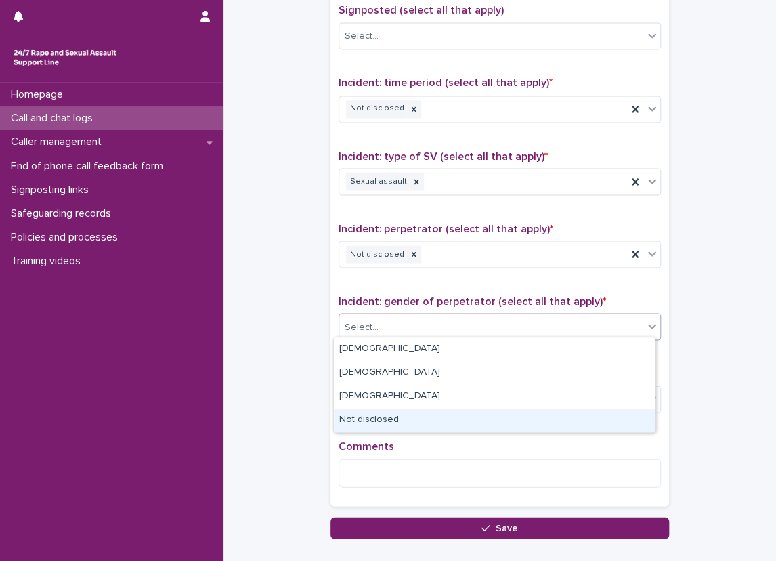
click at [349, 412] on div "Not disclosed" at bounding box center [494, 420] width 321 height 24
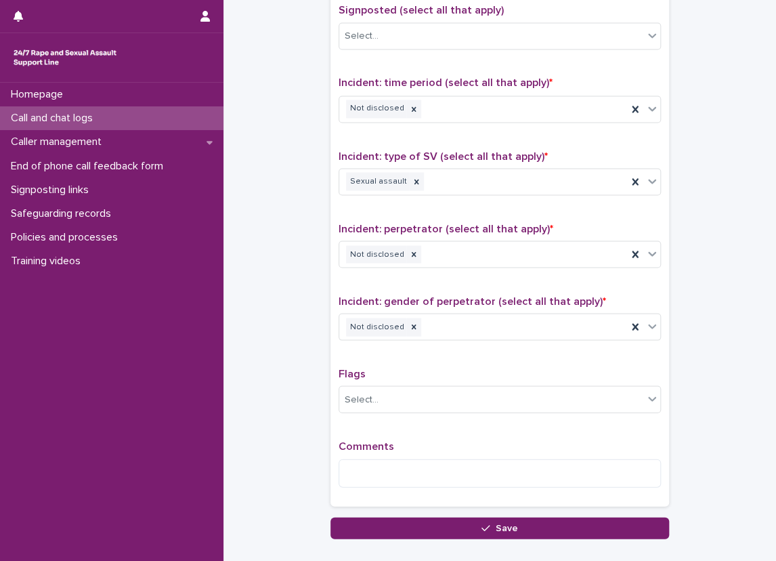
click at [330, 341] on div "Type of support received (select all that apply) Emotional support Signposted (…" at bounding box center [499, 214] width 339 height 582
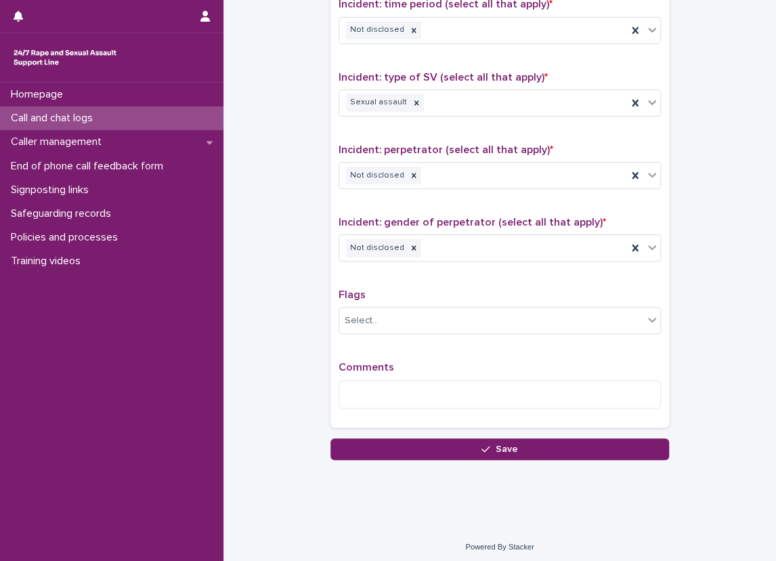
scroll to position [934, 0]
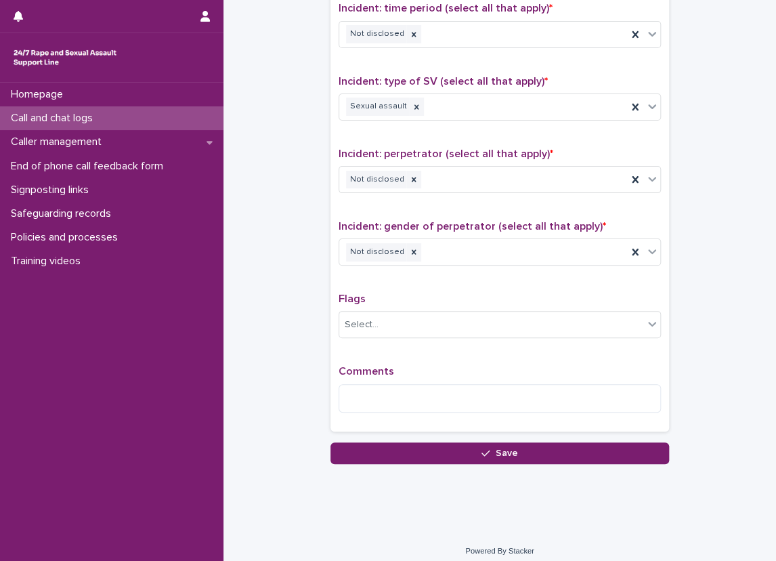
scroll to position [924, 0]
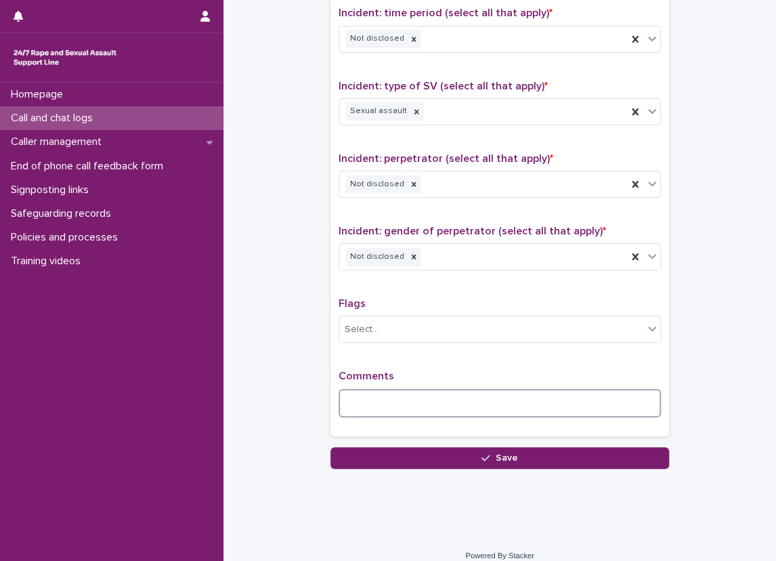
click at [647, 400] on textarea at bounding box center [500, 403] width 322 height 29
click at [409, 393] on textarea "*******" at bounding box center [500, 403] width 322 height 29
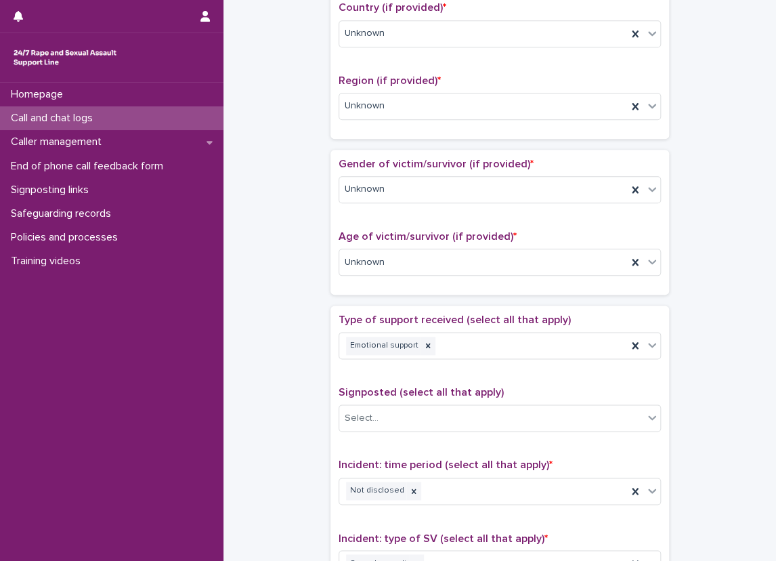
scroll to position [246, 0]
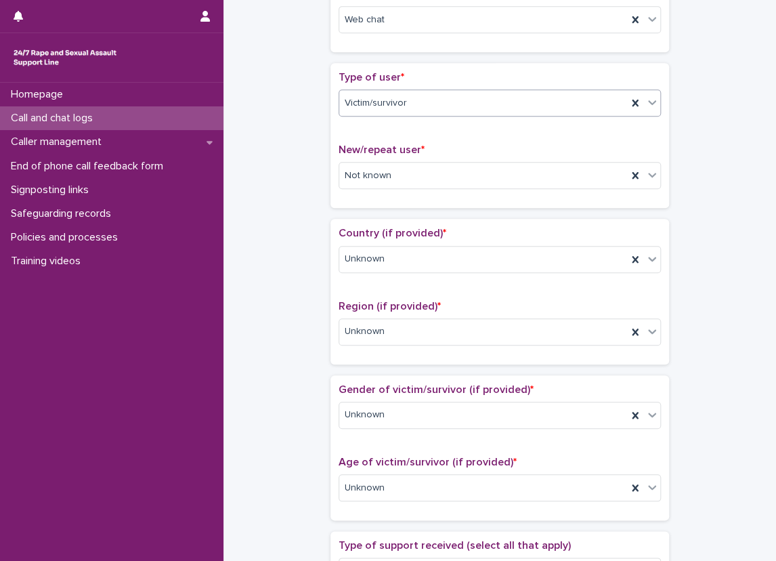
click at [418, 104] on div "Victim/survivor" at bounding box center [483, 103] width 288 height 22
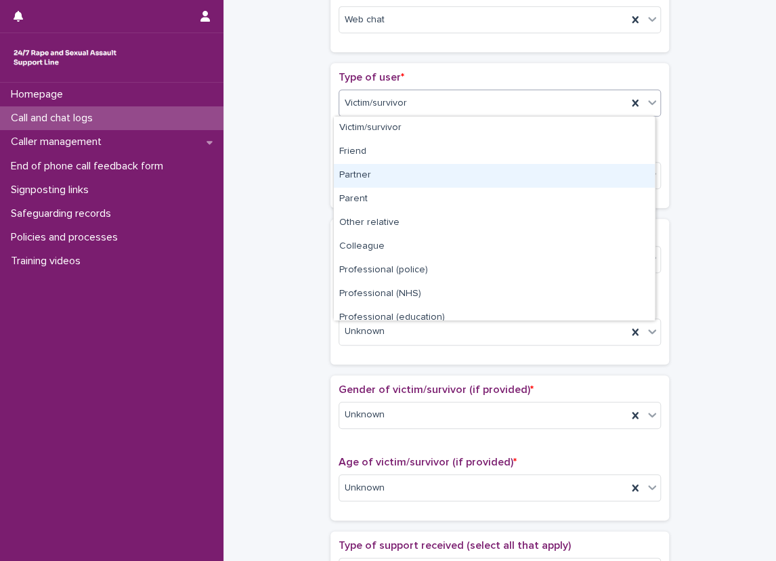
click at [423, 170] on div "Partner" at bounding box center [494, 176] width 321 height 24
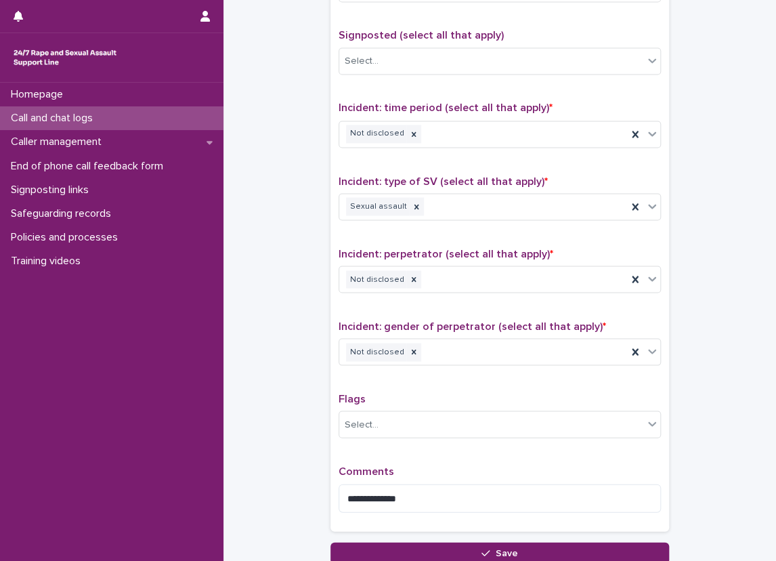
scroll to position [934, 0]
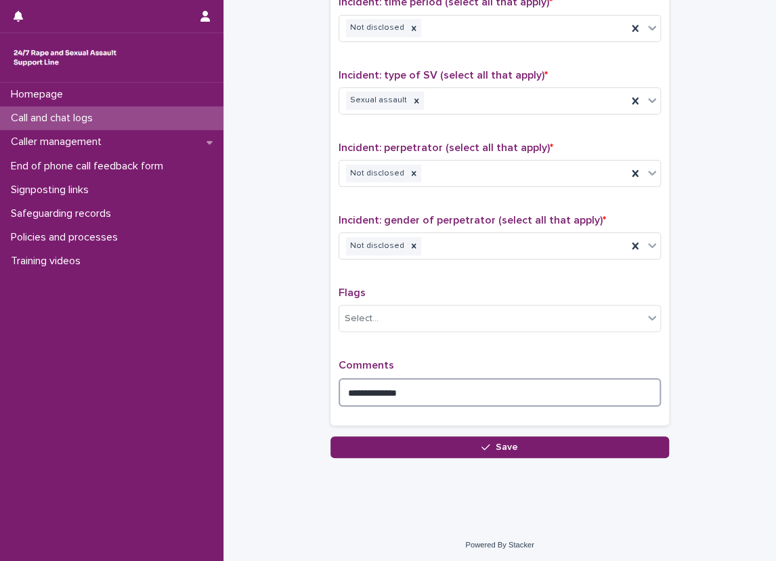
click at [426, 385] on textarea "**********" at bounding box center [500, 392] width 322 height 29
click at [409, 385] on textarea "**********" at bounding box center [500, 392] width 322 height 29
click at [630, 381] on textarea "**********" at bounding box center [500, 392] width 322 height 29
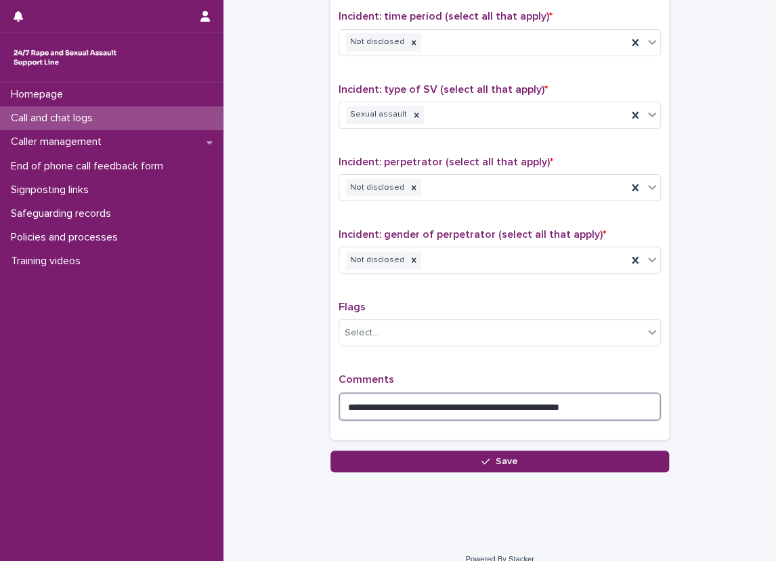
scroll to position [924, 0]
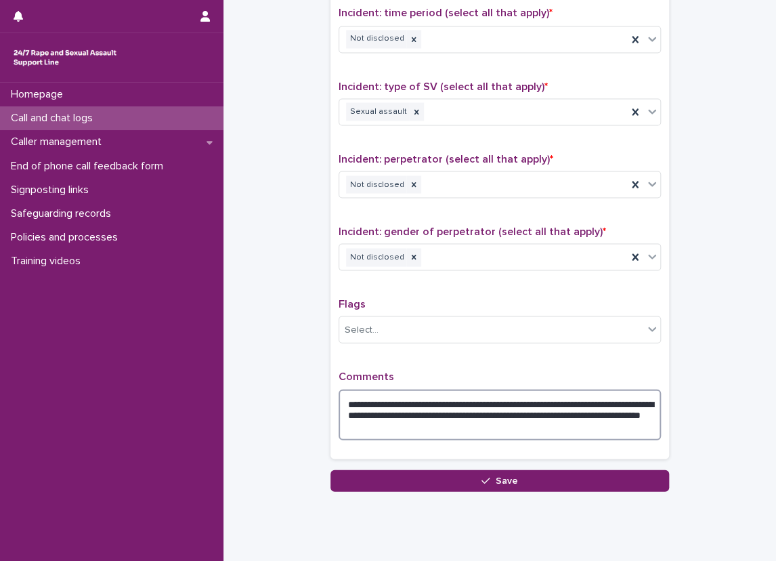
type textarea "**********"
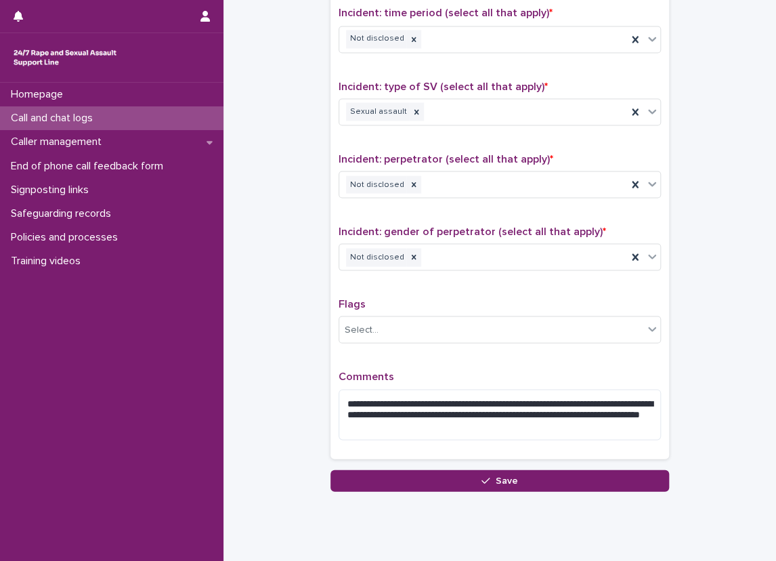
click at [620, 362] on div "**********" at bounding box center [500, 156] width 322 height 588
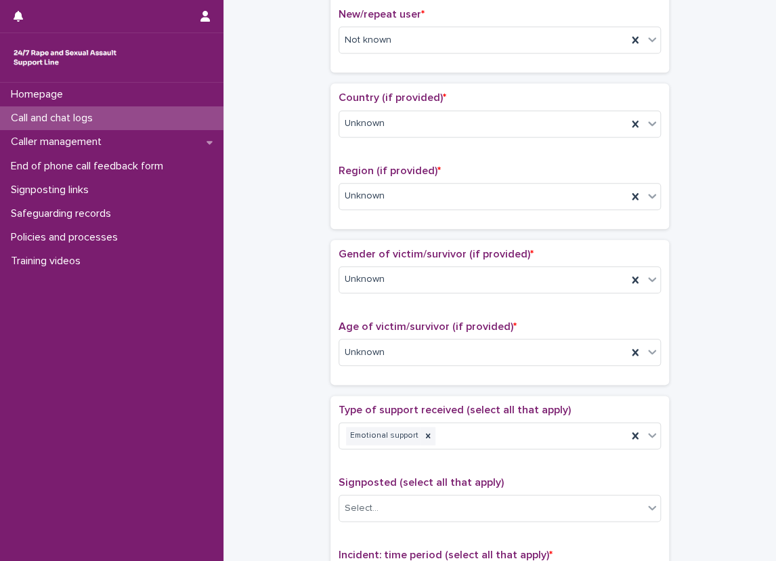
scroll to position [0, 0]
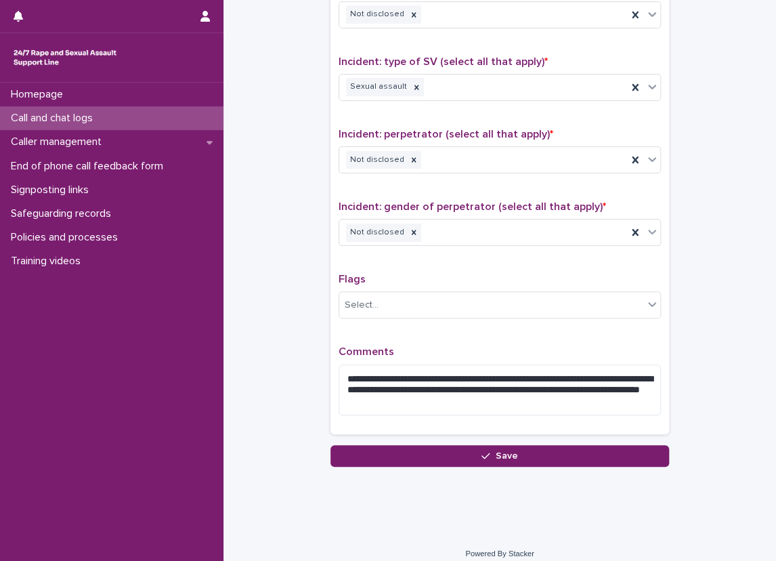
scroll to position [957, 0]
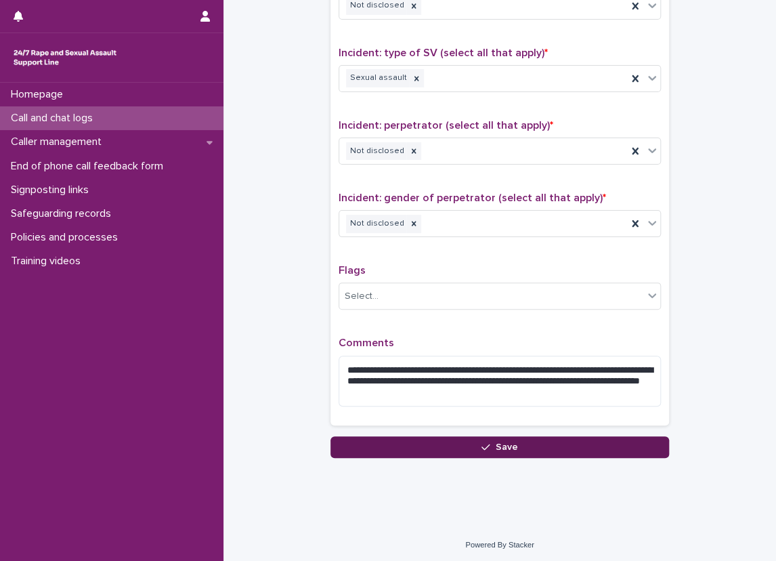
click at [384, 436] on button "Save" at bounding box center [499, 447] width 339 height 22
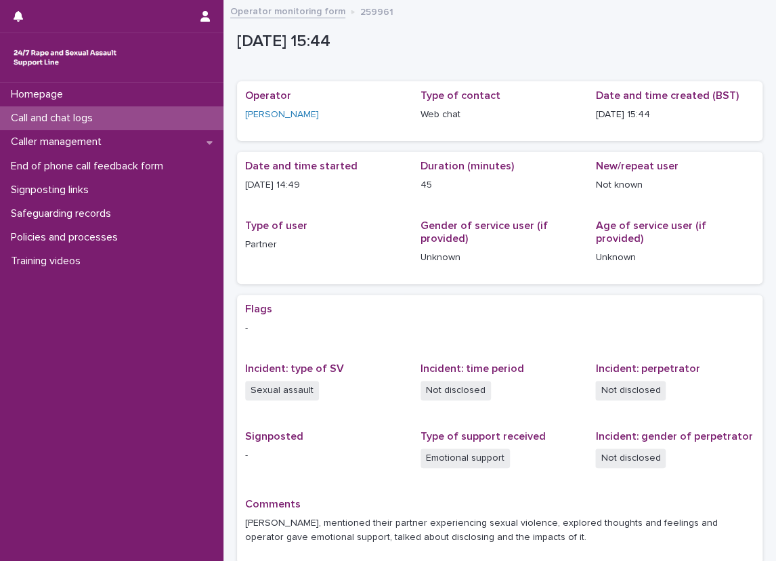
click at [193, 114] on div "Call and chat logs" at bounding box center [111, 118] width 223 height 24
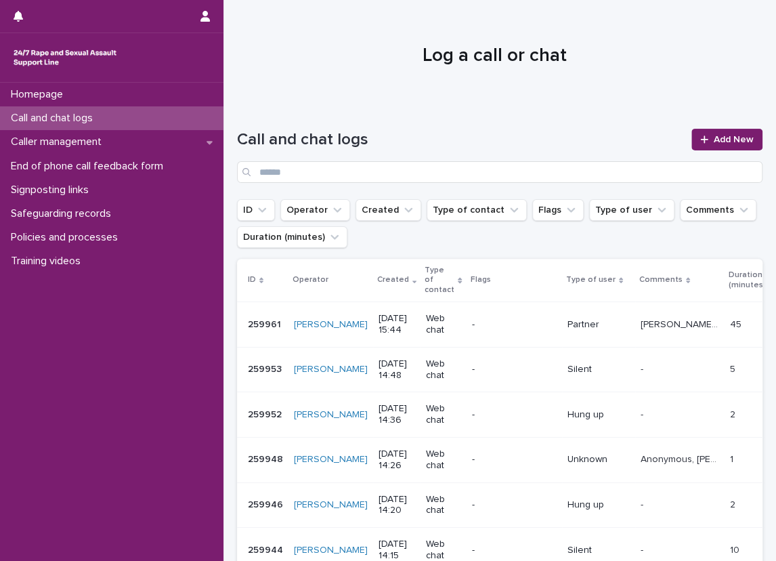
click at [641, 314] on div "[PERSON_NAME], mentioned their partner experiencing sexual violence, explored t…" at bounding box center [680, 325] width 79 height 22
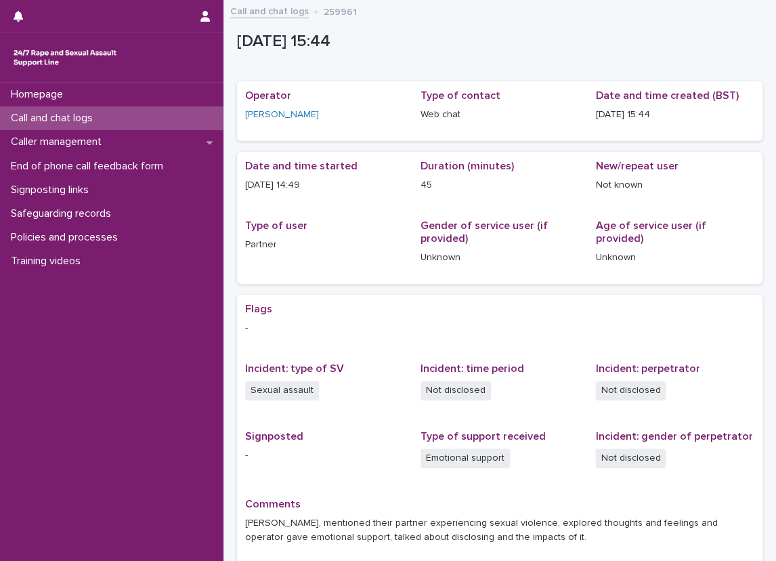
click at [185, 112] on div "Call and chat logs" at bounding box center [111, 118] width 223 height 24
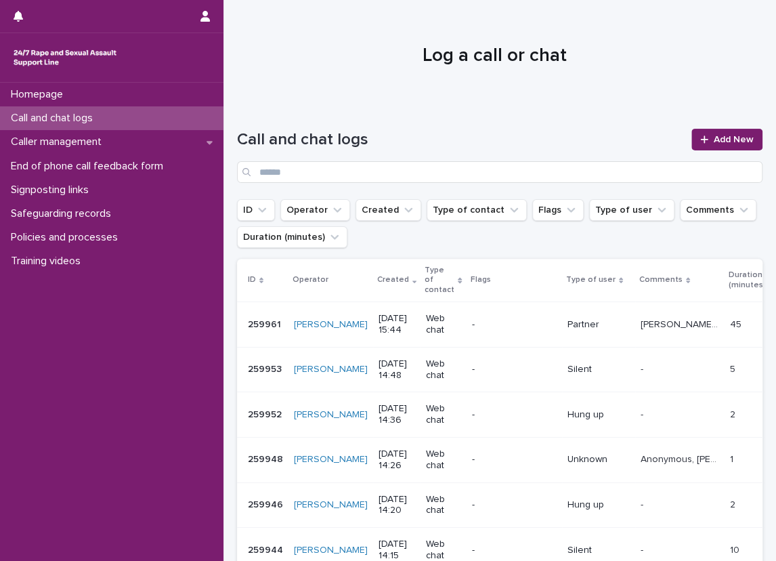
click at [328, 79] on div at bounding box center [494, 50] width 542 height 102
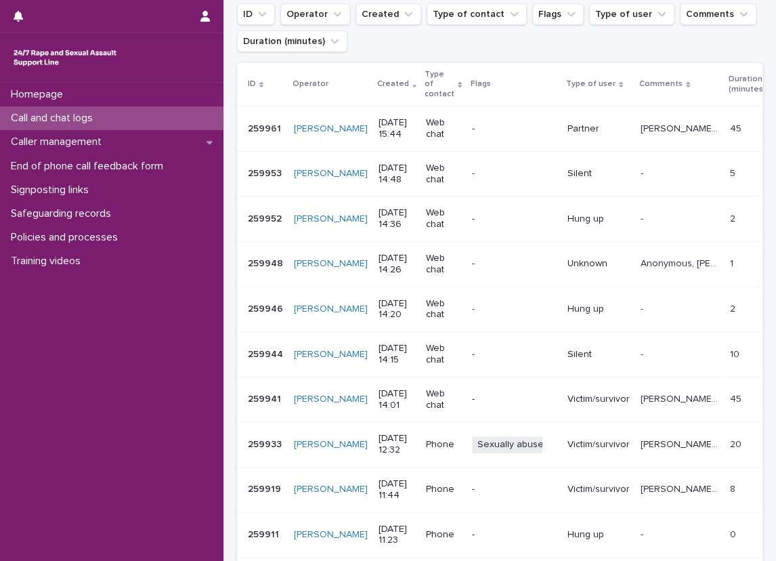
scroll to position [271, 0]
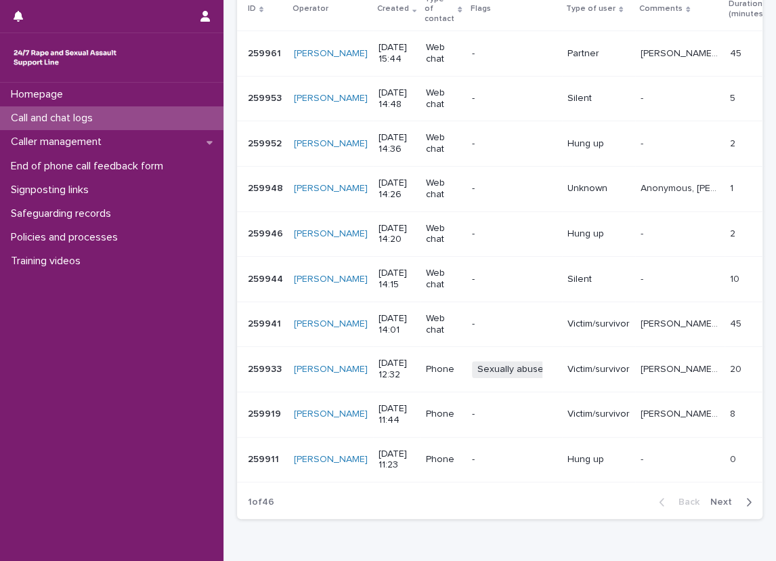
click at [723, 497] on span "Next" at bounding box center [725, 501] width 30 height 9
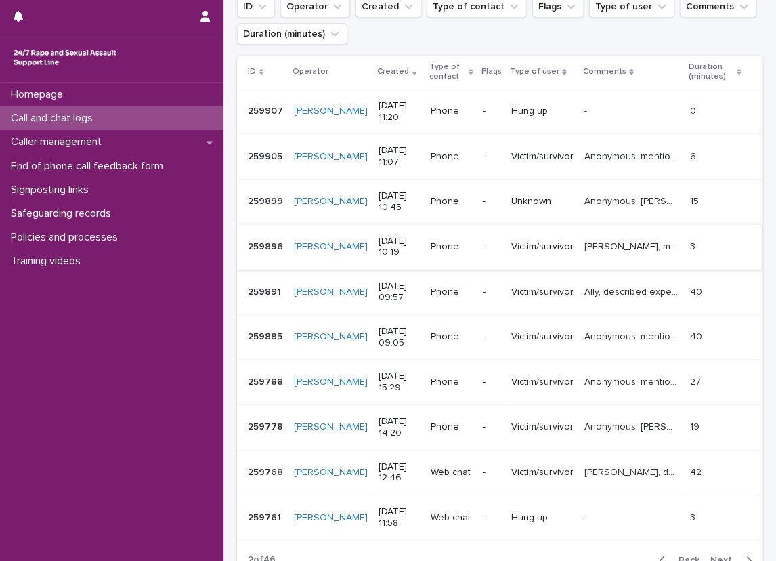
scroll to position [271, 0]
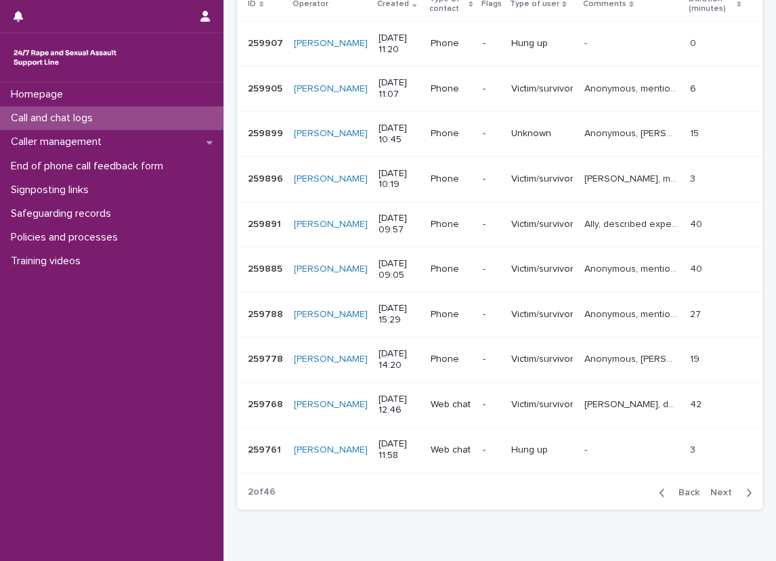
click at [683, 496] on button "Back" at bounding box center [676, 492] width 57 height 12
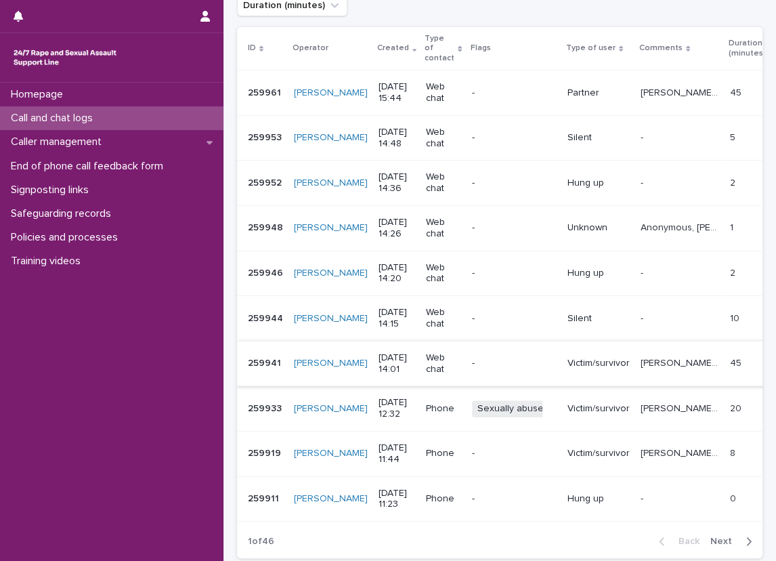
scroll to position [203, 0]
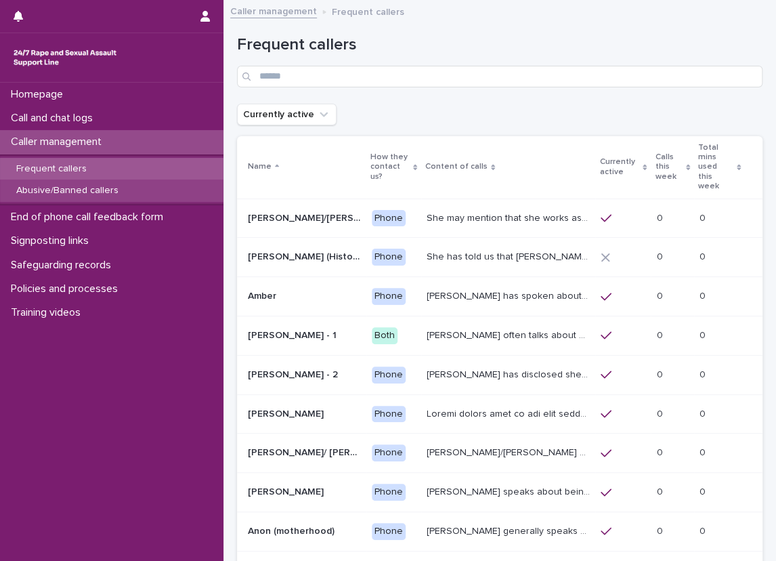
click at [160, 187] on div "Abusive/Banned callers" at bounding box center [111, 190] width 223 height 22
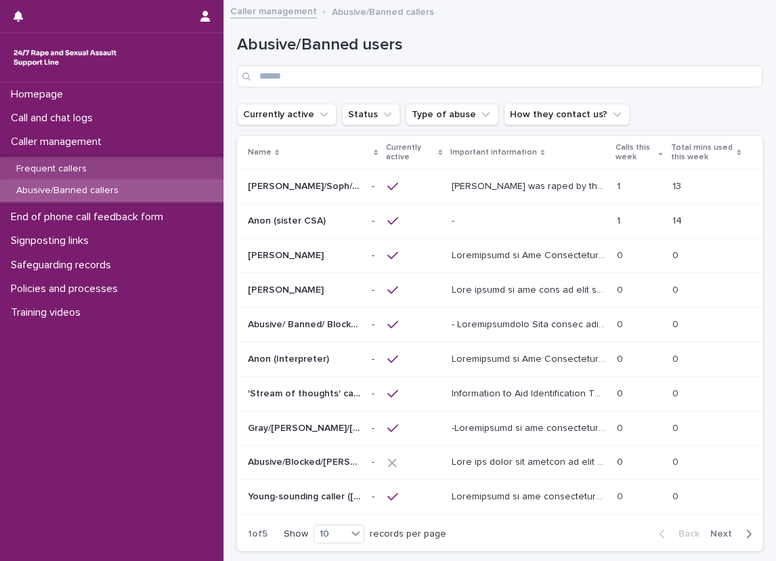
click at [177, 167] on div "Frequent callers" at bounding box center [111, 169] width 223 height 22
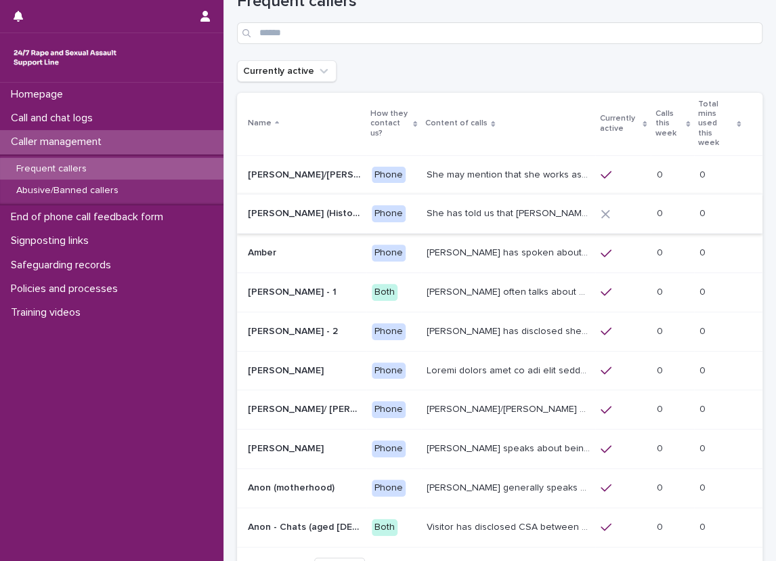
scroll to position [68, 0]
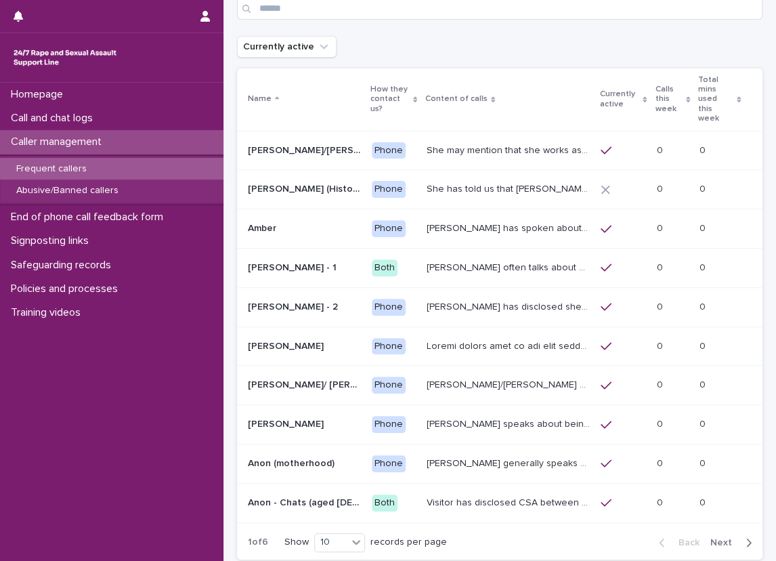
click at [746, 536] on icon "button" at bounding box center [749, 542] width 6 height 12
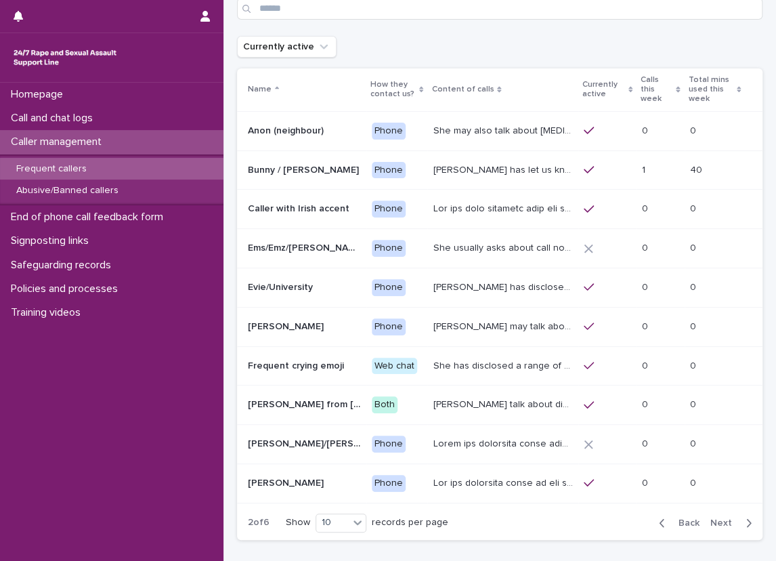
click at [746, 517] on icon "button" at bounding box center [749, 523] width 6 height 12
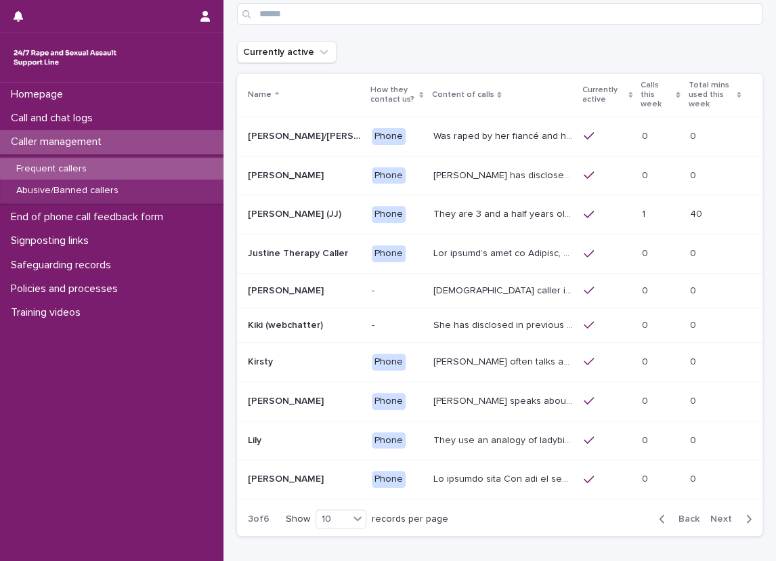
click at [727, 514] on span "Next" at bounding box center [725, 518] width 30 height 9
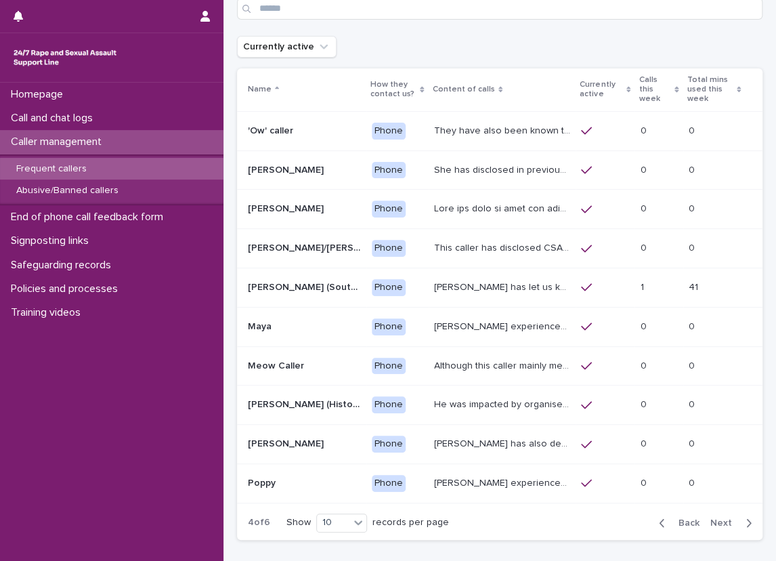
click at [685, 518] on span "Back" at bounding box center [684, 522] width 29 height 9
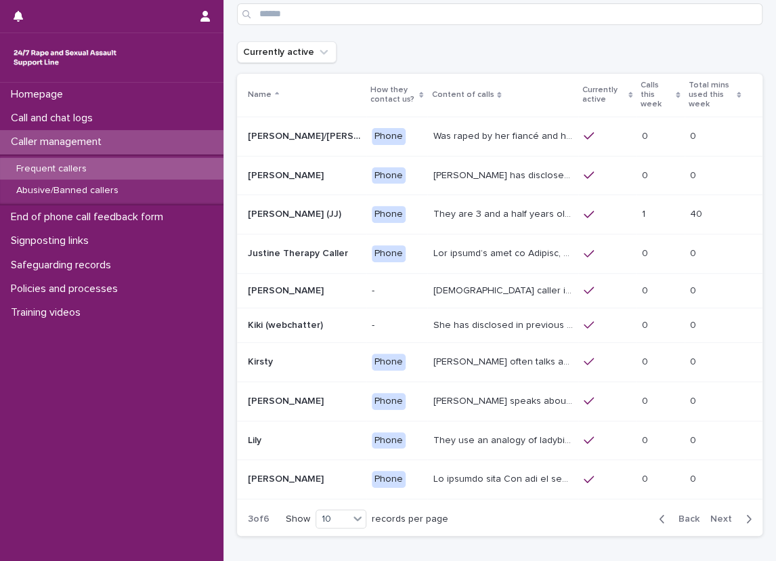
click at [685, 516] on span "Back" at bounding box center [684, 518] width 29 height 9
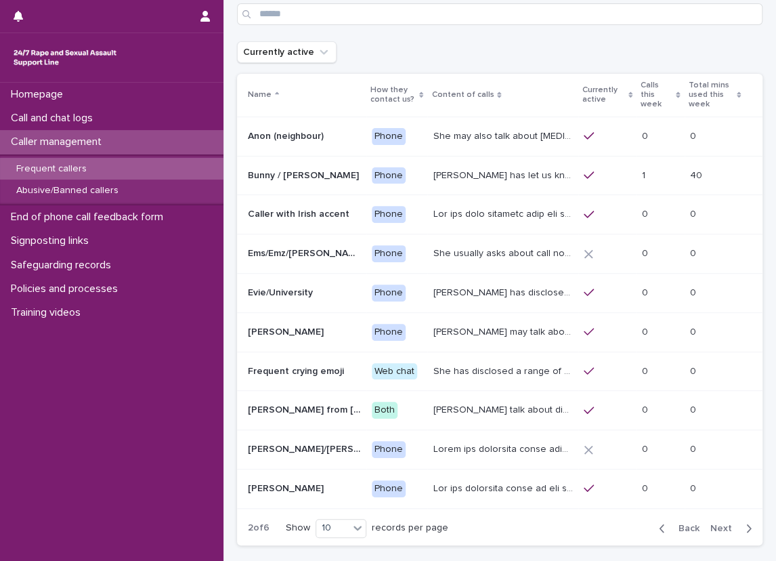
scroll to position [68, 0]
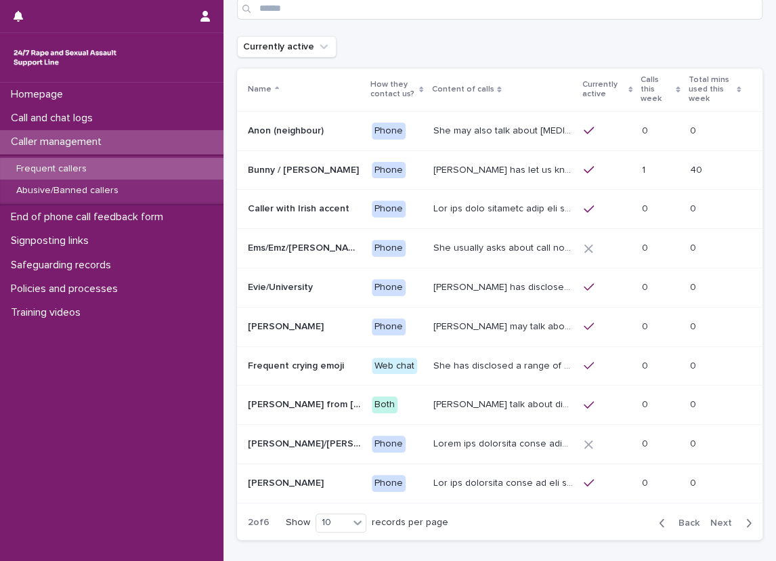
click at [515, 200] on p at bounding box center [504, 207] width 142 height 14
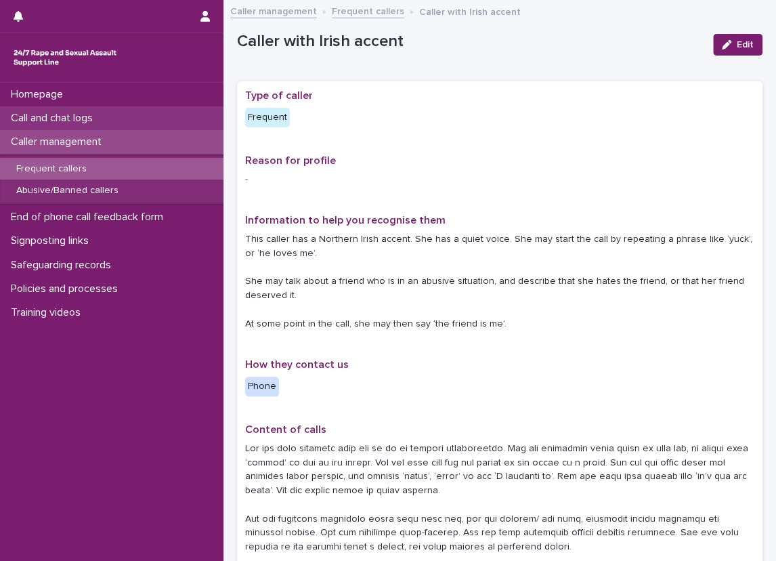
click at [170, 115] on div "Call and chat logs" at bounding box center [111, 118] width 223 height 24
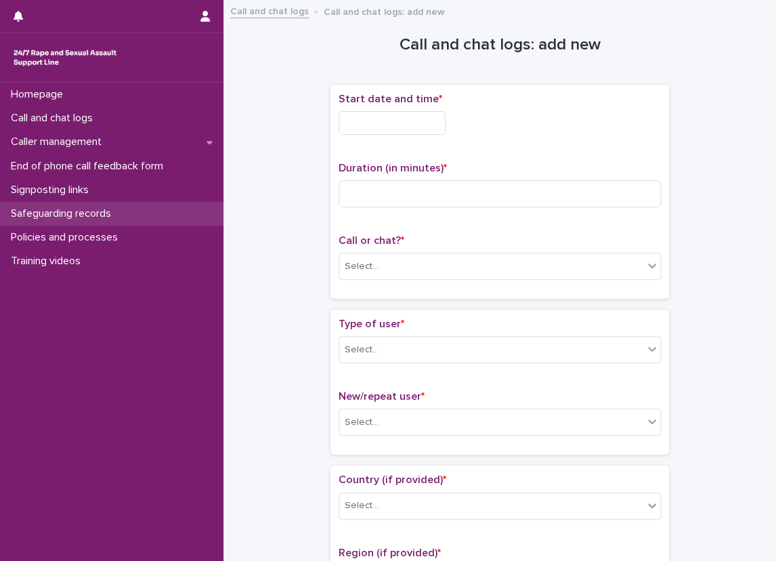
click at [146, 211] on div "Safeguarding records" at bounding box center [111, 214] width 223 height 24
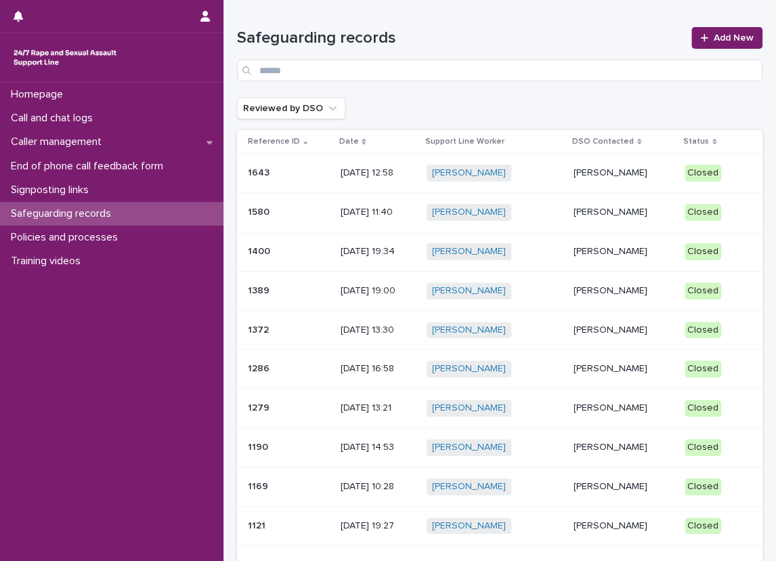
scroll to position [68, 0]
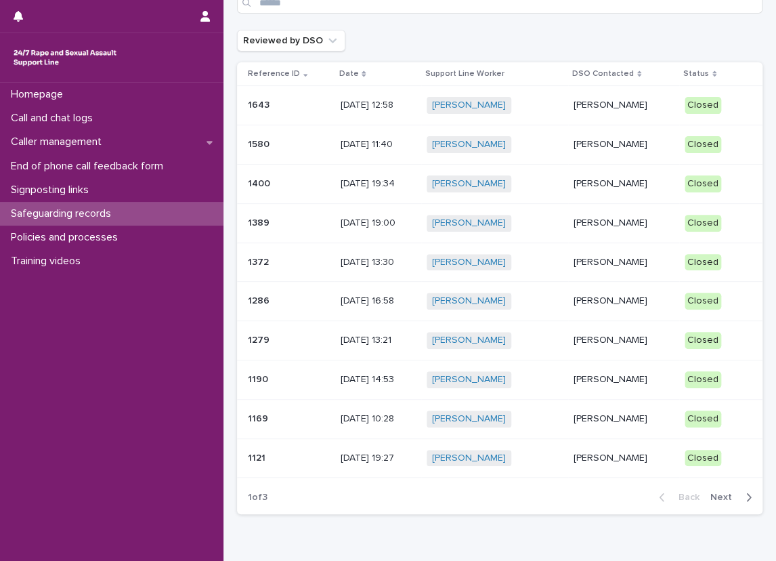
click at [452, 528] on div "Loading... Saving… Loading... Saving… Safeguarding records Add New Reviewed by …" at bounding box center [499, 245] width 539 height 626
click at [349, 66] on div "Date" at bounding box center [378, 73] width 78 height 15
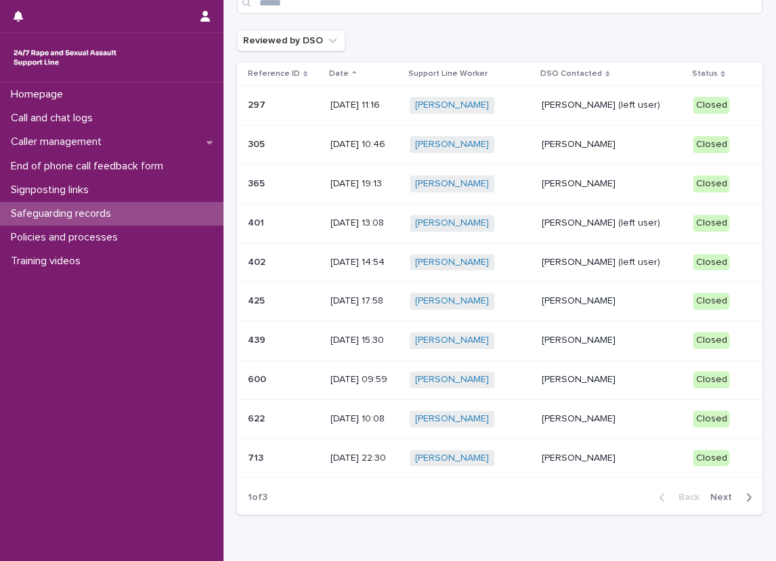
click at [354, 73] on div "Date" at bounding box center [365, 73] width 72 height 15
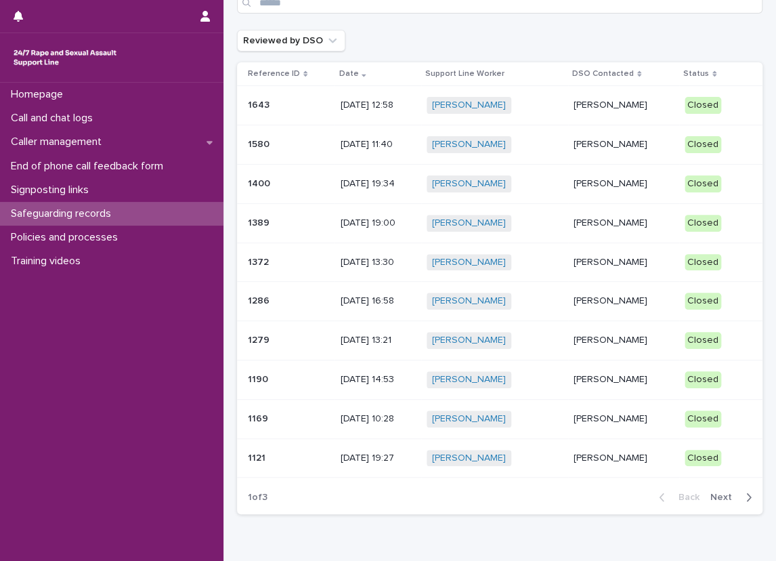
click at [354, 73] on div "Date" at bounding box center [378, 73] width 78 height 15
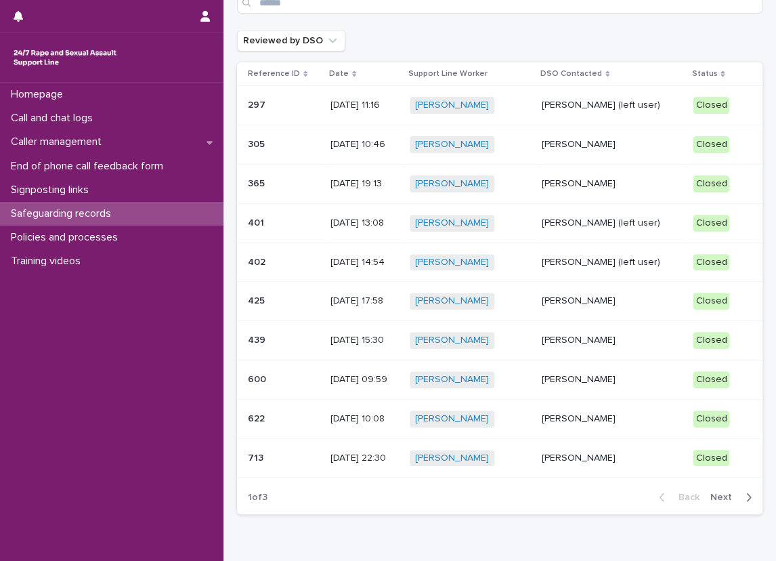
click at [354, 73] on div "Date" at bounding box center [365, 73] width 72 height 15
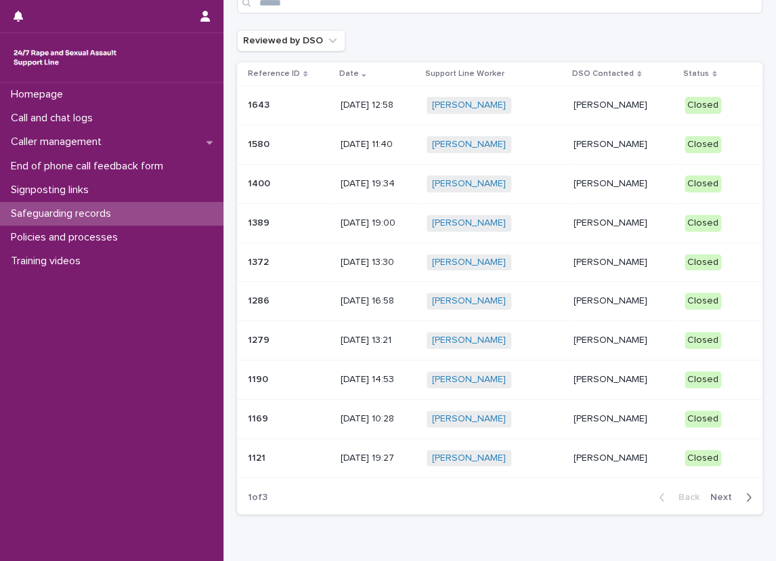
click at [403, 51] on div "Reviewed by DSO" at bounding box center [499, 41] width 525 height 22
click at [662, 107] on p "[PERSON_NAME]" at bounding box center [624, 106] width 100 height 12
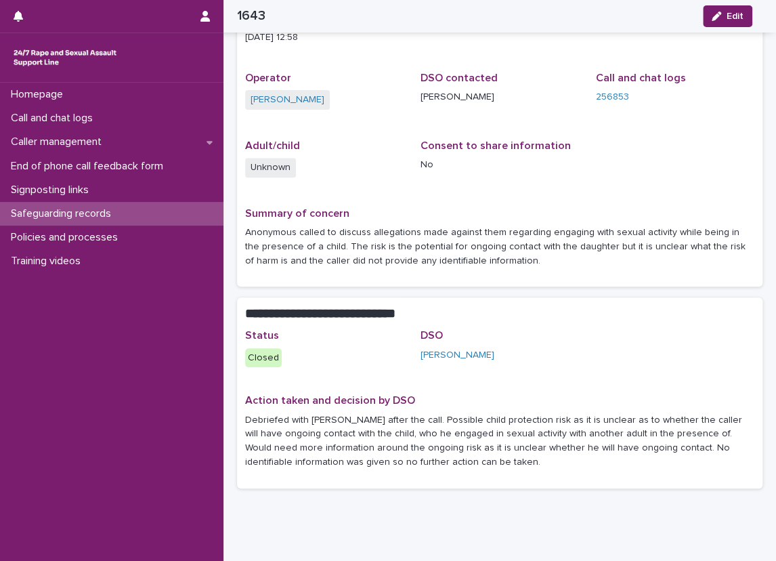
scroll to position [77, 0]
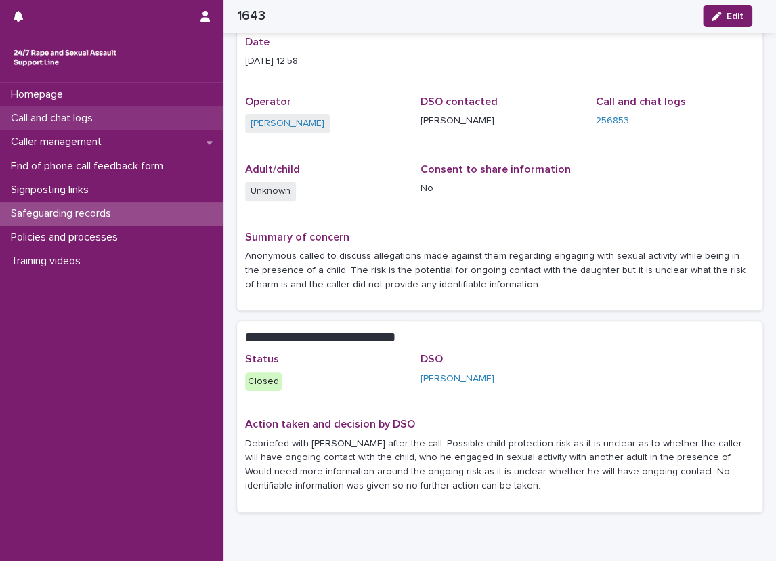
click at [200, 123] on div "Call and chat logs" at bounding box center [111, 118] width 223 height 24
